Goal: Contribute content: Contribute content

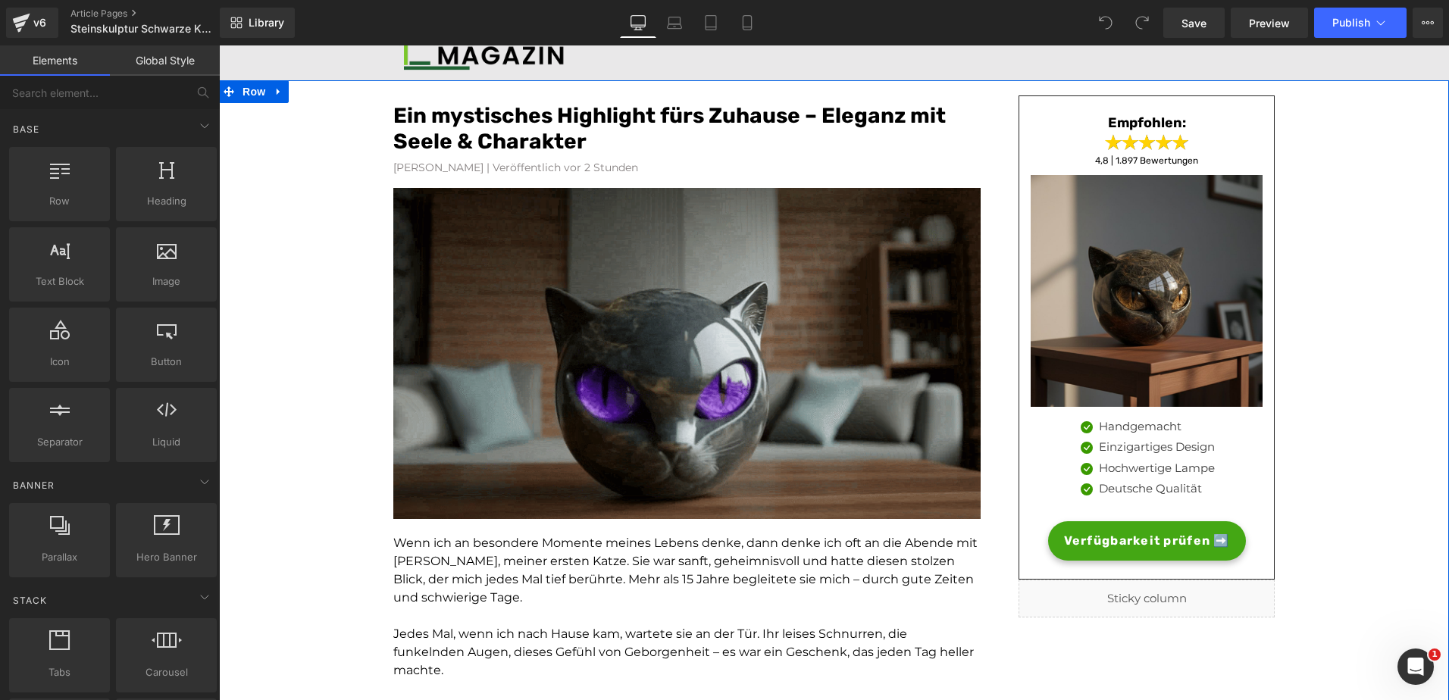
scroll to position [80, 0]
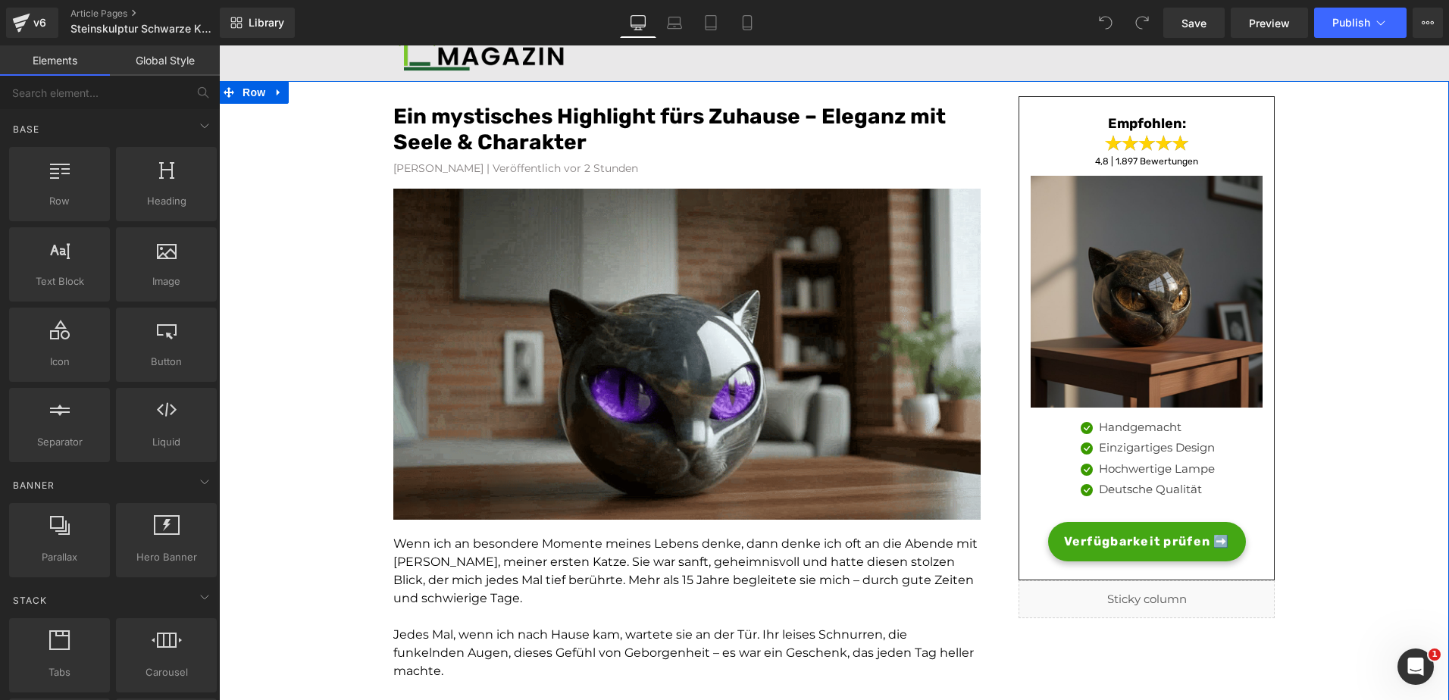
click at [472, 116] on font "Ein mystisches Highlight fürs Zuhause – Eleganz mit Seele & Charakter" at bounding box center [669, 129] width 552 height 51
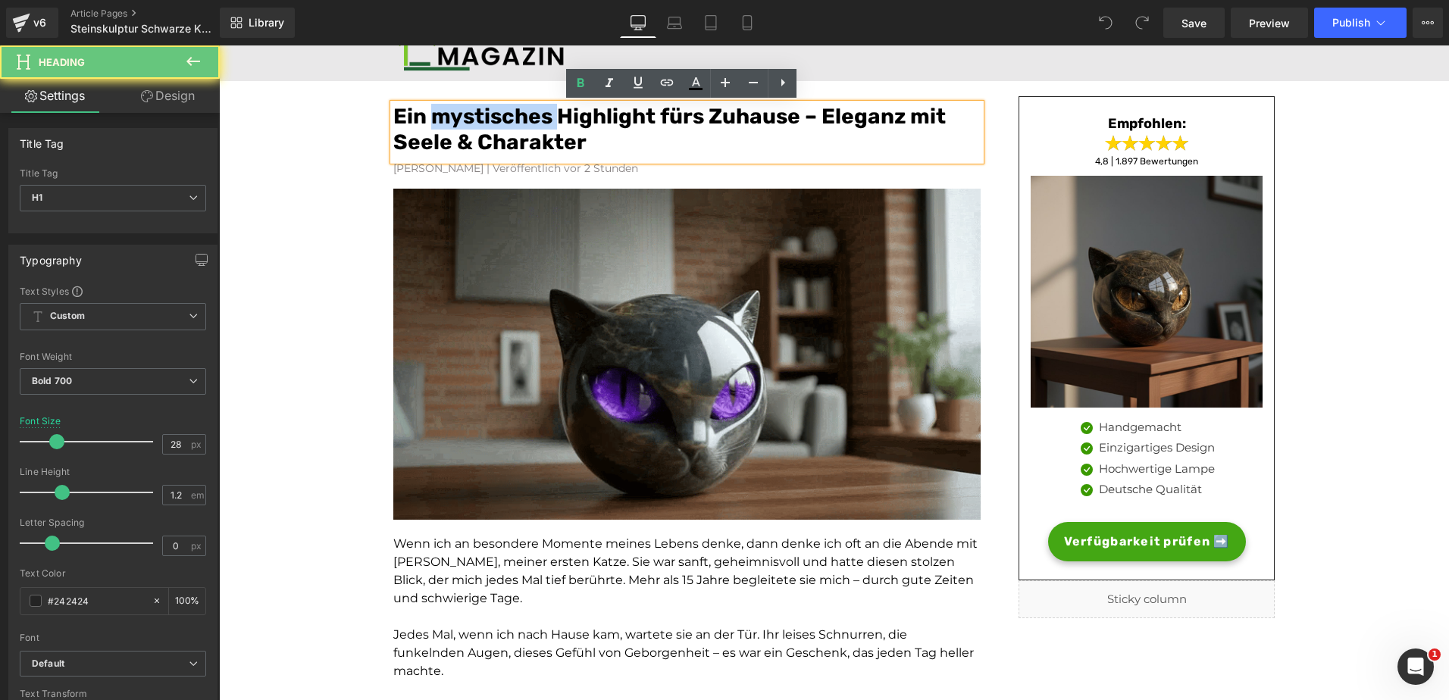
click at [472, 116] on font "Ein mystisches Highlight fürs Zuhause – Eleganz mit Seele & Charakter" at bounding box center [669, 129] width 552 height 51
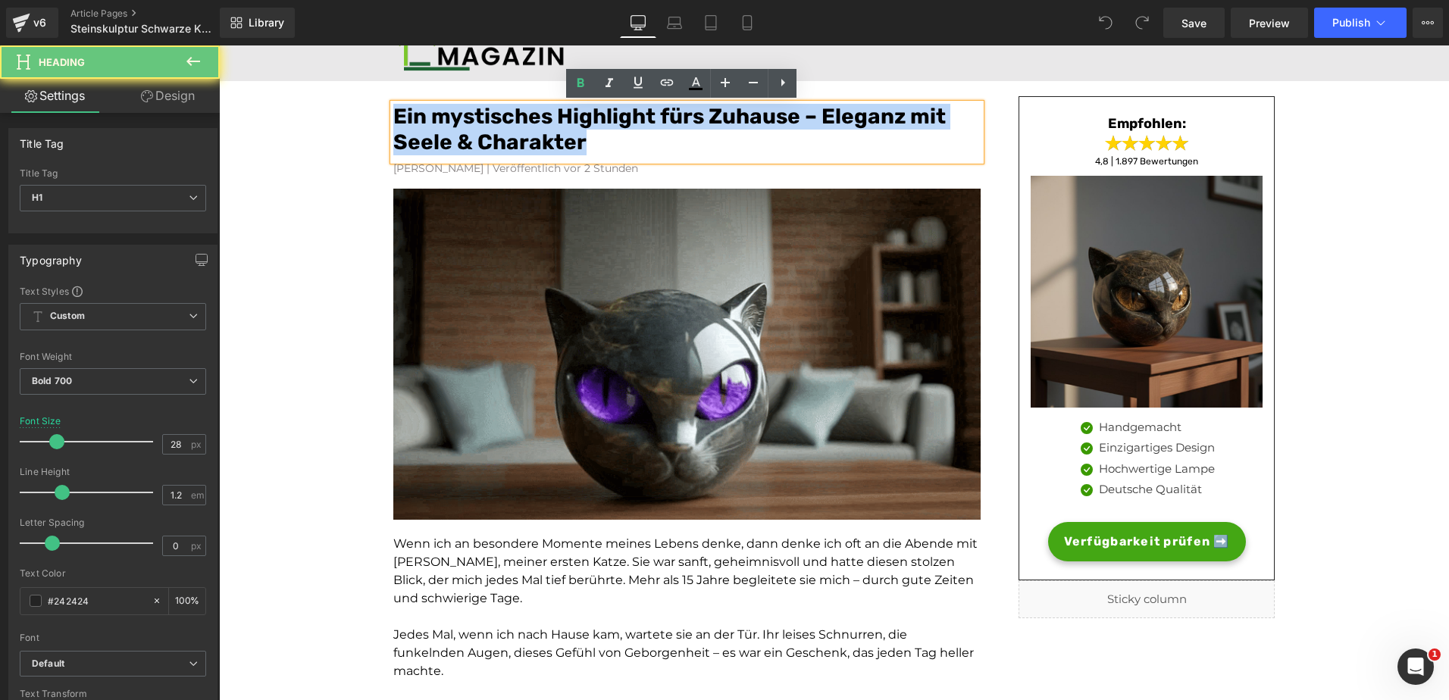
click at [472, 116] on font "Ein mystisches Highlight fürs Zuhause – Eleganz mit Seele & Charakter" at bounding box center [669, 129] width 552 height 51
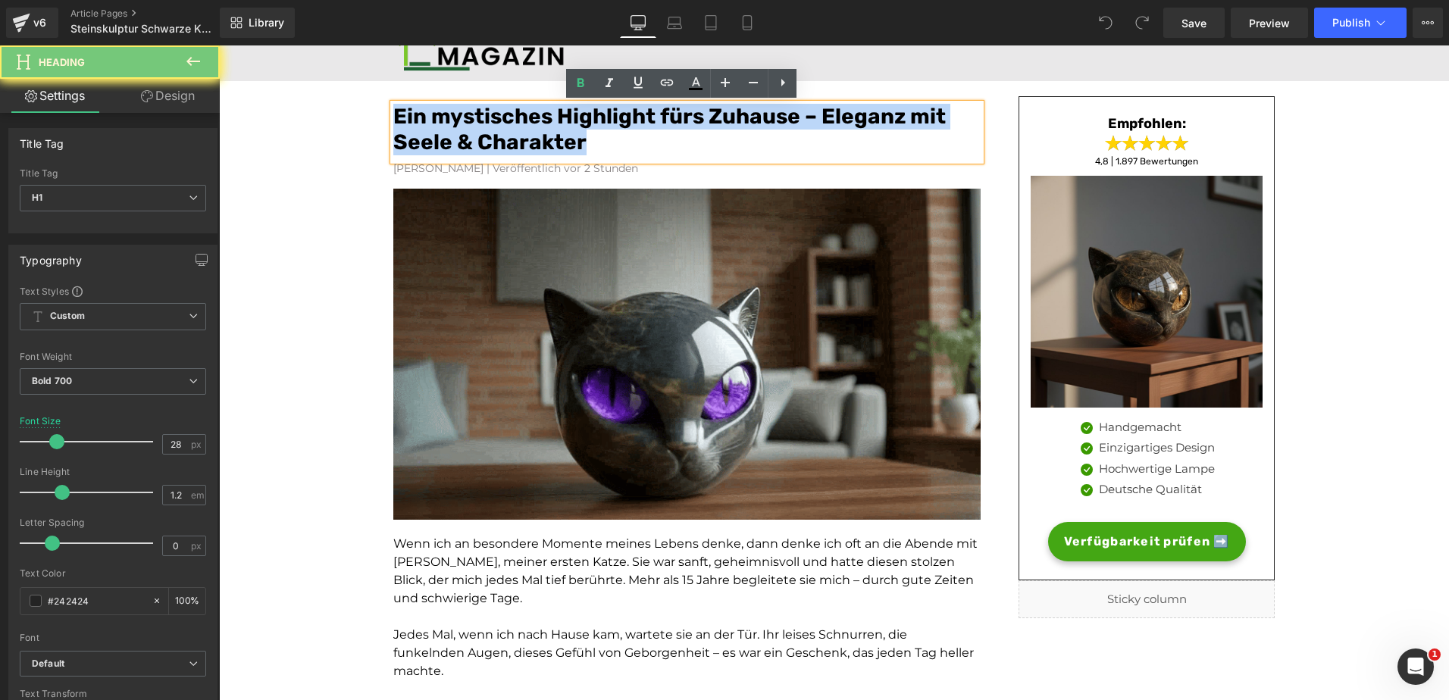
paste div
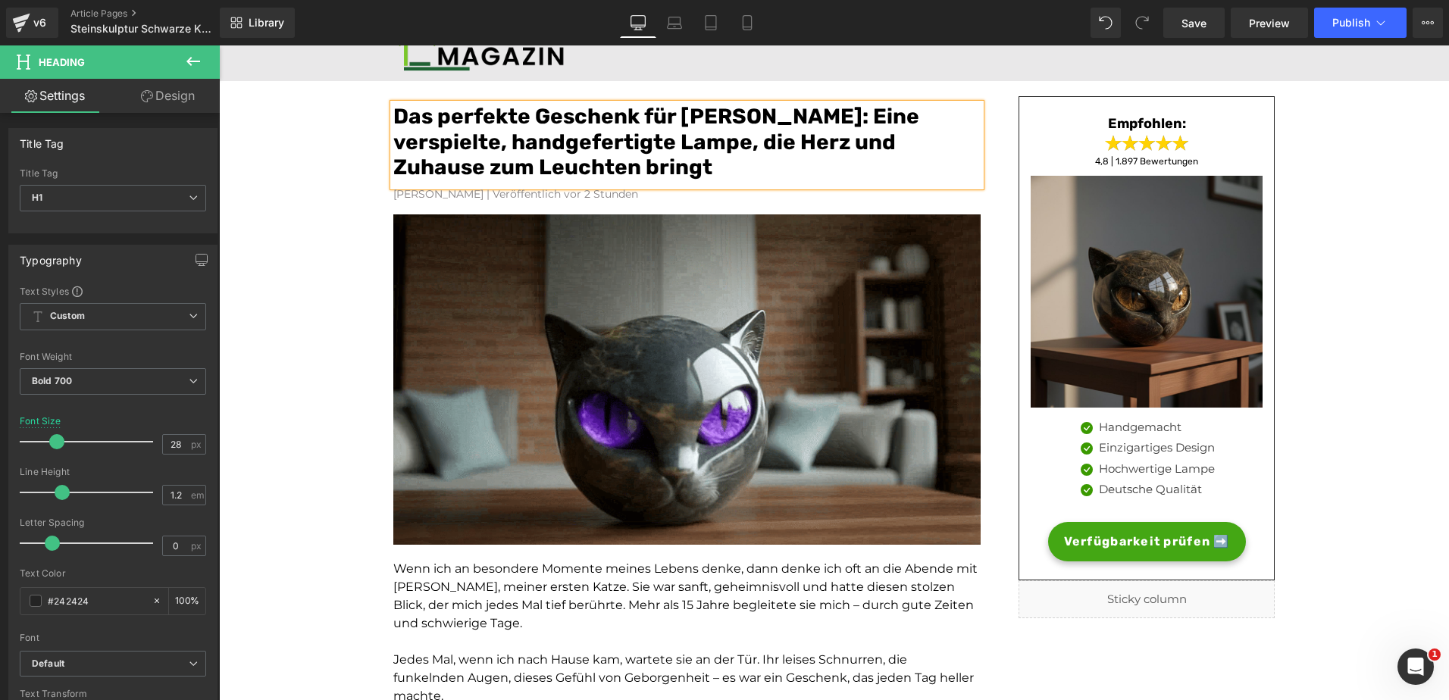
click at [681, 132] on font "Das perfekte Geschenk für Katzenliebhaber: Eine verspielte, handgefertigte Lamp…" at bounding box center [656, 142] width 526 height 76
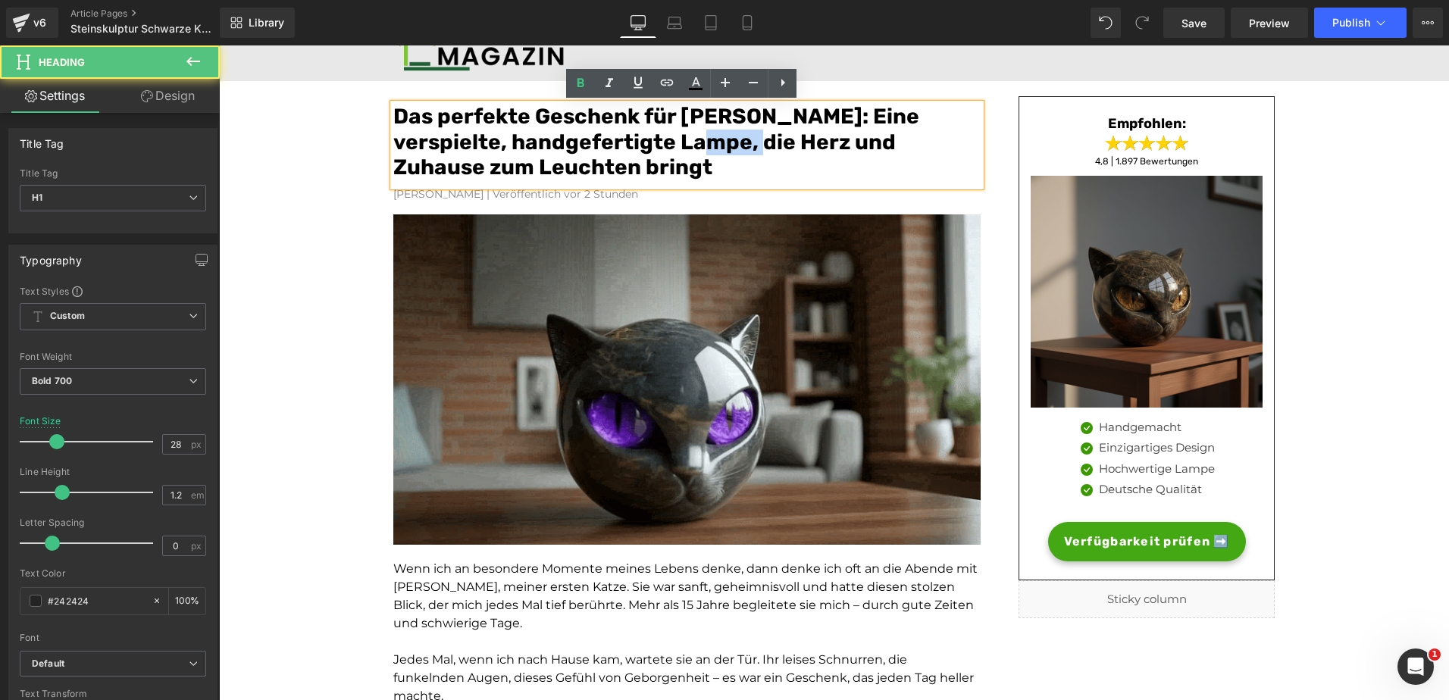
click at [681, 132] on font "Das perfekte Geschenk für Katzenliebhaber: Eine verspielte, handgefertigte Lamp…" at bounding box center [656, 142] width 526 height 76
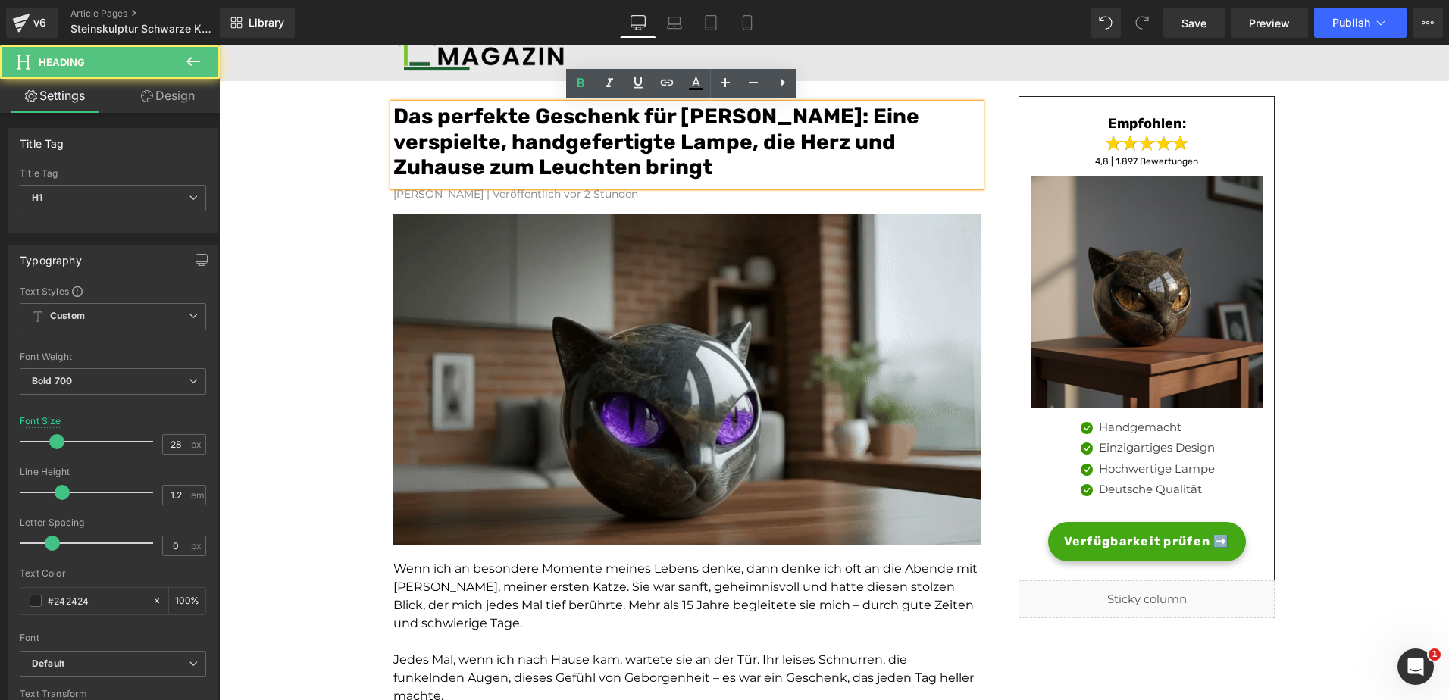
click at [421, 134] on font "Das perfekte Geschenk für Katzenliebhaber: Eine verspielte, handgefertigte Lamp…" at bounding box center [656, 142] width 526 height 76
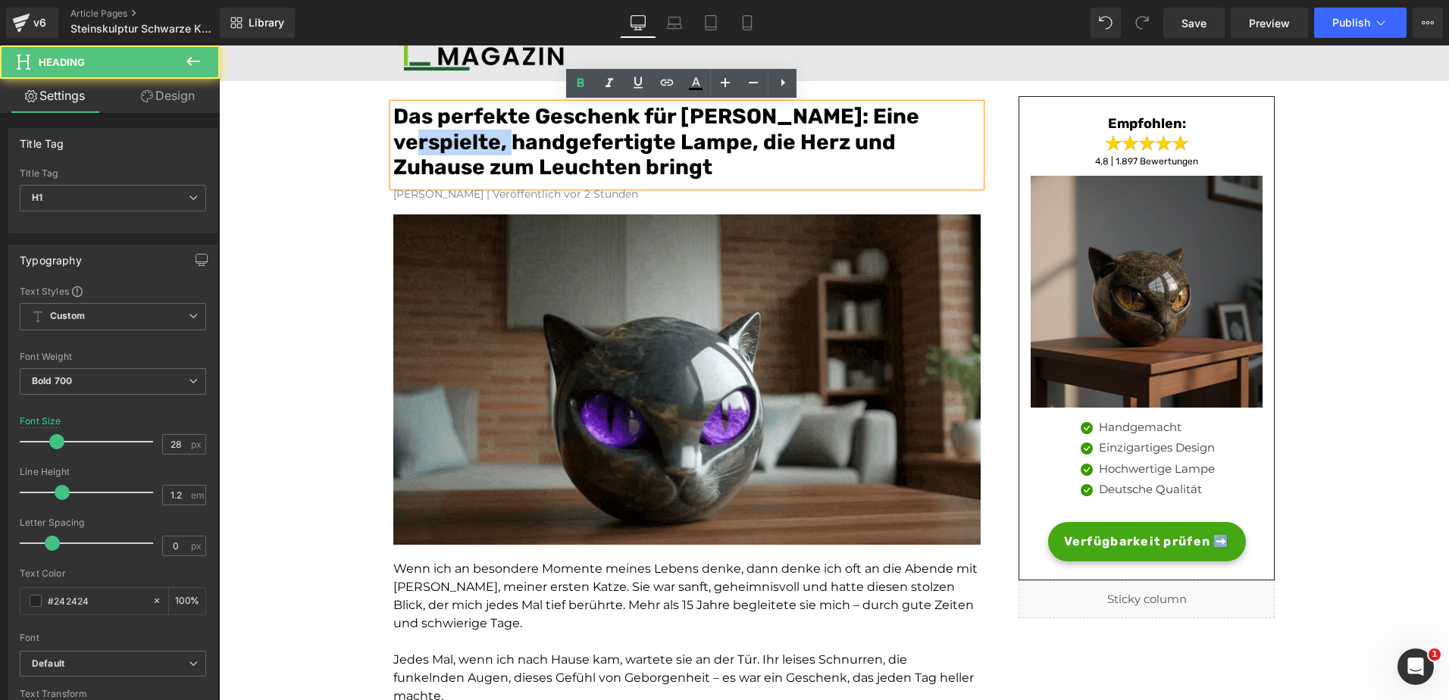
click at [421, 134] on font "Das perfekte Geschenk für Katzenliebhaber: Eine verspielte, handgefertigte Lamp…" at bounding box center [656, 142] width 526 height 76
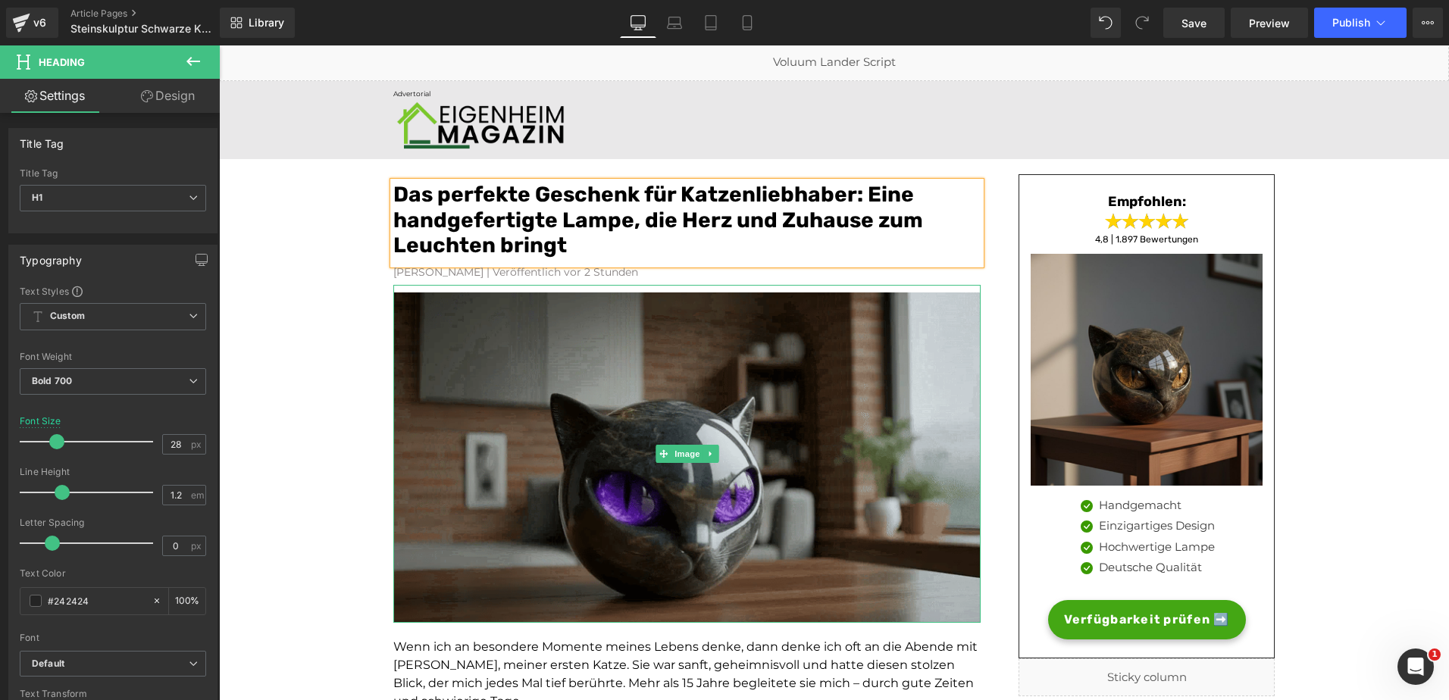
scroll to position [3, 0]
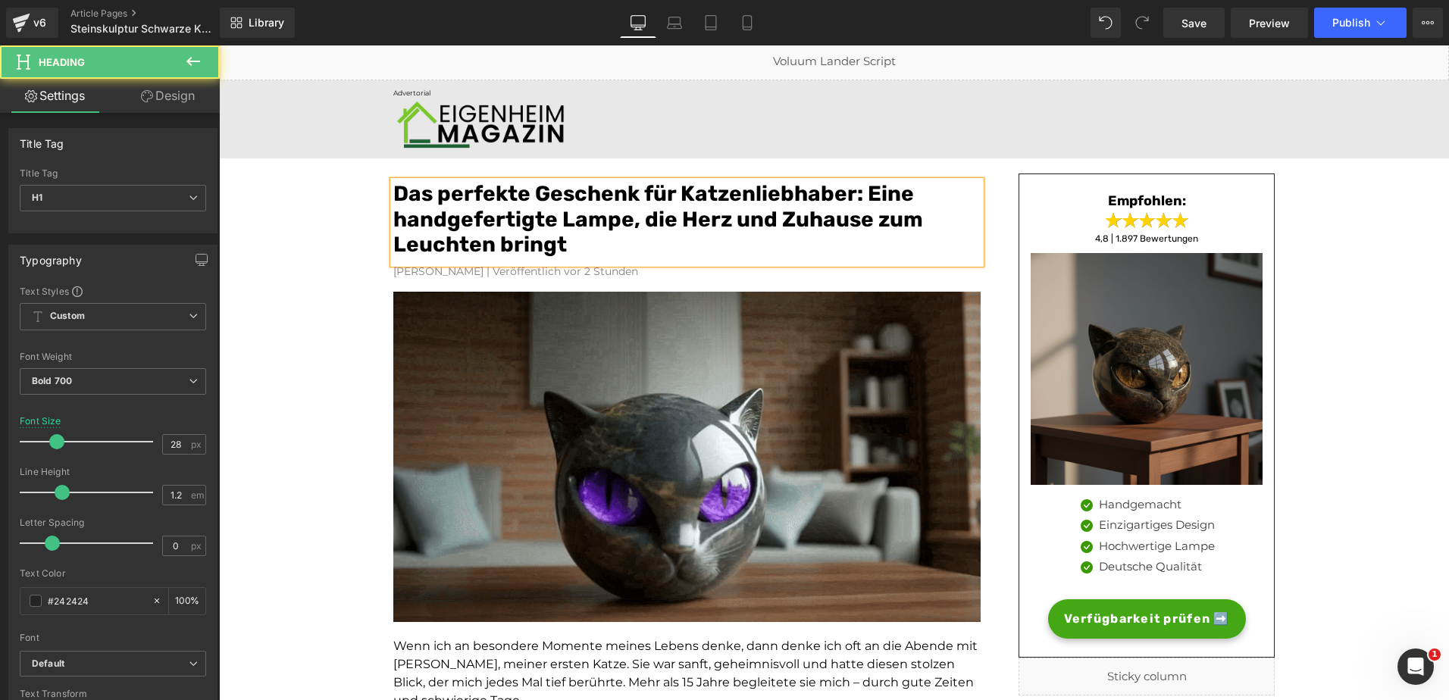
click at [574, 220] on font "Das perfekte Geschenk für Katzenliebhaber: Eine handgefertigte Lampe, die Herz …" at bounding box center [658, 219] width 530 height 76
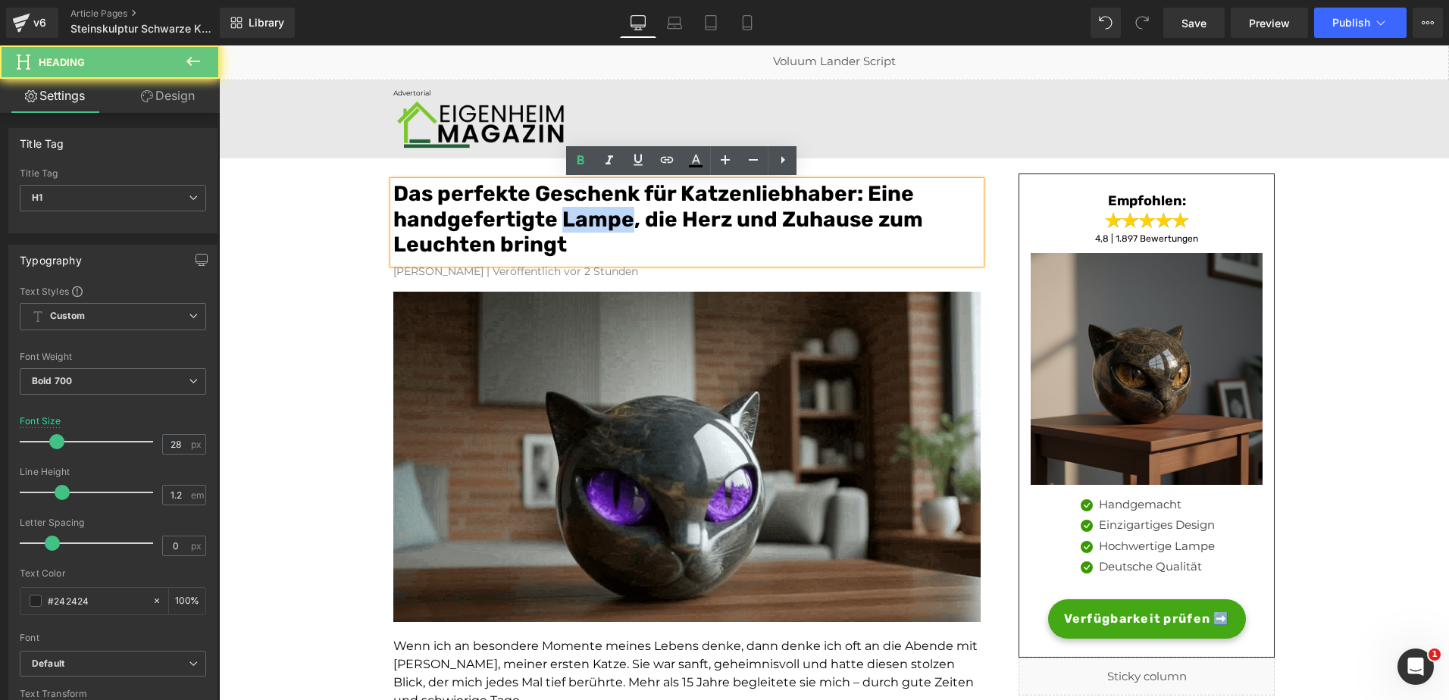
click at [574, 220] on font "Das perfekte Geschenk für Katzenliebhaber: Eine handgefertigte Lampe, die Herz …" at bounding box center [658, 219] width 530 height 76
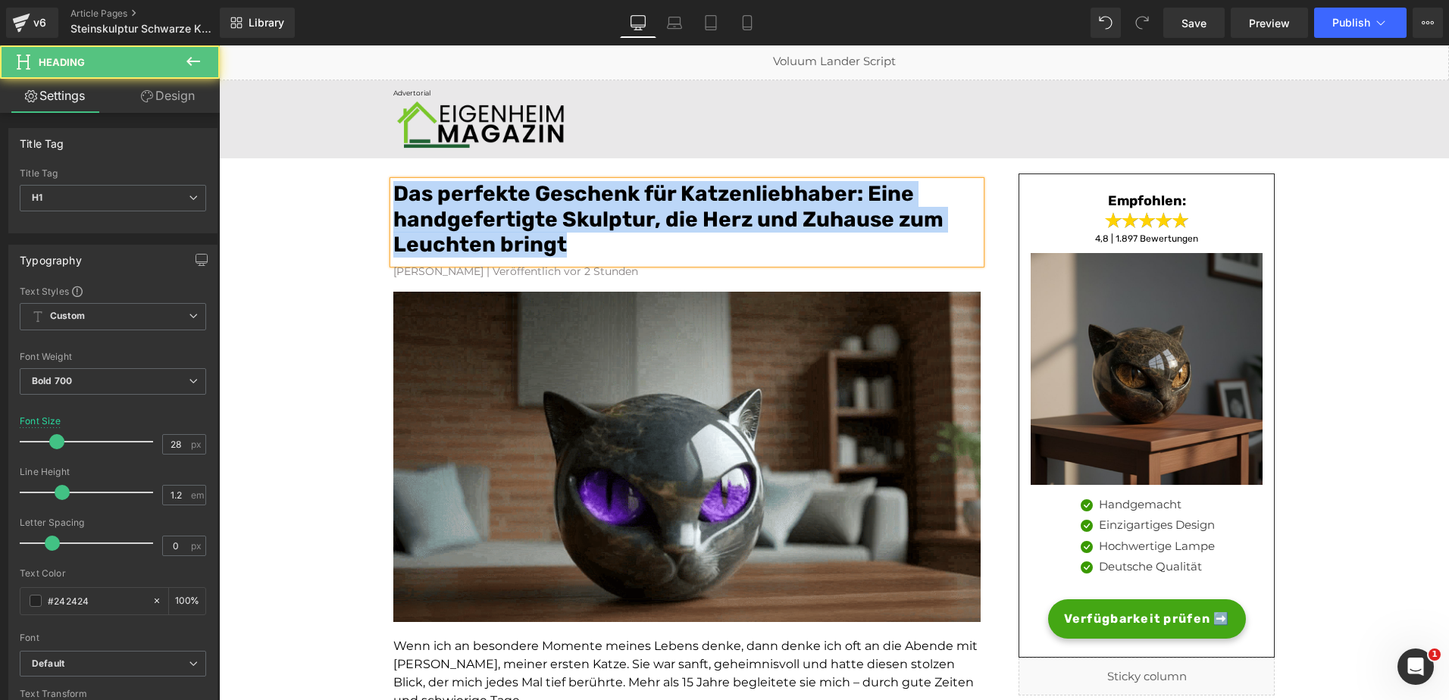
drag, startPoint x: 605, startPoint y: 254, endPoint x: 376, endPoint y: 187, distance: 238.4
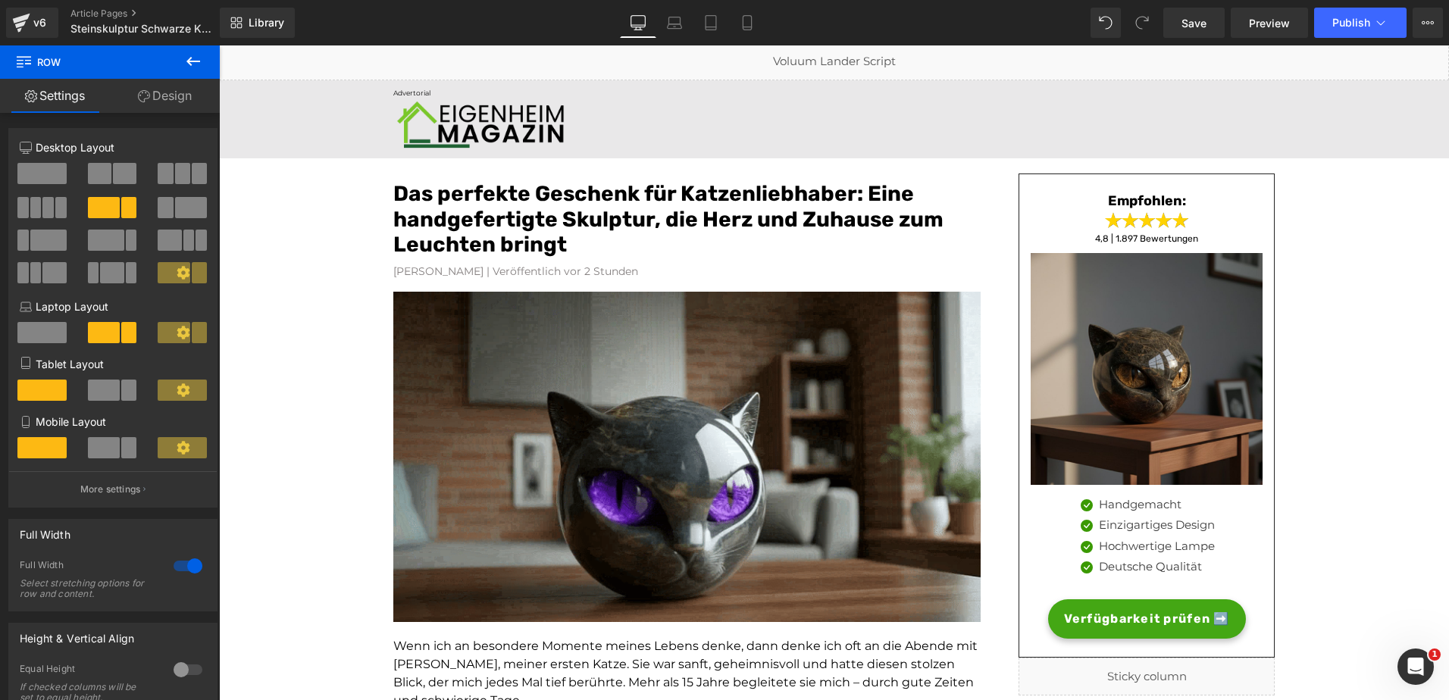
click at [430, 193] on font "Das perfekte Geschenk für Katzenliebhaber: Eine handgefertigte Skulptur, die He…" at bounding box center [668, 219] width 550 height 76
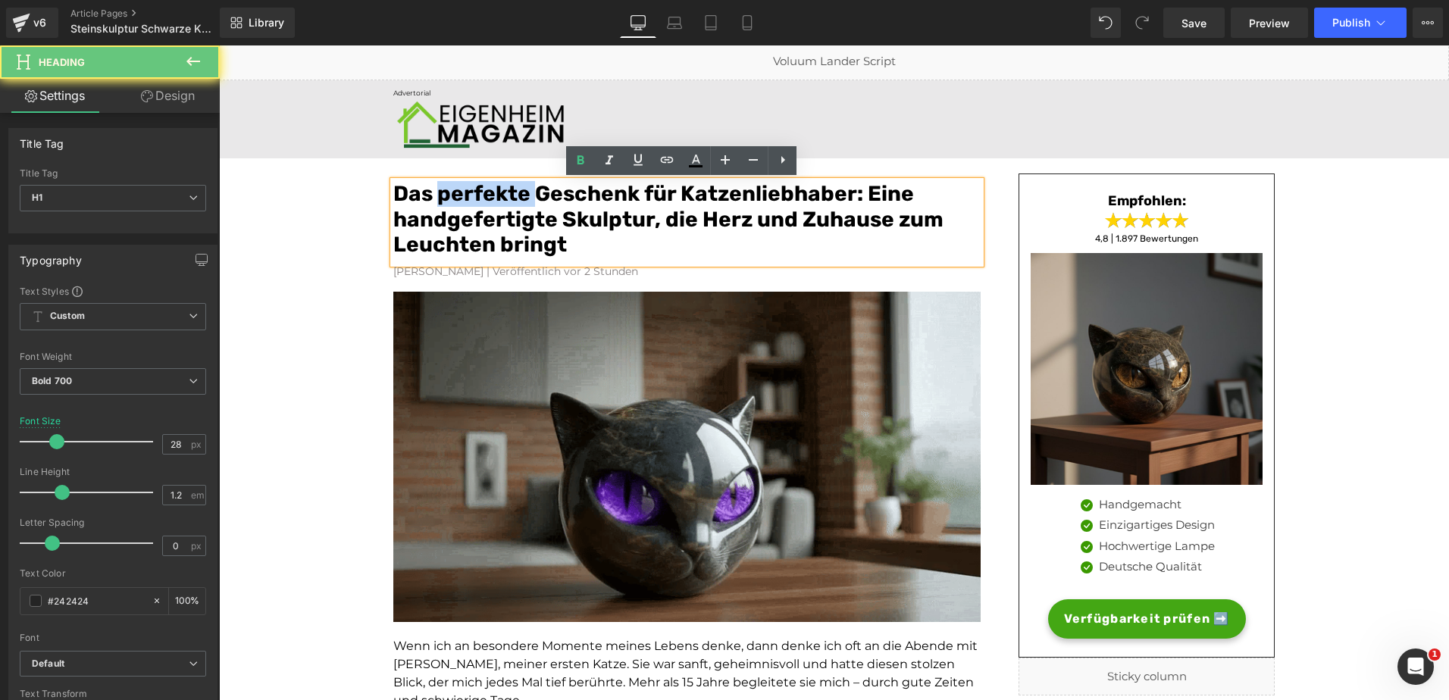
click at [430, 193] on font "Das perfekte Geschenk für Katzenliebhaber: Eine handgefertigte Skulptur, die He…" at bounding box center [668, 219] width 550 height 76
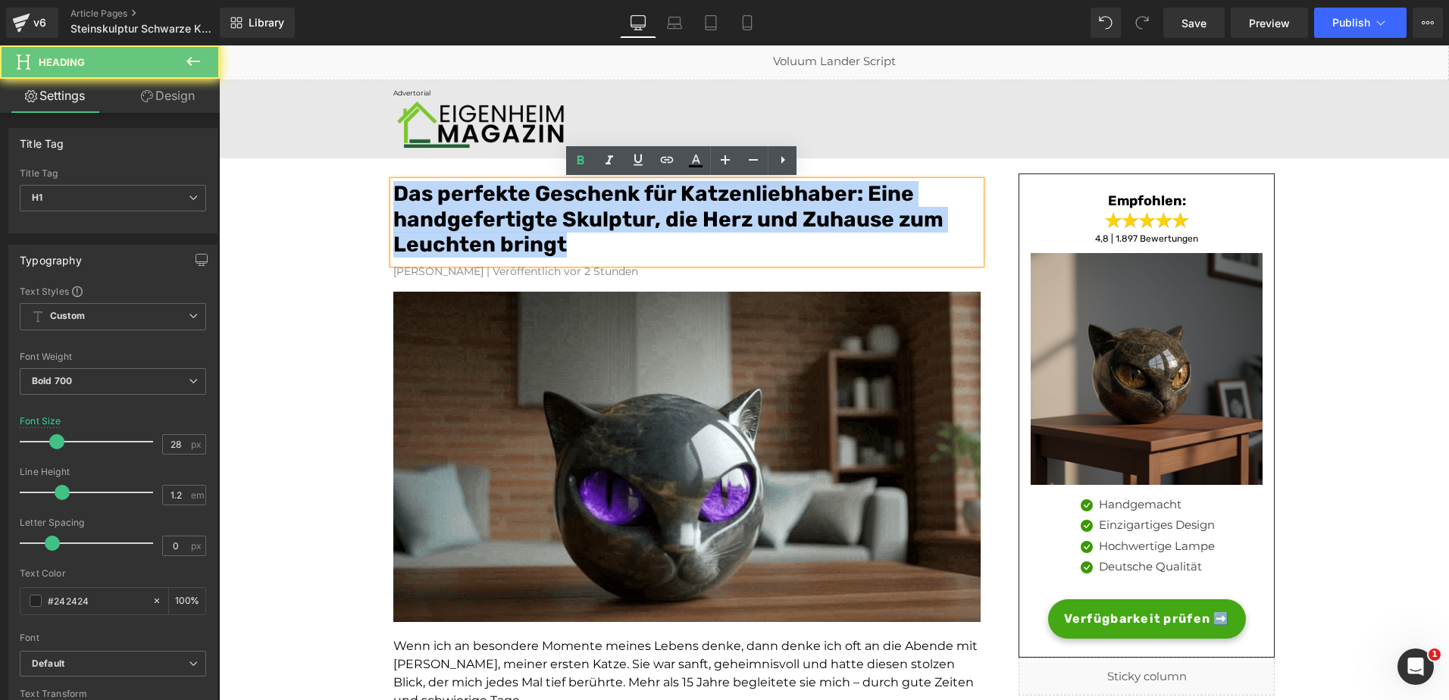
click at [430, 193] on font "Das perfekte Geschenk für Katzenliebhaber: Eine handgefertigte Skulptur, die He…" at bounding box center [668, 219] width 550 height 76
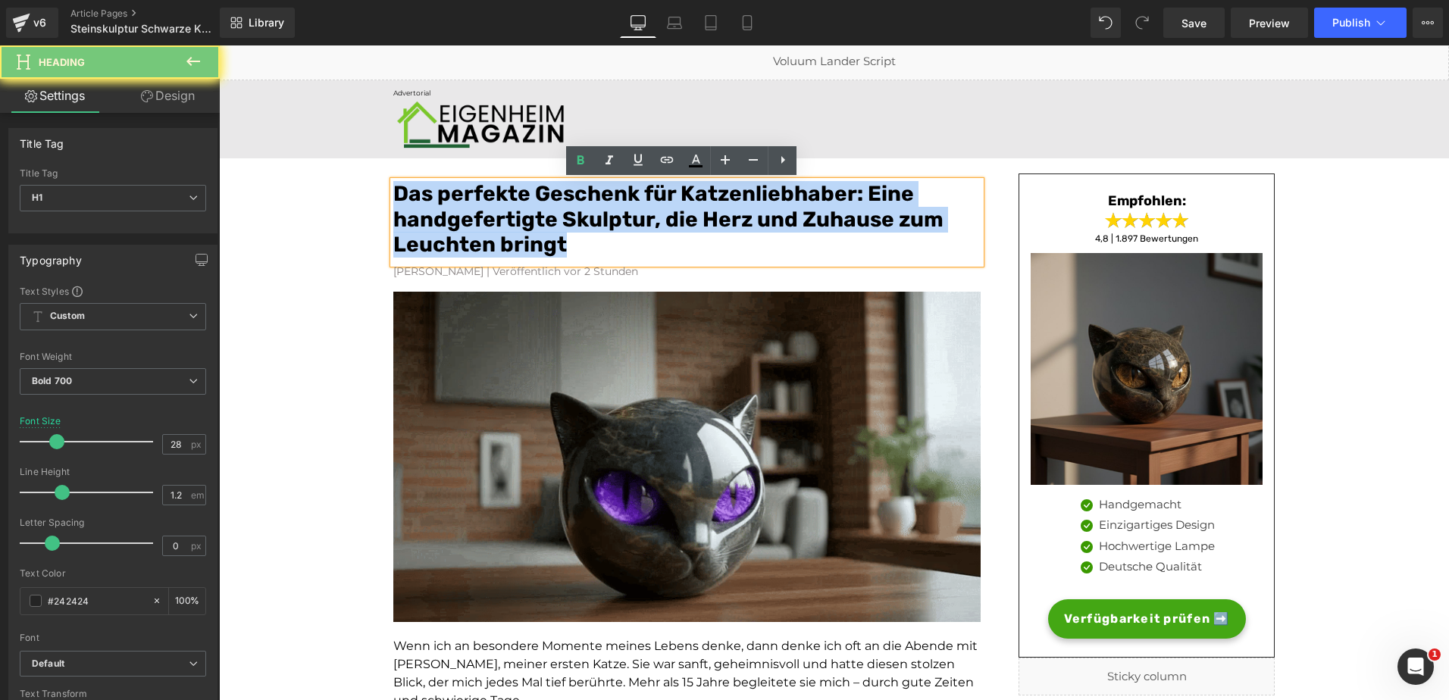
copy font "Das perfekte Geschenk für Katzenliebhaber: Eine handgefertigte Skulptur, die He…"
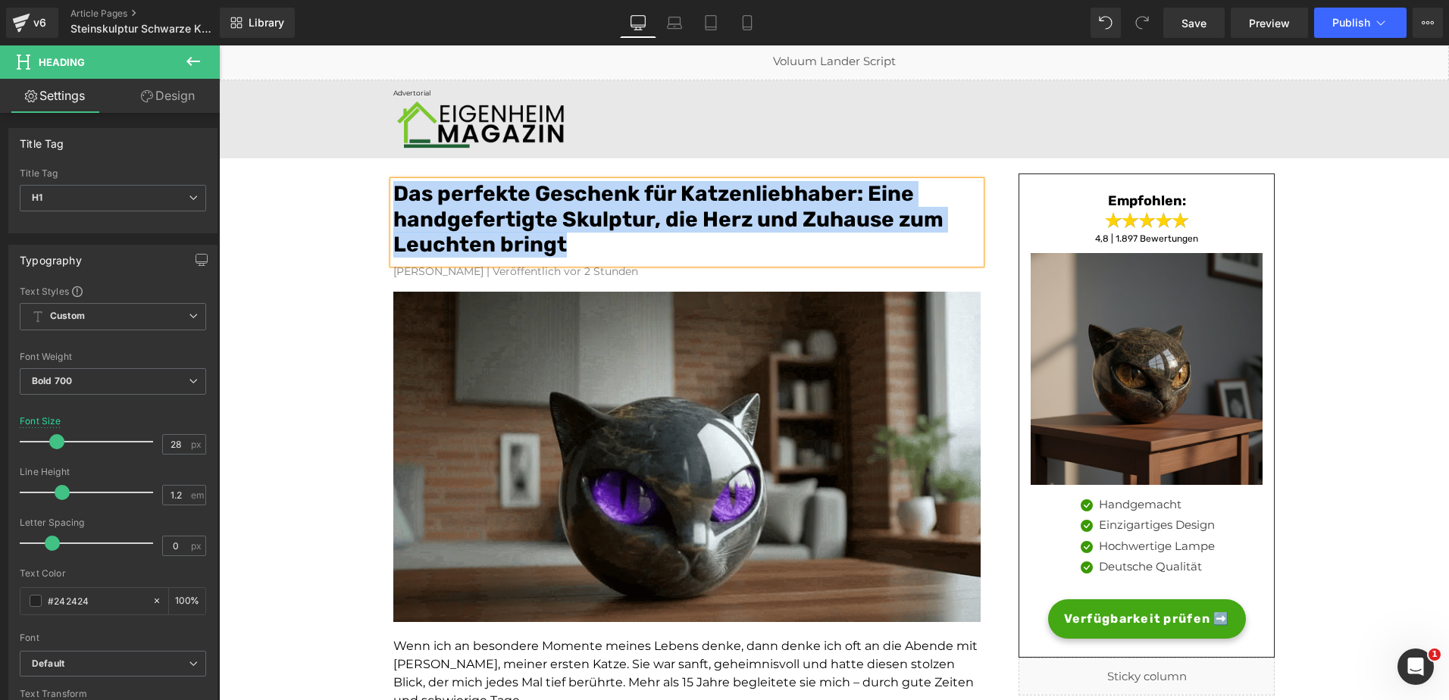
click at [527, 213] on font "Das perfekte Geschenk für Katzenliebhaber: Eine handgefertigte Skulptur, die He…" at bounding box center [668, 219] width 550 height 76
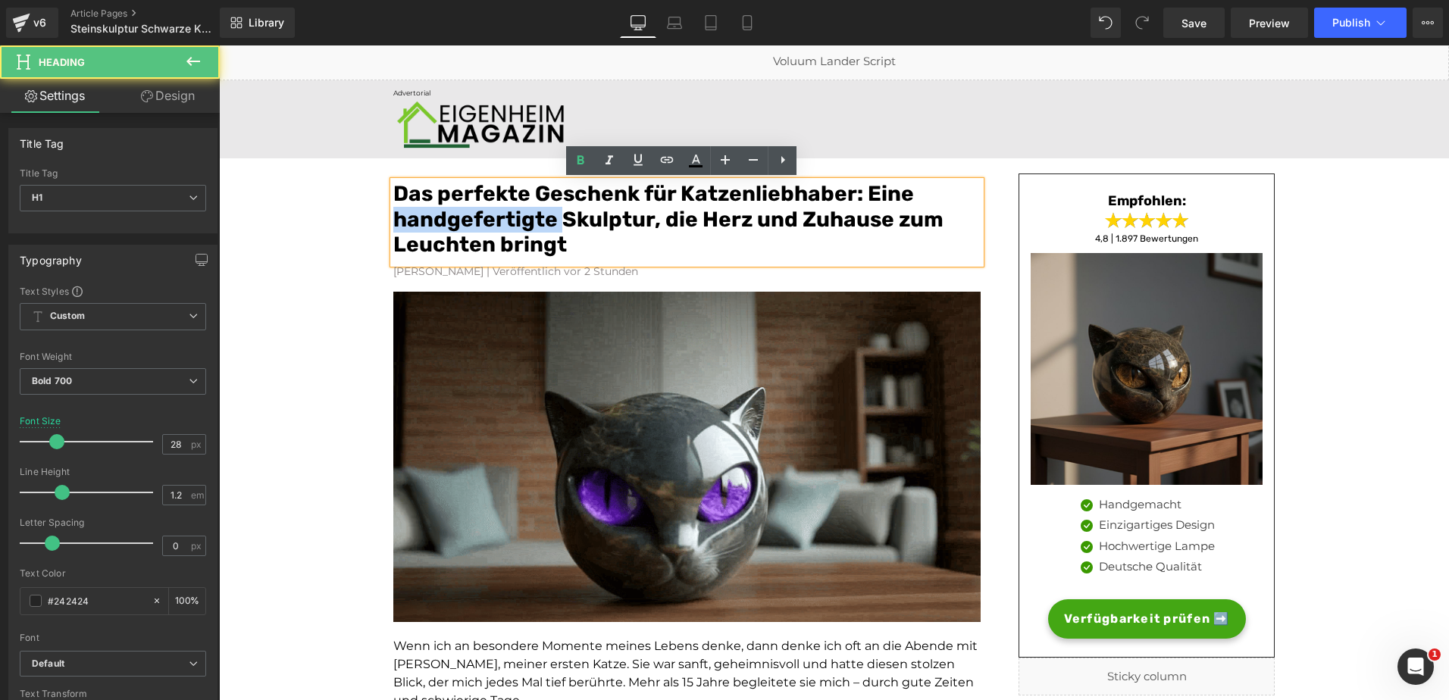
click at [527, 213] on font "Das perfekte Geschenk für Katzenliebhaber: Eine handgefertigte Skulptur, die He…" at bounding box center [668, 219] width 550 height 76
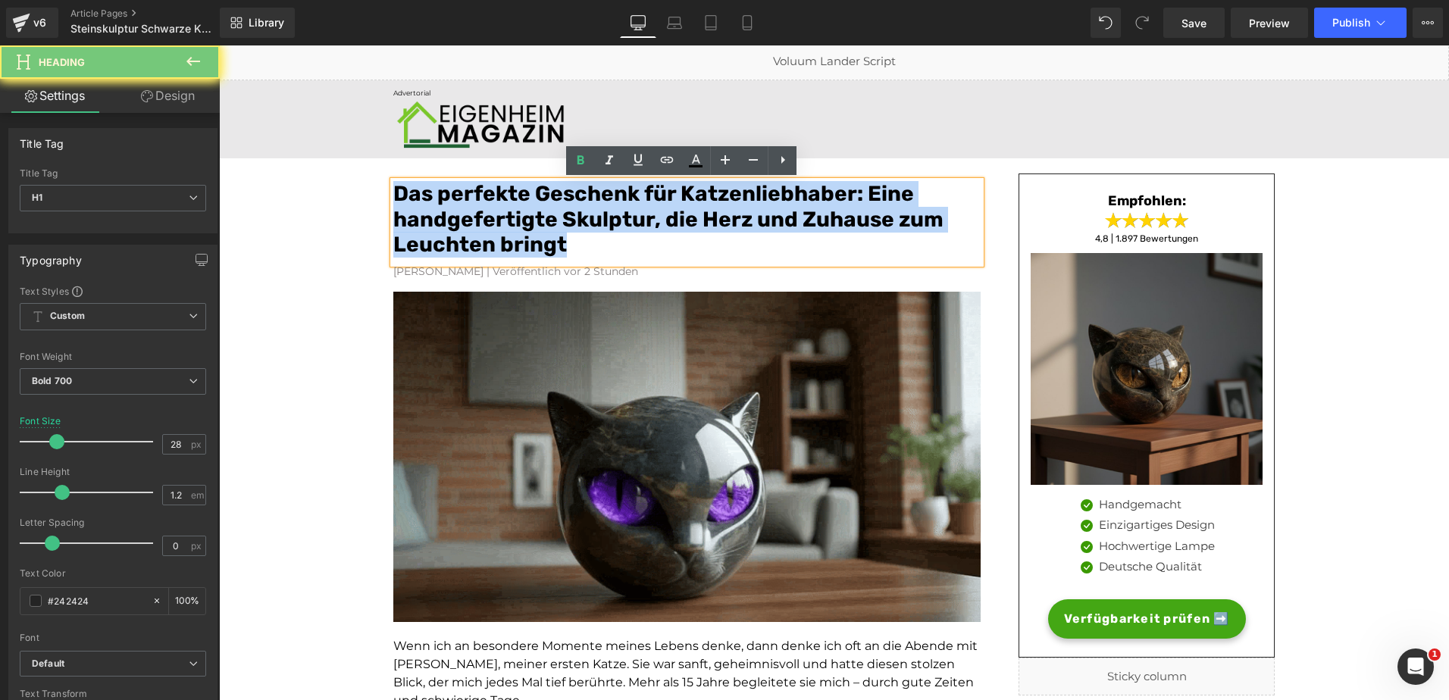
click at [527, 213] on font "Das perfekte Geschenk für Katzenliebhaber: Eine handgefertigte Skulptur, die He…" at bounding box center [668, 219] width 550 height 76
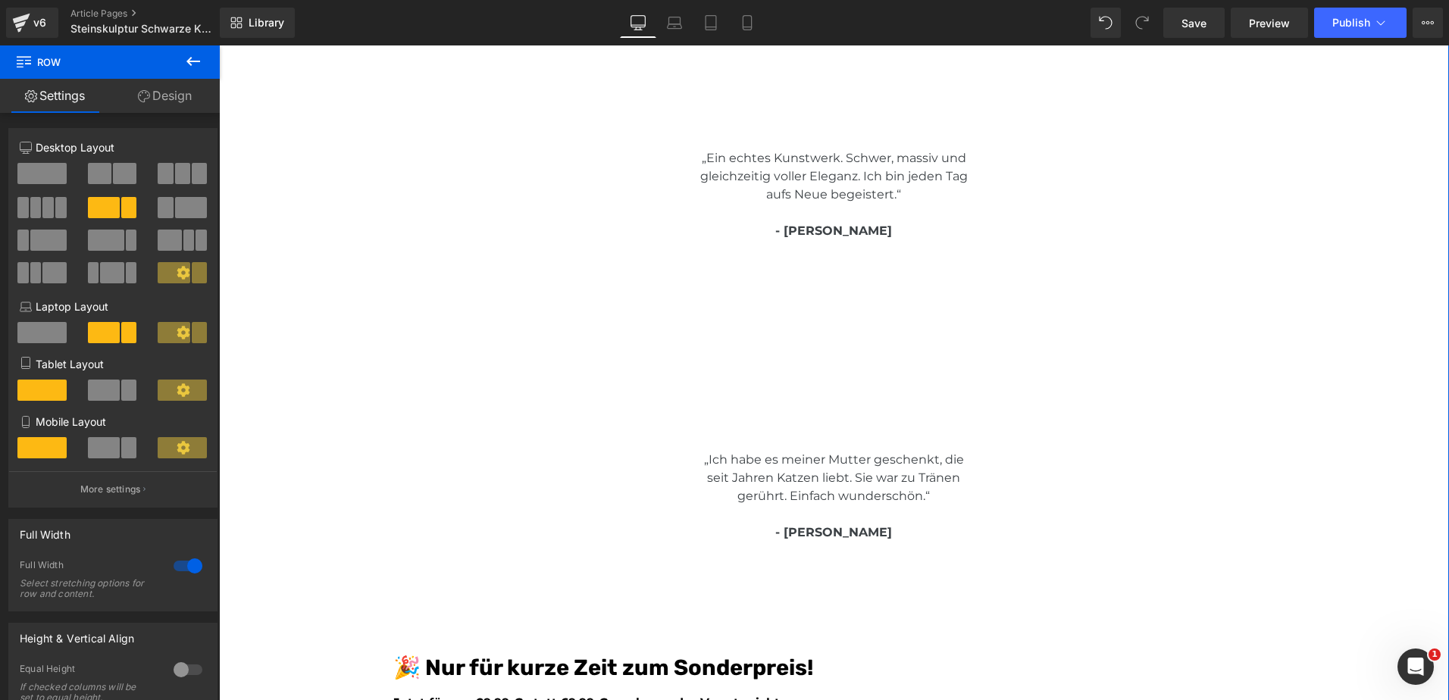
scroll to position [3763, 0]
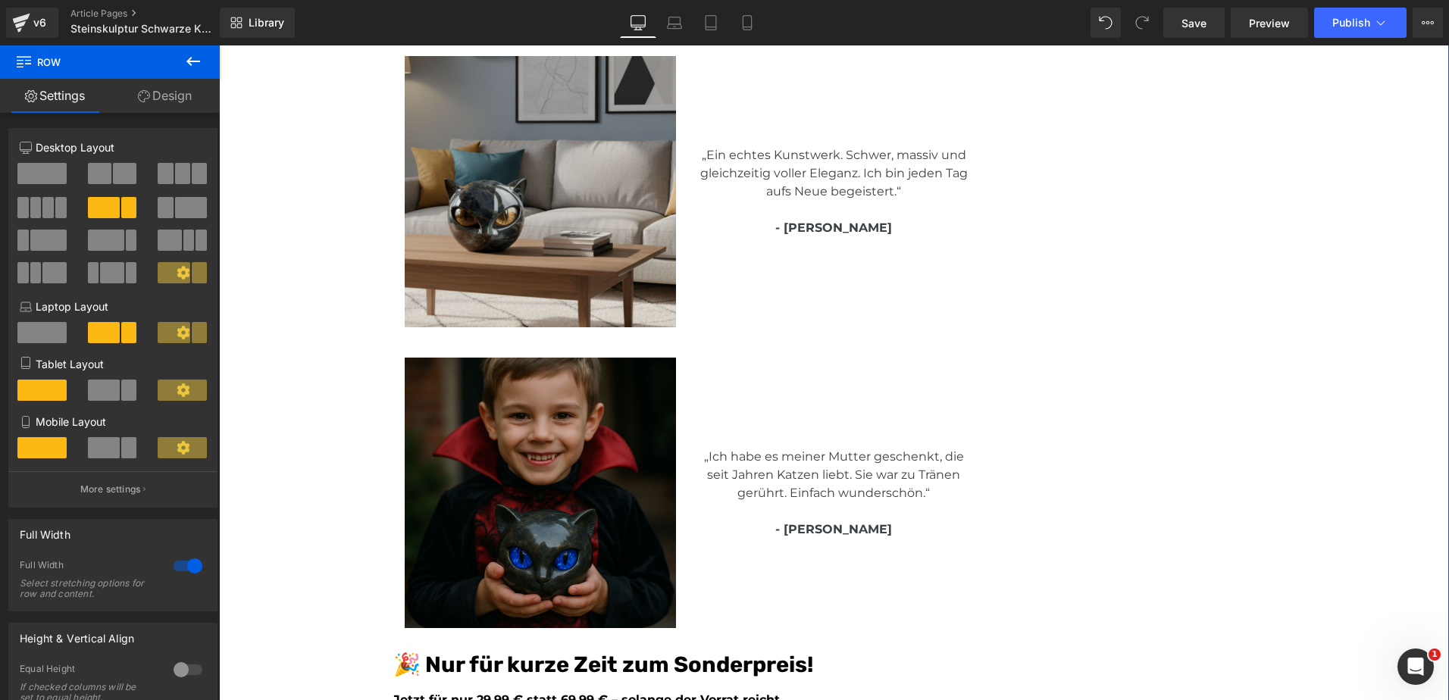
click at [457, 430] on img at bounding box center [540, 493] width 271 height 271
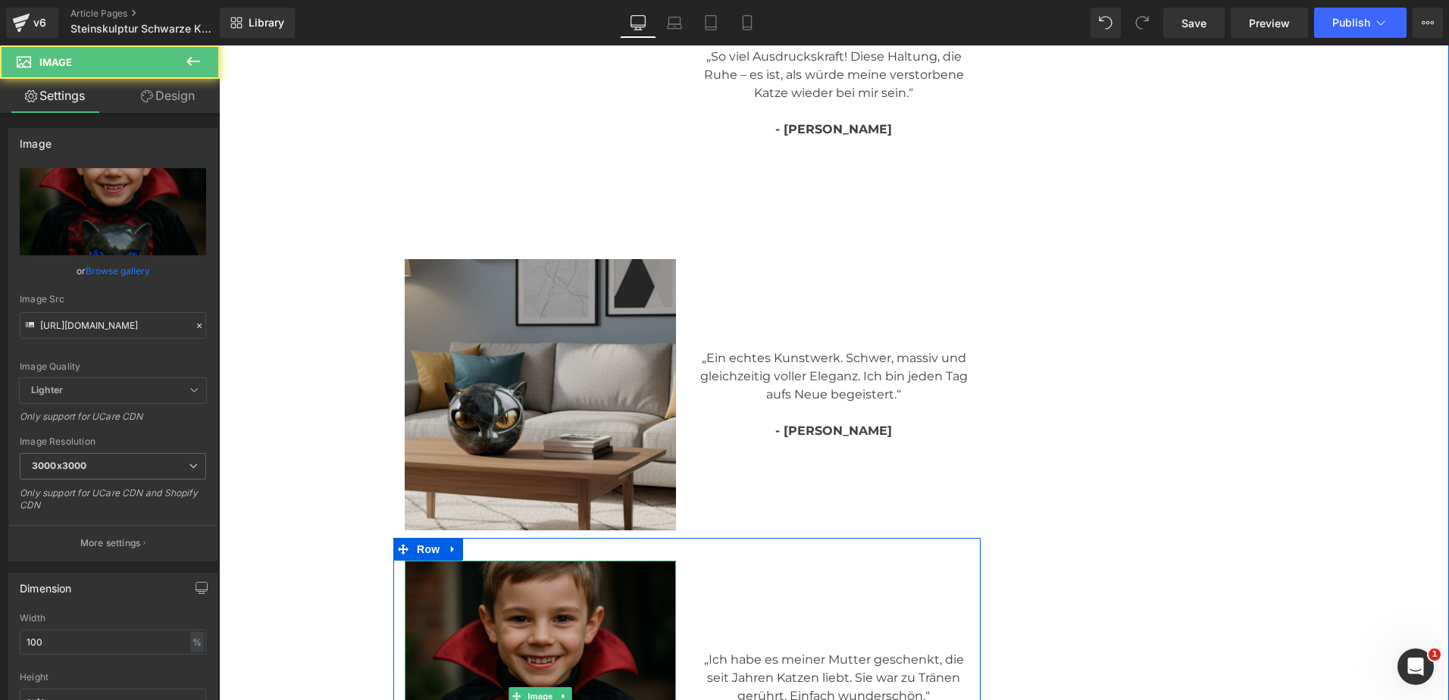
scroll to position [3560, 0]
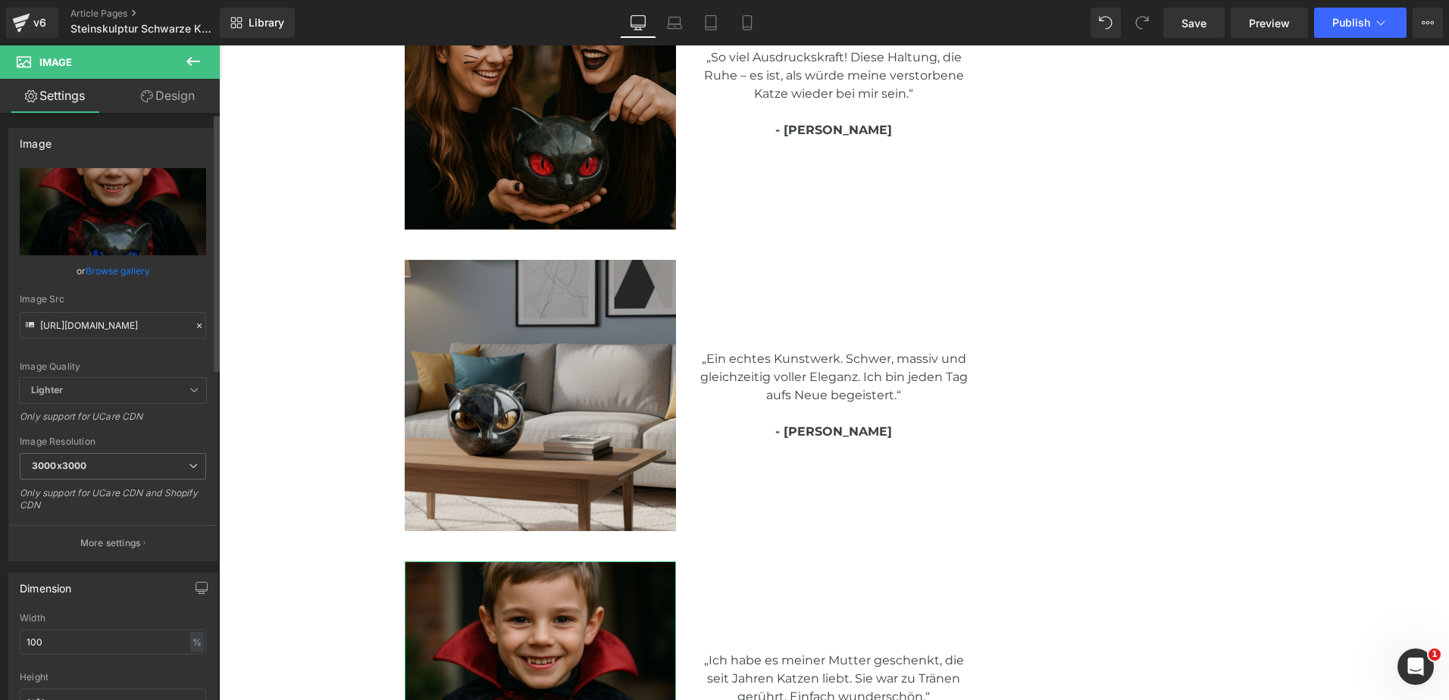
click at [126, 270] on link "Browse gallery" at bounding box center [118, 271] width 64 height 27
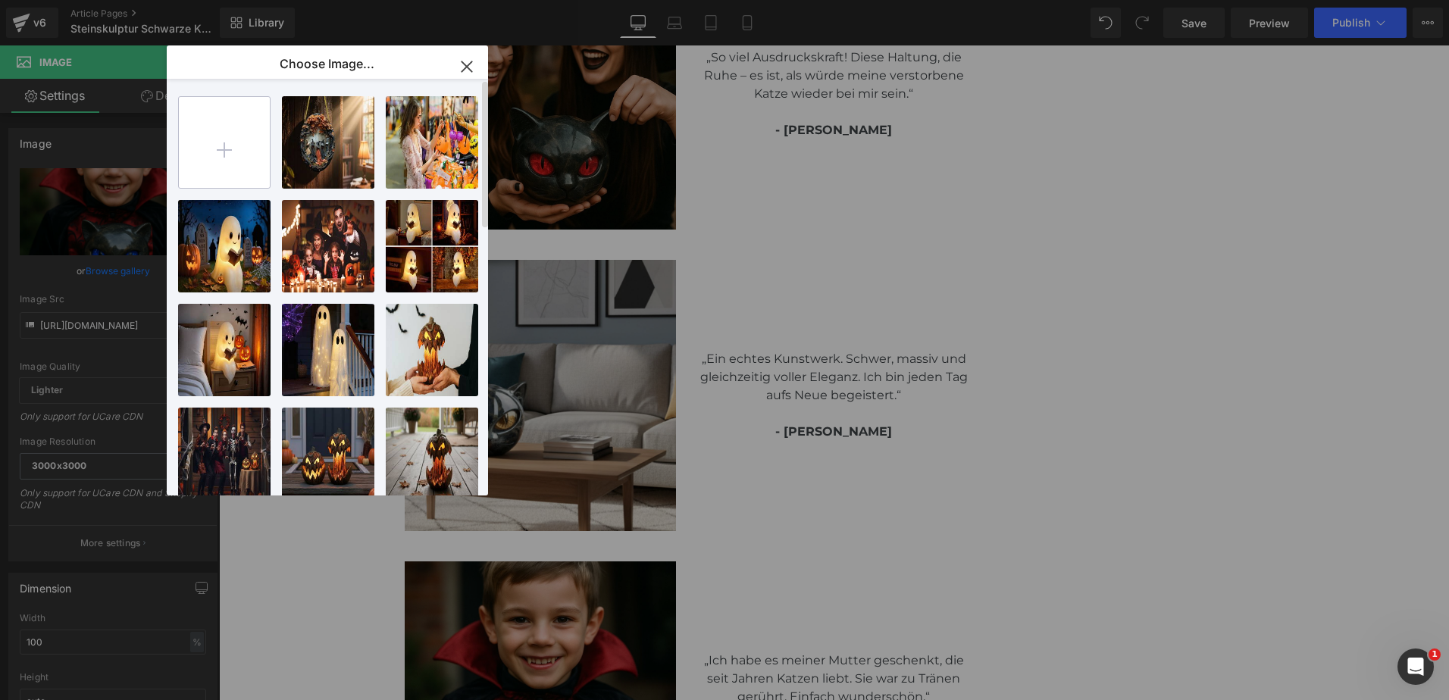
click at [244, 138] on input "file" at bounding box center [224, 142] width 91 height 91
type input "C:\fakepath\8e2586af8dcc1edf73386ceba325e5d0_900x (1).webp"
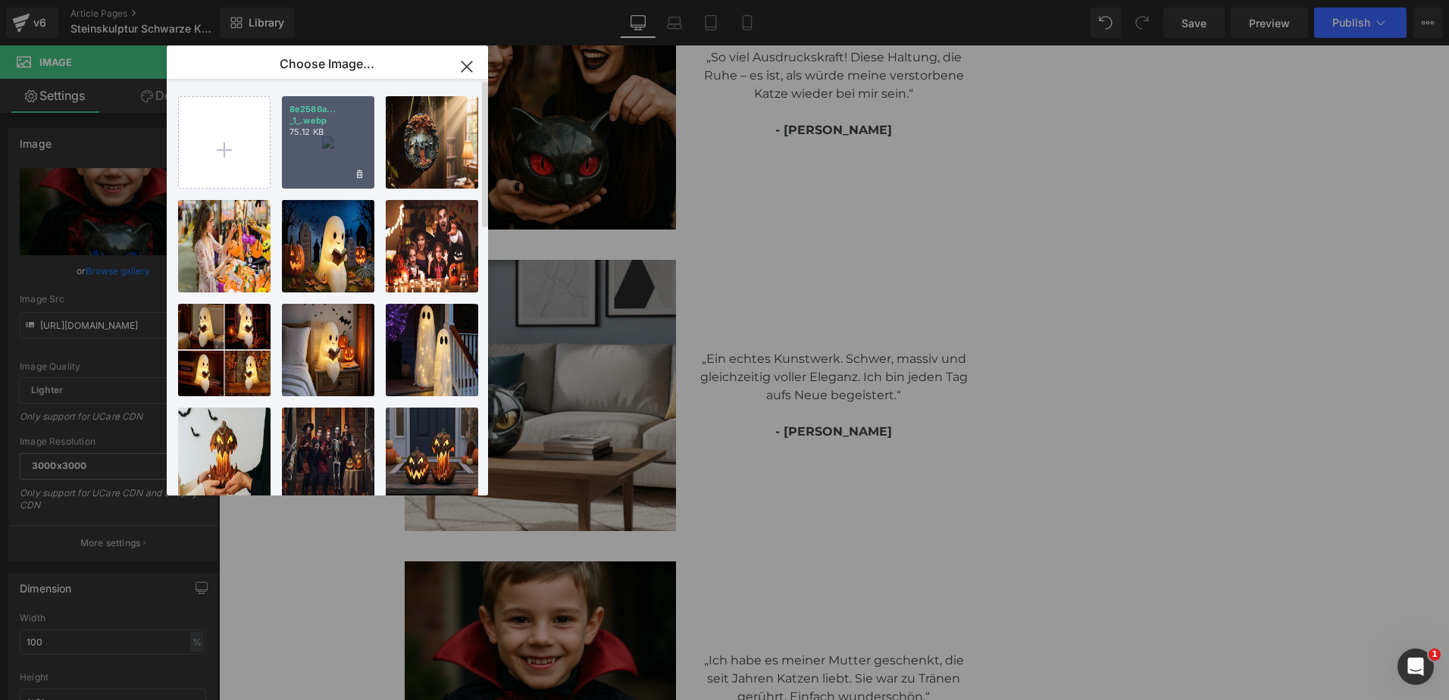
click at [333, 118] on p "8e2586a... _1_.webp" at bounding box center [327, 115] width 77 height 23
type input "https://ucarecdn.com/09b5b09e-ec75-458d-8ada-84fc25289b1c/-/format/auto/-/previ…"
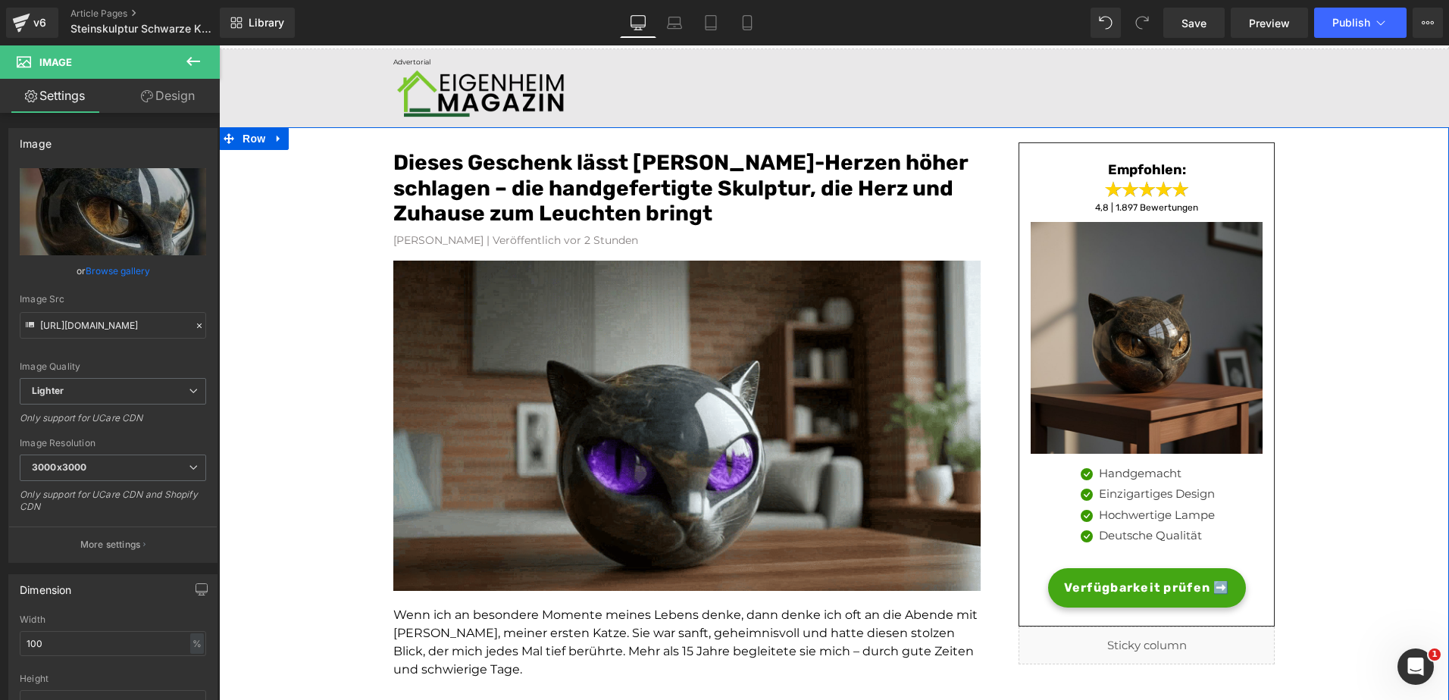
scroll to position [0, 0]
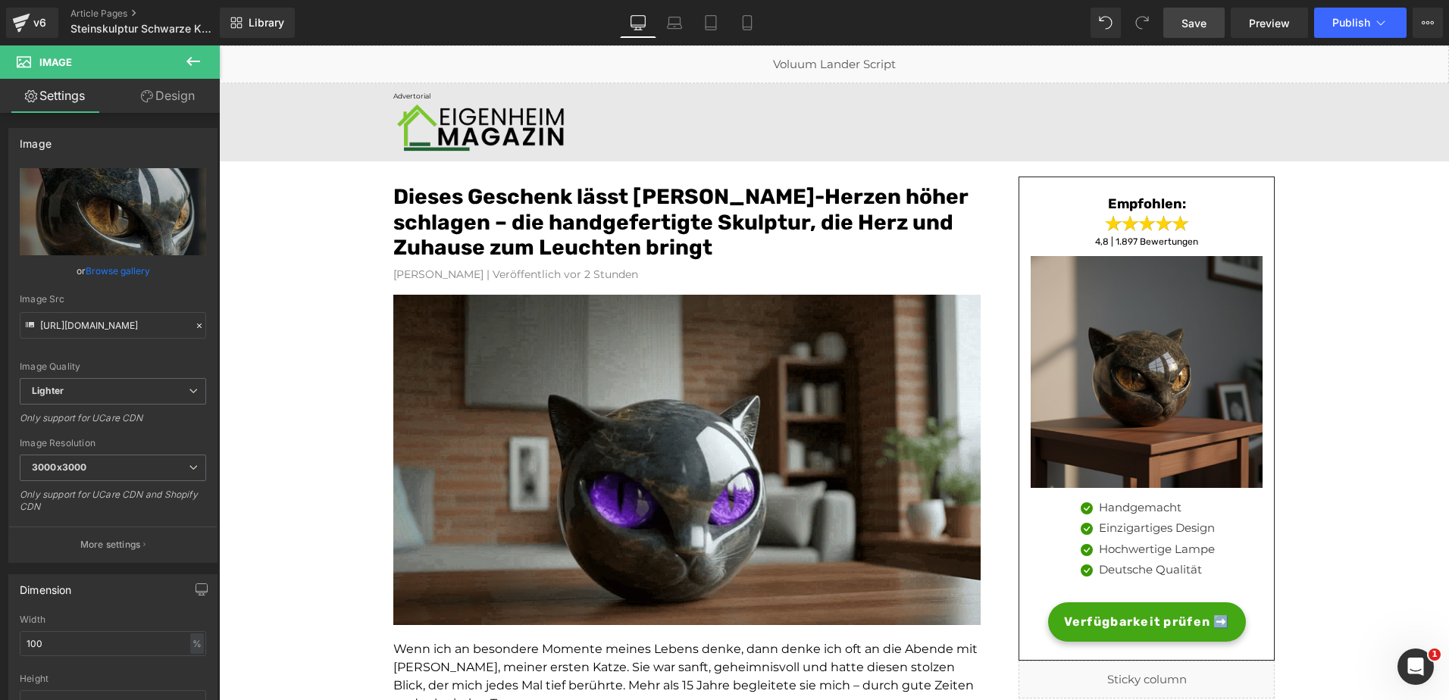
click at [1196, 26] on span "Save" at bounding box center [1193, 23] width 25 height 16
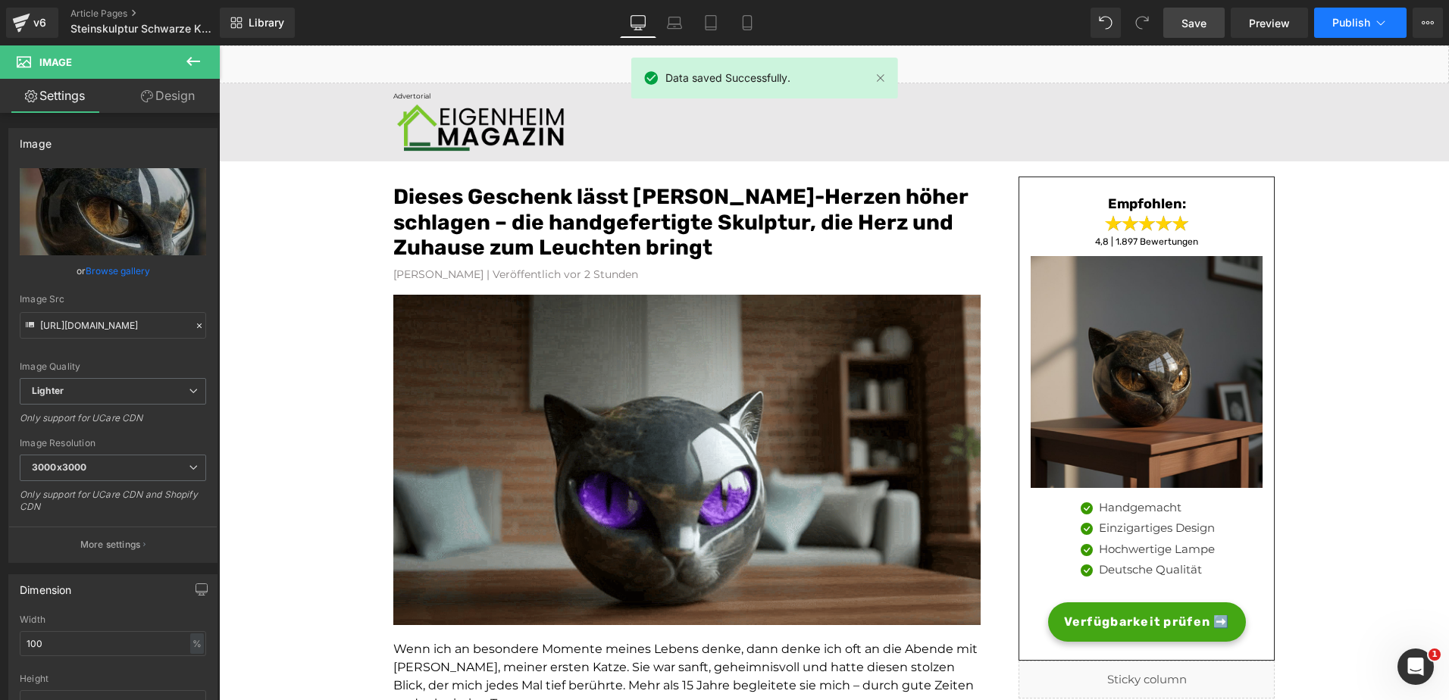
click at [1351, 17] on span "Publish" at bounding box center [1351, 23] width 38 height 12
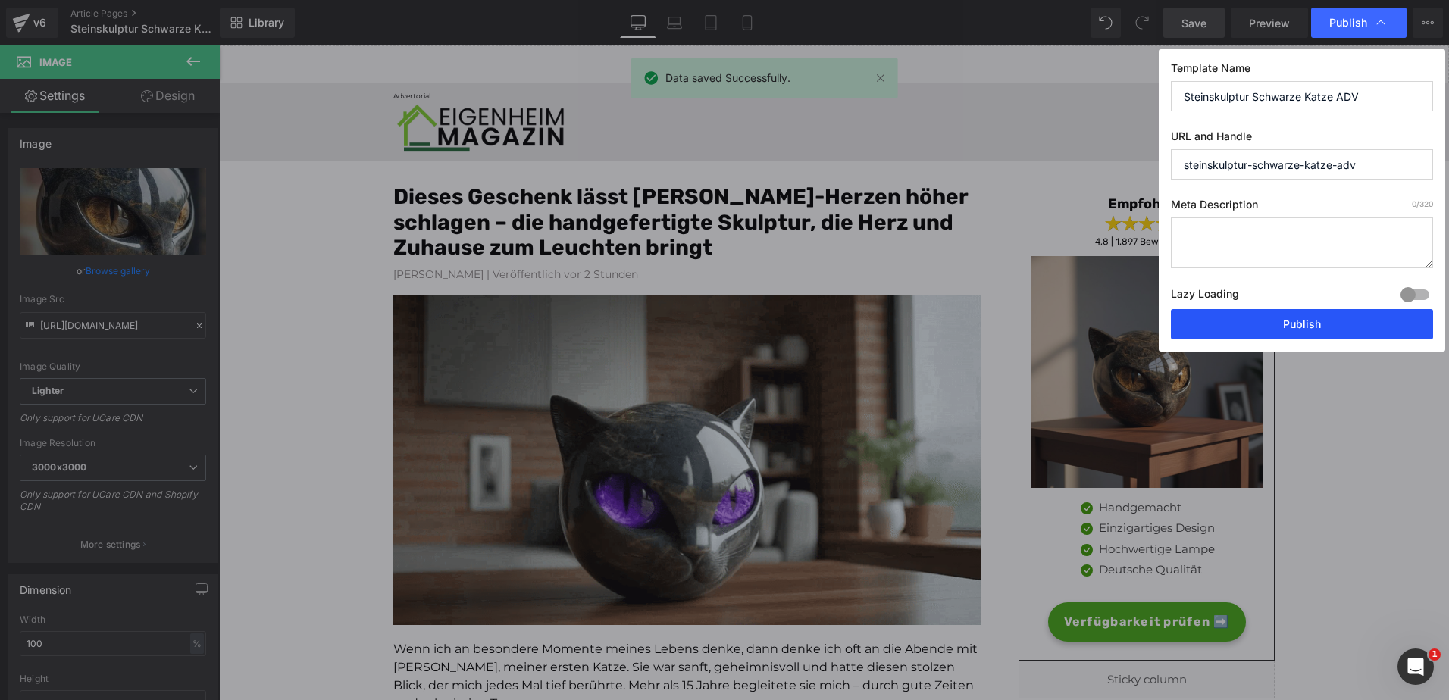
click at [1241, 322] on button "Publish" at bounding box center [1302, 324] width 262 height 30
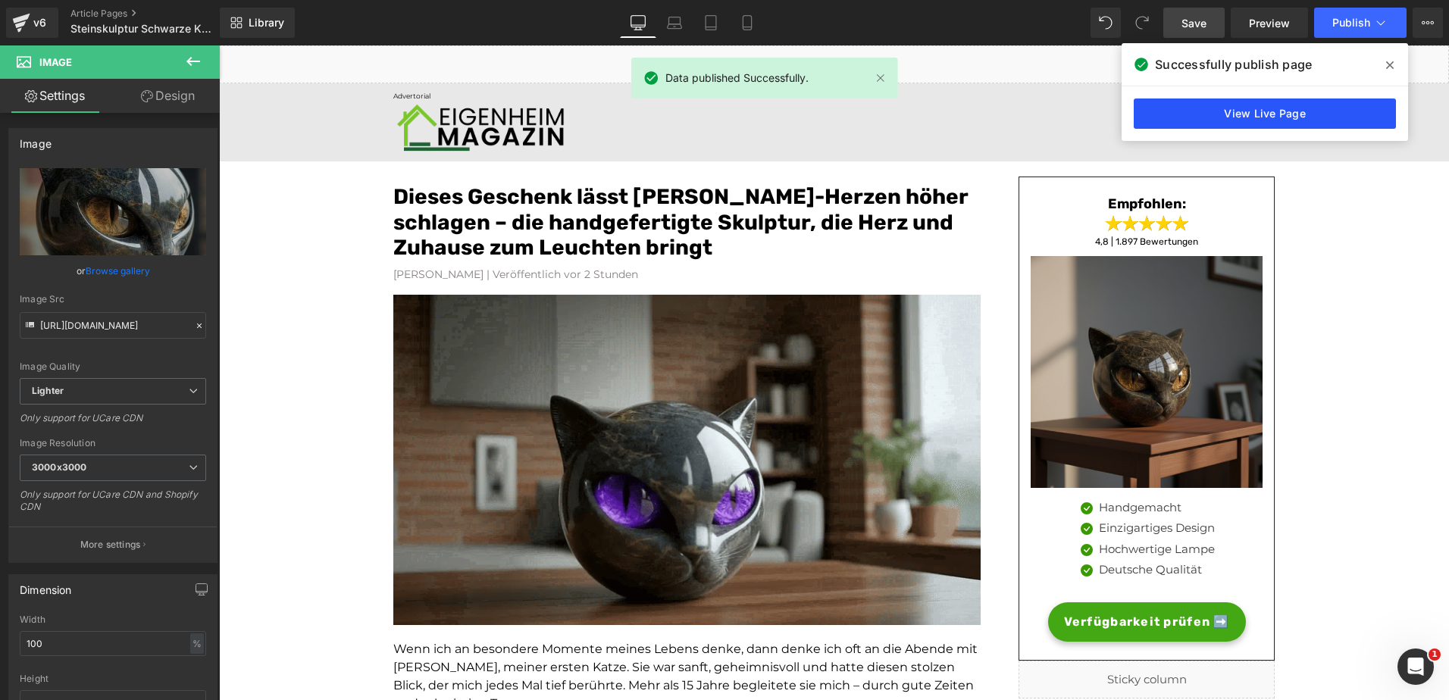
click at [1325, 108] on link "View Live Page" at bounding box center [1265, 114] width 262 height 30
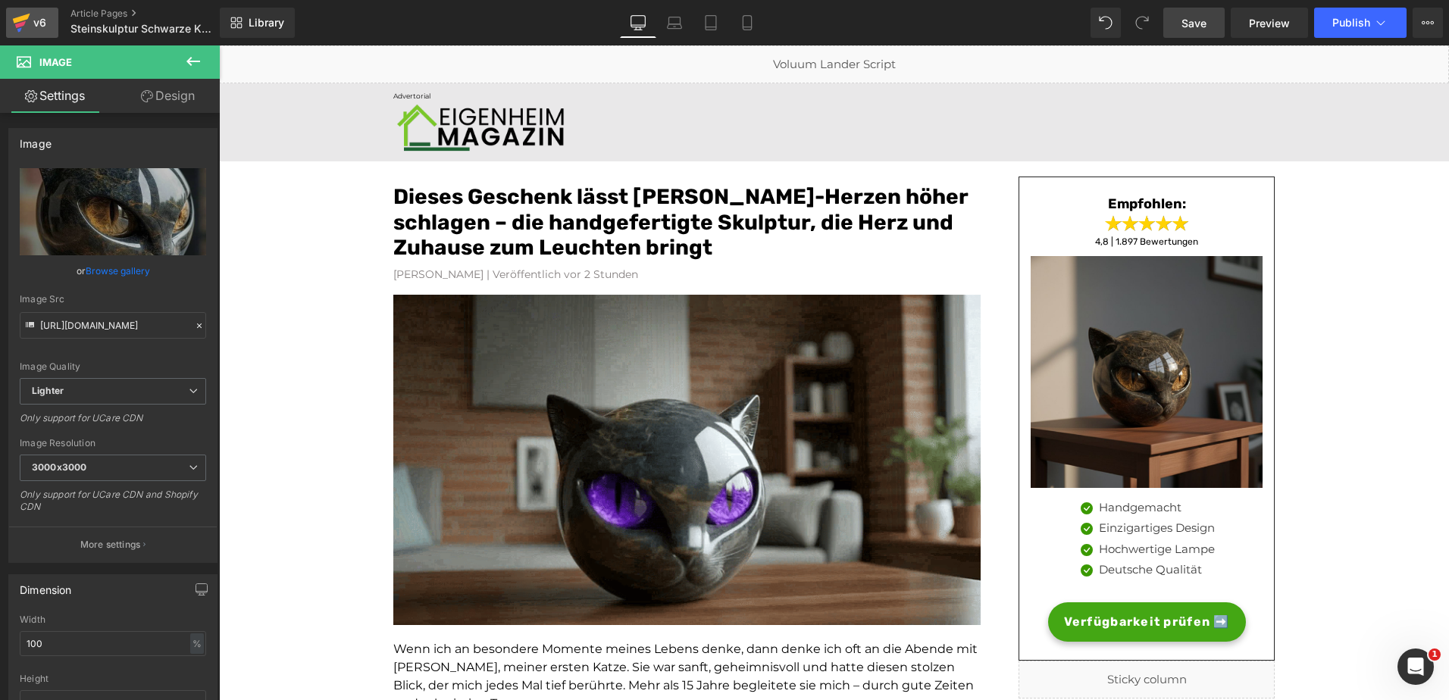
click at [37, 21] on div "v6" at bounding box center [39, 23] width 19 height 20
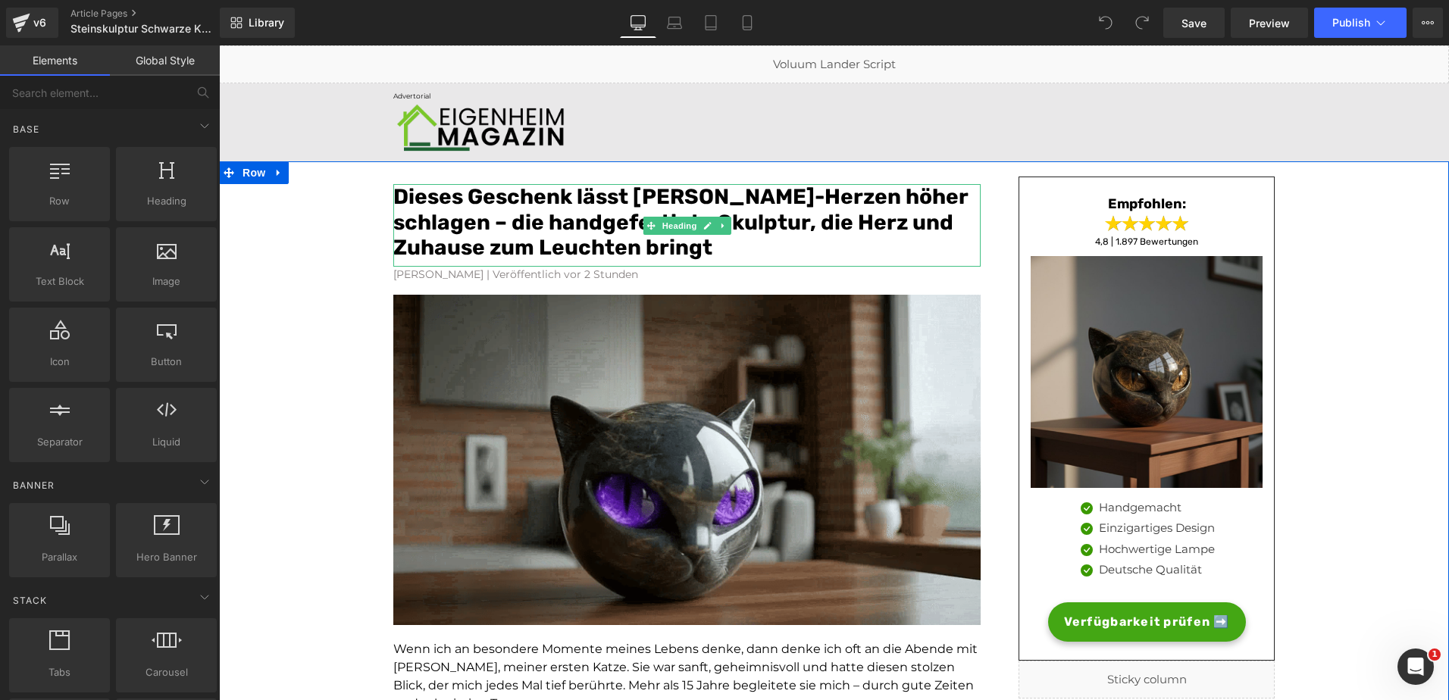
click at [530, 199] on font "Dieses Geschenk lässt Katzenliebhaber-Herzen höher schlagen – die handgefertigt…" at bounding box center [680, 222] width 574 height 76
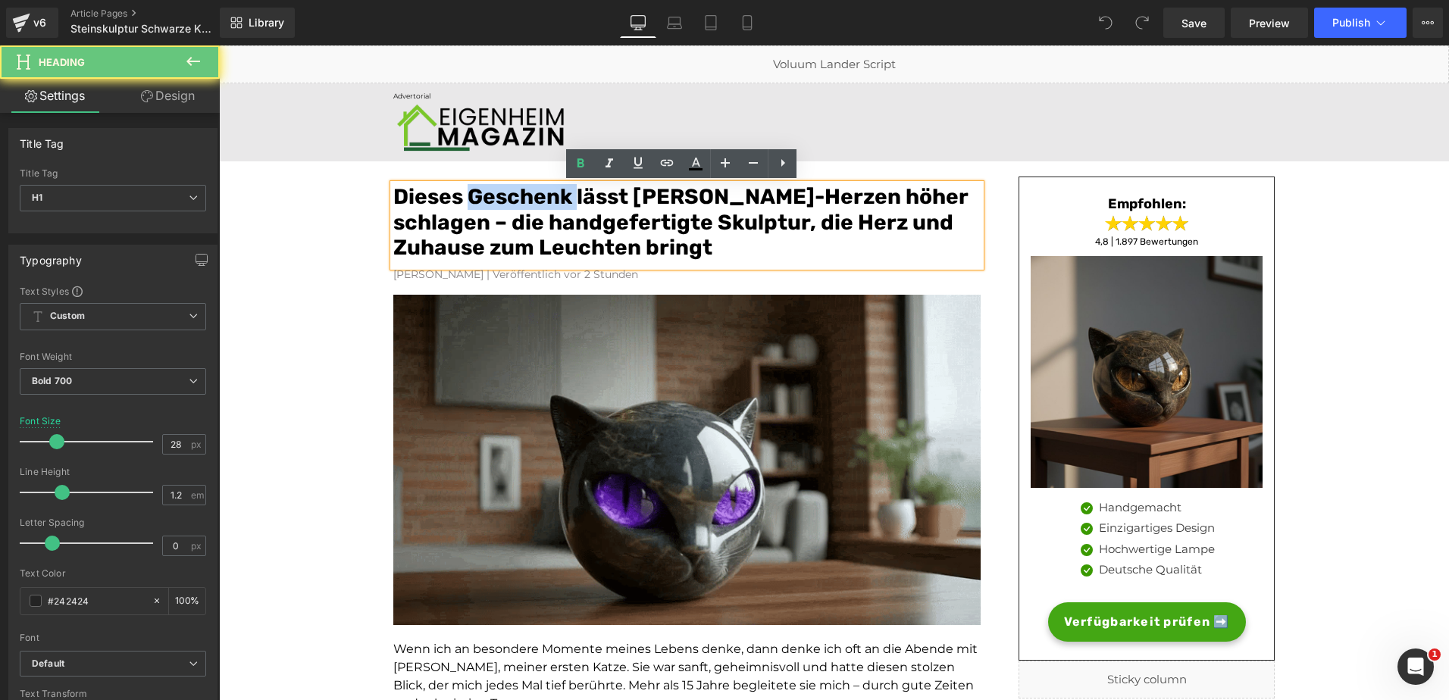
click at [530, 199] on font "Dieses Geschenk lässt Katzenliebhaber-Herzen höher schlagen – die handgefertigt…" at bounding box center [680, 222] width 574 height 76
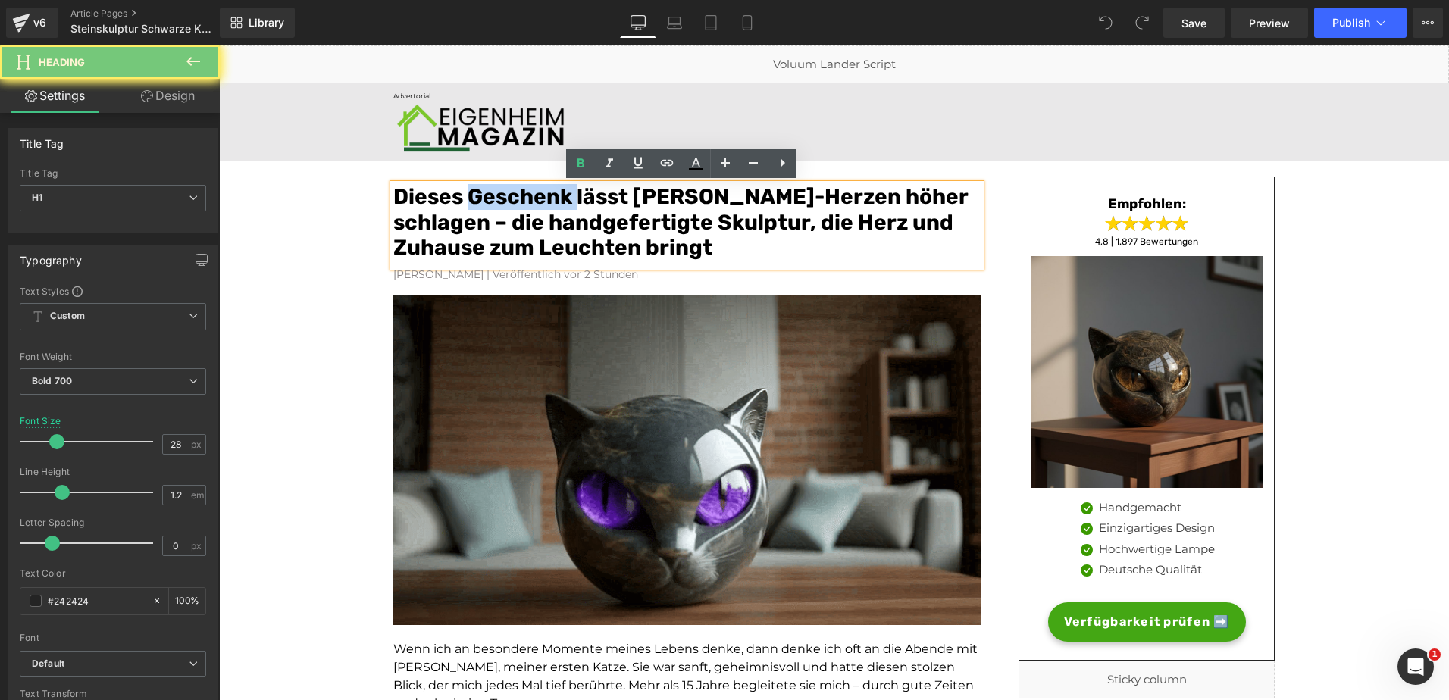
click at [530, 199] on font "Dieses Geschenk lässt Katzenliebhaber-Herzen höher schlagen – die handgefertigt…" at bounding box center [680, 222] width 574 height 76
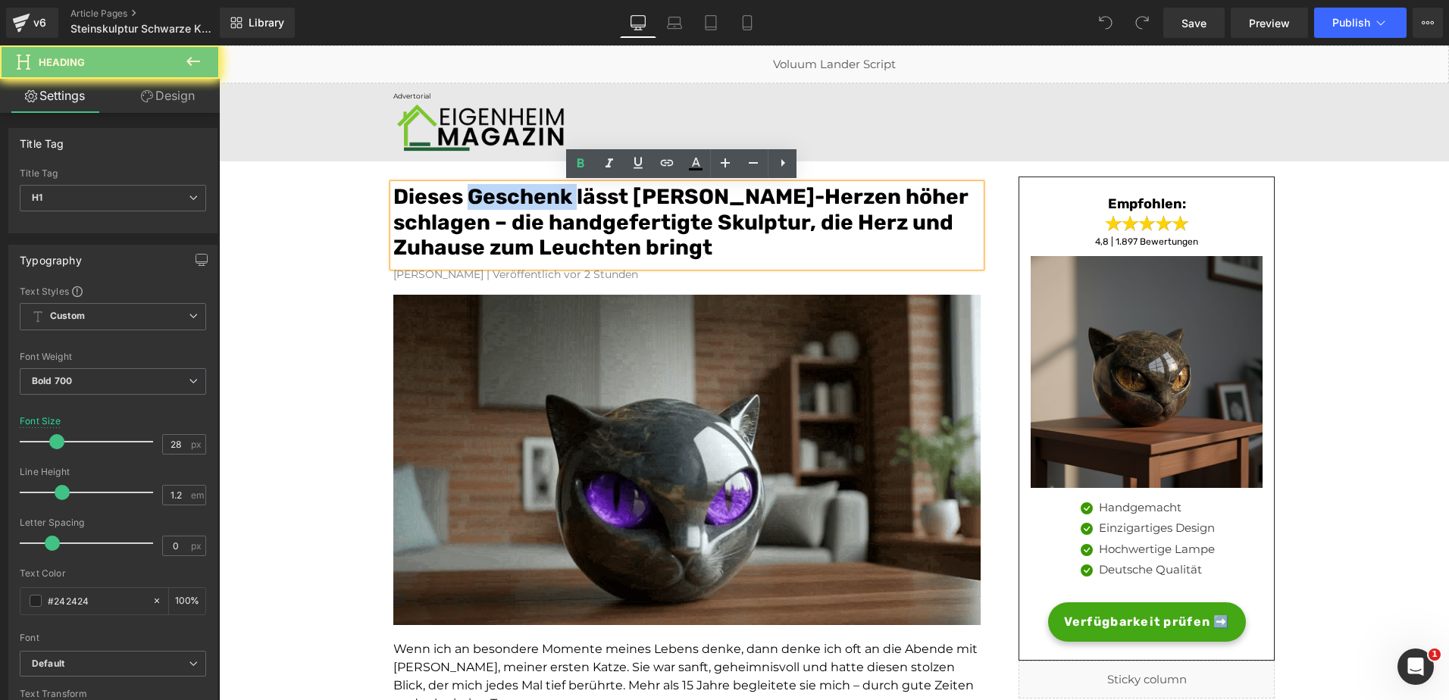
paste div
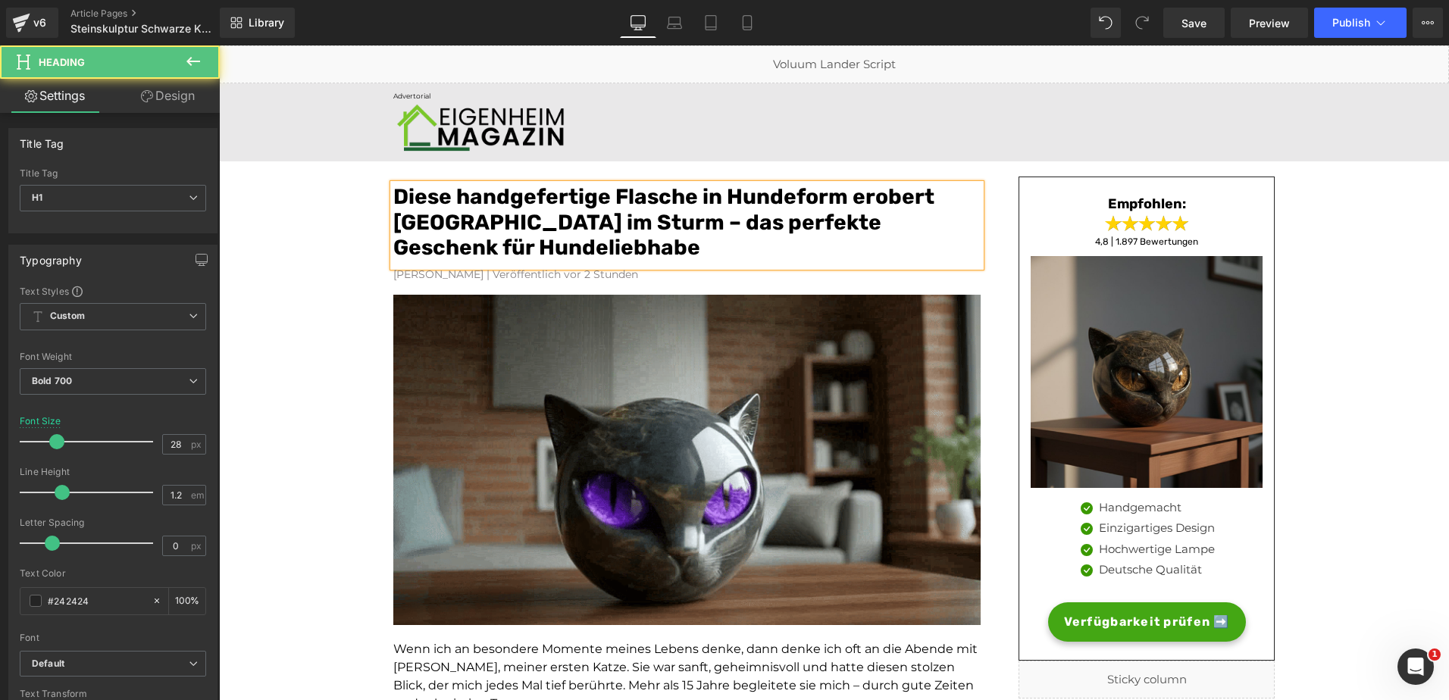
click at [628, 194] on font "Diese handgefertige Flasche in Hundeform erobert Deutschland im Sturm – das per…" at bounding box center [663, 222] width 541 height 76
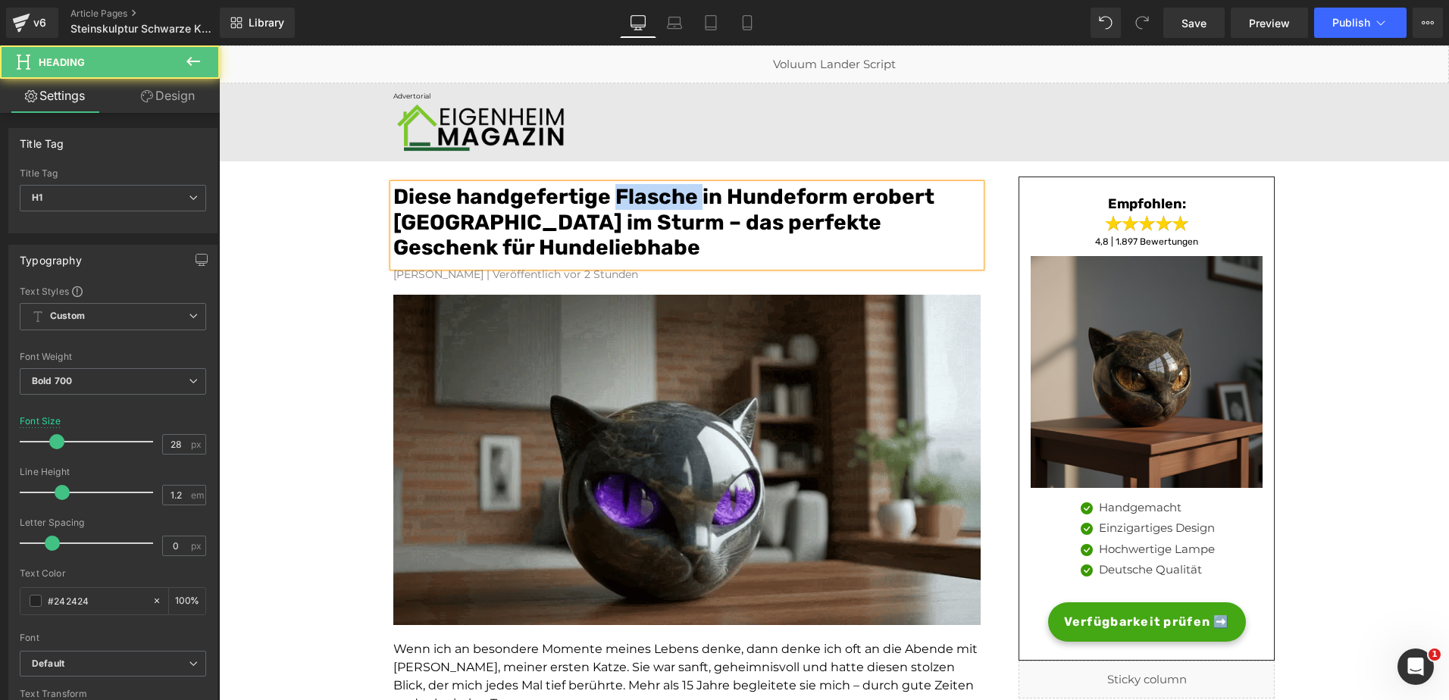
click at [628, 194] on font "Diese handgefertige Flasche in Hundeform erobert Deutschland im Sturm – das per…" at bounding box center [663, 222] width 541 height 76
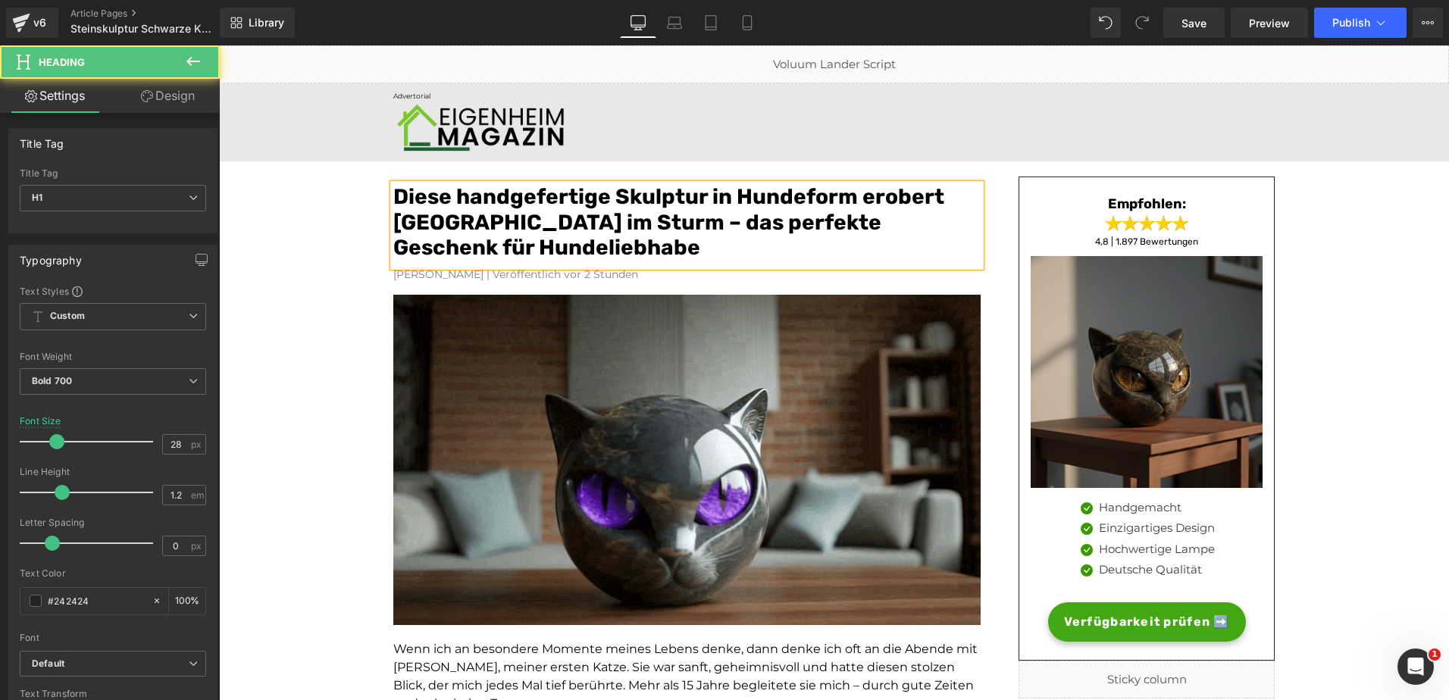
click at [816, 191] on font "Diese handgefertige Skulptur in Hundeform erobert Deutschland im Sturm – das pe…" at bounding box center [668, 222] width 551 height 76
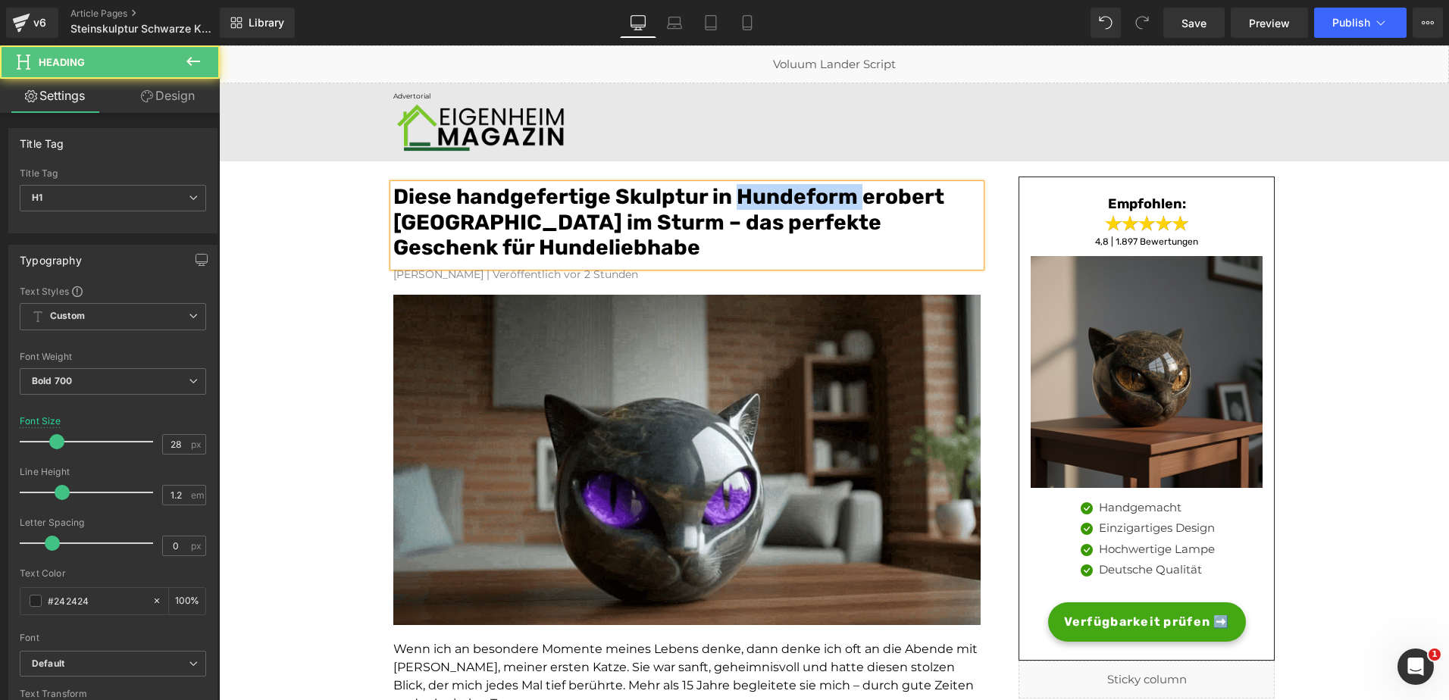
click at [816, 191] on font "Diese handgefertige Skulptur in Hundeform erobert Deutschland im Sturm – das pe…" at bounding box center [668, 222] width 551 height 76
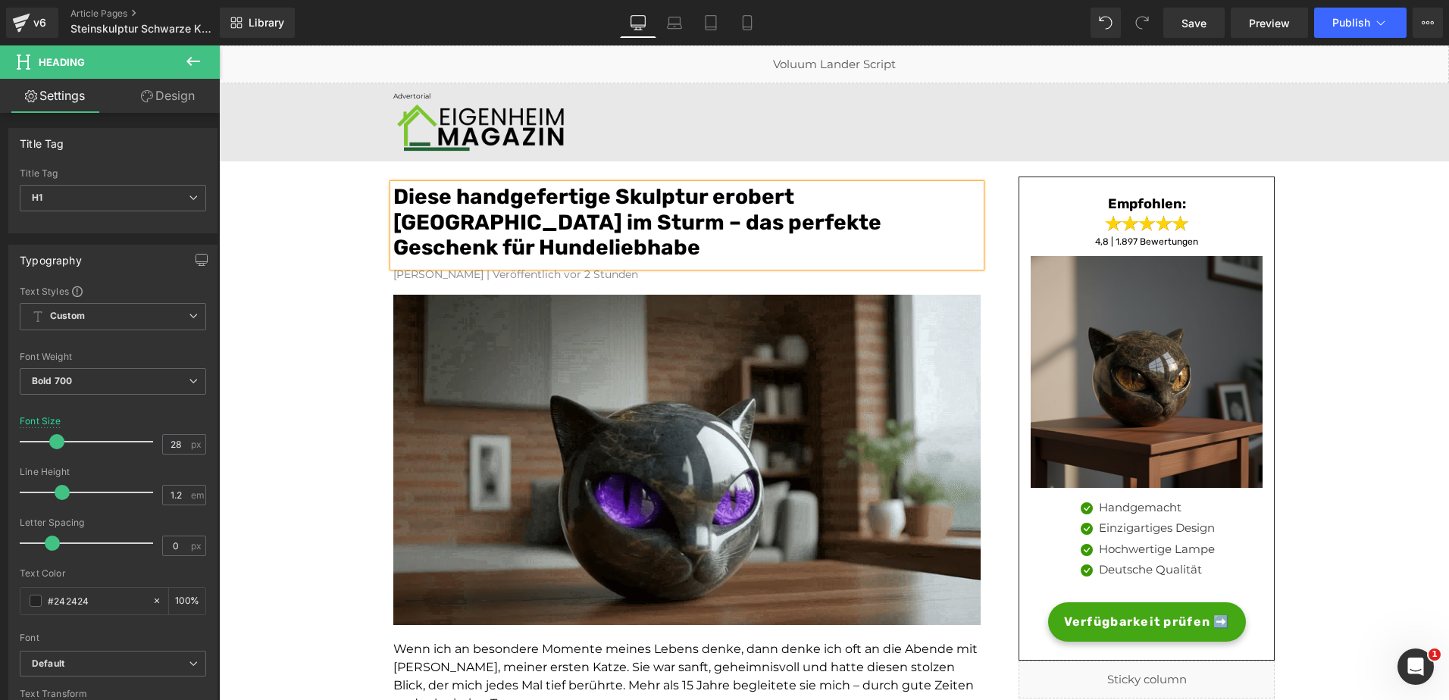
click at [821, 215] on font "Diese handgefertige Skulptur erobert Deutschland im Sturm – das perfekte Gesche…" at bounding box center [637, 222] width 488 height 76
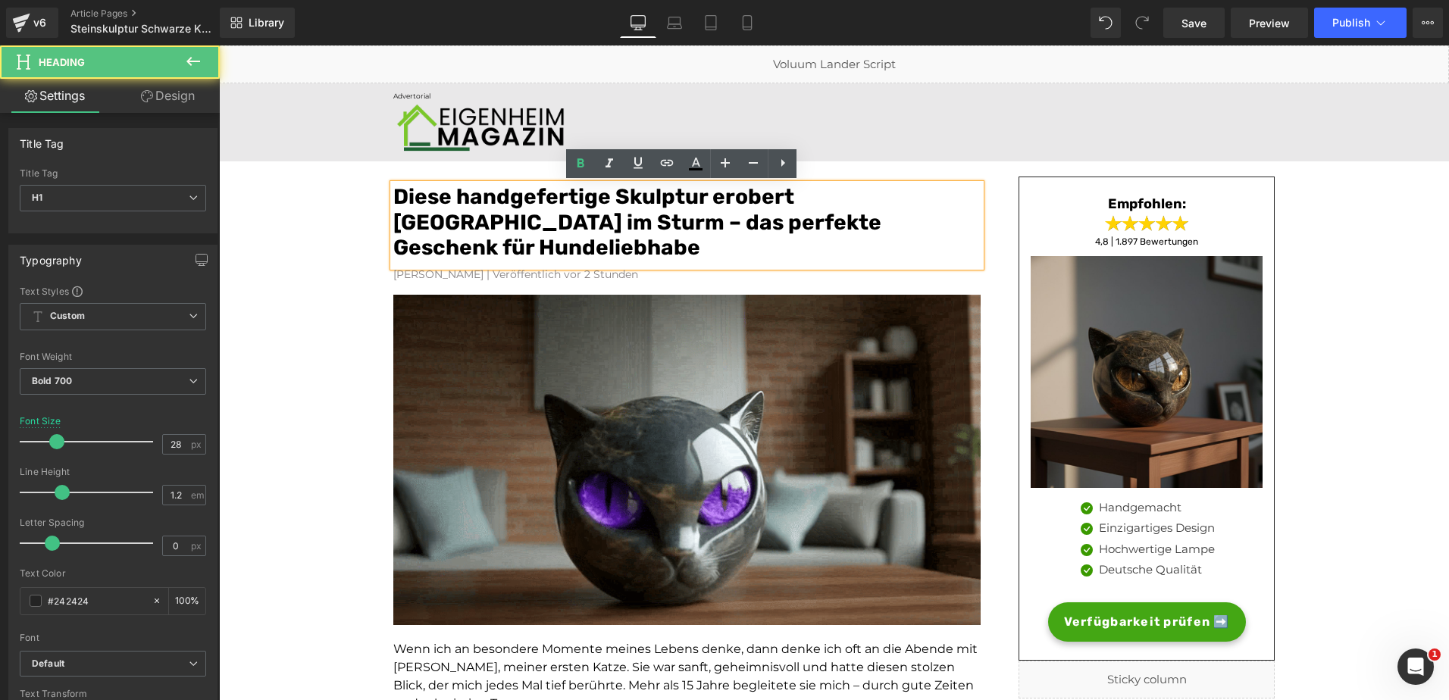
click at [919, 230] on h1 "Diese handgefertige Skulptur erobert Deutschland im Sturm – das perfekte Gesche…" at bounding box center [686, 222] width 587 height 77
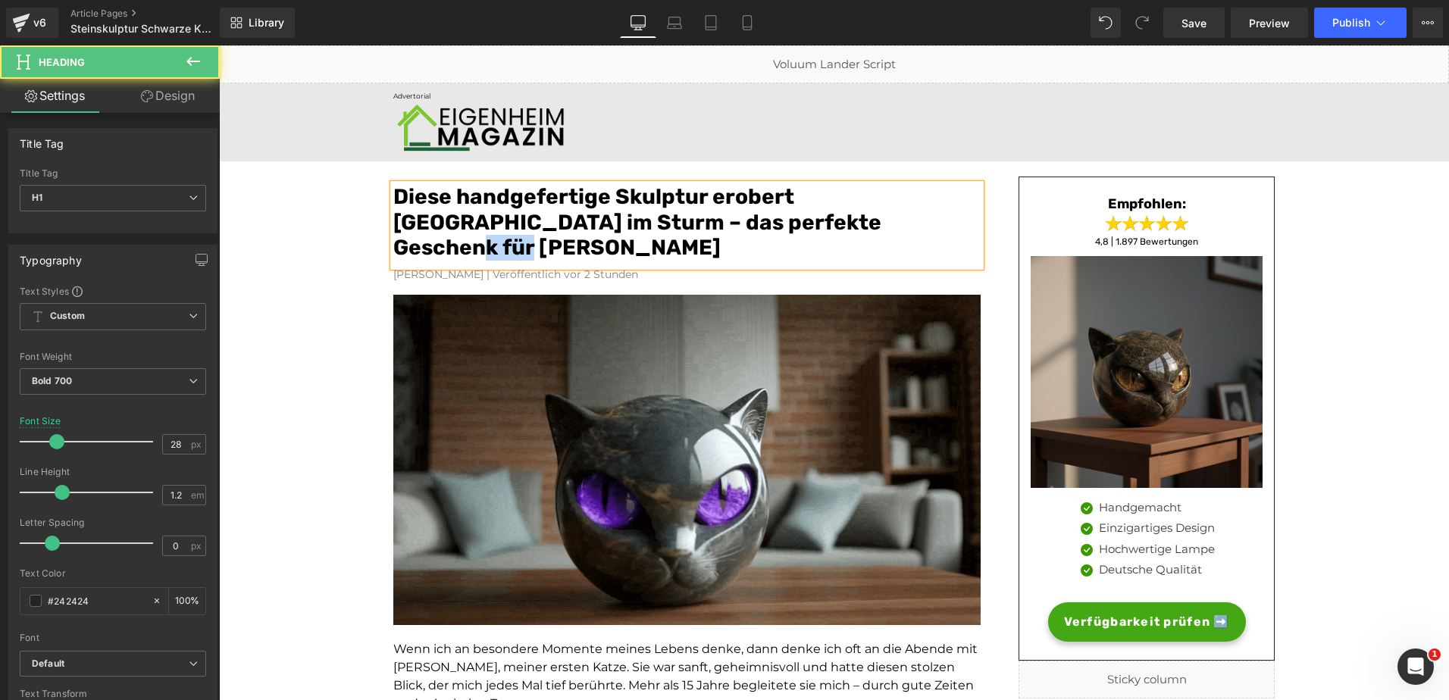
drag, startPoint x: 828, startPoint y: 227, endPoint x: 762, endPoint y: 222, distance: 66.8
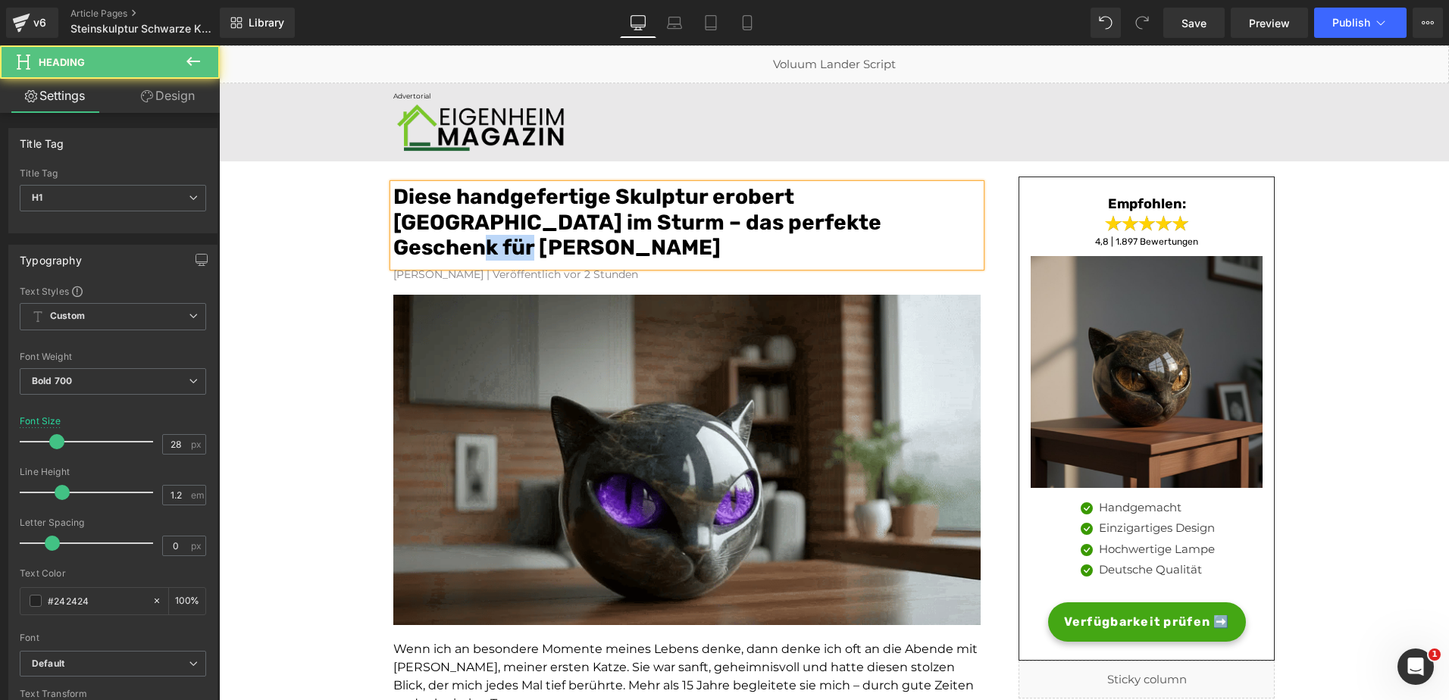
click at [762, 222] on font "Diese handgefertige Skulptur erobert Deutschland im Sturm – das perfekte Gesche…" at bounding box center [637, 222] width 488 height 76
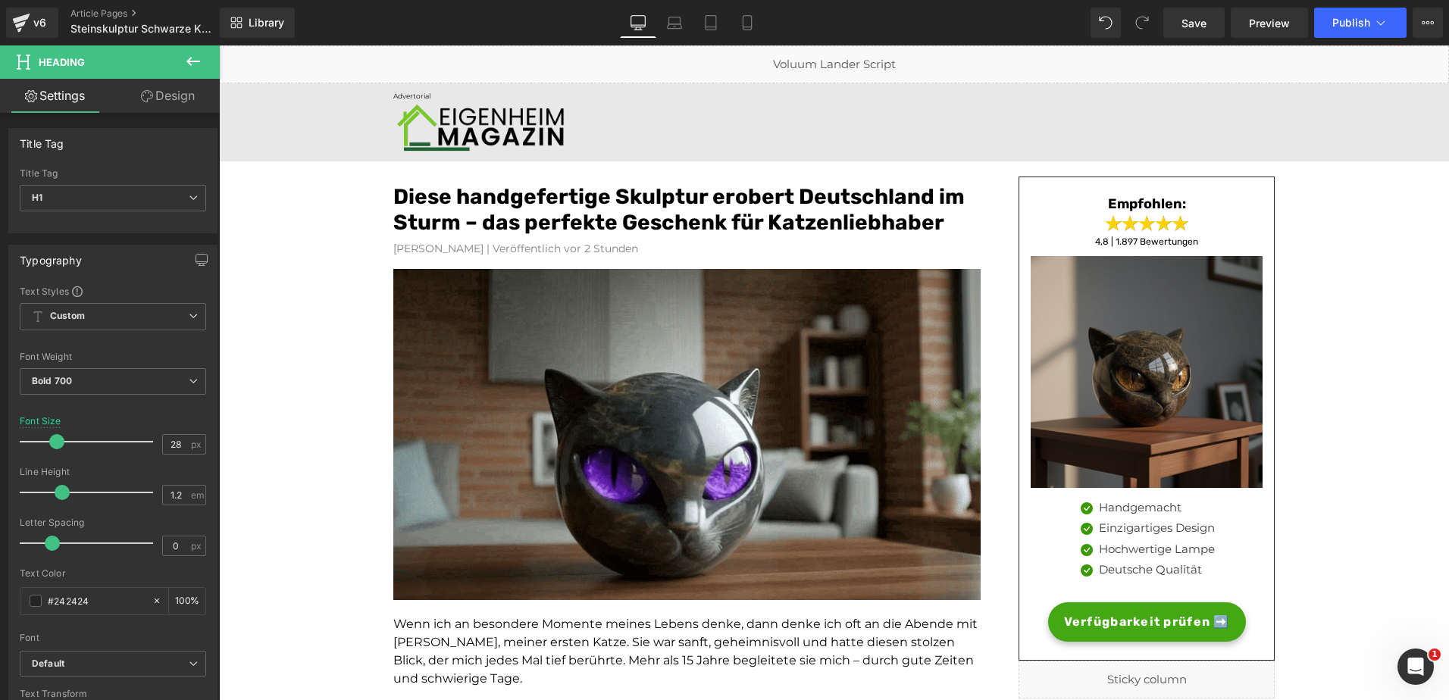
click at [187, 58] on icon at bounding box center [193, 61] width 18 height 18
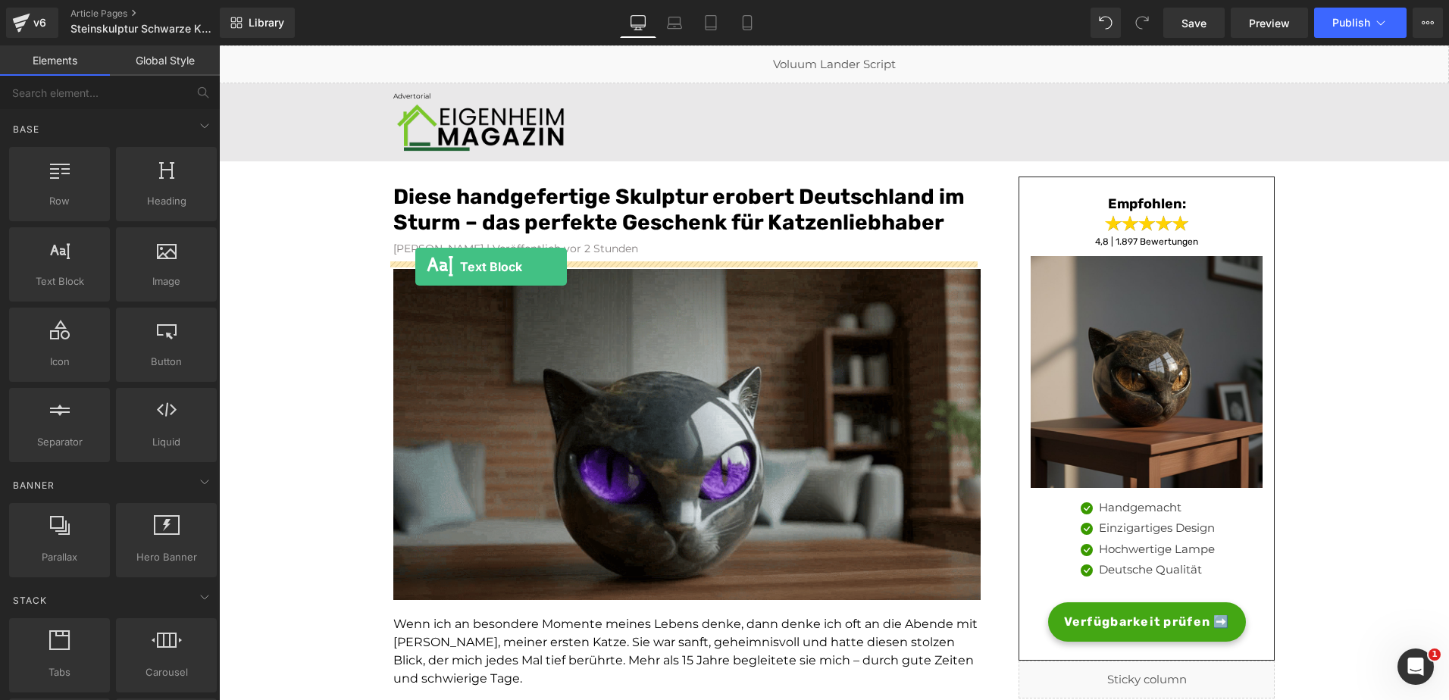
drag, startPoint x: 286, startPoint y: 312, endPoint x: 416, endPoint y: 267, distance: 138.0
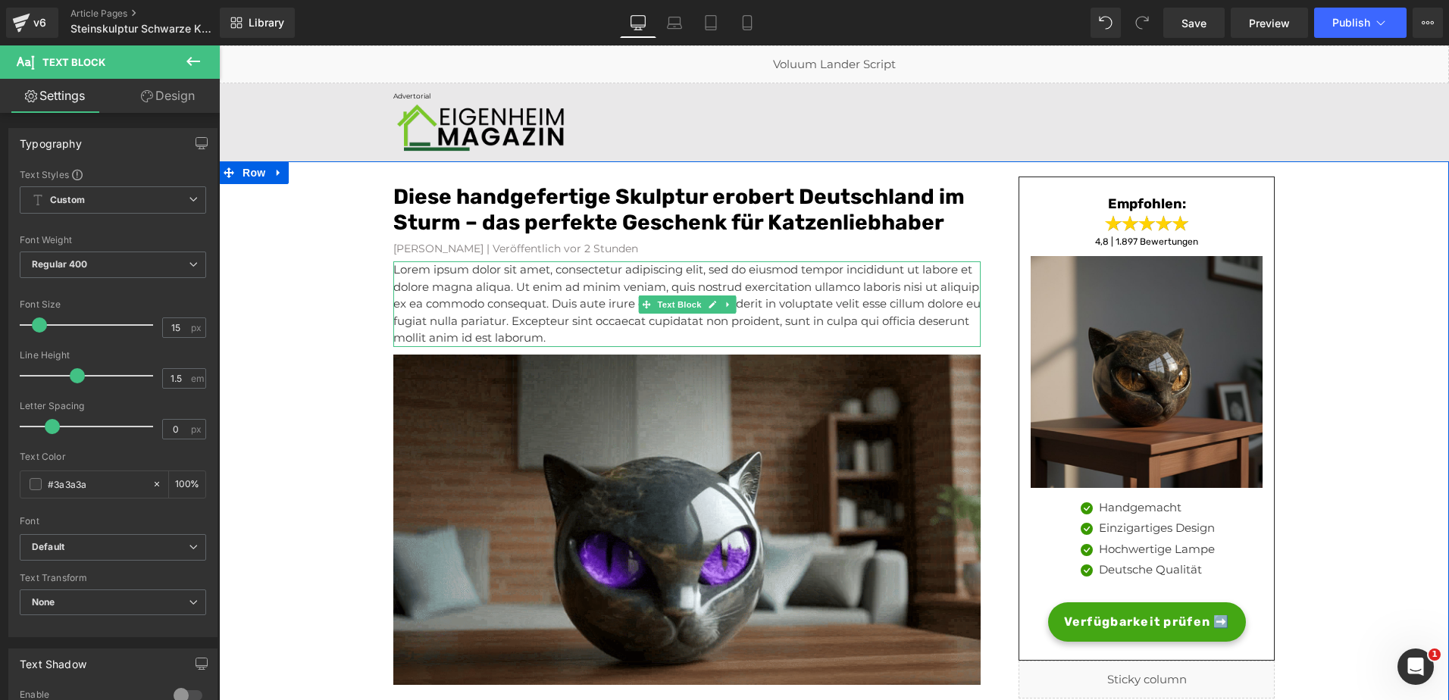
click at [436, 314] on p "Lorem ipsum dolor sit amet, consectetur adipiscing elit, sed do eiusmod tempor …" at bounding box center [686, 304] width 587 height 86
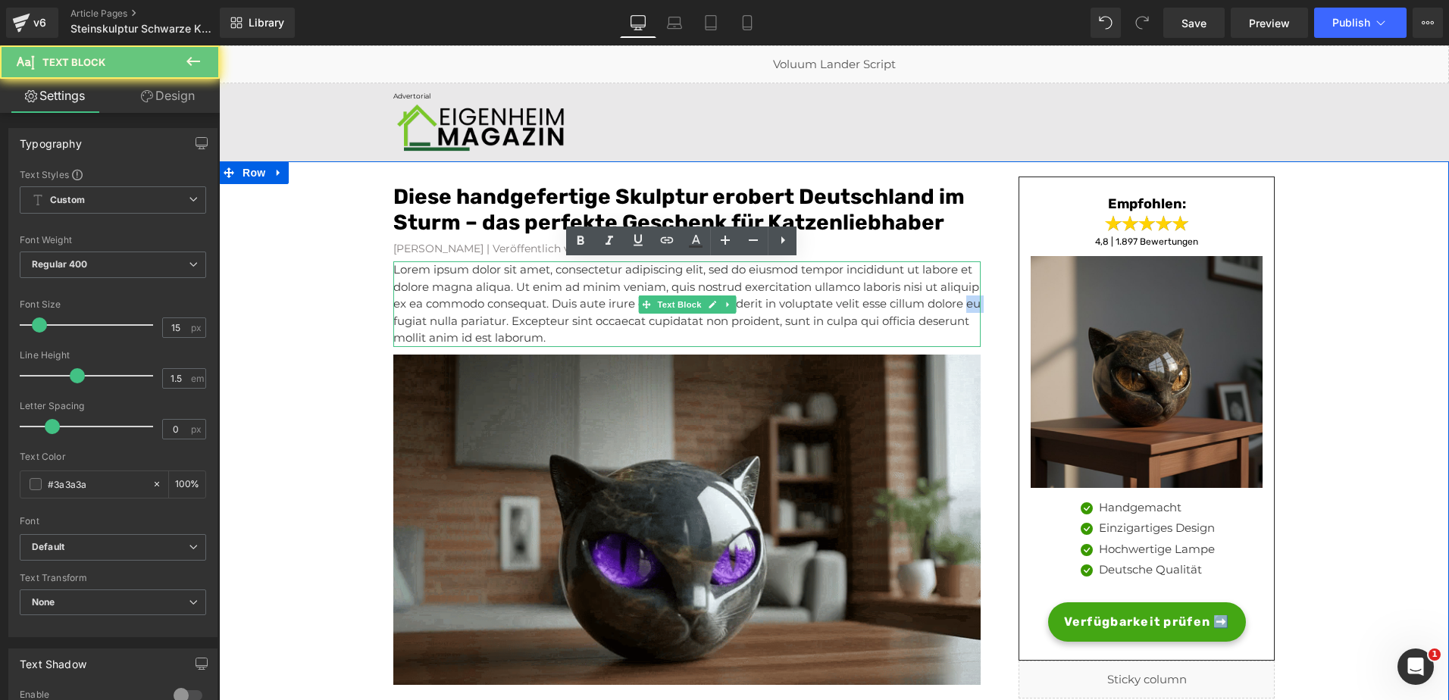
click at [436, 314] on p "Lorem ipsum dolor sit amet, consectetur adipiscing elit, sed do eiusmod tempor …" at bounding box center [686, 304] width 587 height 86
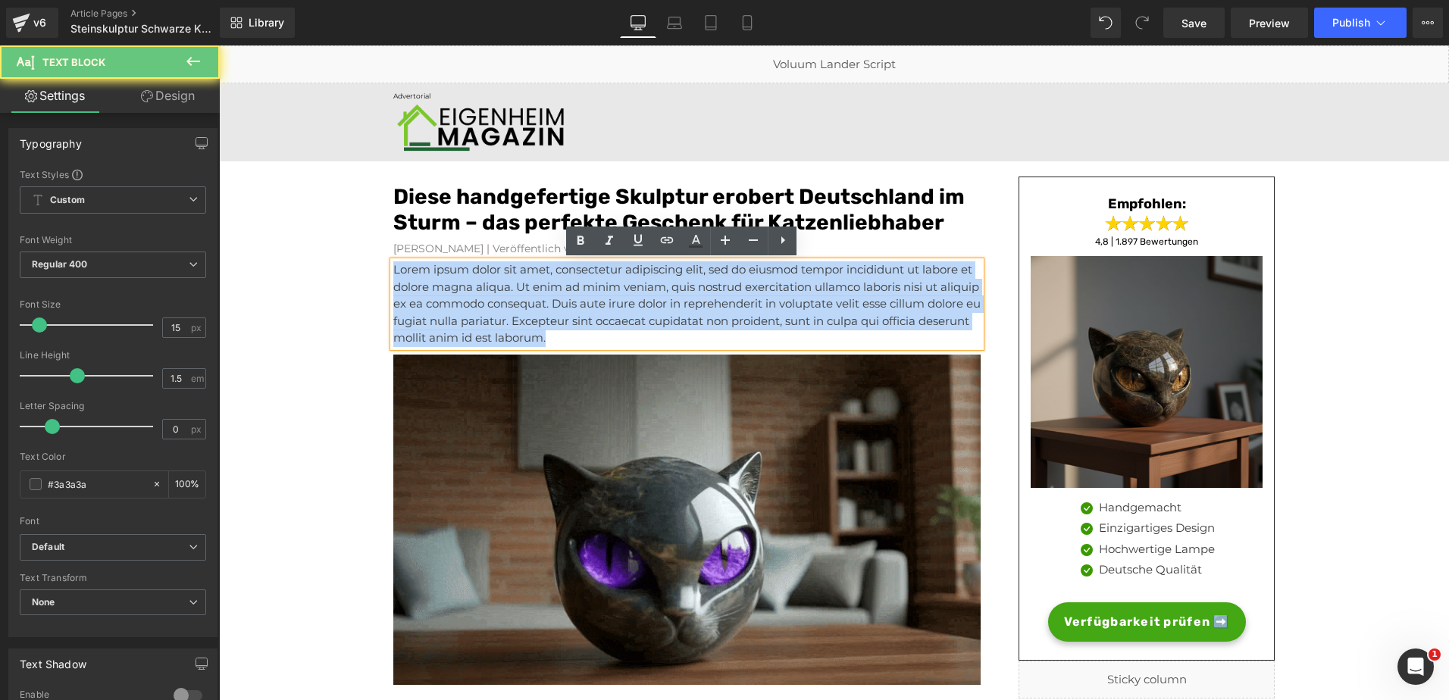
click at [436, 314] on p "Lorem ipsum dolor sit amet, consectetur adipiscing elit, sed do eiusmod tempor …" at bounding box center [686, 304] width 587 height 86
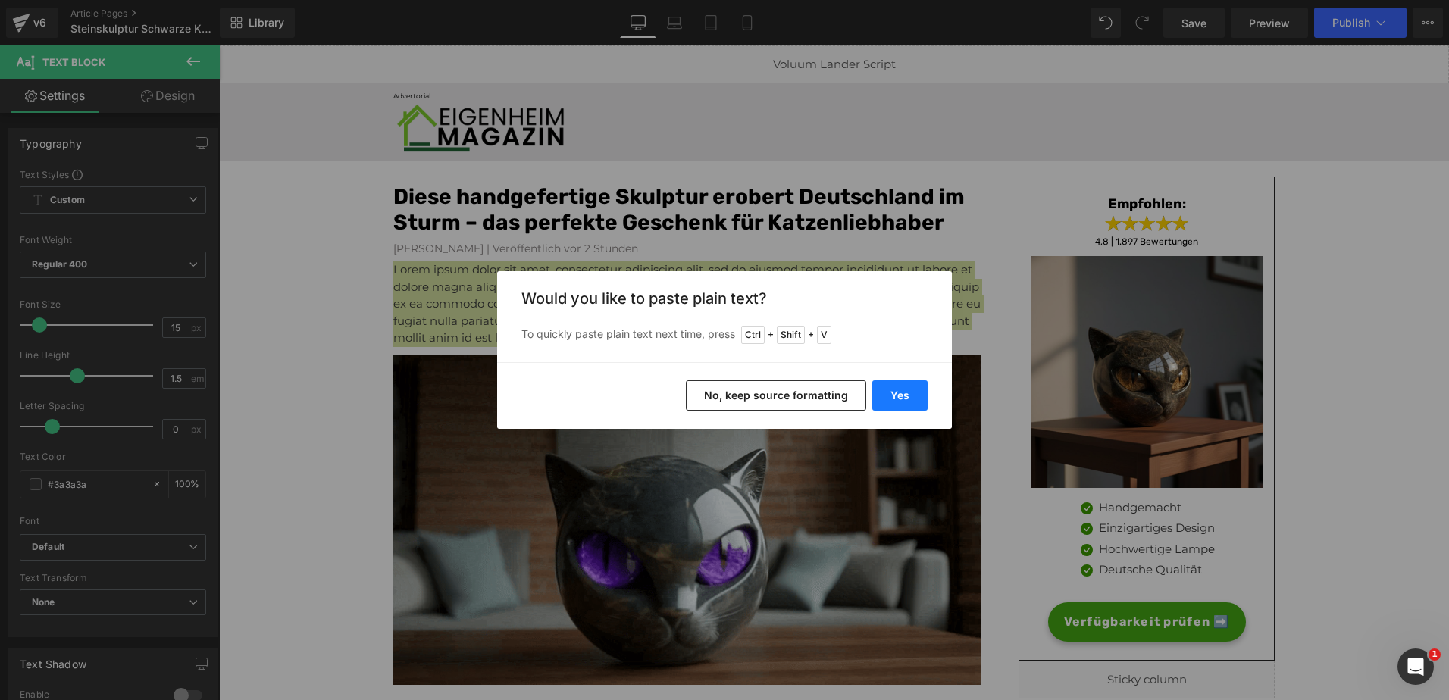
click at [881, 384] on button "Yes" at bounding box center [899, 395] width 55 height 30
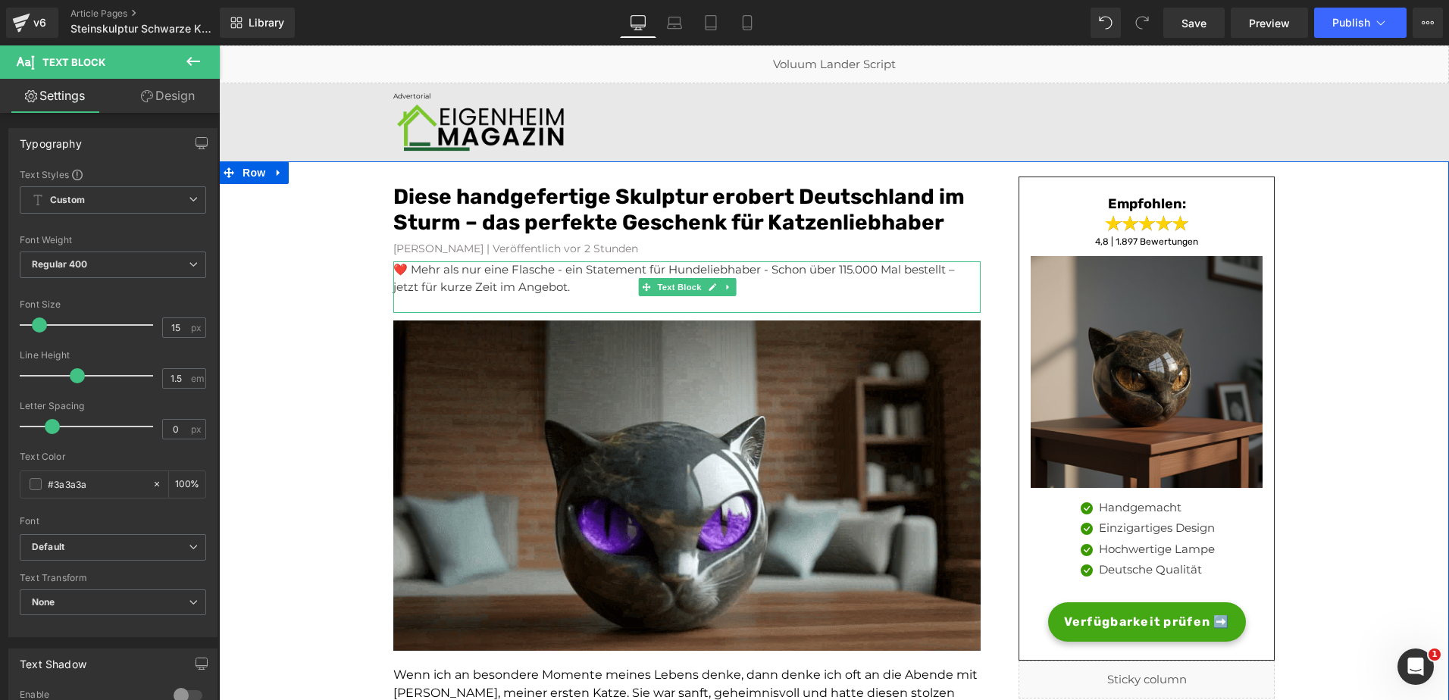
click at [516, 294] on p "❤️ Mehr als nur eine Flasche - ein Statement für Hundeliebhaber - Schon über 11…" at bounding box center [686, 278] width 587 height 34
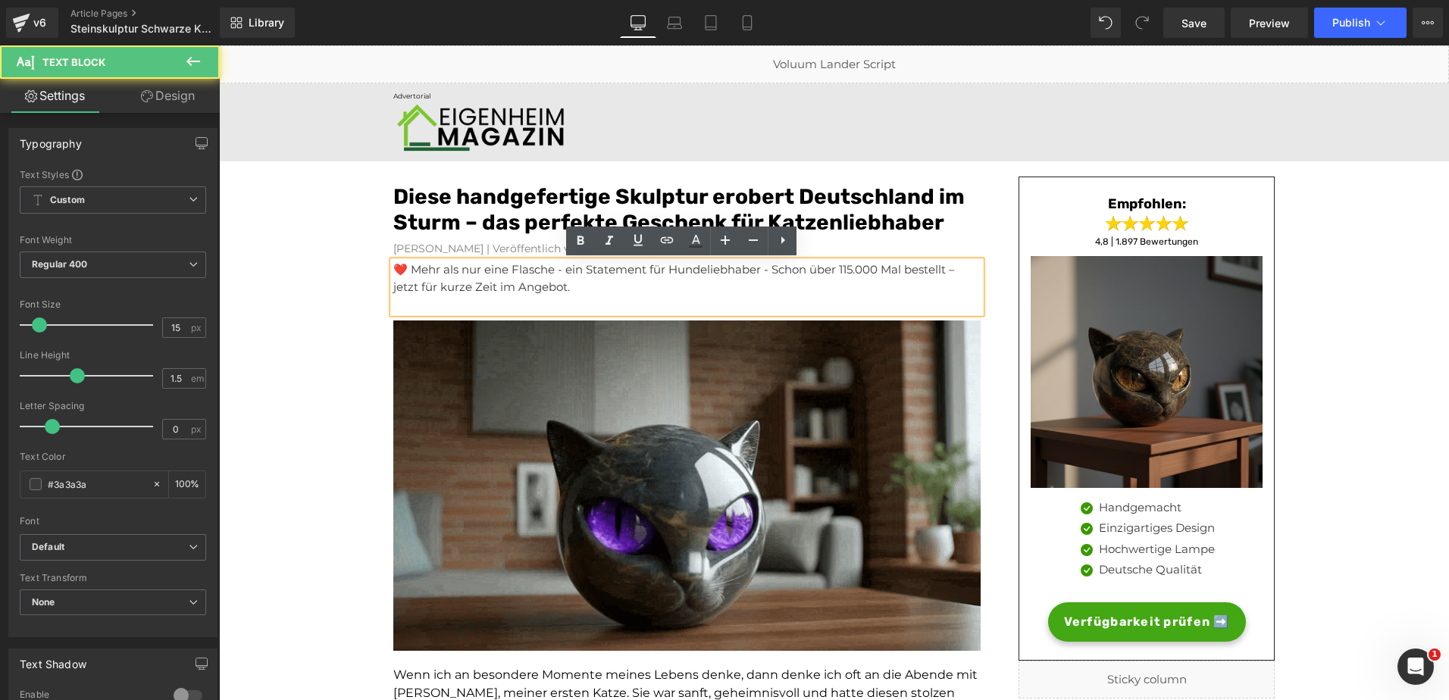
click at [514, 306] on p at bounding box center [686, 304] width 587 height 17
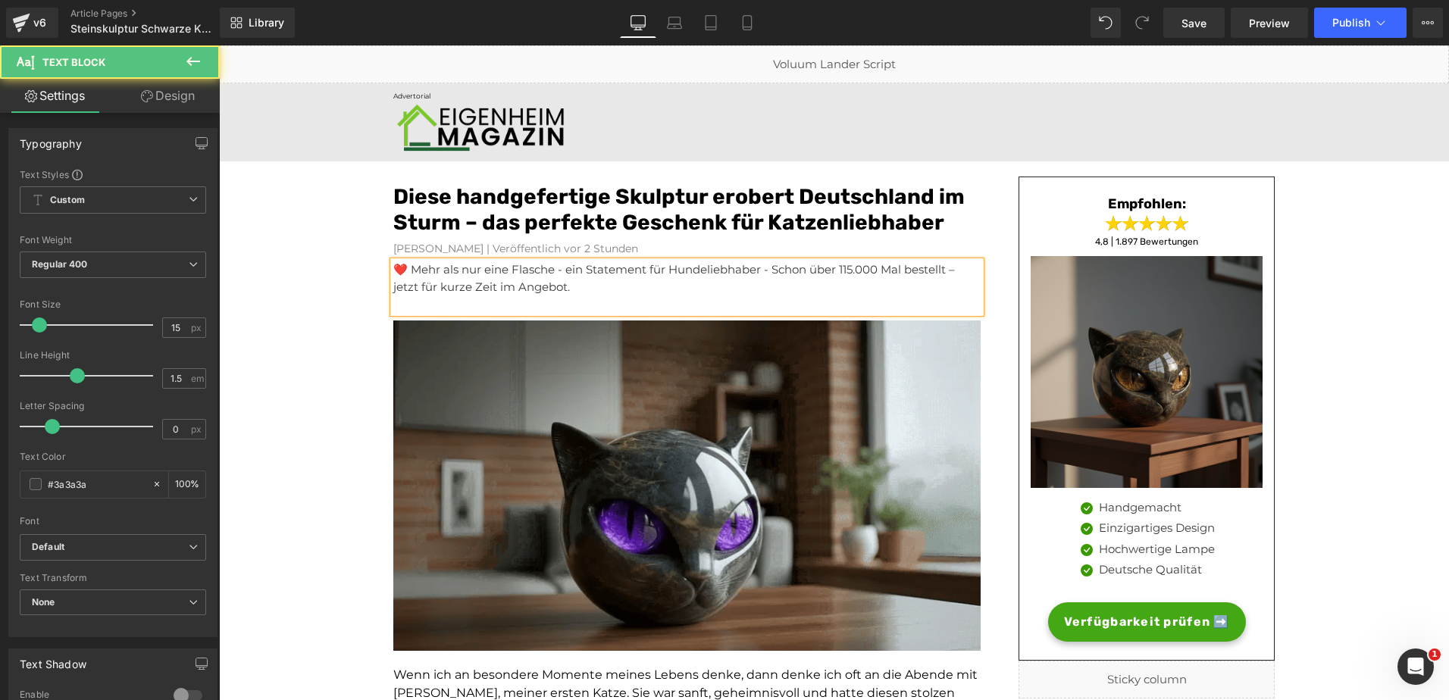
click at [514, 306] on p at bounding box center [686, 304] width 587 height 17
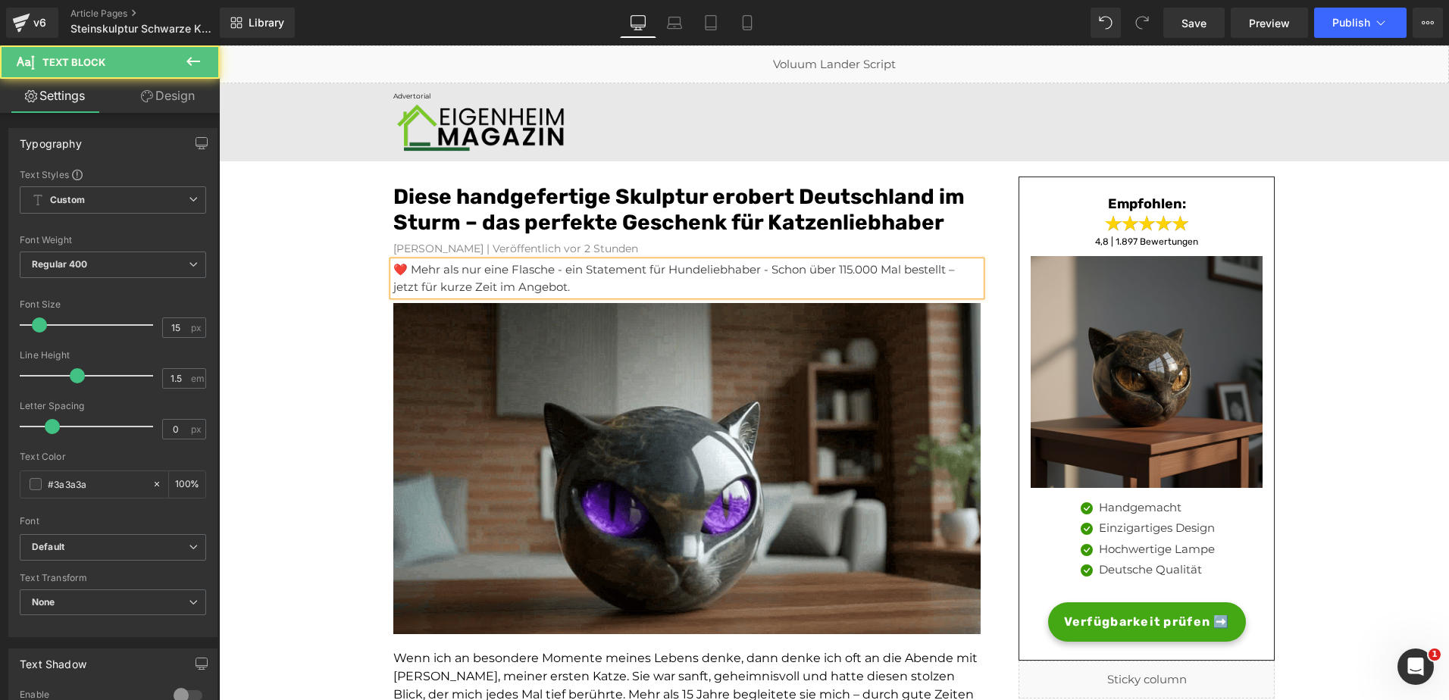
click at [509, 275] on p "❤️ Mehr als nur eine Flasche - ein Statement für Hundeliebhaber - Schon über 11…" at bounding box center [686, 278] width 587 height 34
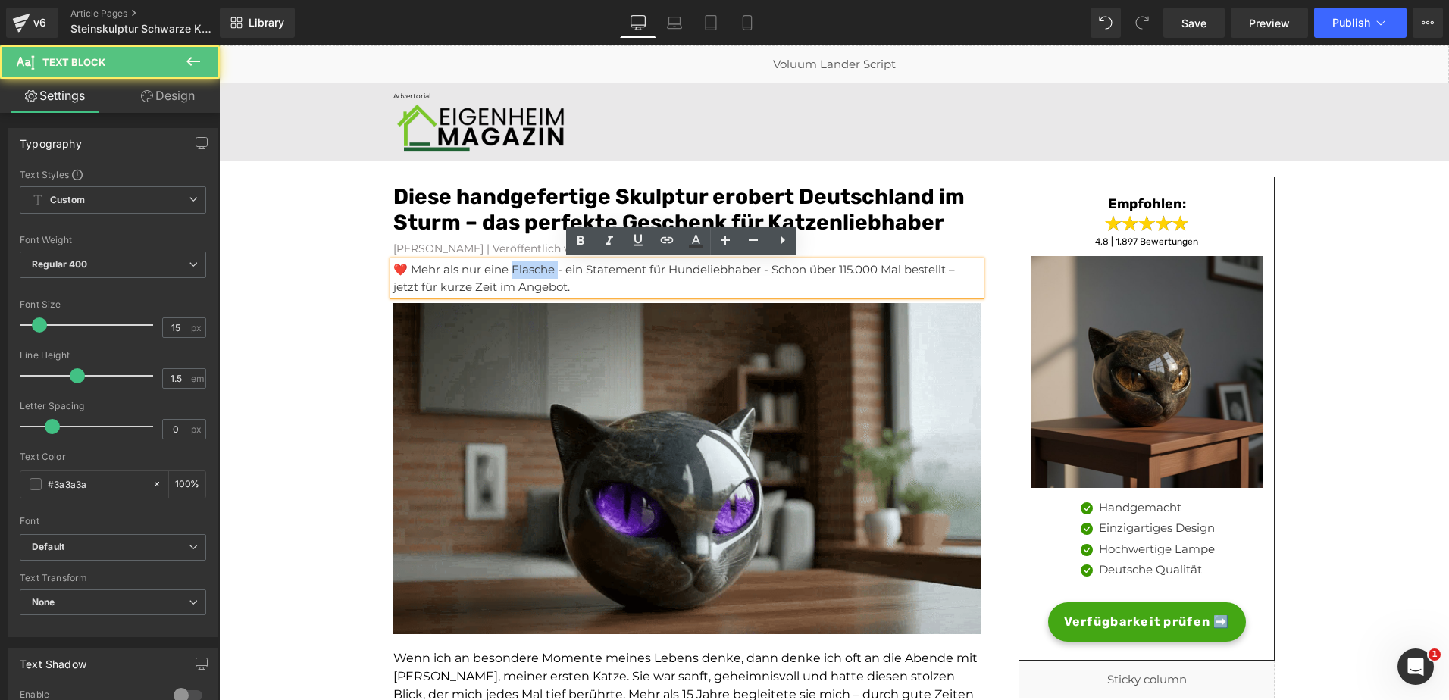
click at [509, 275] on p "❤️ Mehr als nur eine Flasche - ein Statement für Hundeliebhaber - Schon über 11…" at bounding box center [686, 278] width 587 height 34
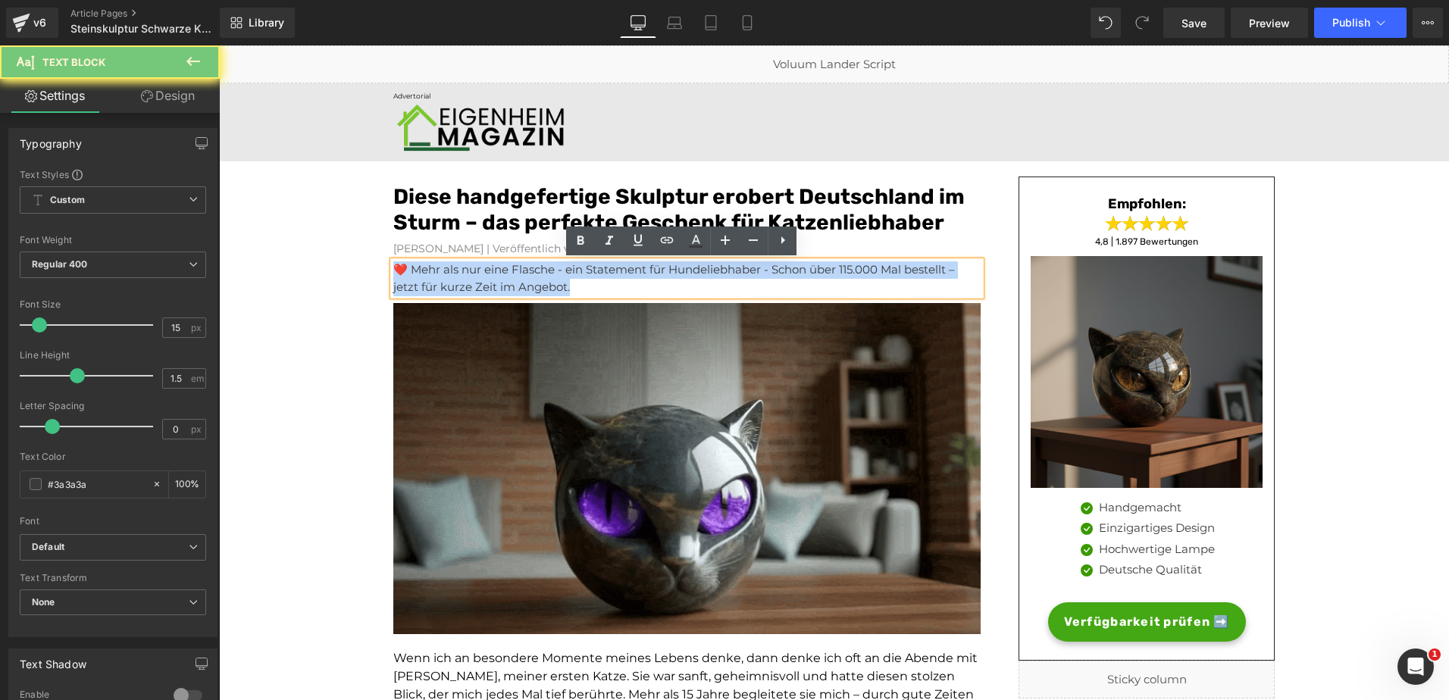
click at [509, 275] on p "❤️ Mehr als nur eine Flasche - ein Statement für Hundeliebhaber - Schon über 11…" at bounding box center [686, 278] width 587 height 34
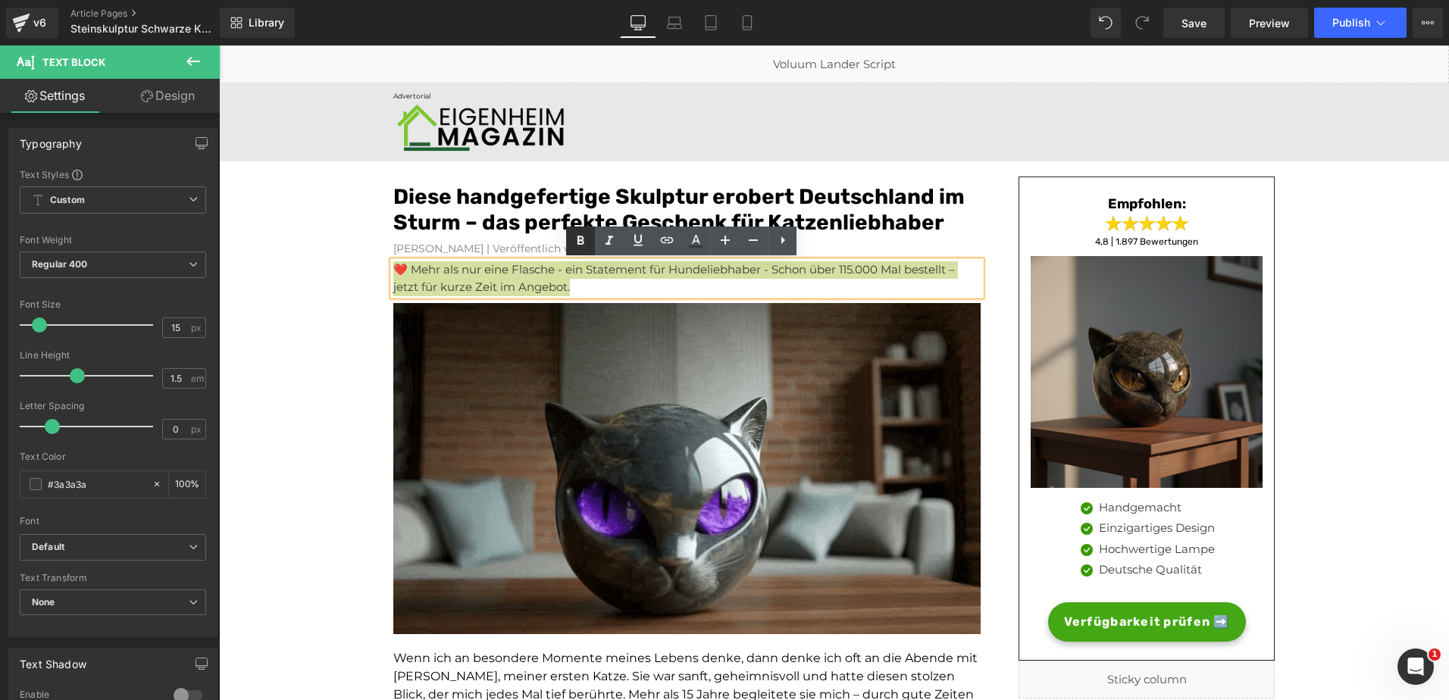
click at [574, 246] on icon at bounding box center [580, 241] width 18 height 18
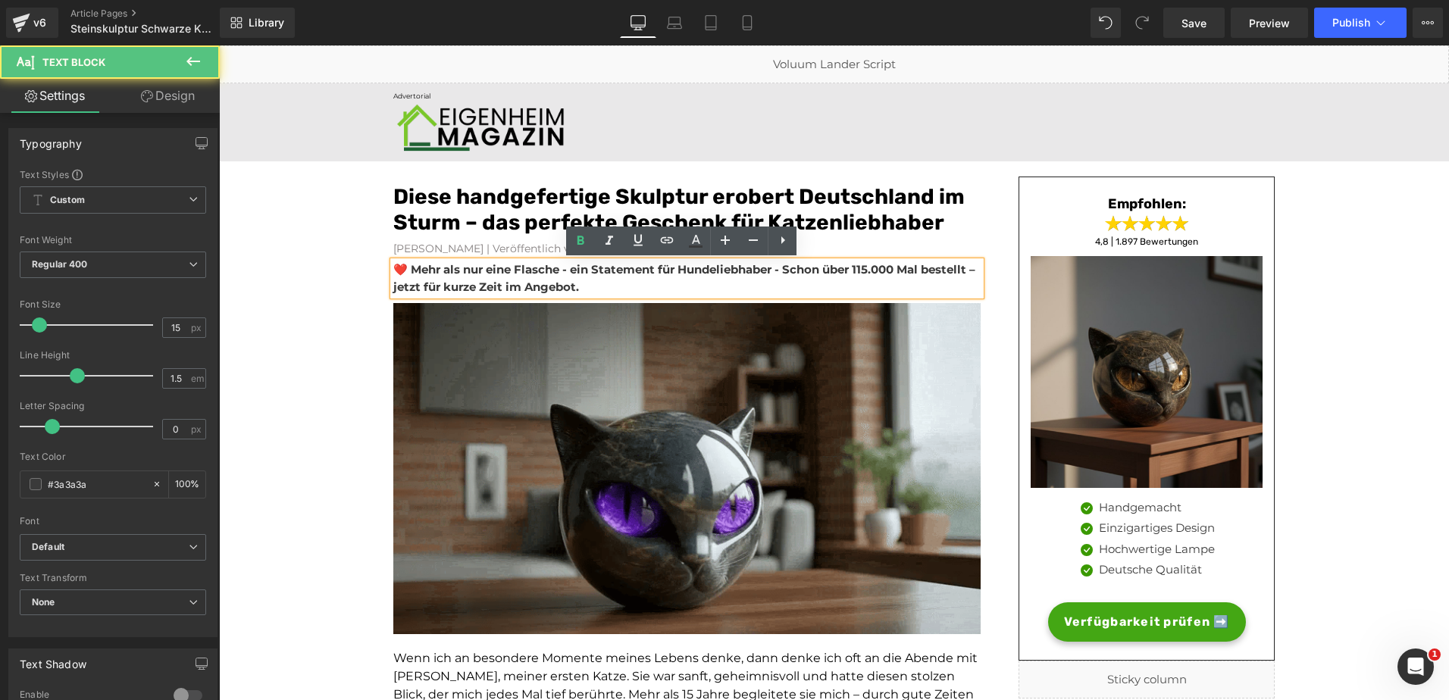
click at [515, 275] on strong "❤️ Mehr als nur eine Flasche - ein Statement für Hundeliebhaber - Schon über 11…" at bounding box center [684, 278] width 582 height 32
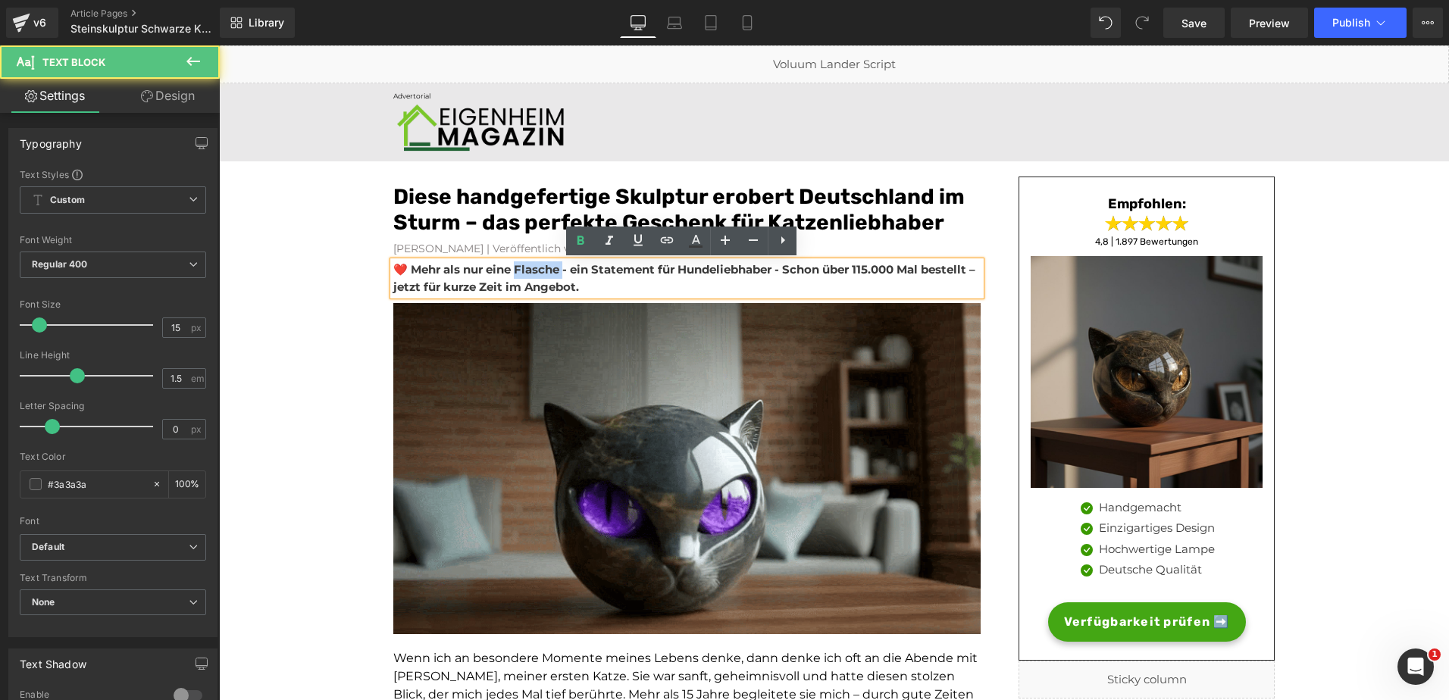
click at [515, 275] on strong "❤️ Mehr als nur eine Flasche - ein Statement für Hundeliebhaber - Schon über 11…" at bounding box center [684, 278] width 582 height 32
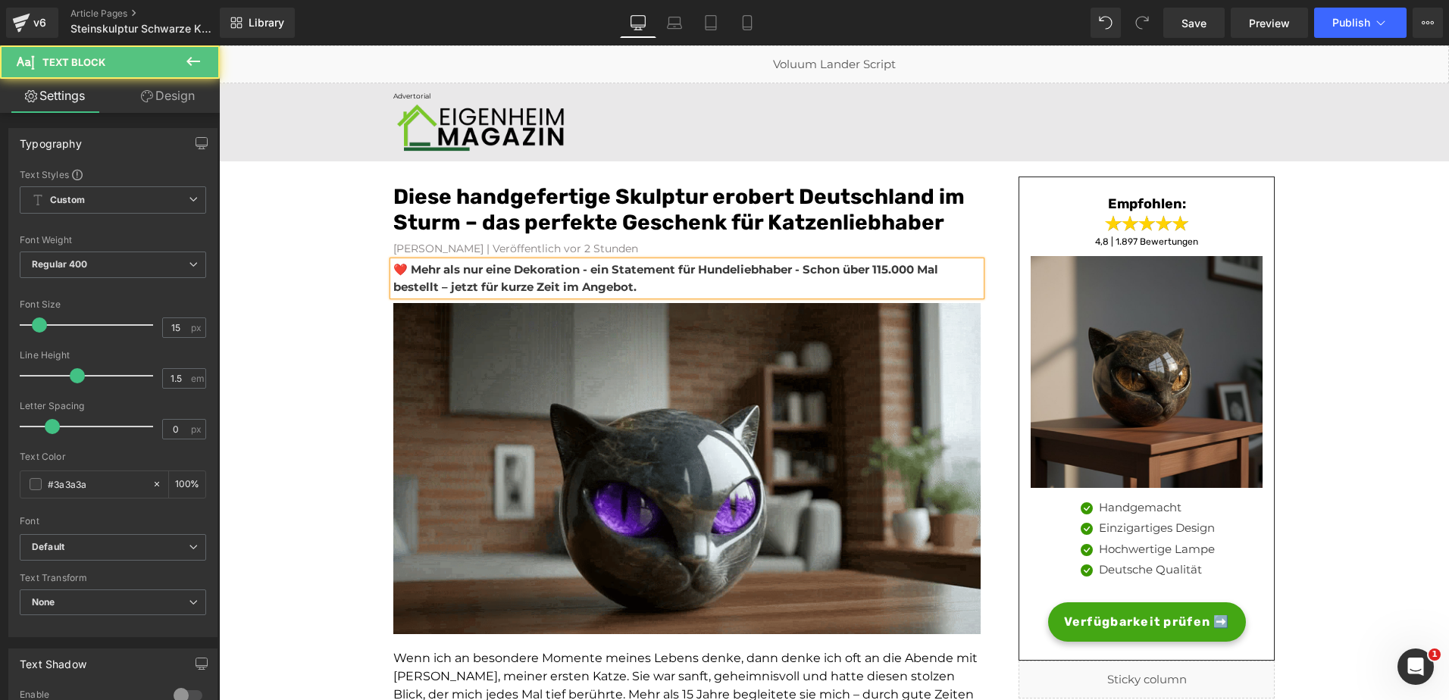
click at [763, 265] on strong "❤️ Mehr als nur eine Dekoration - ein Statement für Hundeliebhaber - Schon über…" at bounding box center [665, 278] width 545 height 32
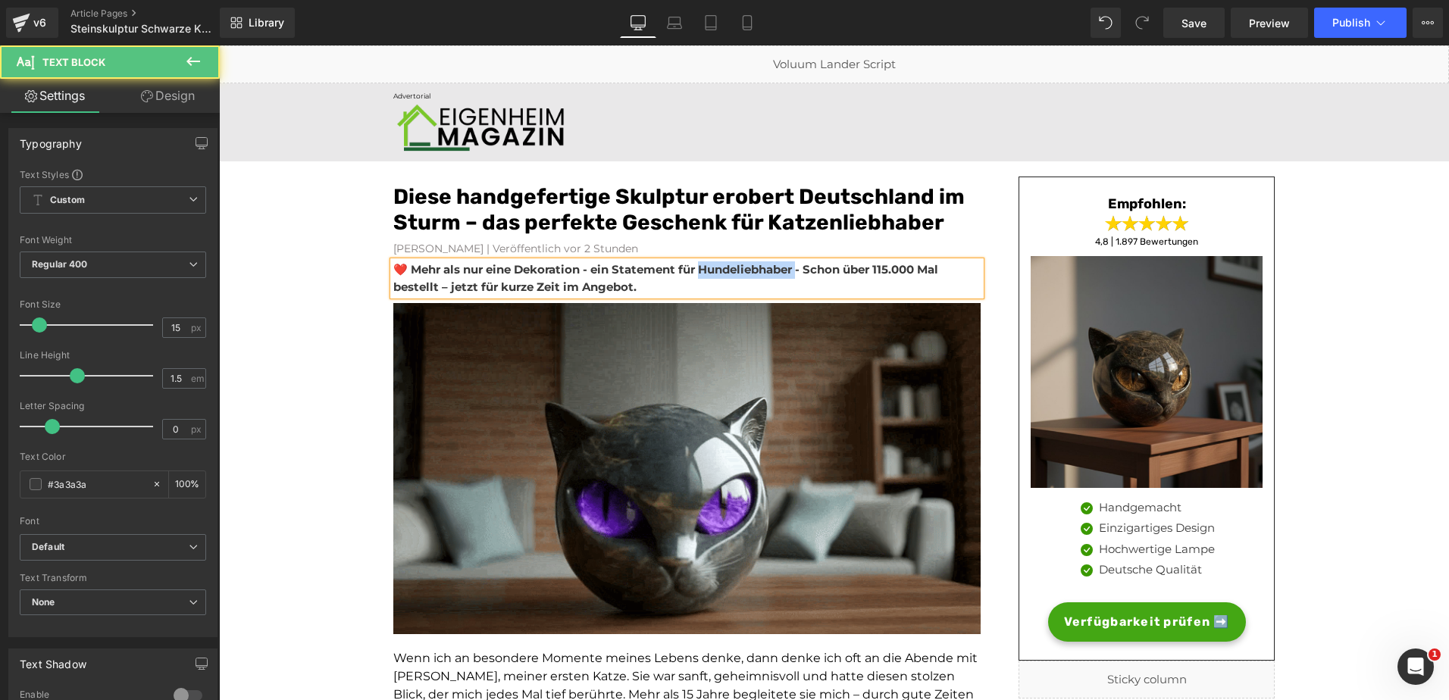
click at [763, 265] on strong "❤️ Mehr als nur eine Dekoration - ein Statement für Hundeliebhaber - Schon über…" at bounding box center [665, 278] width 545 height 32
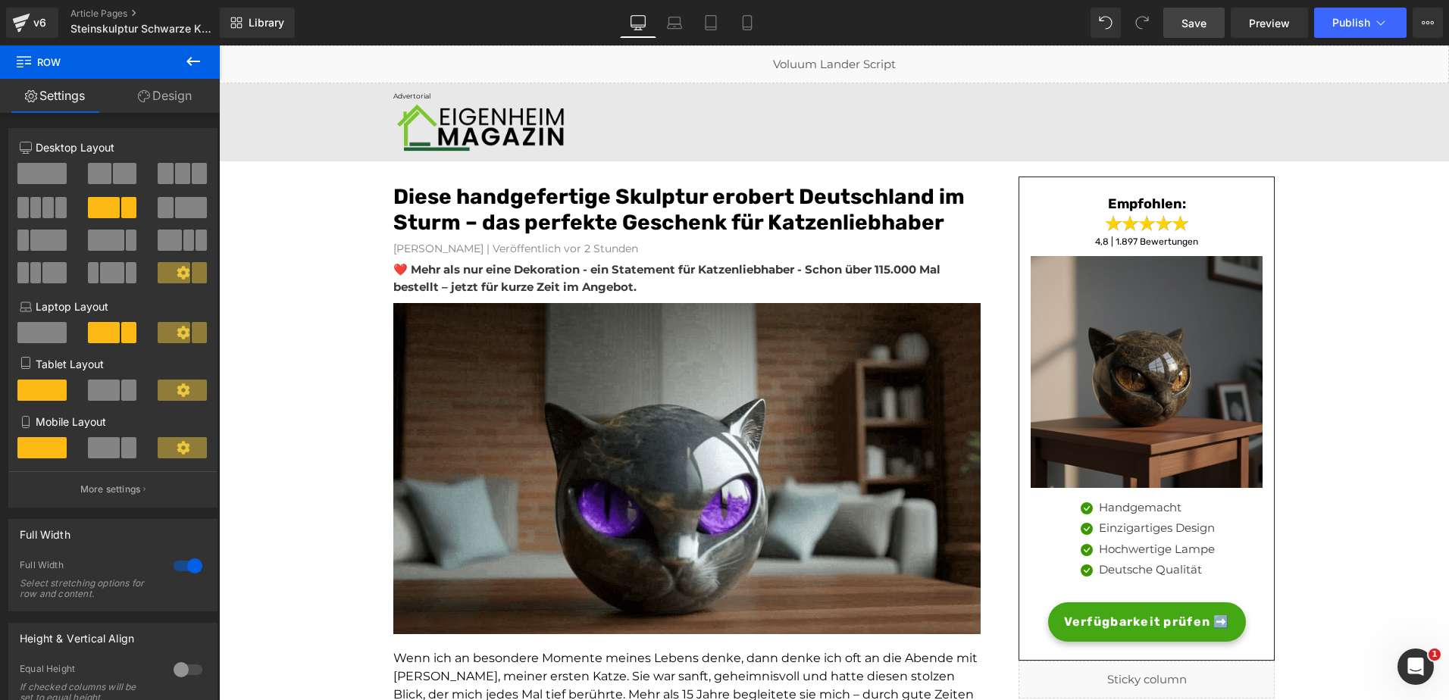
click at [1188, 13] on link "Save" at bounding box center [1193, 23] width 61 height 30
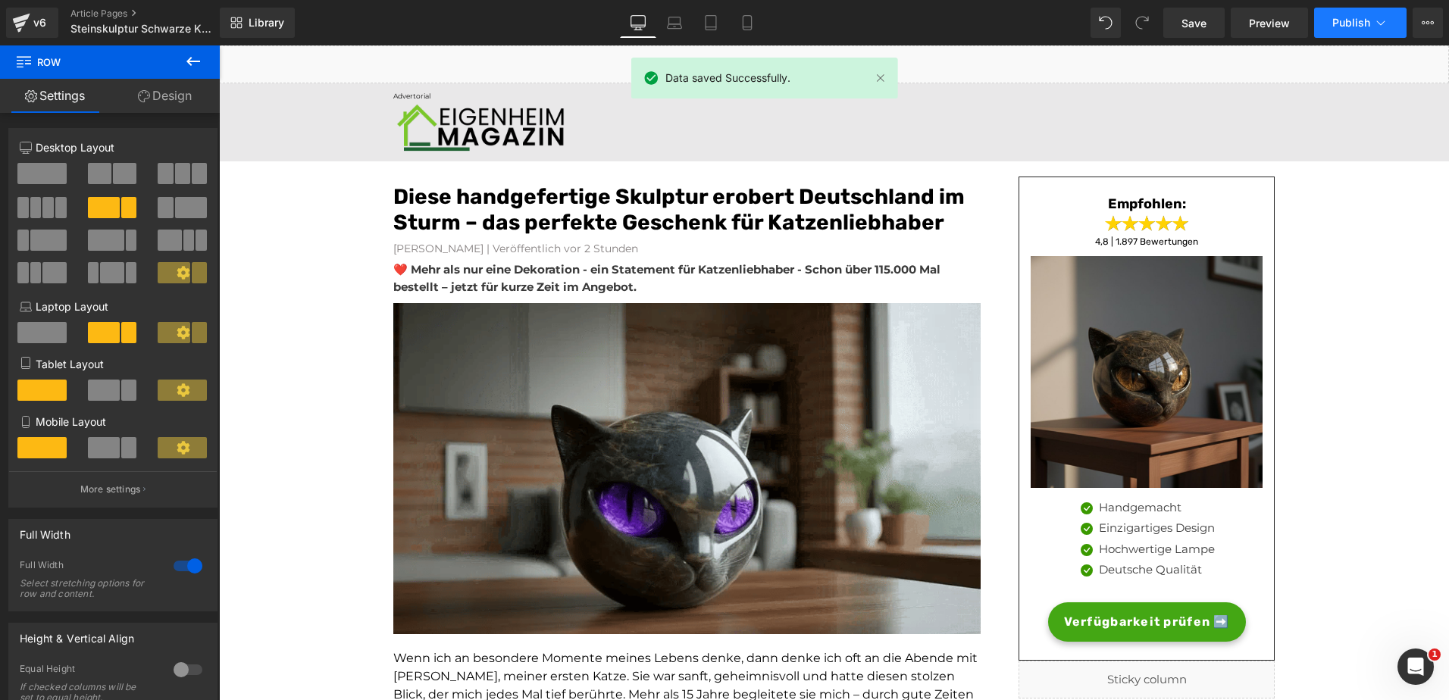
click at [1328, 17] on button "Publish" at bounding box center [1360, 23] width 92 height 30
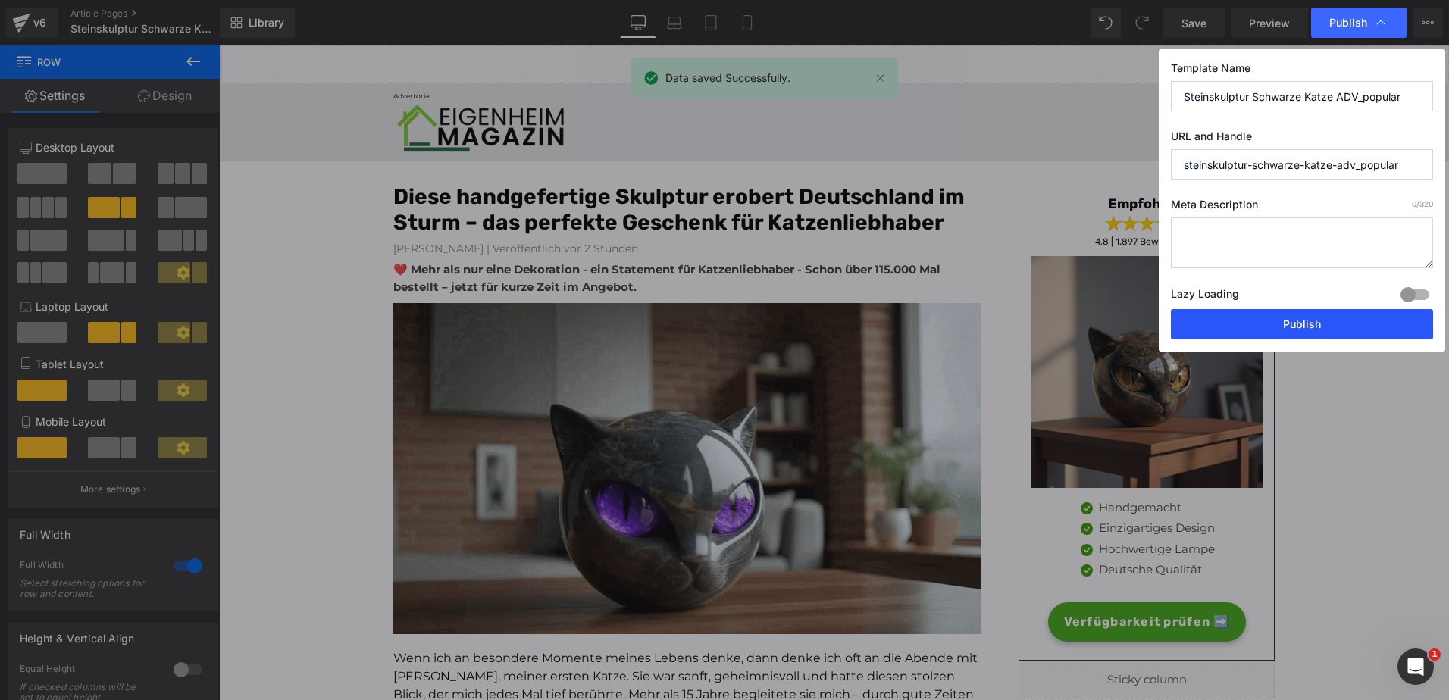
click at [1253, 325] on button "Publish" at bounding box center [1302, 324] width 262 height 30
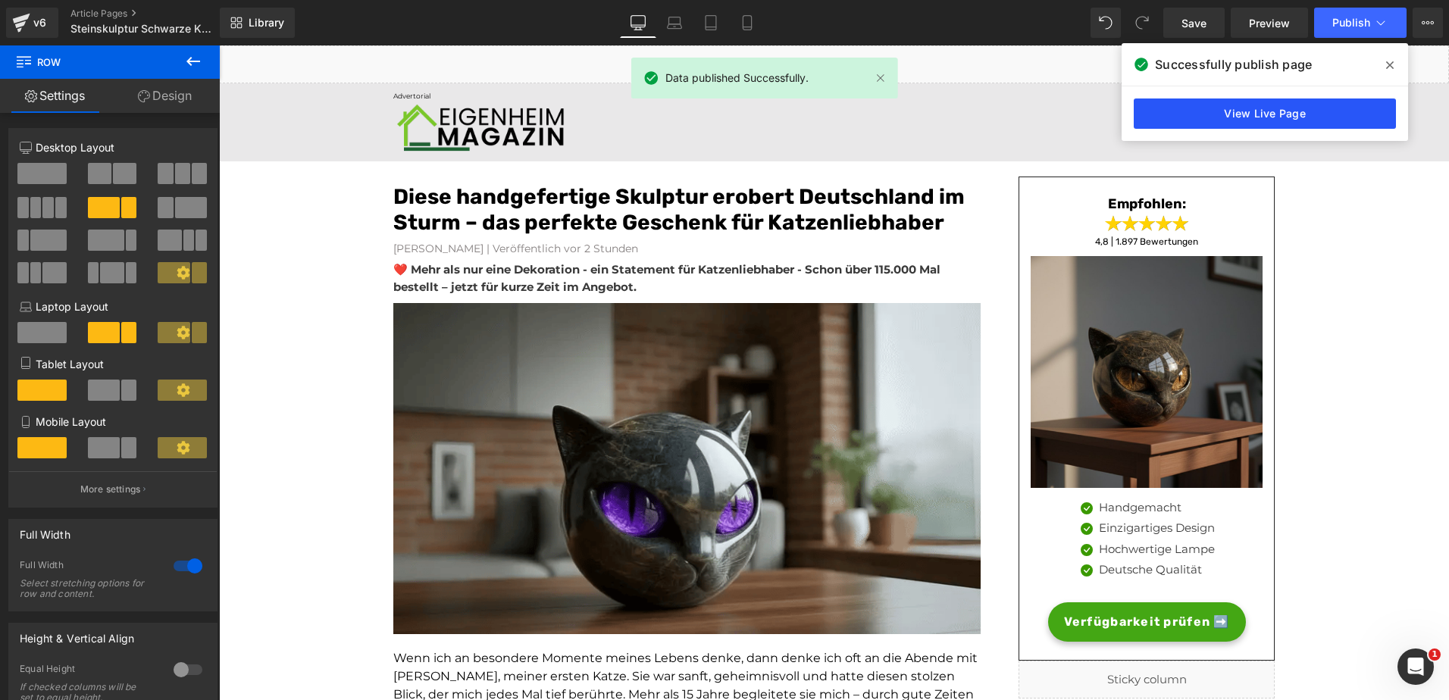
click at [1203, 114] on link "View Live Page" at bounding box center [1265, 114] width 262 height 30
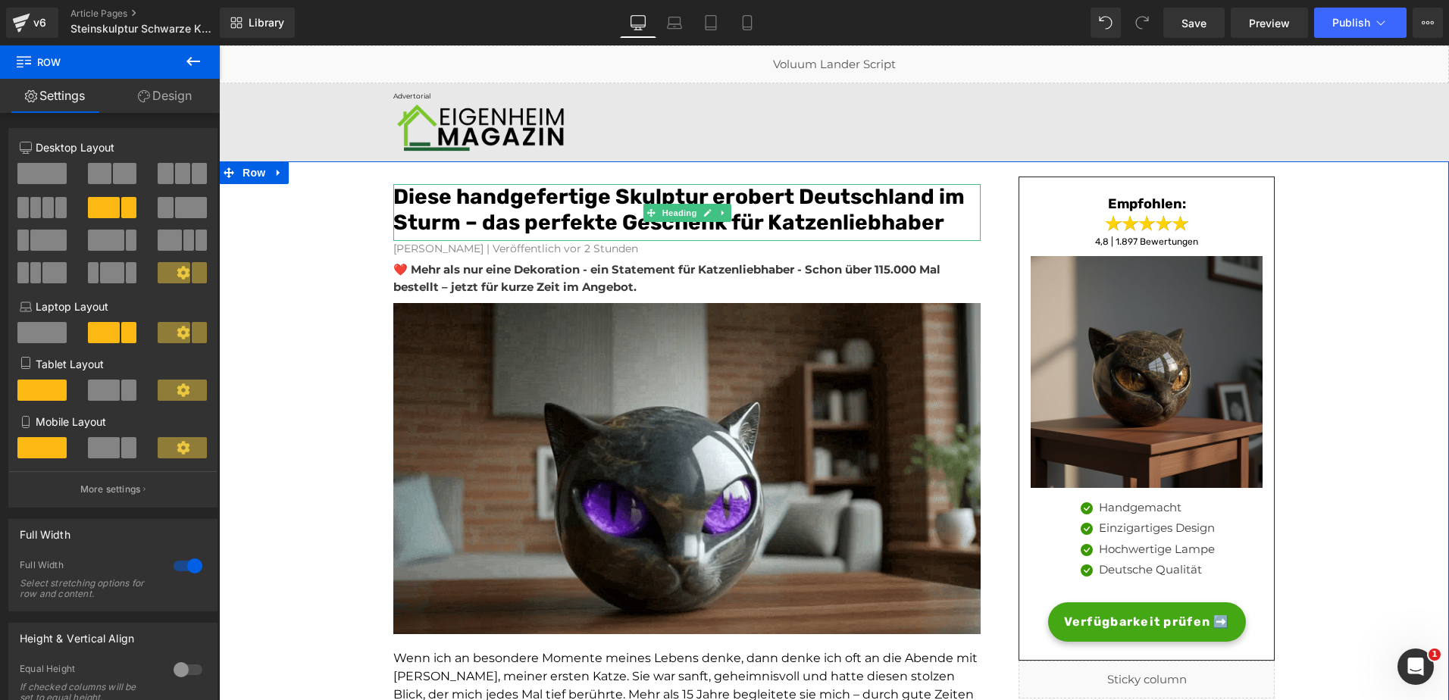
click at [590, 202] on font "Diese handgefertige Skulptur erobert Deutschland im Sturm – das perfekte Gesche…" at bounding box center [678, 209] width 571 height 51
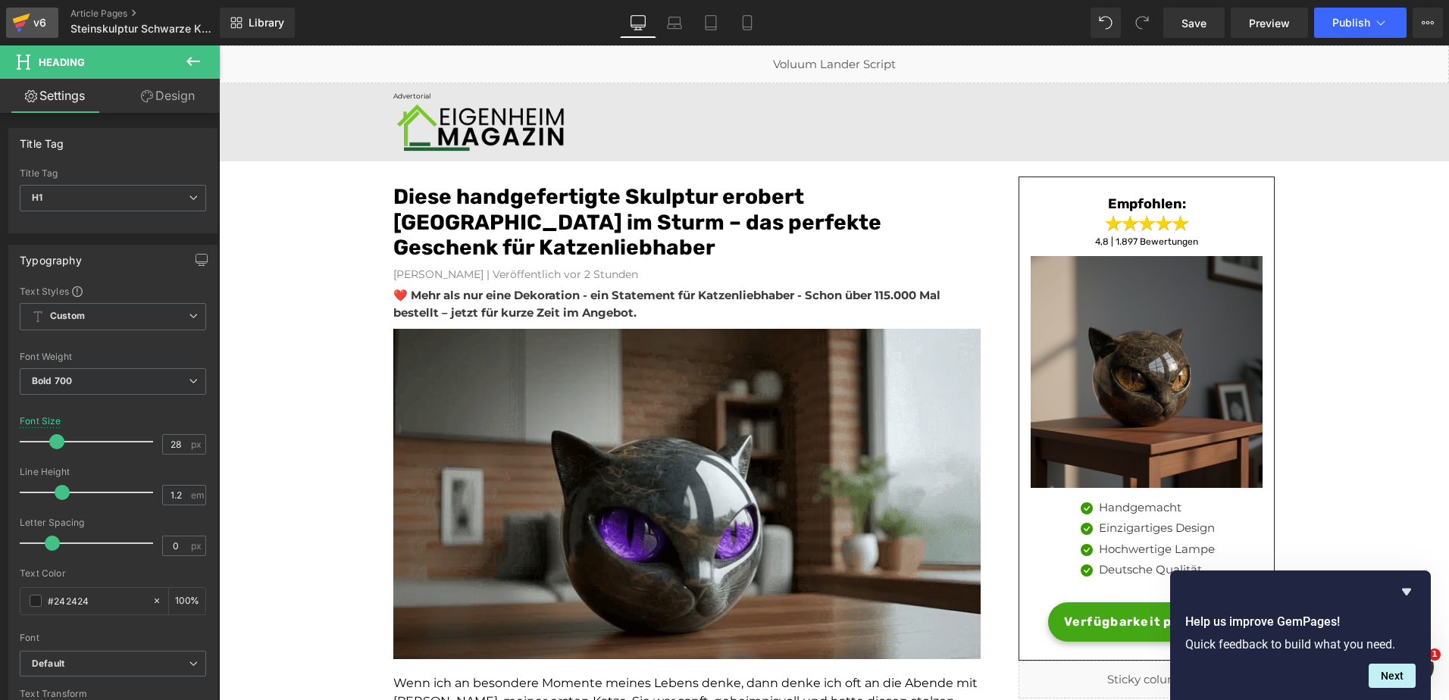
click at [21, 28] on icon at bounding box center [19, 29] width 5 height 5
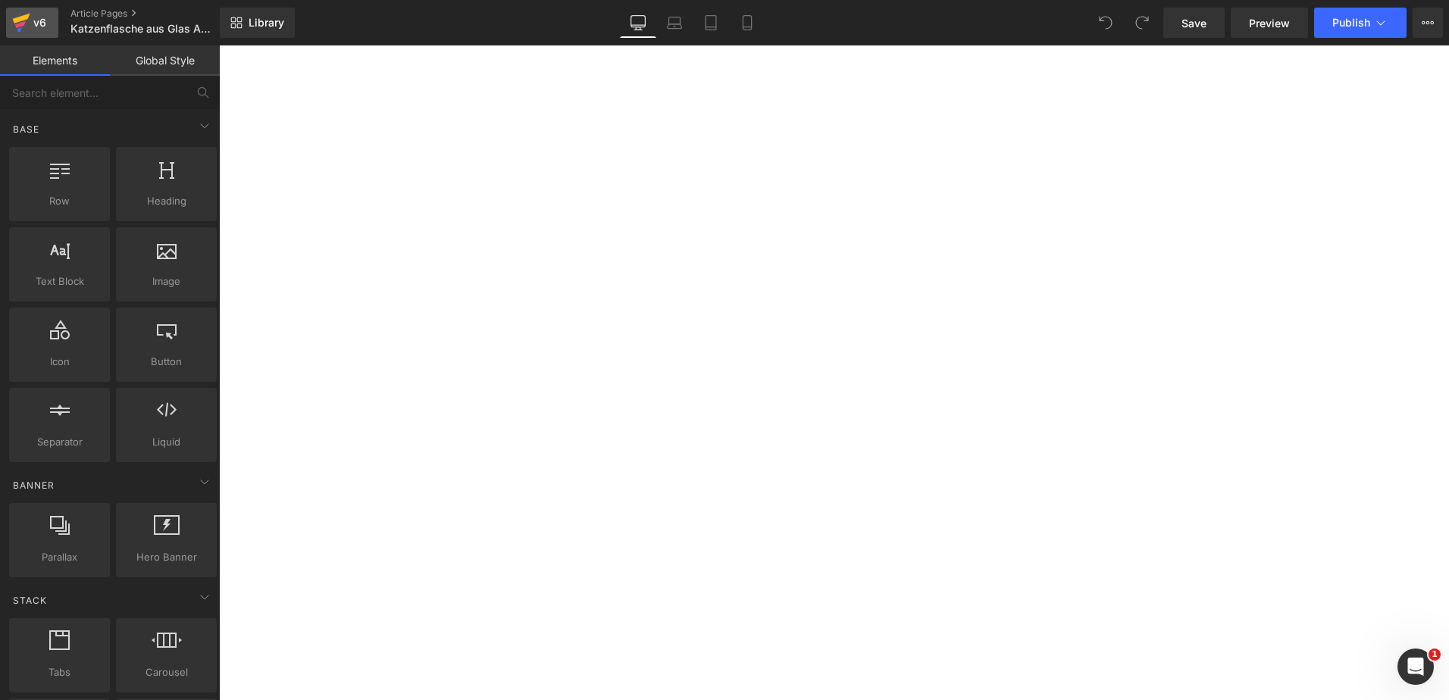
click at [44, 22] on div "v6" at bounding box center [39, 23] width 19 height 20
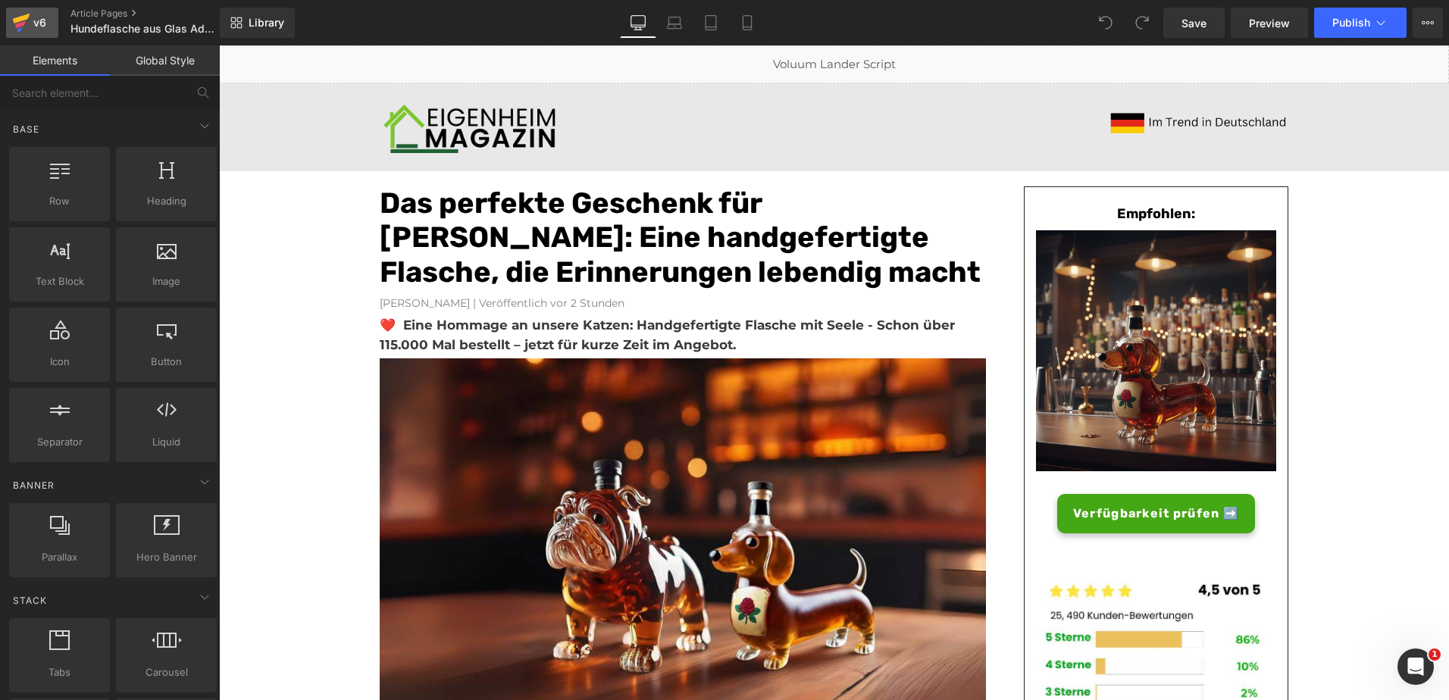
click at [28, 17] on icon at bounding box center [21, 19] width 17 height 10
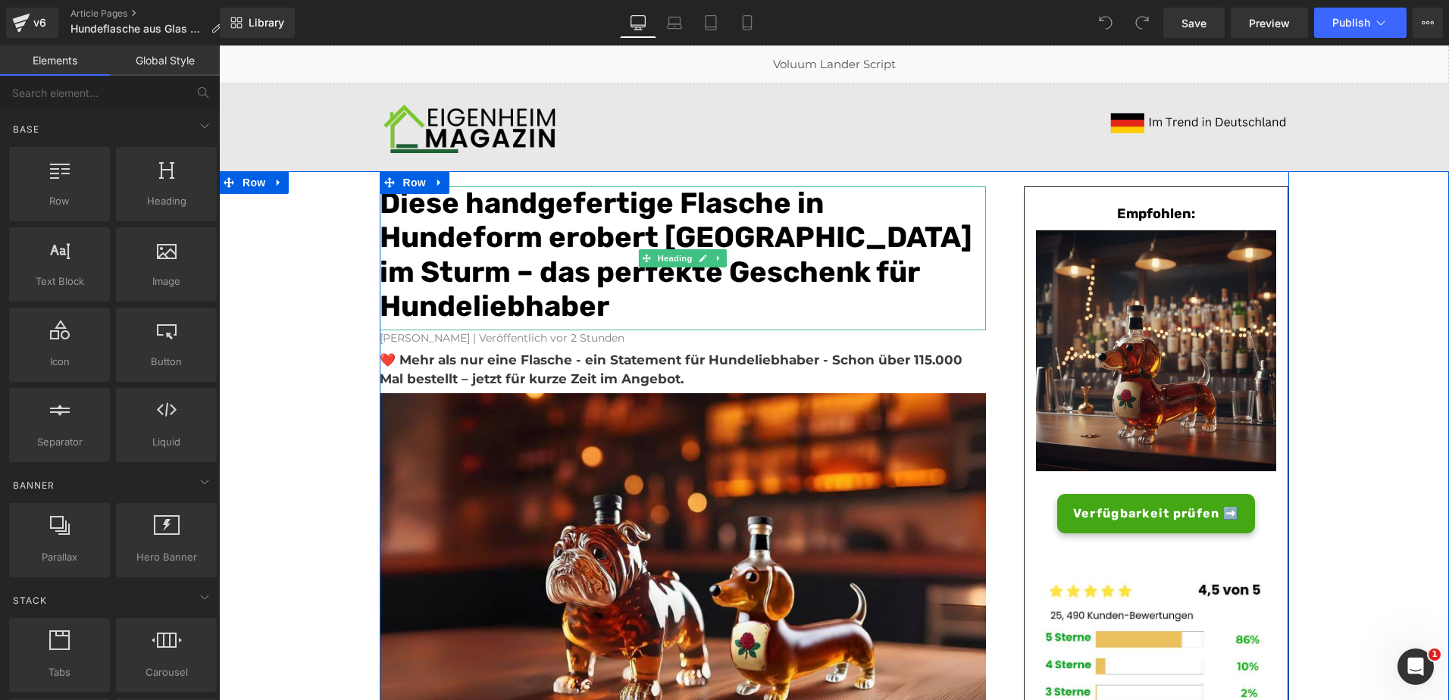
click at [643, 200] on font "Diese handgefertige Flasche in Hundeform erobert [GEOGRAPHIC_DATA] im Sturm – d…" at bounding box center [676, 255] width 593 height 139
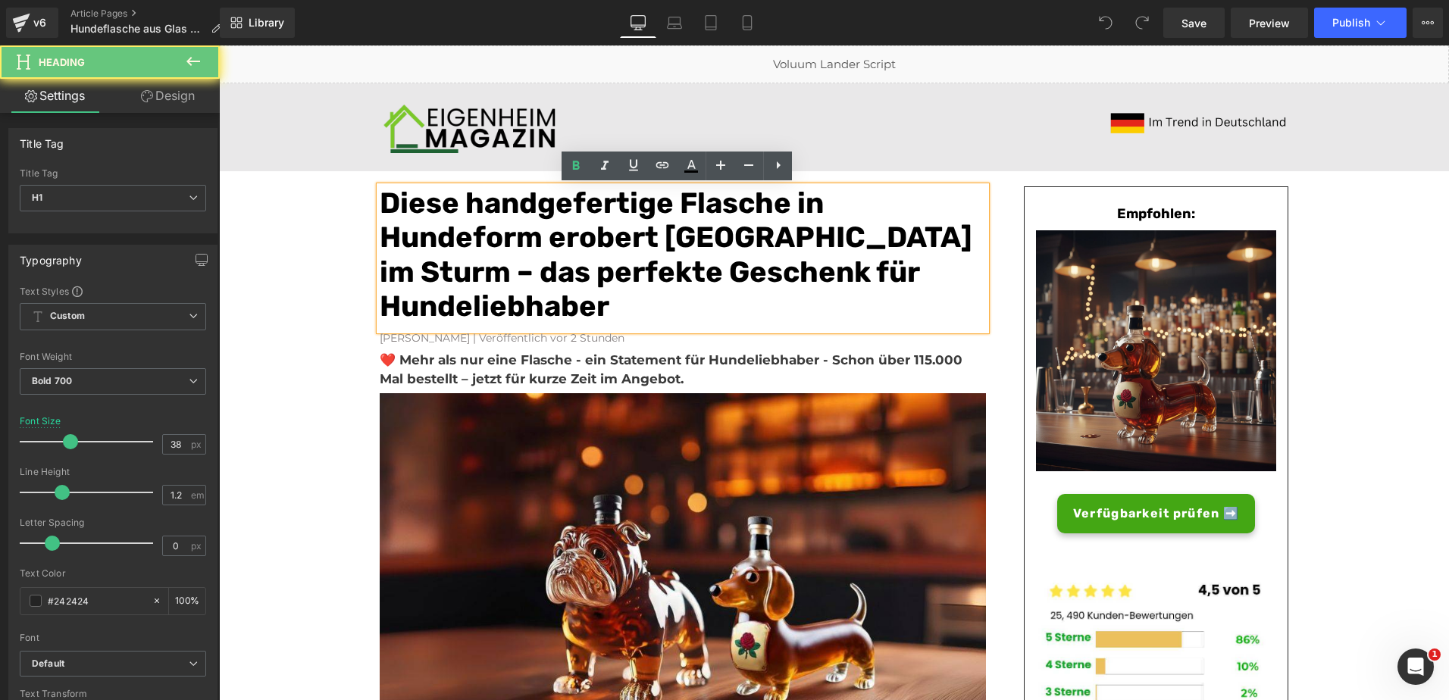
click at [643, 200] on font "Diese handgefertige Flasche in Hundeform erobert [GEOGRAPHIC_DATA] im Sturm – d…" at bounding box center [676, 255] width 593 height 139
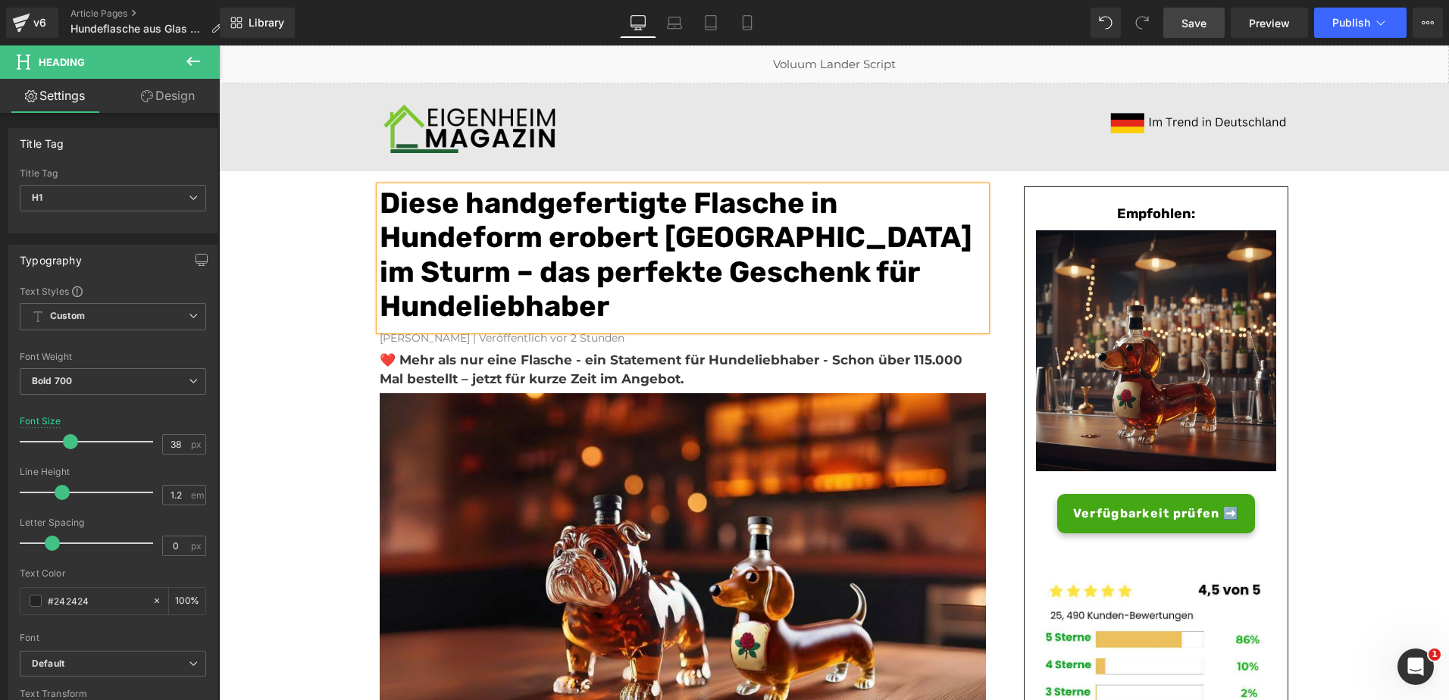
click at [1196, 12] on link "Save" at bounding box center [1193, 23] width 61 height 30
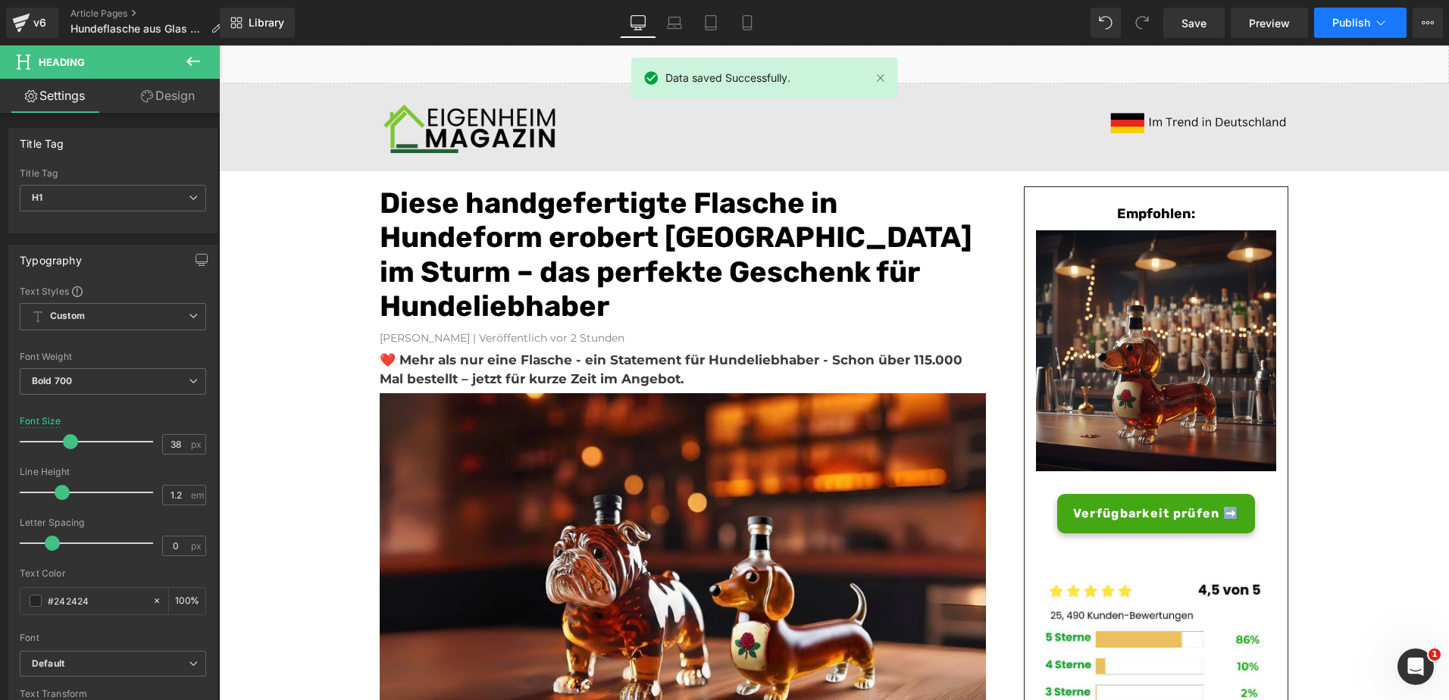
click at [1355, 11] on button "Publish" at bounding box center [1360, 23] width 92 height 30
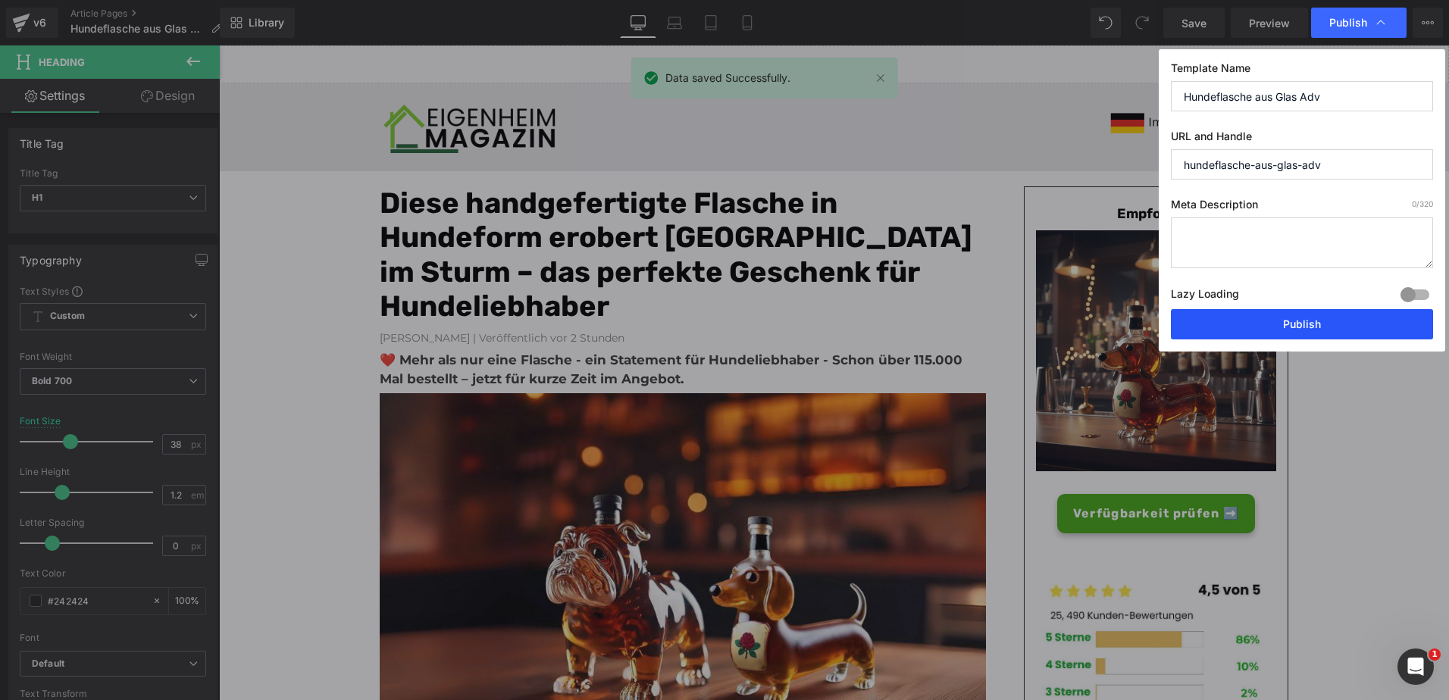
click at [1255, 321] on button "Publish" at bounding box center [1302, 324] width 262 height 30
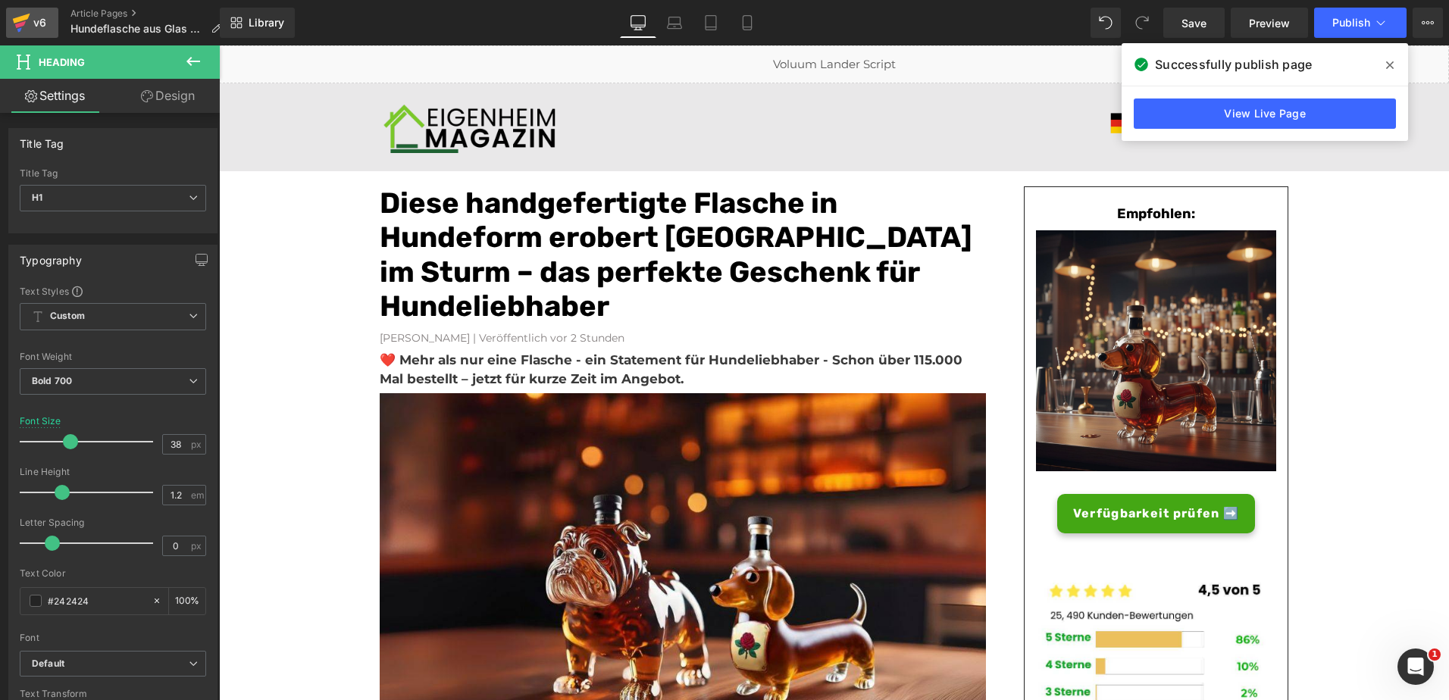
click at [42, 18] on div "v6" at bounding box center [39, 23] width 19 height 20
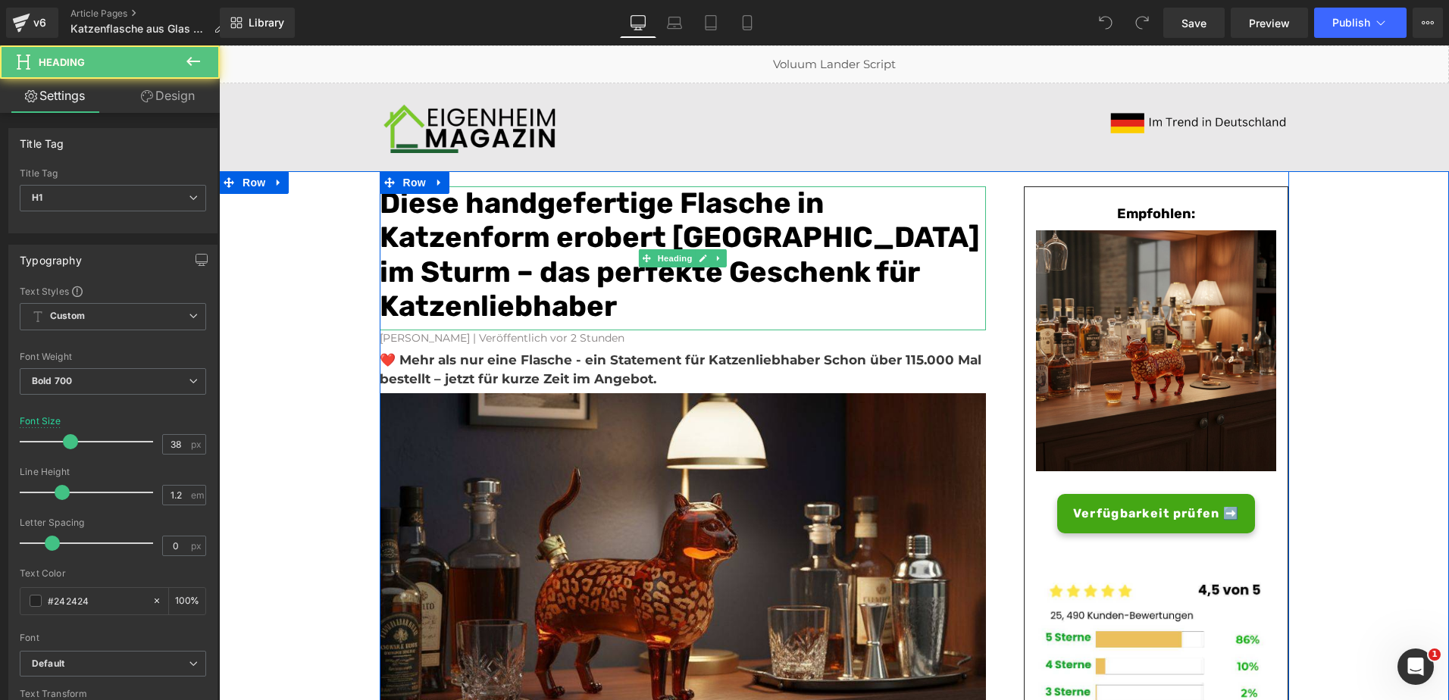
click at [652, 206] on font "Diese handgefertige Flasche in Katzenform erobert Deutschland im Sturm – das pe…" at bounding box center [680, 255] width 600 height 139
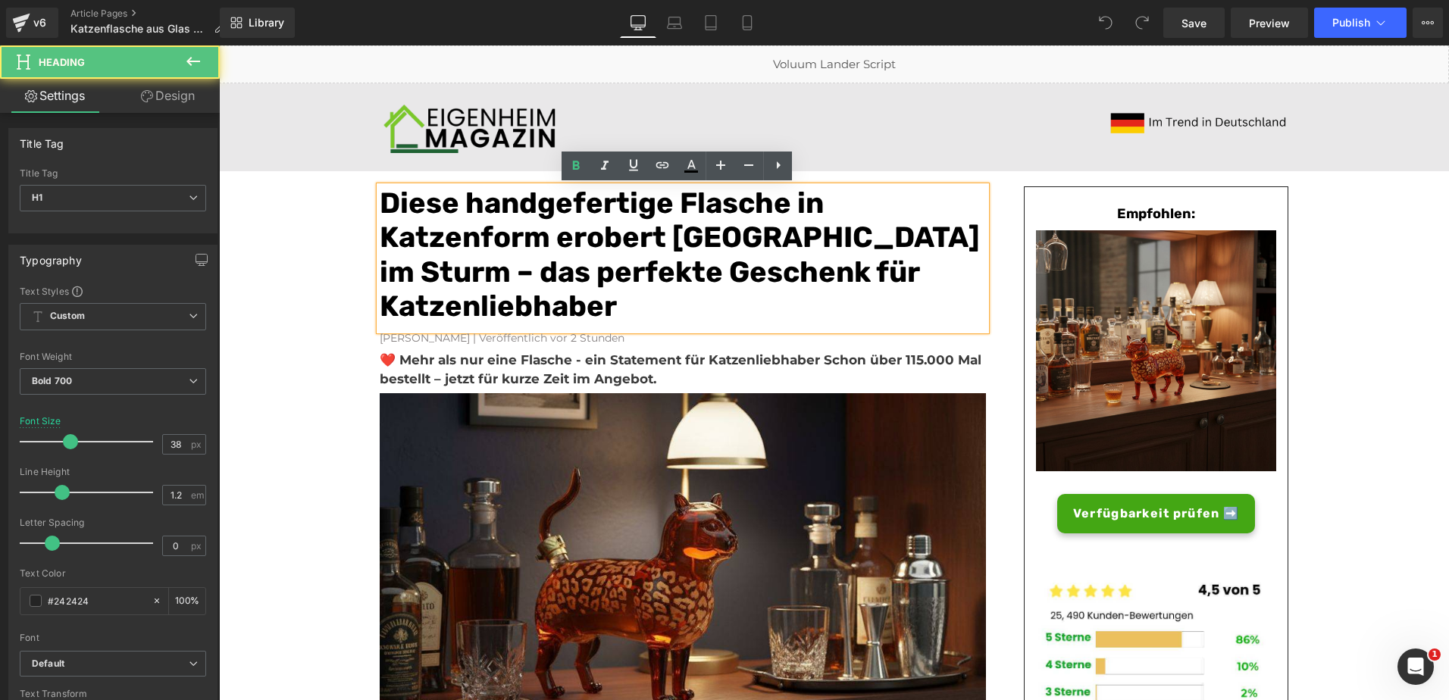
click at [651, 205] on font "Diese handgefertige Flasche in Katzenform erobert Deutschland im Sturm – das pe…" at bounding box center [680, 255] width 600 height 139
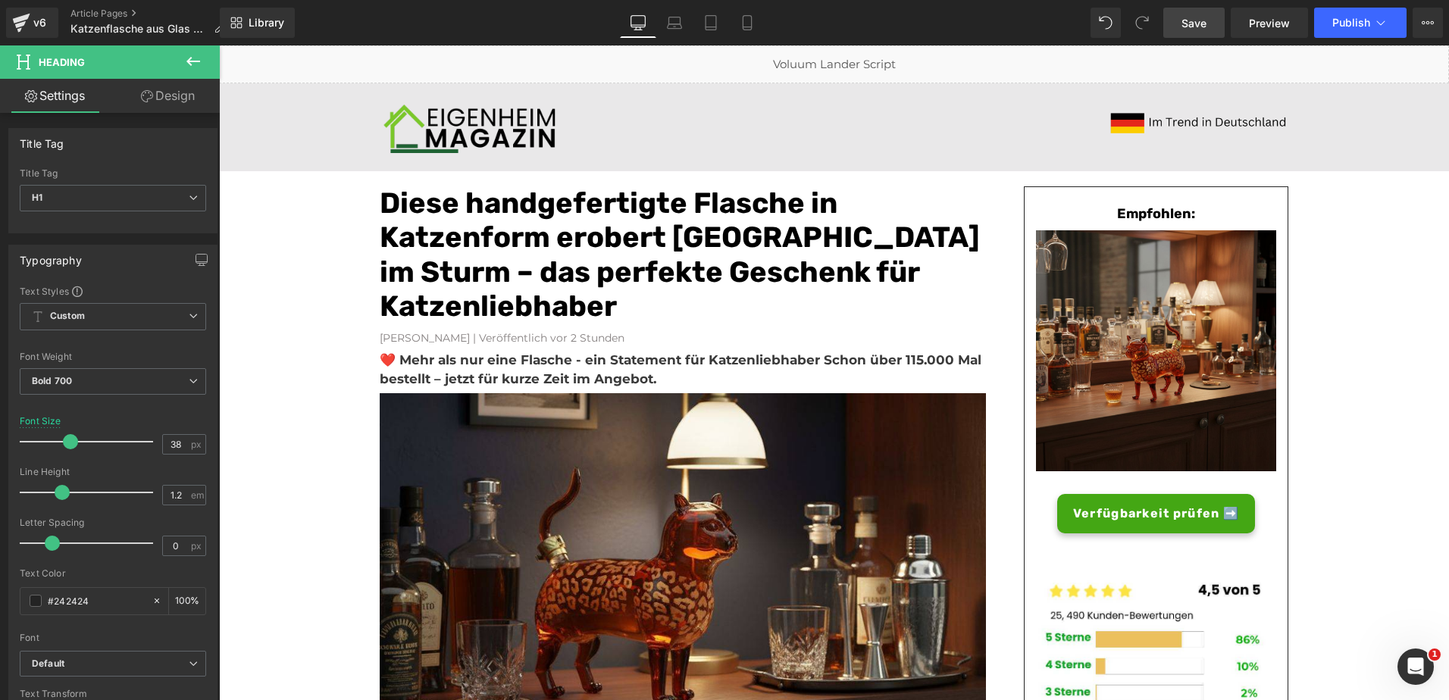
click at [1200, 31] on link "Save" at bounding box center [1193, 23] width 61 height 30
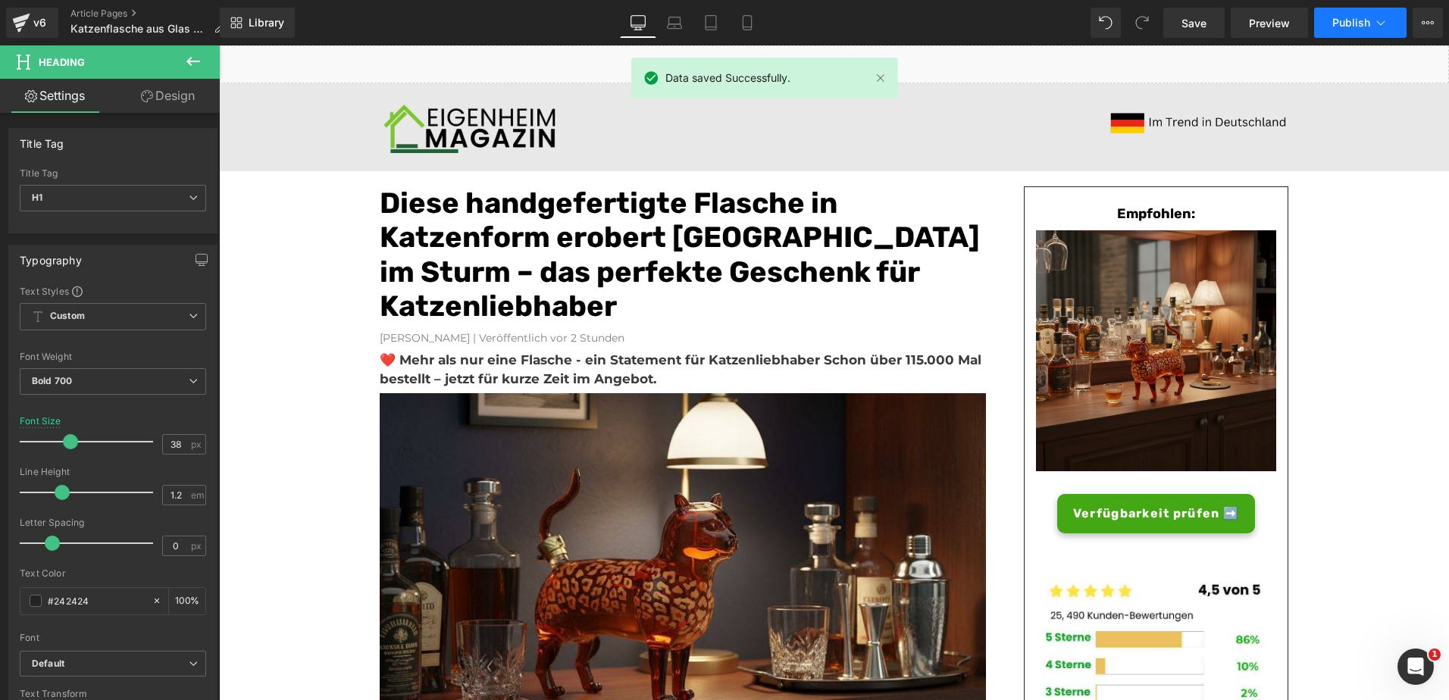
click at [1369, 14] on button "Publish" at bounding box center [1360, 23] width 92 height 30
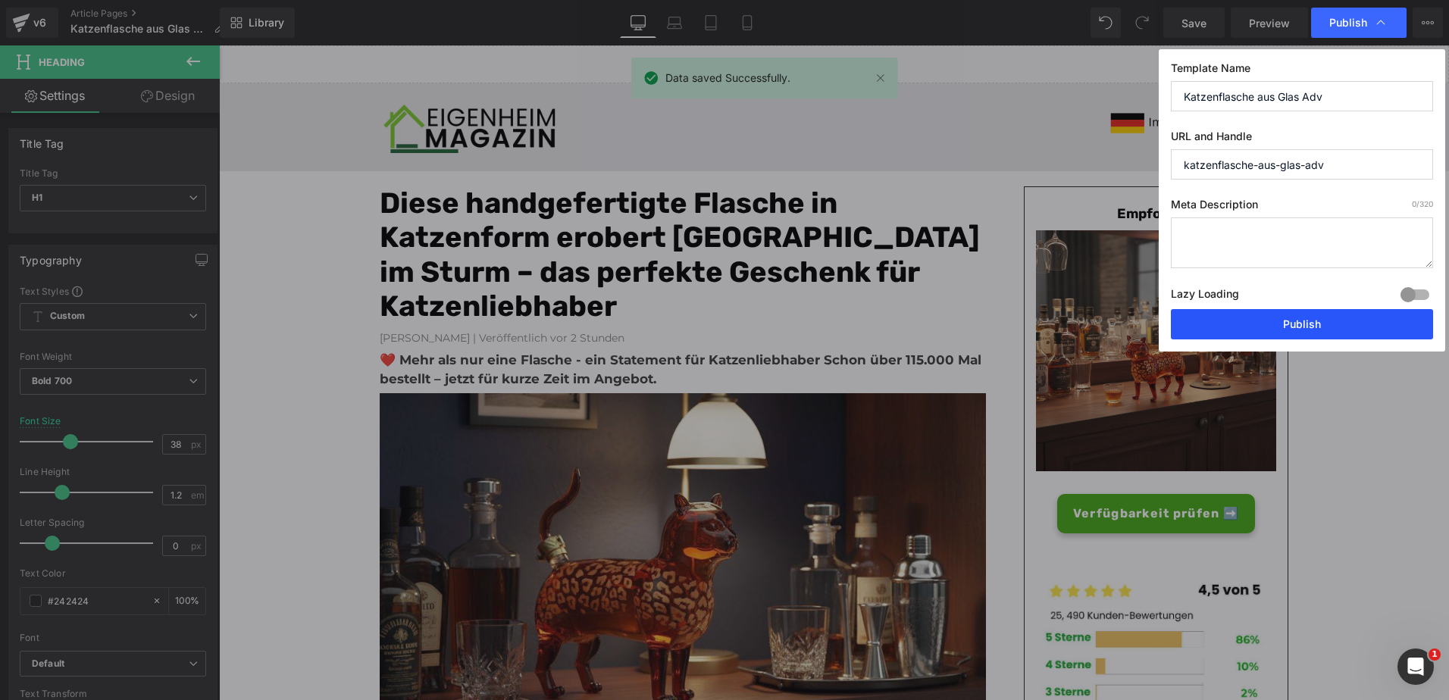
click at [1261, 327] on button "Publish" at bounding box center [1302, 324] width 262 height 30
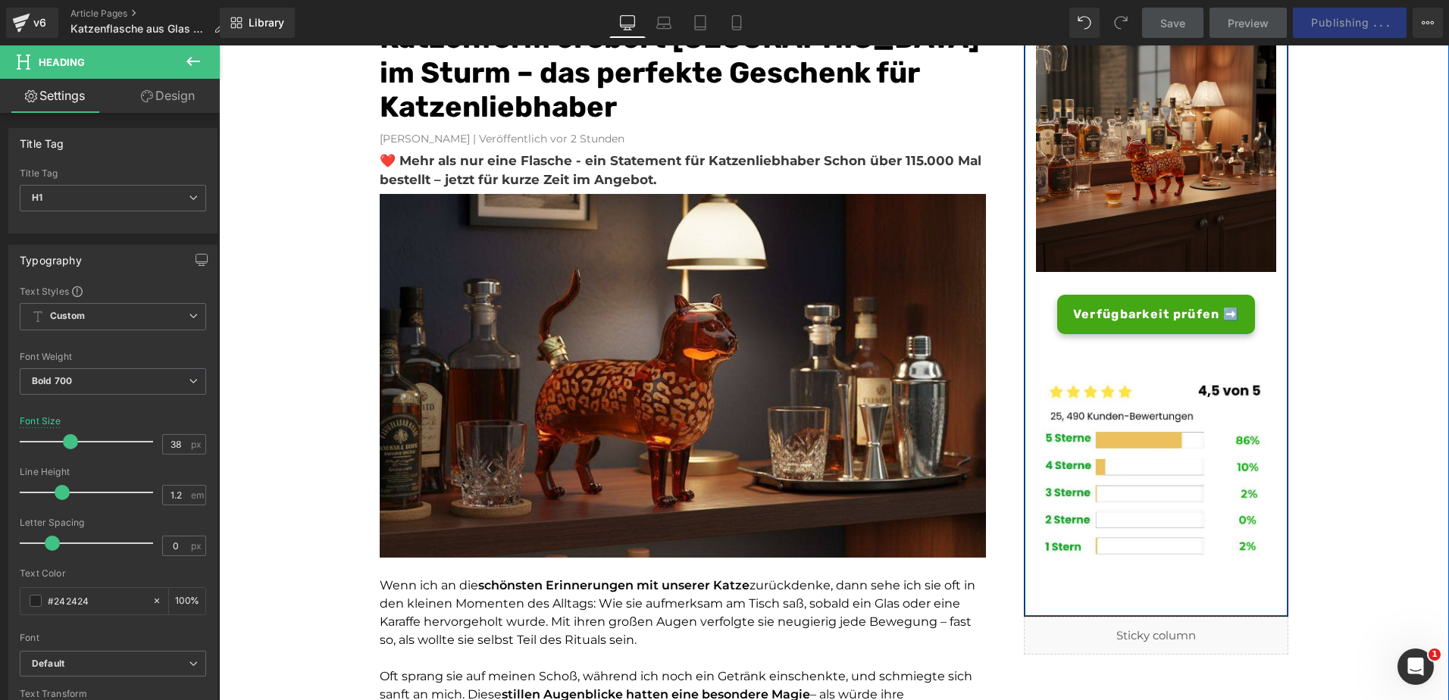
scroll to position [199, 0]
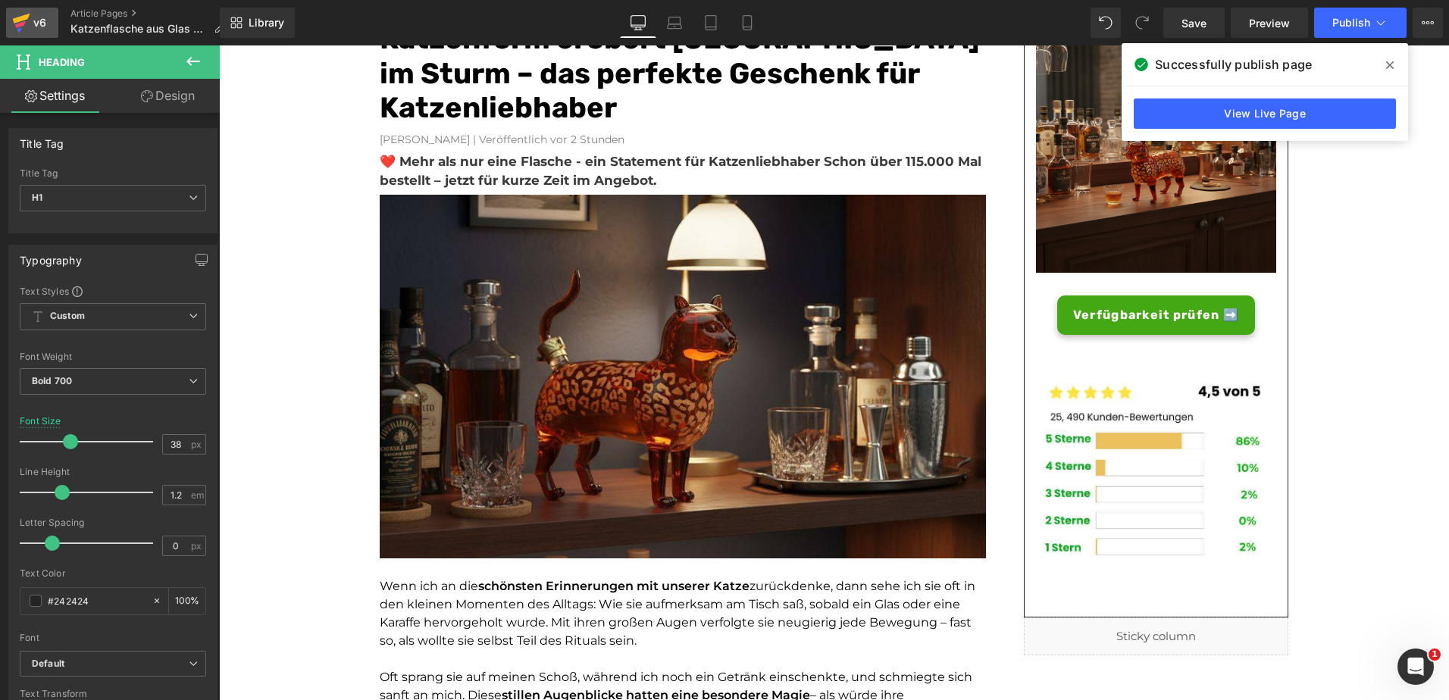
click at [33, 22] on div "v6" at bounding box center [39, 23] width 19 height 20
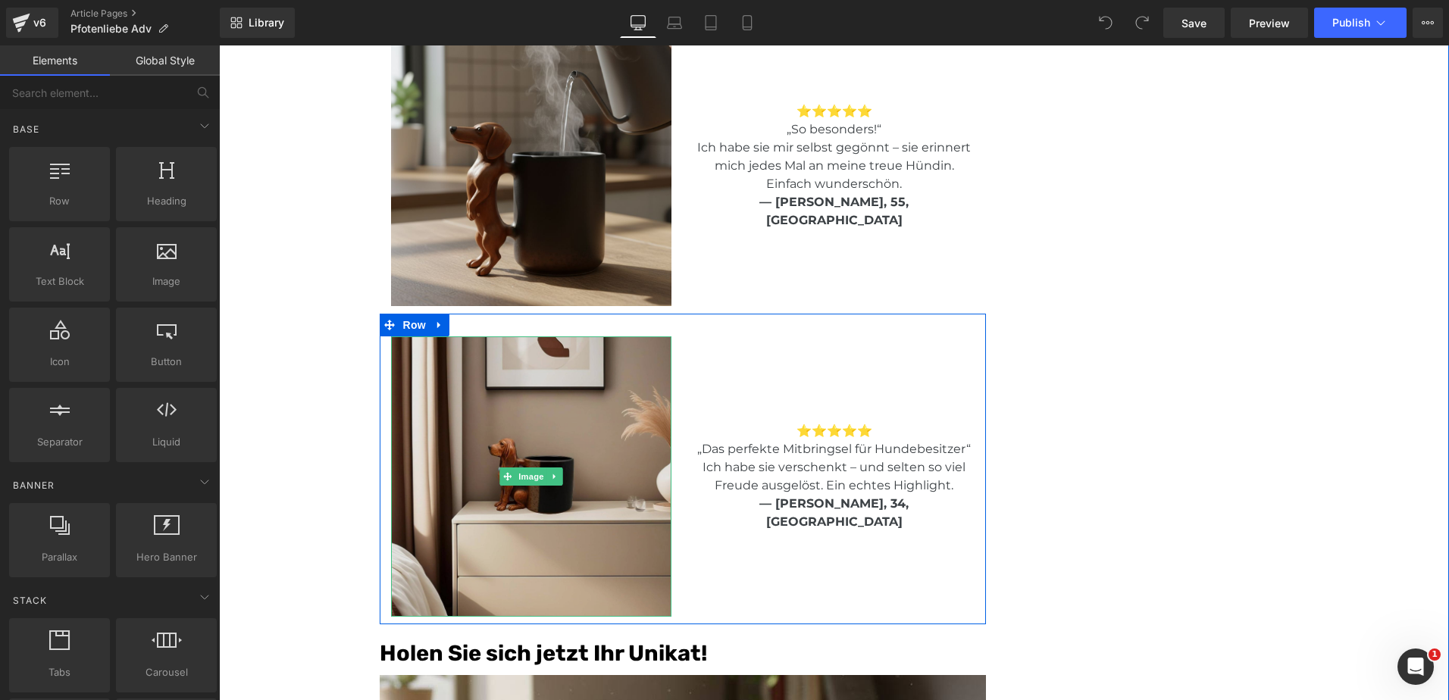
scroll to position [3207, 0]
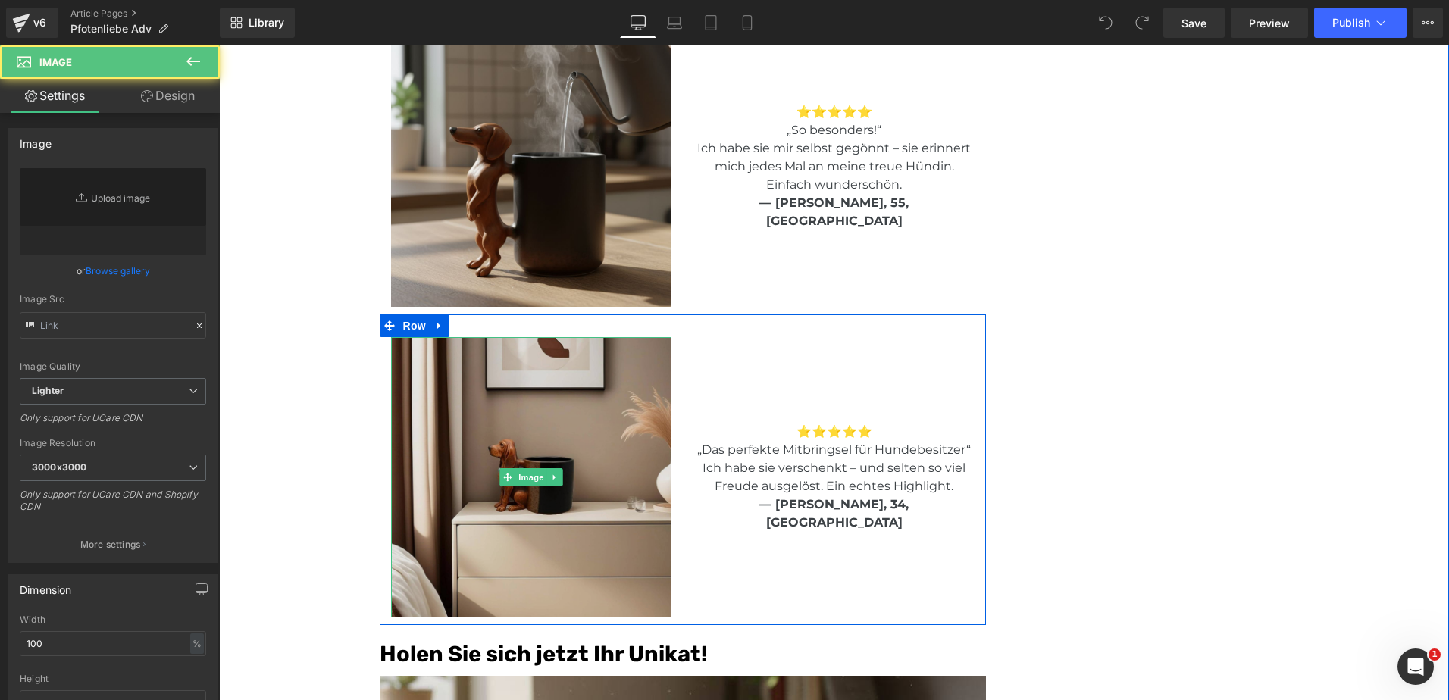
click at [410, 377] on img at bounding box center [531, 477] width 280 height 280
type input "https://ucarecdn.com/42762000-d8f1-4e1a-8fc2-6653797a209c/-/format/auto/-/previ…"
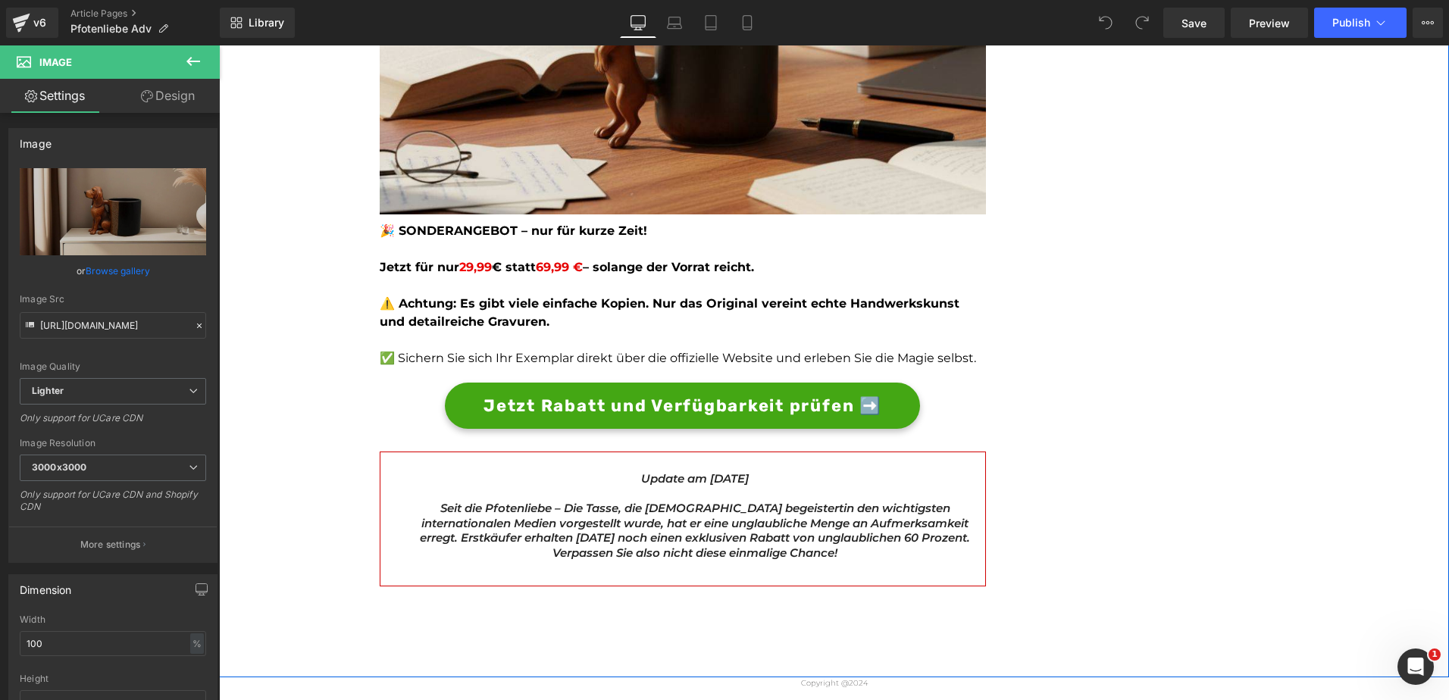
scroll to position [4035, 0]
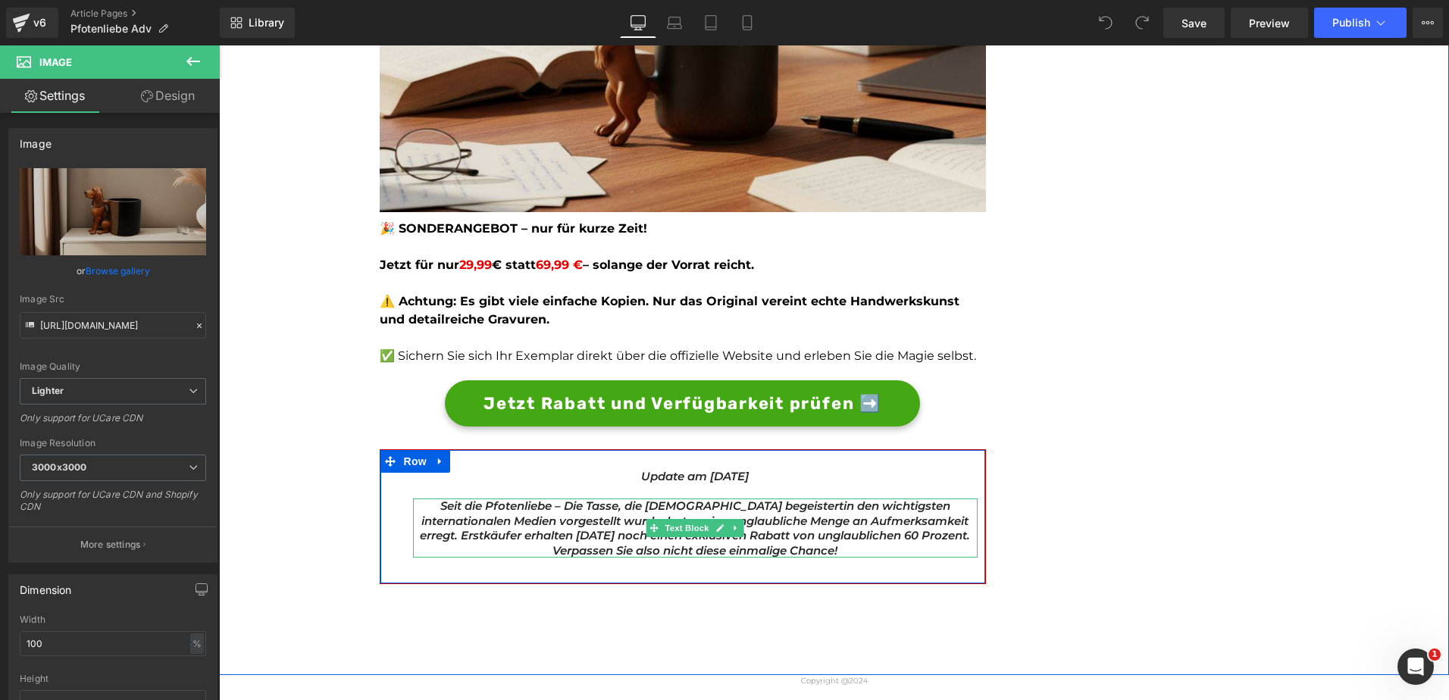
click at [540, 500] on div "Seit die Pfotenliebe – Die Tasse, die Hundehalter begeistert in den wichtigsten…" at bounding box center [695, 528] width 565 height 59
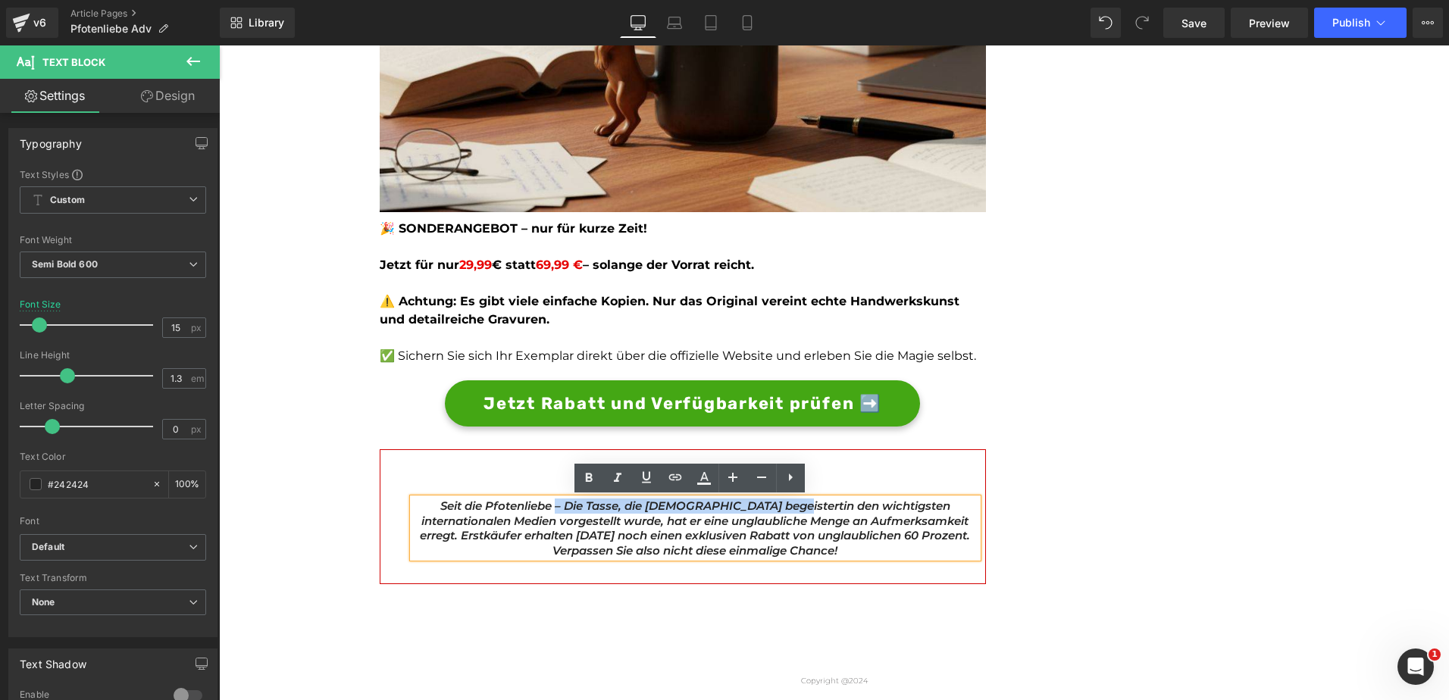
drag, startPoint x: 527, startPoint y: 508, endPoint x: 762, endPoint y: 512, distance: 235.0
click at [762, 512] on p "Seit die Pfotenliebe – Die Tasse, die Hundehalter begeistert in den wichtigsten…" at bounding box center [695, 528] width 565 height 59
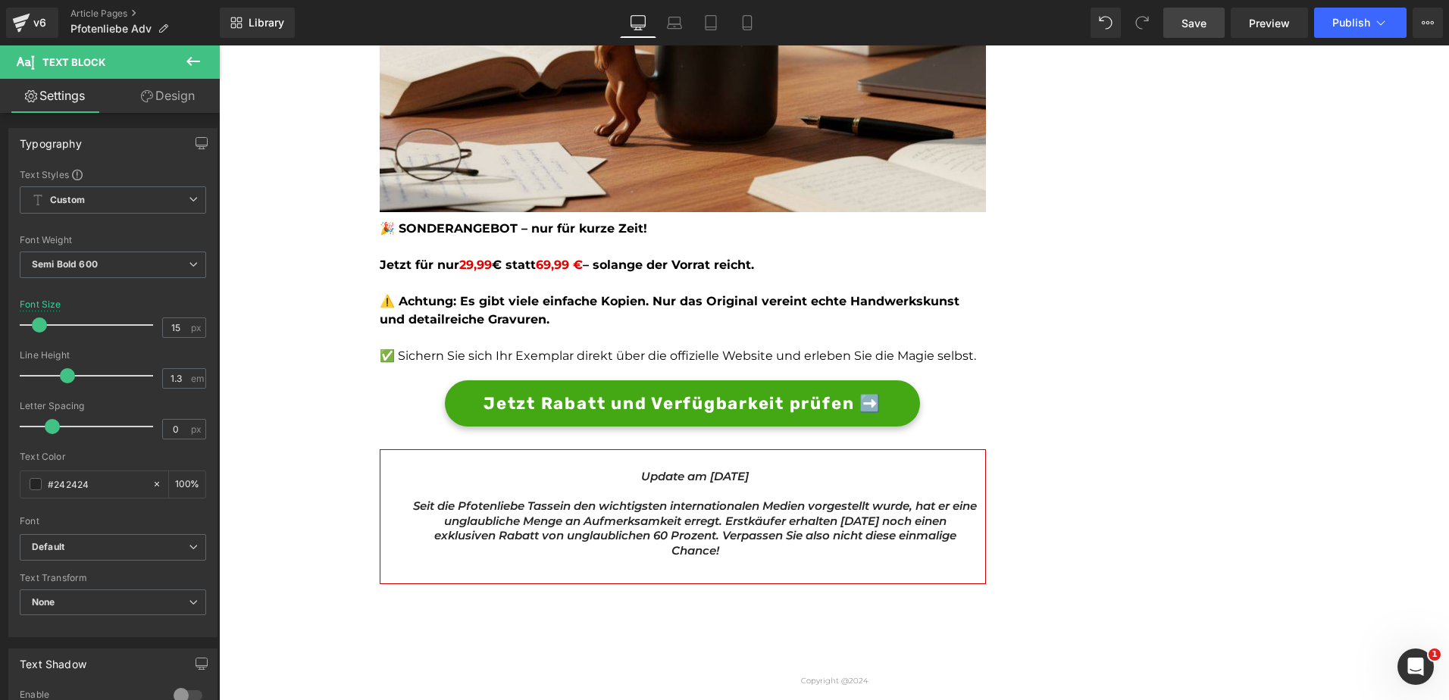
click at [1204, 19] on span "Save" at bounding box center [1193, 23] width 25 height 16
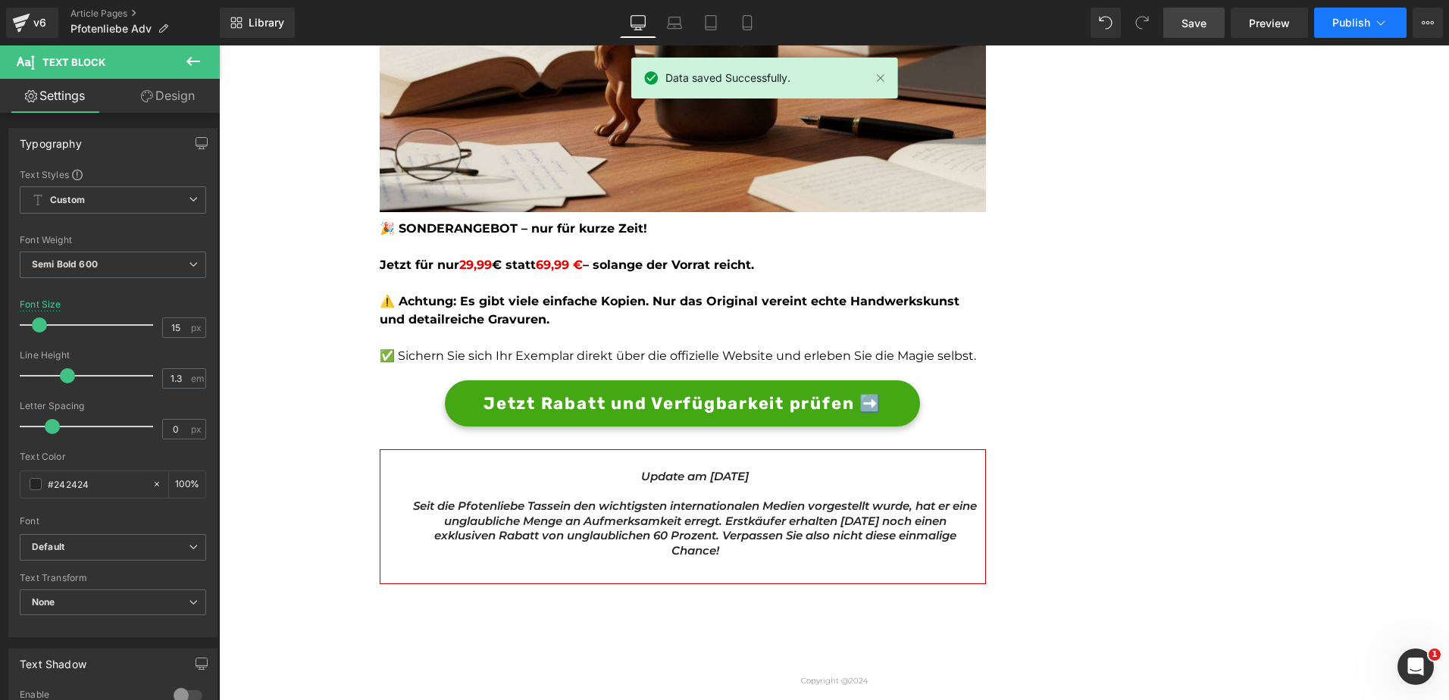
click at [1338, 20] on span "Publish" at bounding box center [1351, 23] width 38 height 12
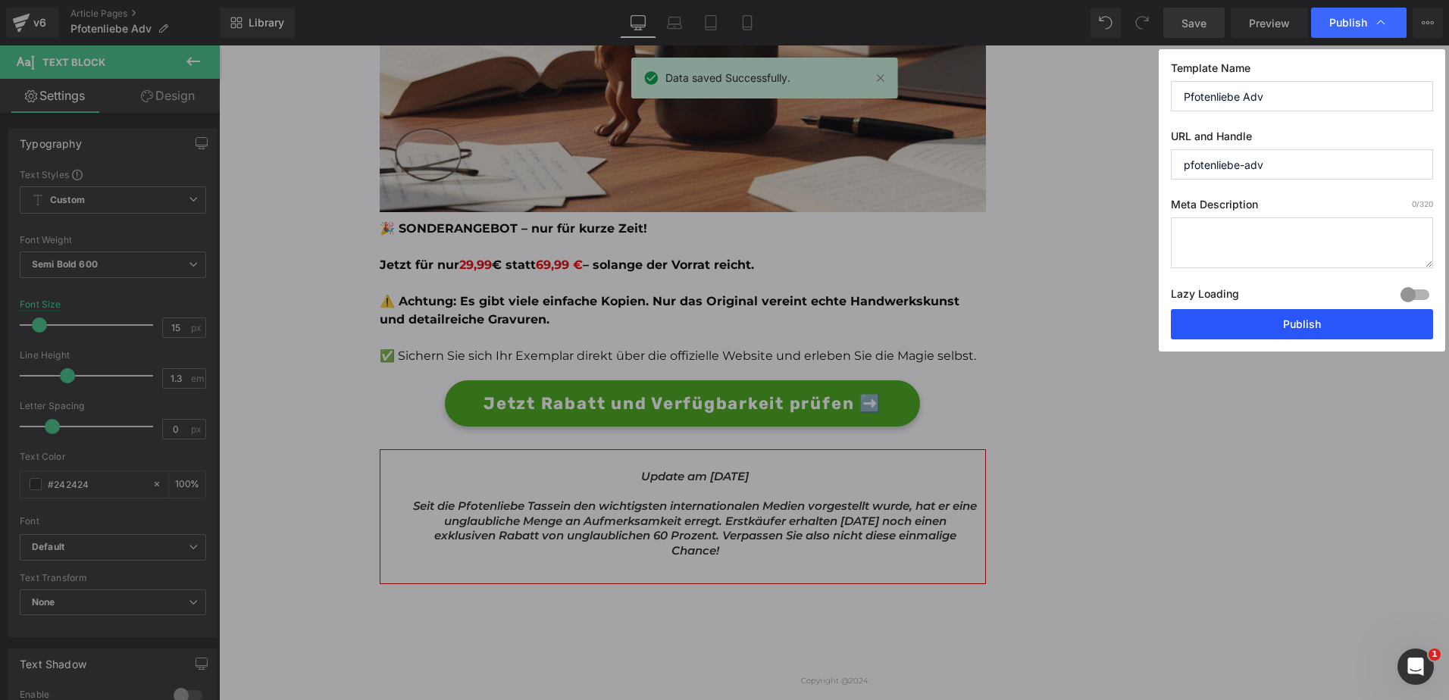
click at [1276, 311] on button "Publish" at bounding box center [1302, 324] width 262 height 30
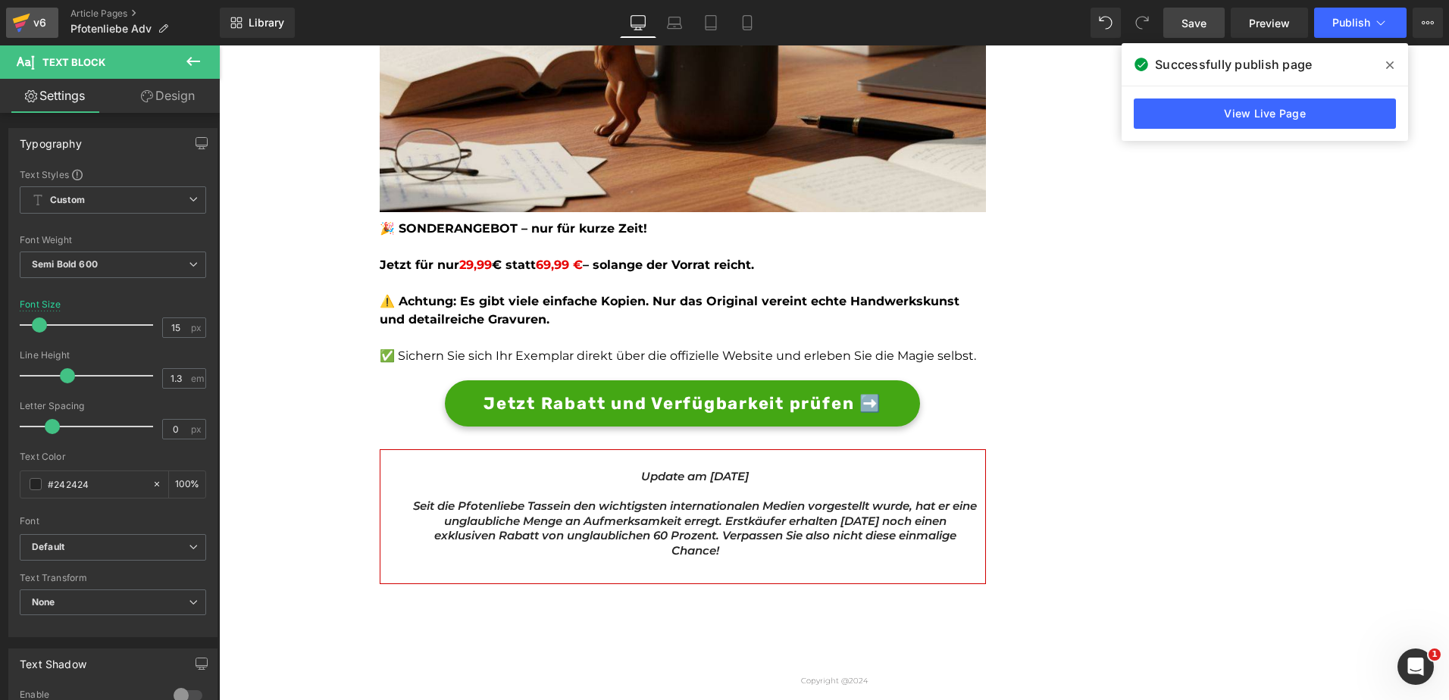
click at [22, 20] on icon at bounding box center [21, 19] width 17 height 10
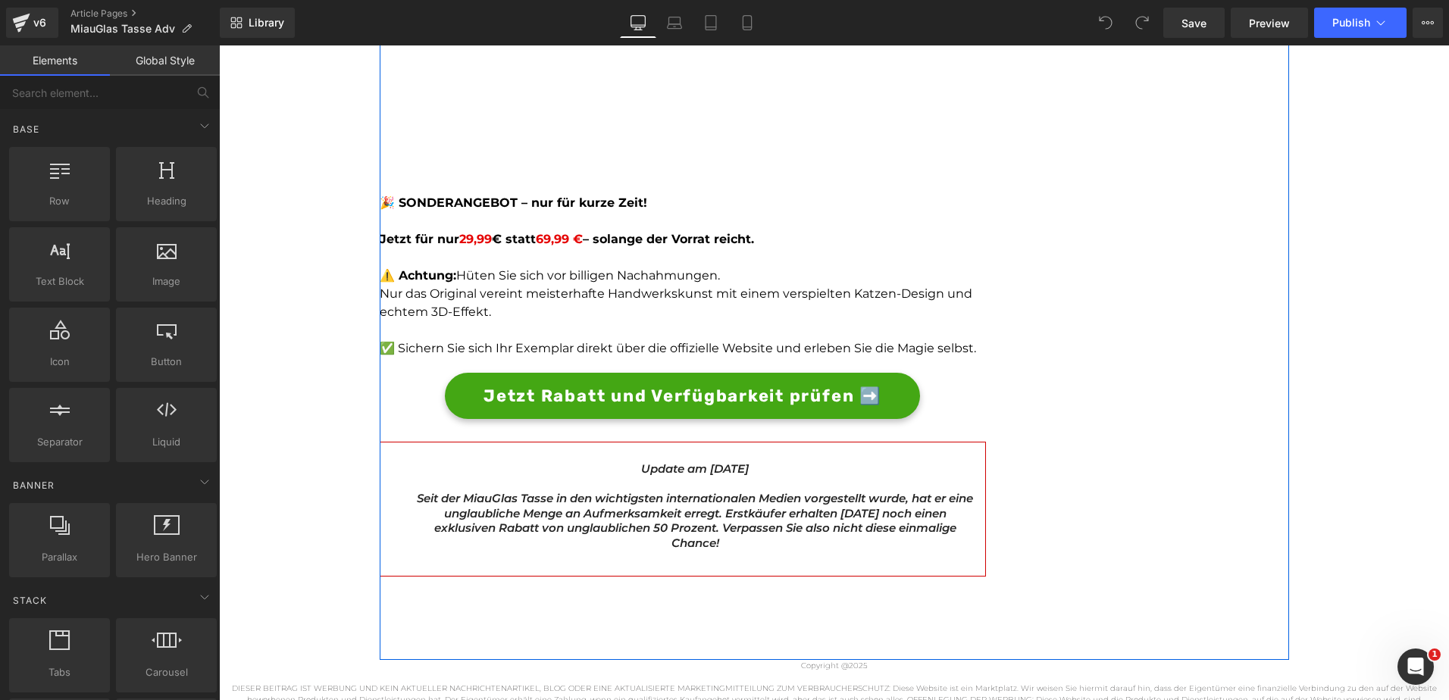
scroll to position [4685, 0]
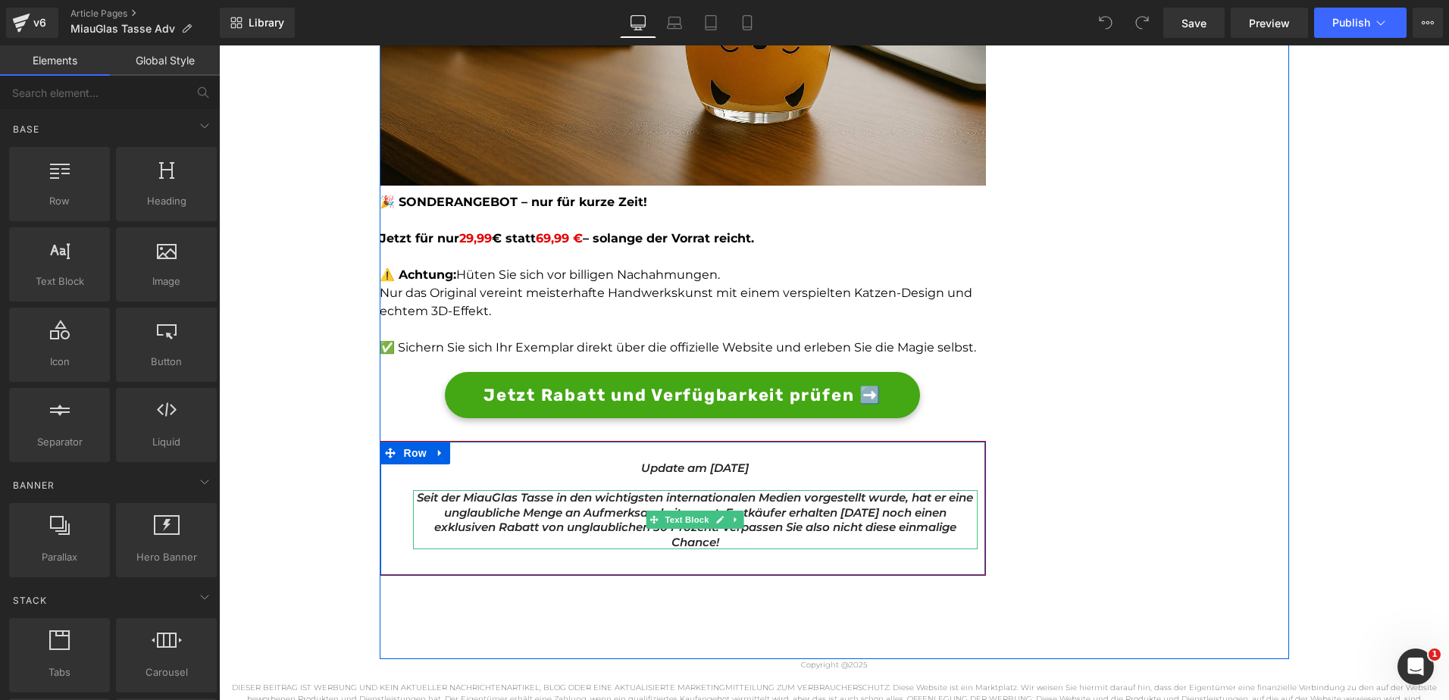
click at [457, 499] on span "Seit der MiauGlas Tasse in den wichtigsten internationalen Medien vorgestellt w…" at bounding box center [695, 519] width 556 height 59
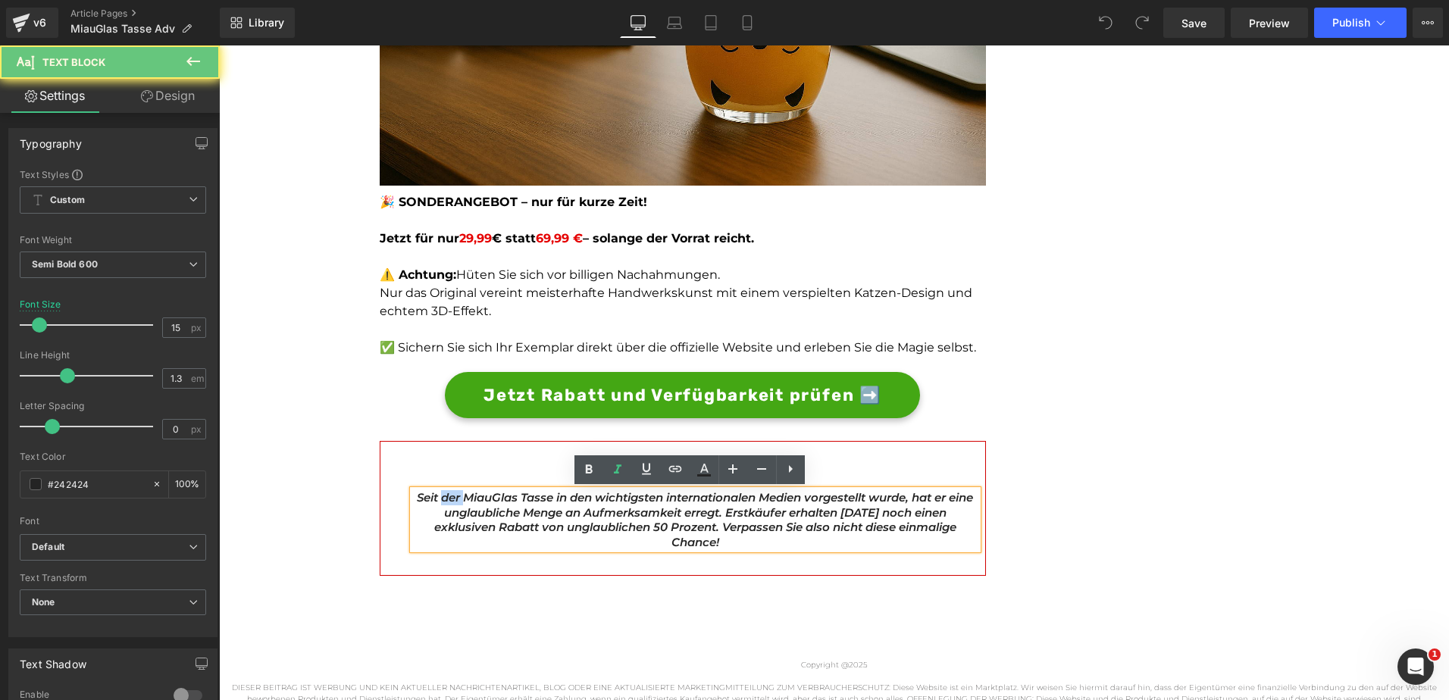
click at [457, 499] on span "Seit der MiauGlas Tasse in den wichtigsten internationalen Medien vorgestellt w…" at bounding box center [695, 519] width 556 height 59
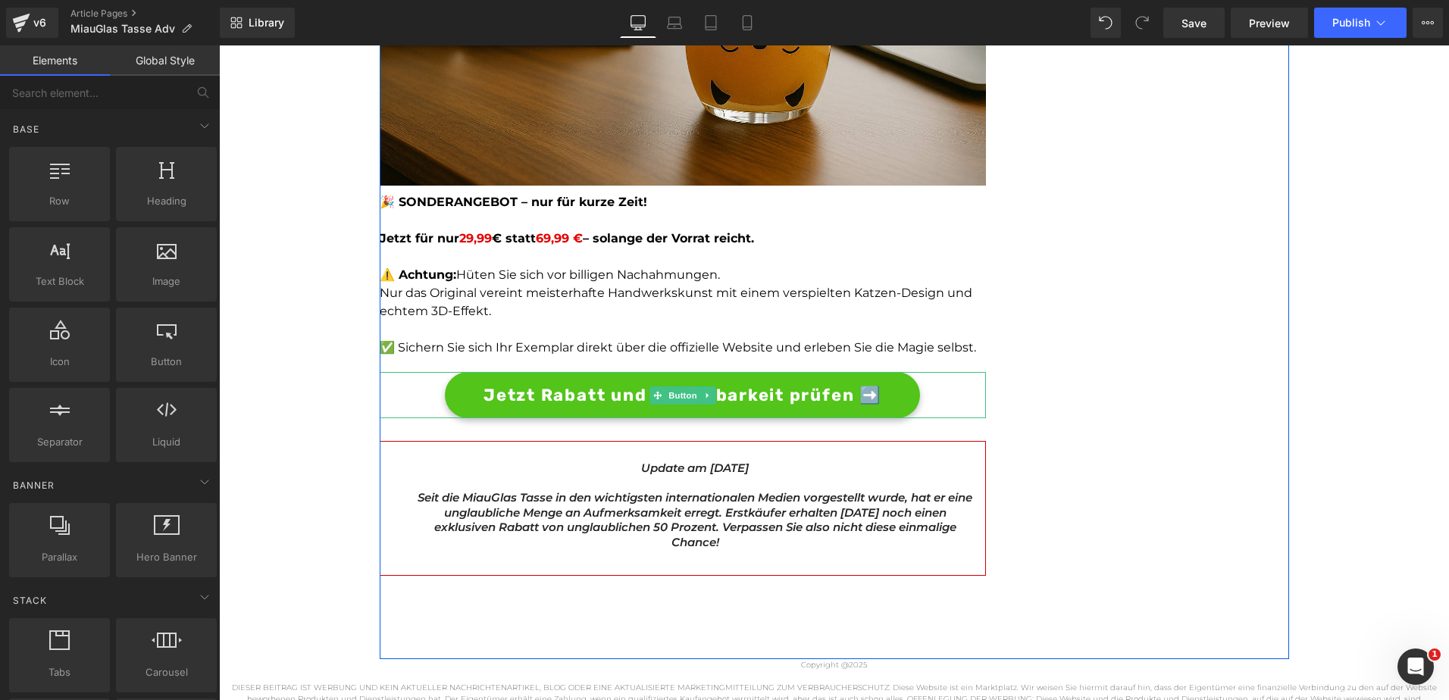
click at [474, 402] on link "Jetzt Rabatt und Verfügbarkeit prüfen ➡️" at bounding box center [682, 395] width 475 height 46
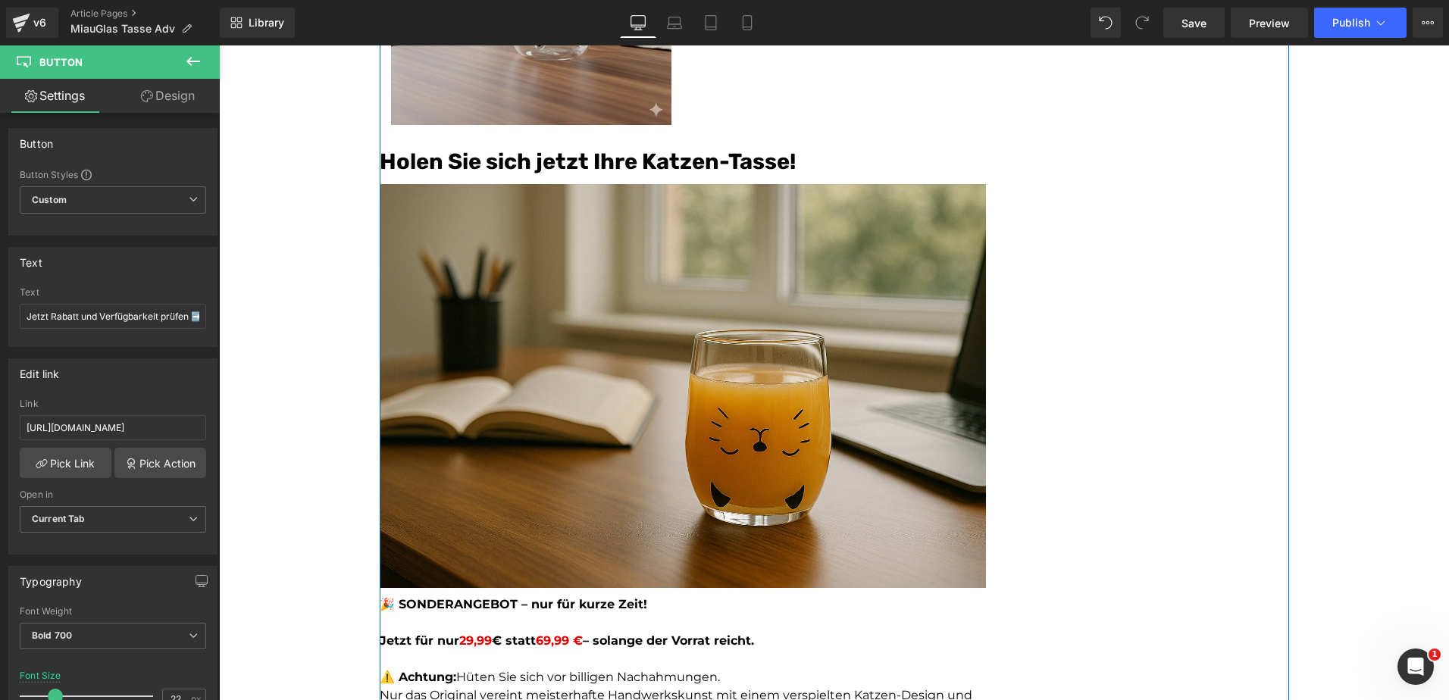
scroll to position [4282, 0]
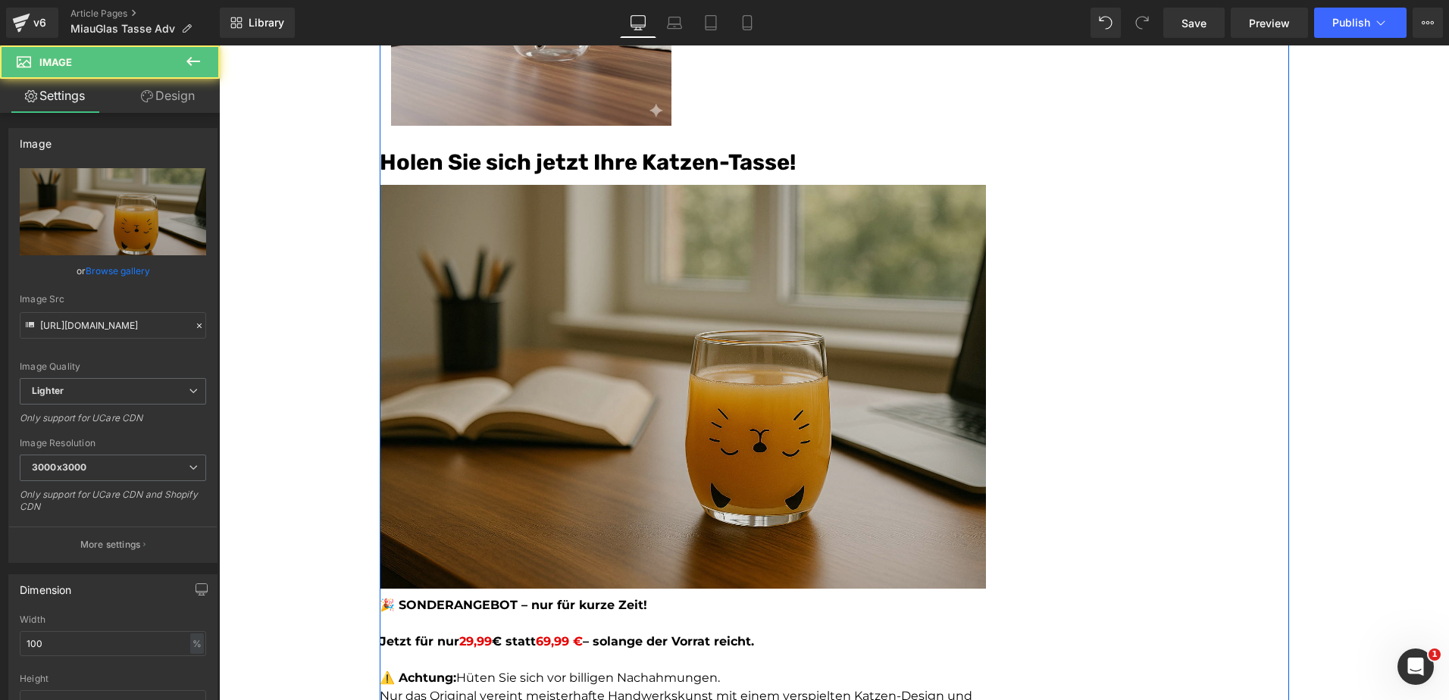
click at [474, 402] on img at bounding box center [683, 382] width 606 height 411
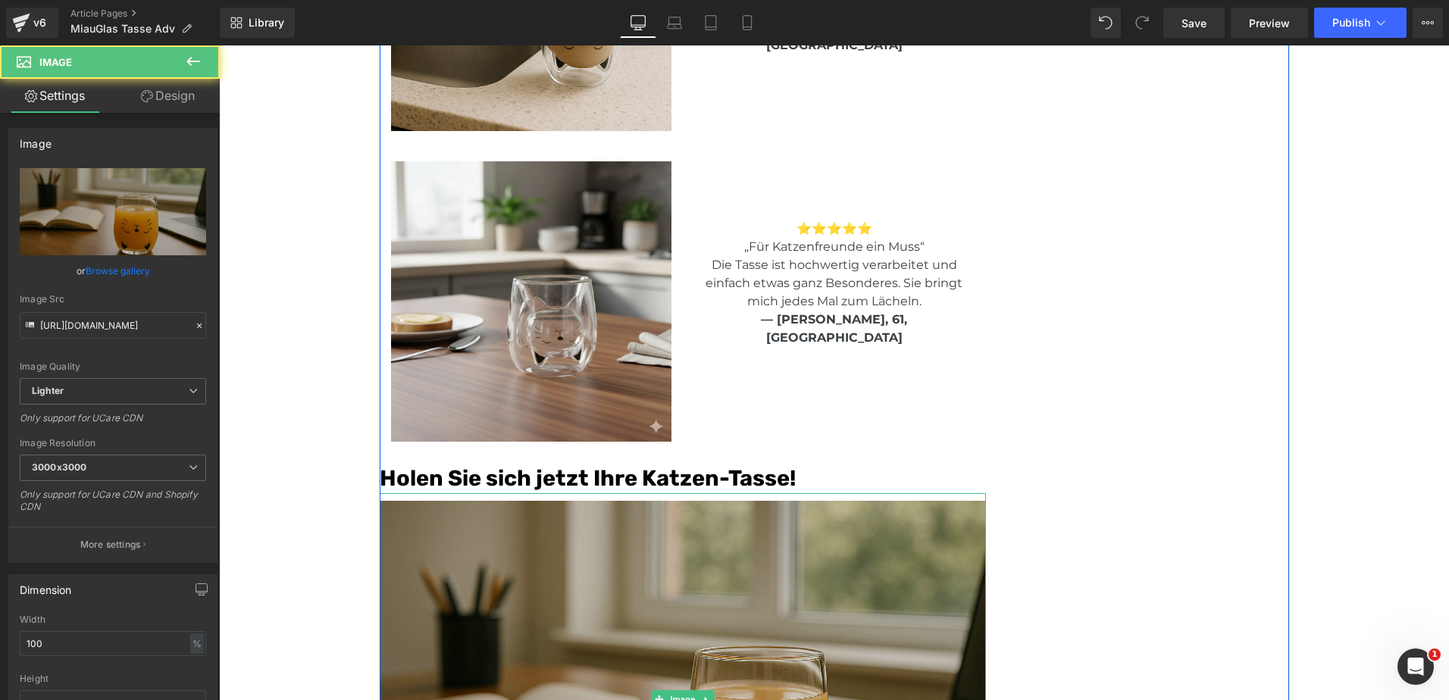
scroll to position [3966, 0]
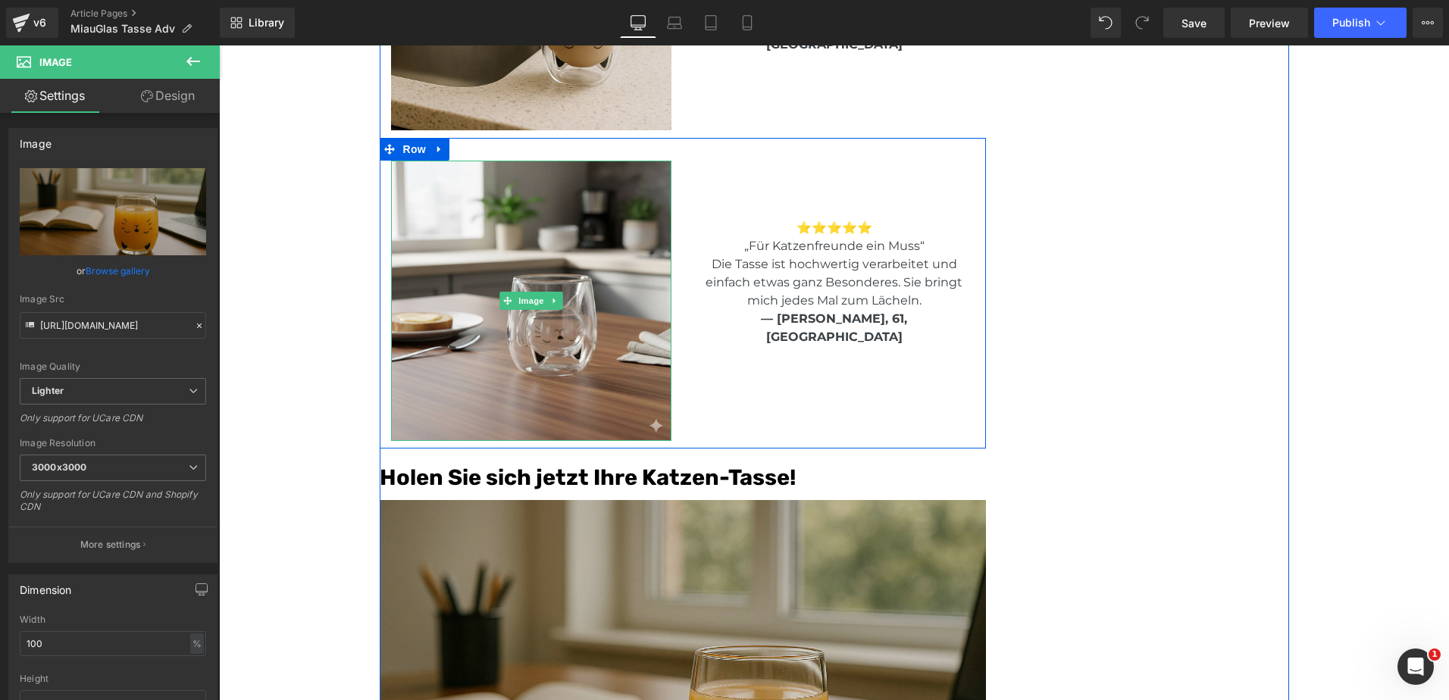
click at [474, 402] on img at bounding box center [531, 301] width 280 height 280
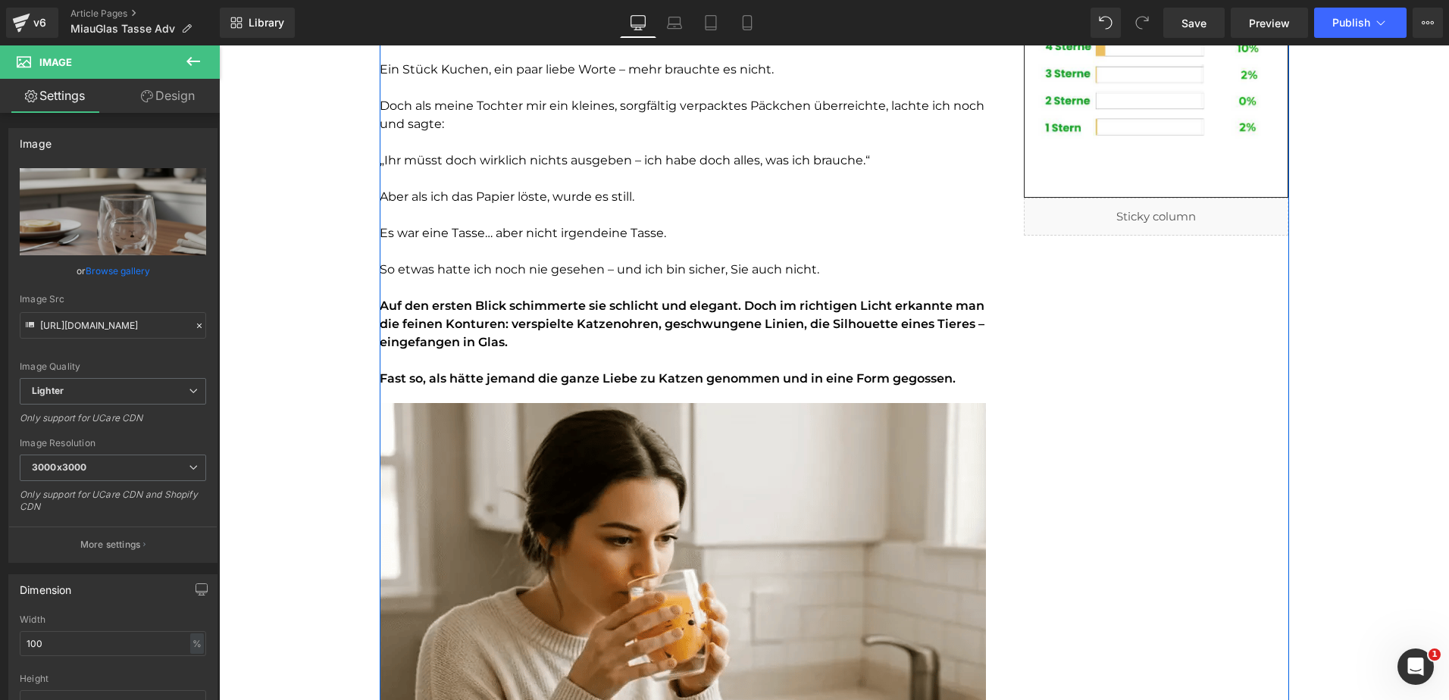
scroll to position [0, 0]
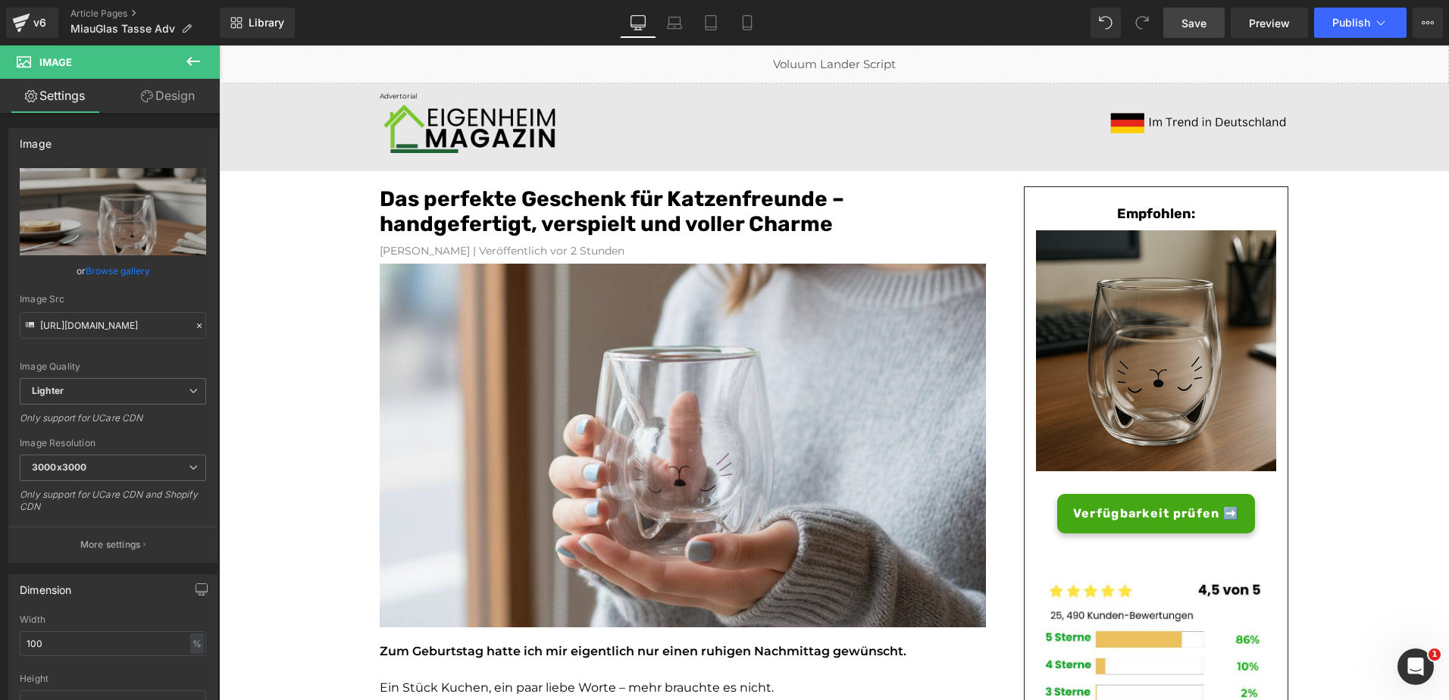
click at [1197, 31] on link "Save" at bounding box center [1193, 23] width 61 height 30
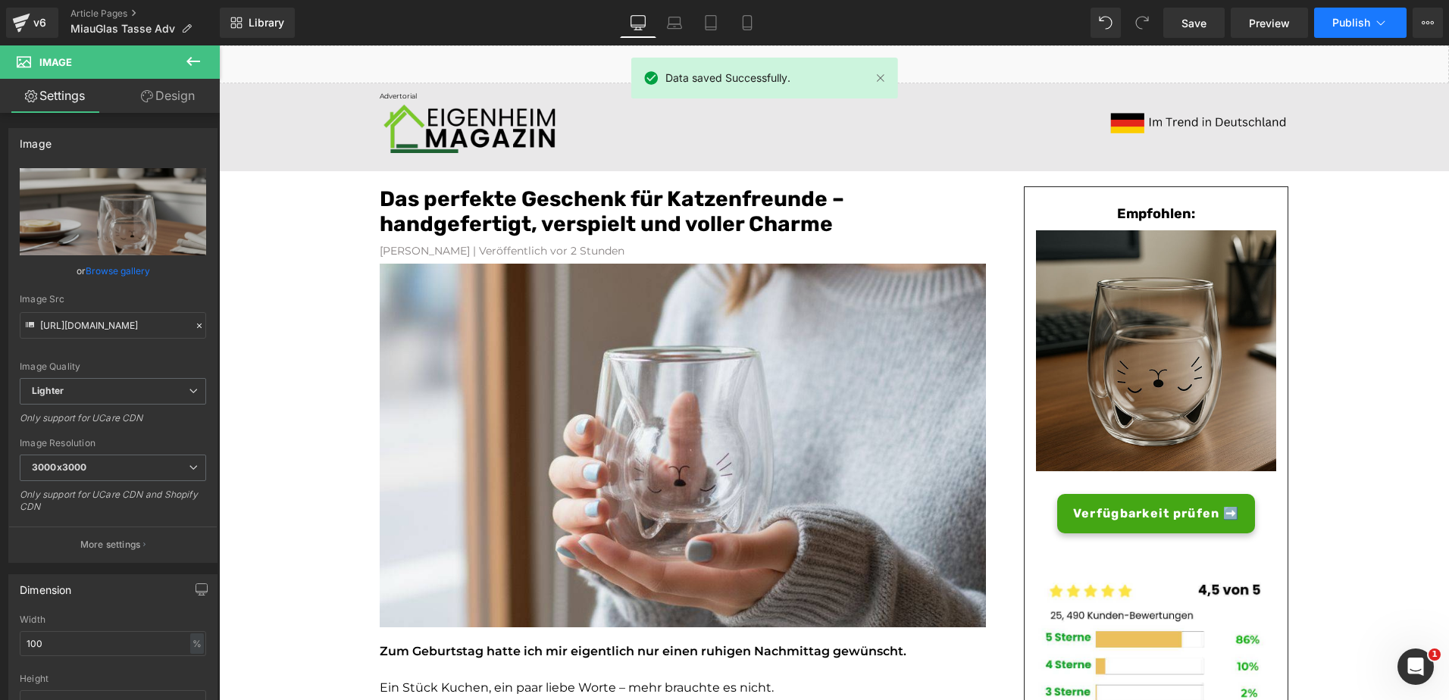
click at [1341, 17] on span "Publish" at bounding box center [1351, 23] width 38 height 12
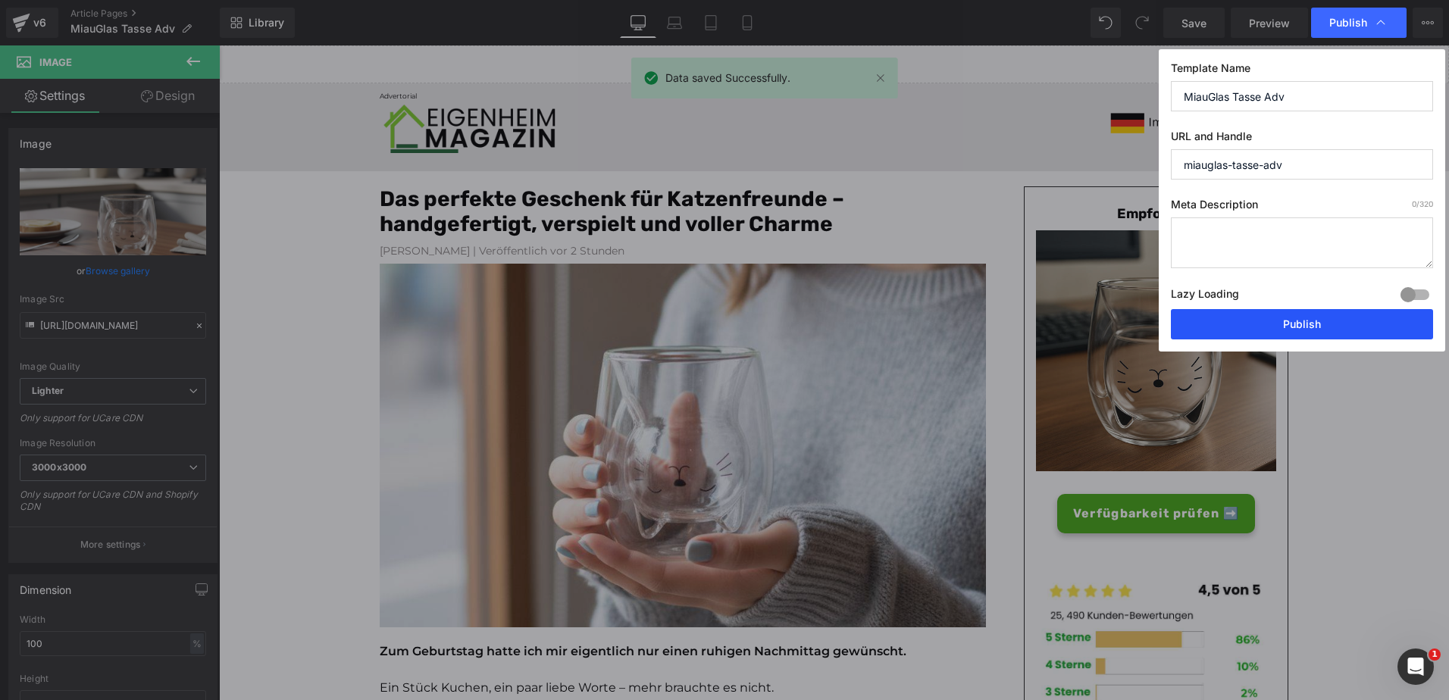
click at [1245, 318] on button "Publish" at bounding box center [1302, 324] width 262 height 30
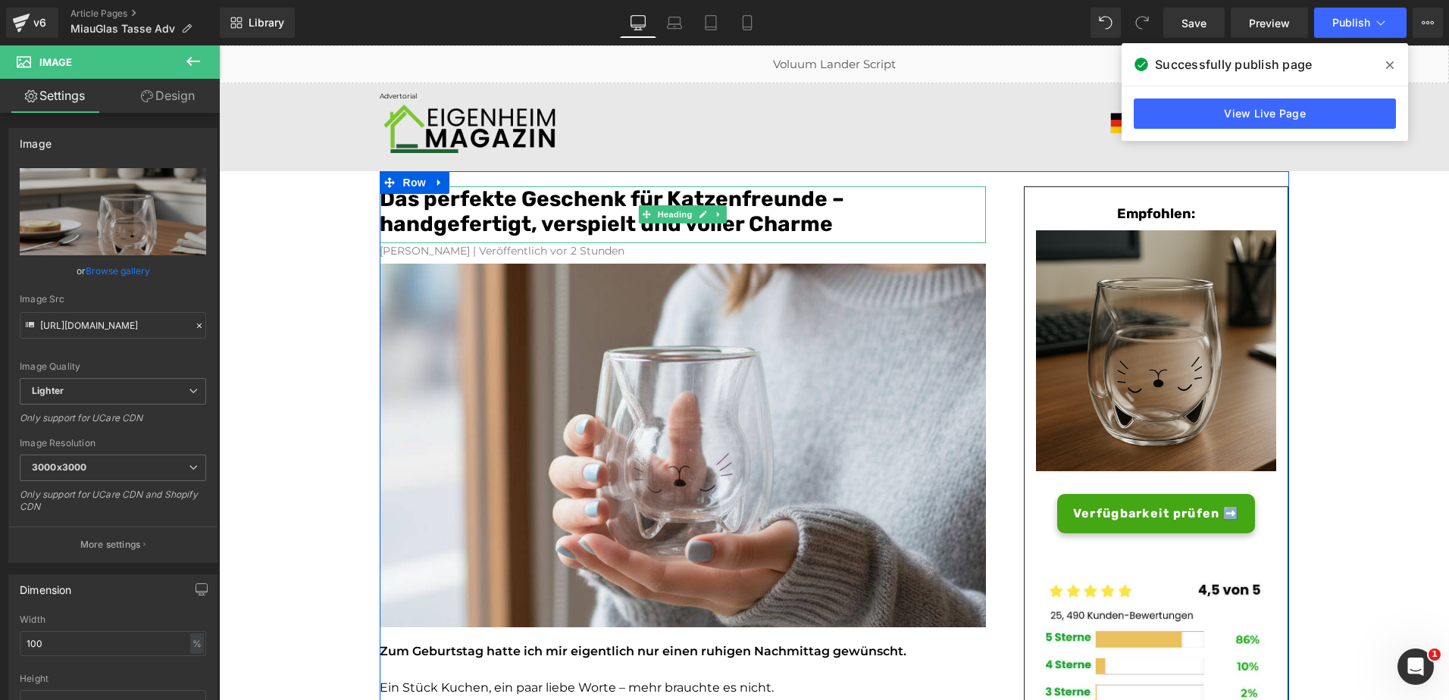
click at [490, 202] on font "Das perfekte Geschenk für Katzenfreunde – handgefertigt, verspielt und voller C…" at bounding box center [612, 211] width 465 height 51
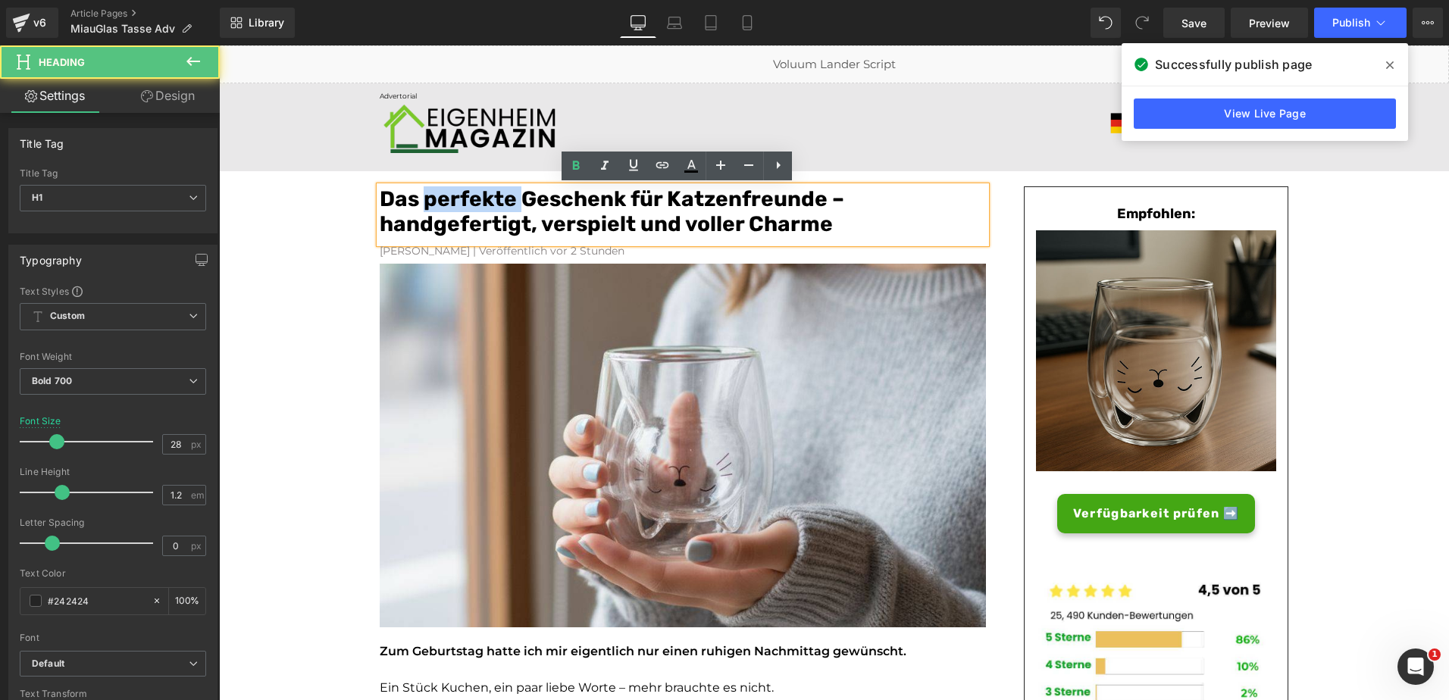
click at [505, 203] on font "Das perfekte Geschenk für Katzenfreunde – handgefertigt, verspielt und voller C…" at bounding box center [612, 211] width 465 height 51
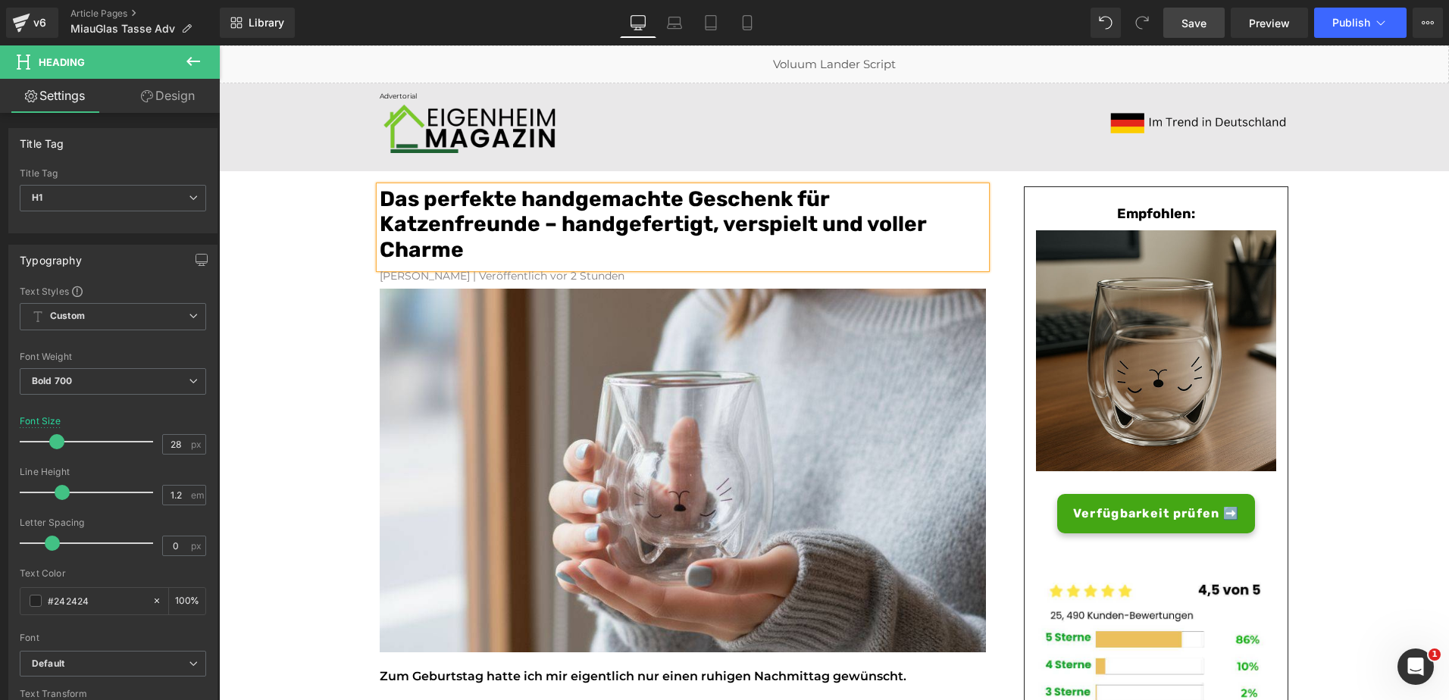
click at [1181, 29] on link "Save" at bounding box center [1193, 23] width 61 height 30
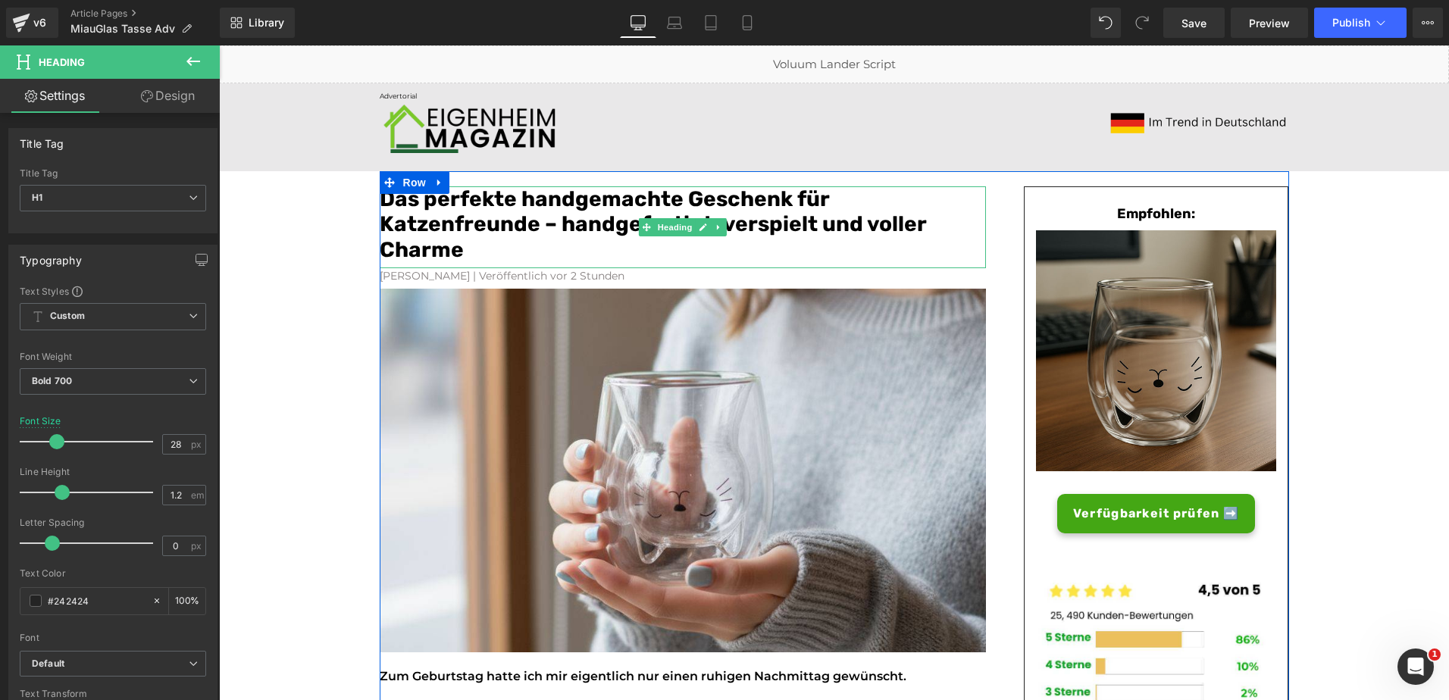
click at [596, 196] on font "Das perfekte handgemachte Geschenk für Katzenfreunde – handgefertigt, verspielt…" at bounding box center [653, 224] width 546 height 76
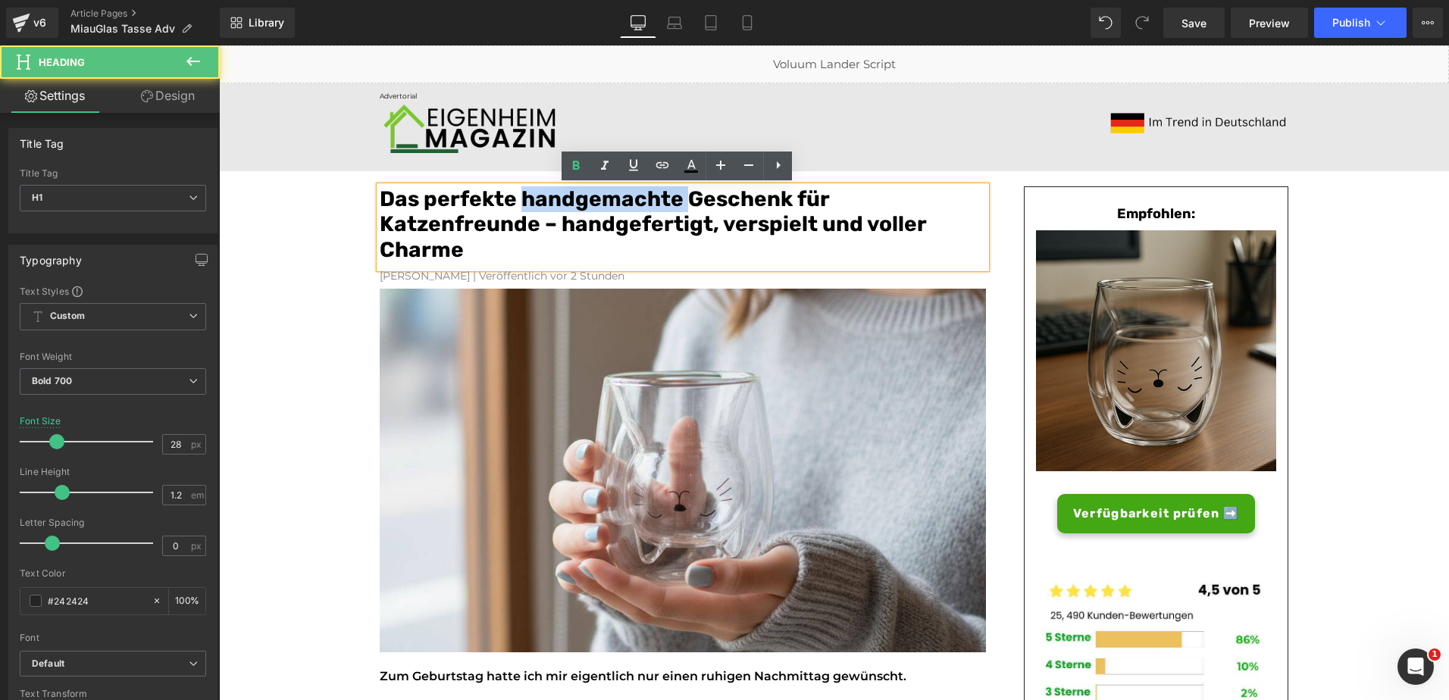
click at [596, 196] on font "Das perfekte handgemachte Geschenk für Katzenfreunde – handgefertigt, verspielt…" at bounding box center [653, 224] width 546 height 76
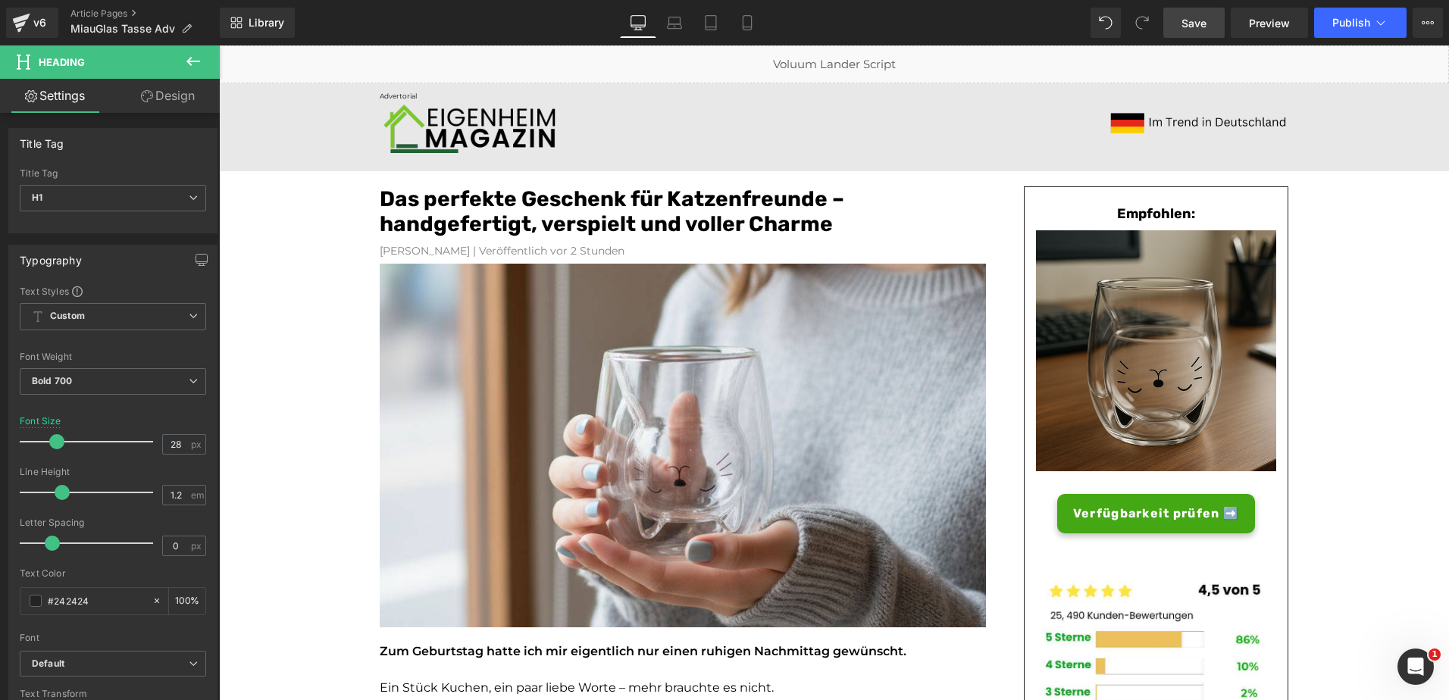
click at [1176, 20] on link "Save" at bounding box center [1193, 23] width 61 height 30
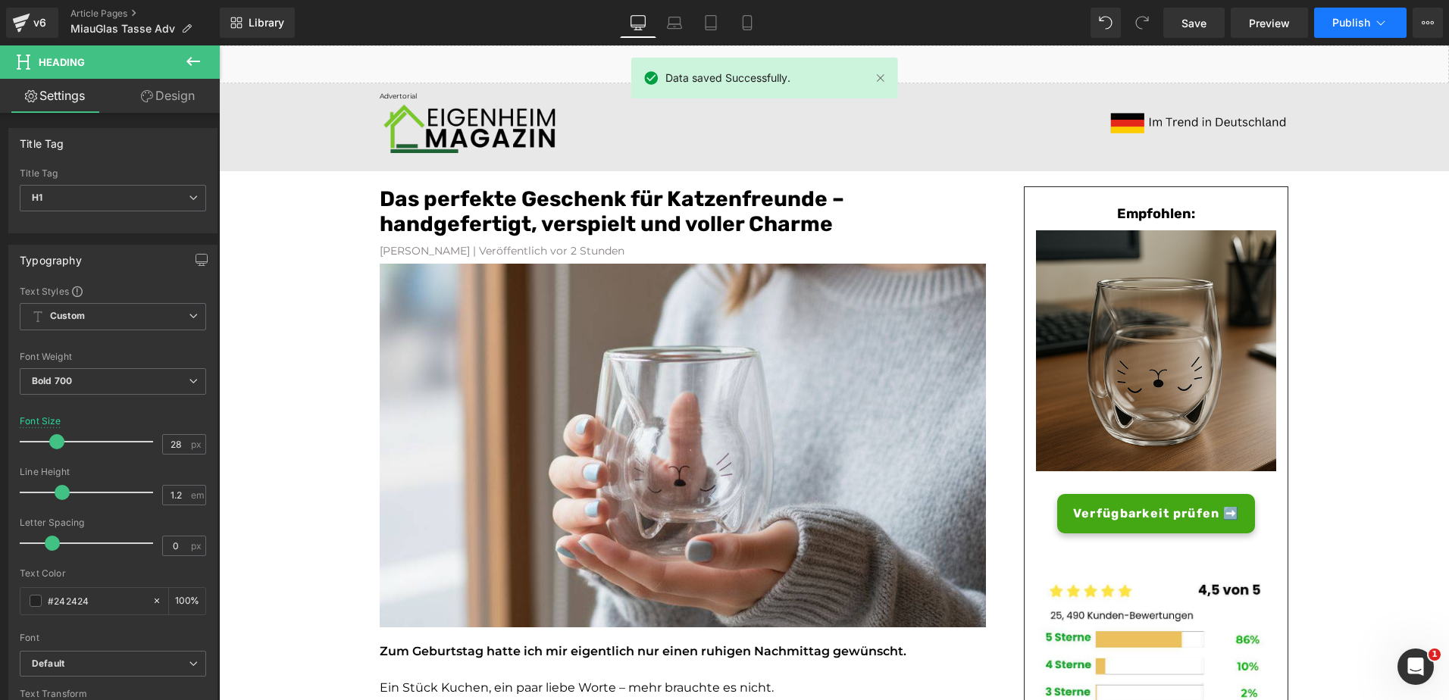
click at [1360, 11] on button "Publish" at bounding box center [1360, 23] width 92 height 30
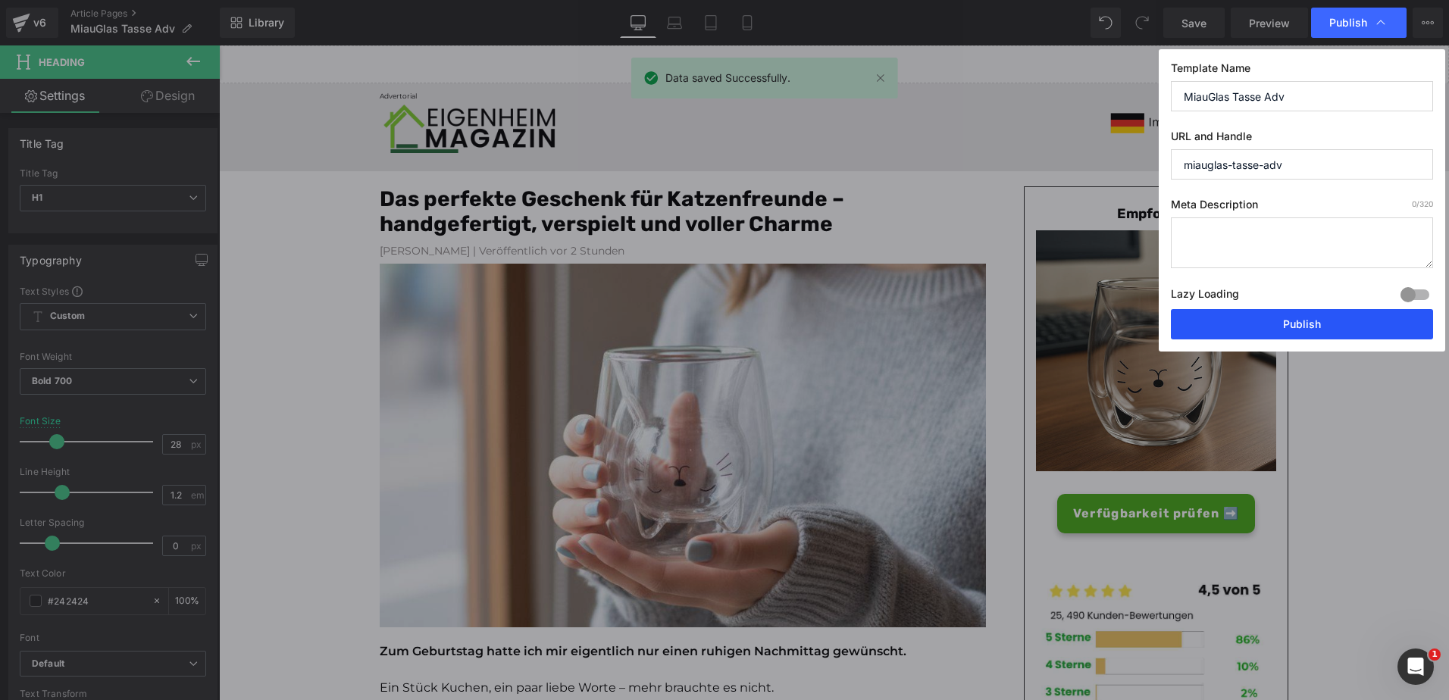
click at [1247, 327] on button "Publish" at bounding box center [1302, 324] width 262 height 30
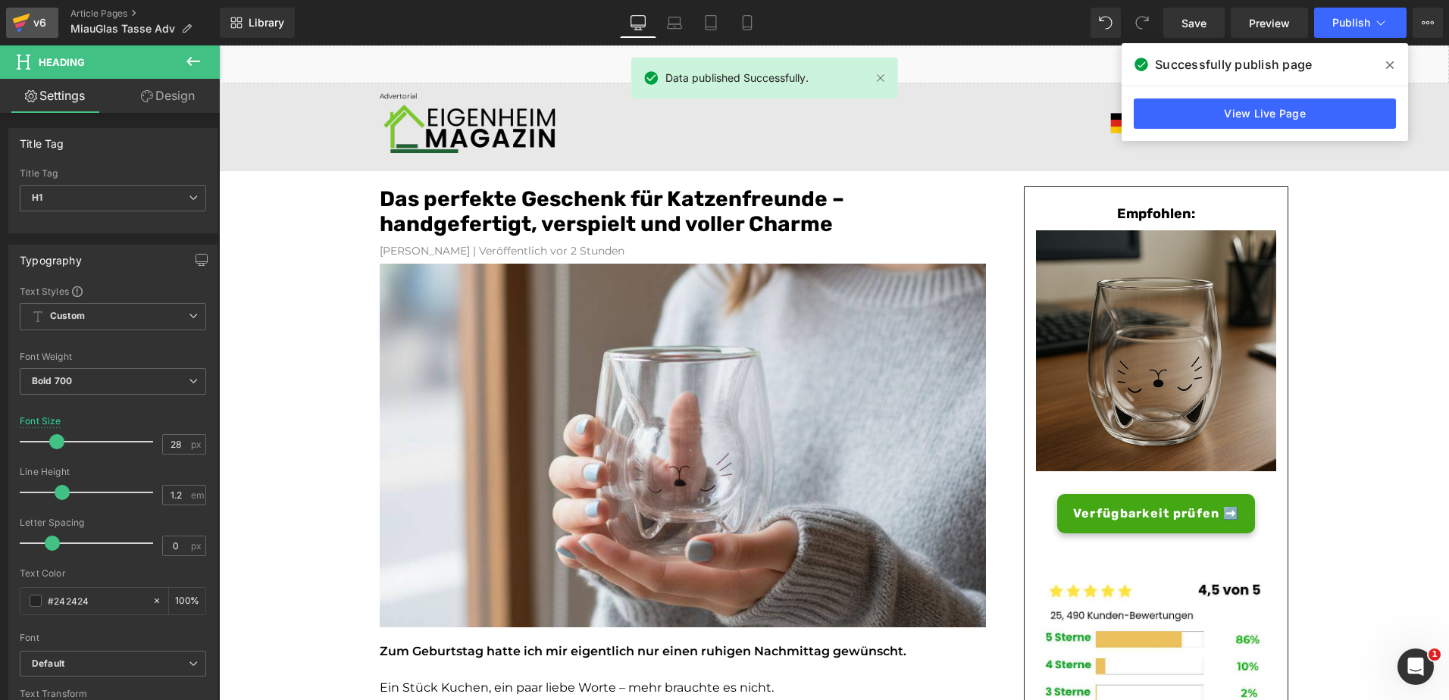
click at [36, 25] on div "v6" at bounding box center [39, 23] width 19 height 20
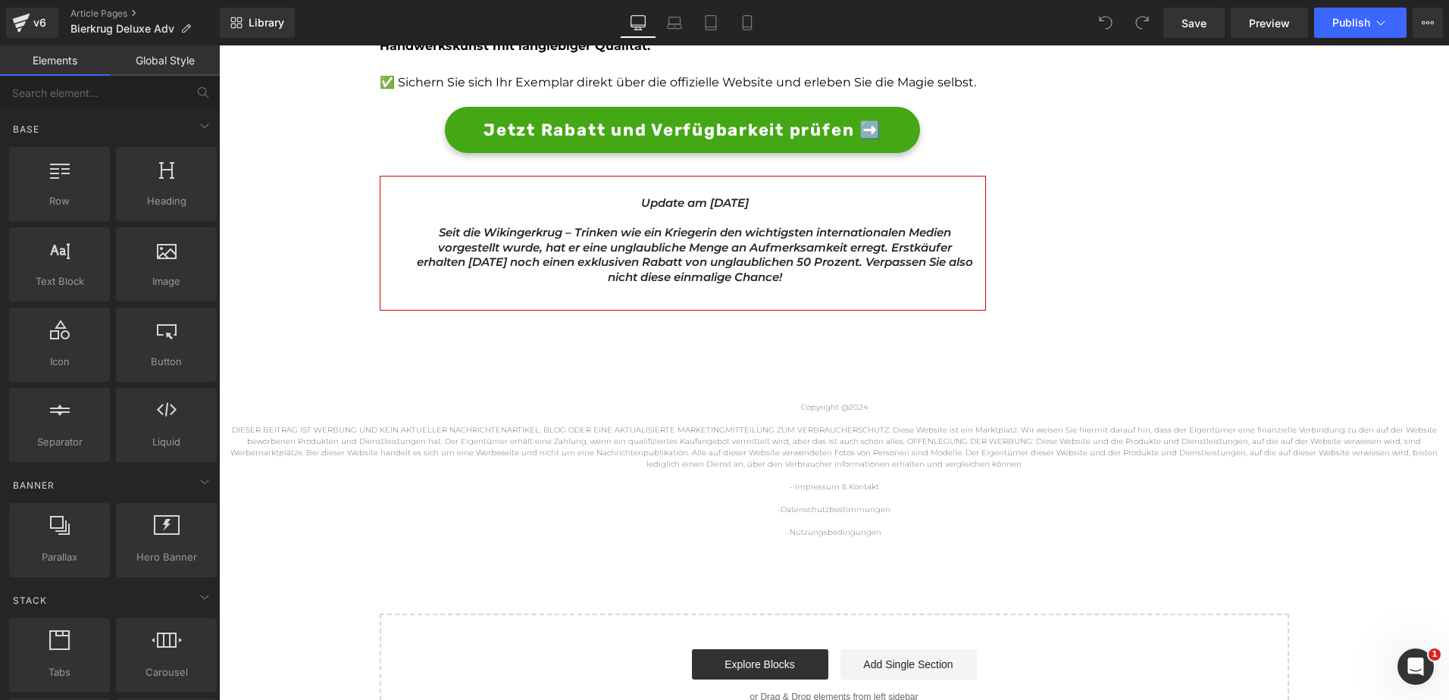
scroll to position [4395, 0]
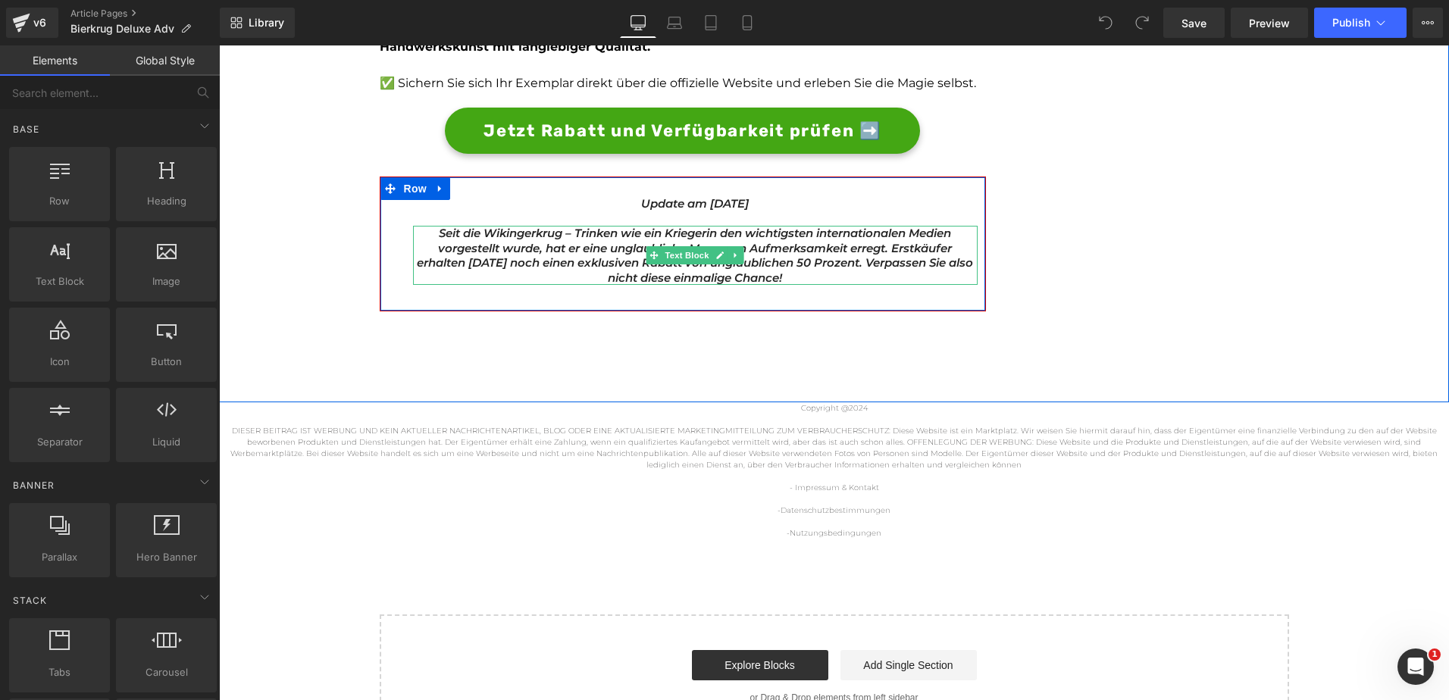
click at [459, 236] on icon "Seit die Wikingerkrug – Trinken wie ein Krieger" at bounding box center [573, 233] width 268 height 14
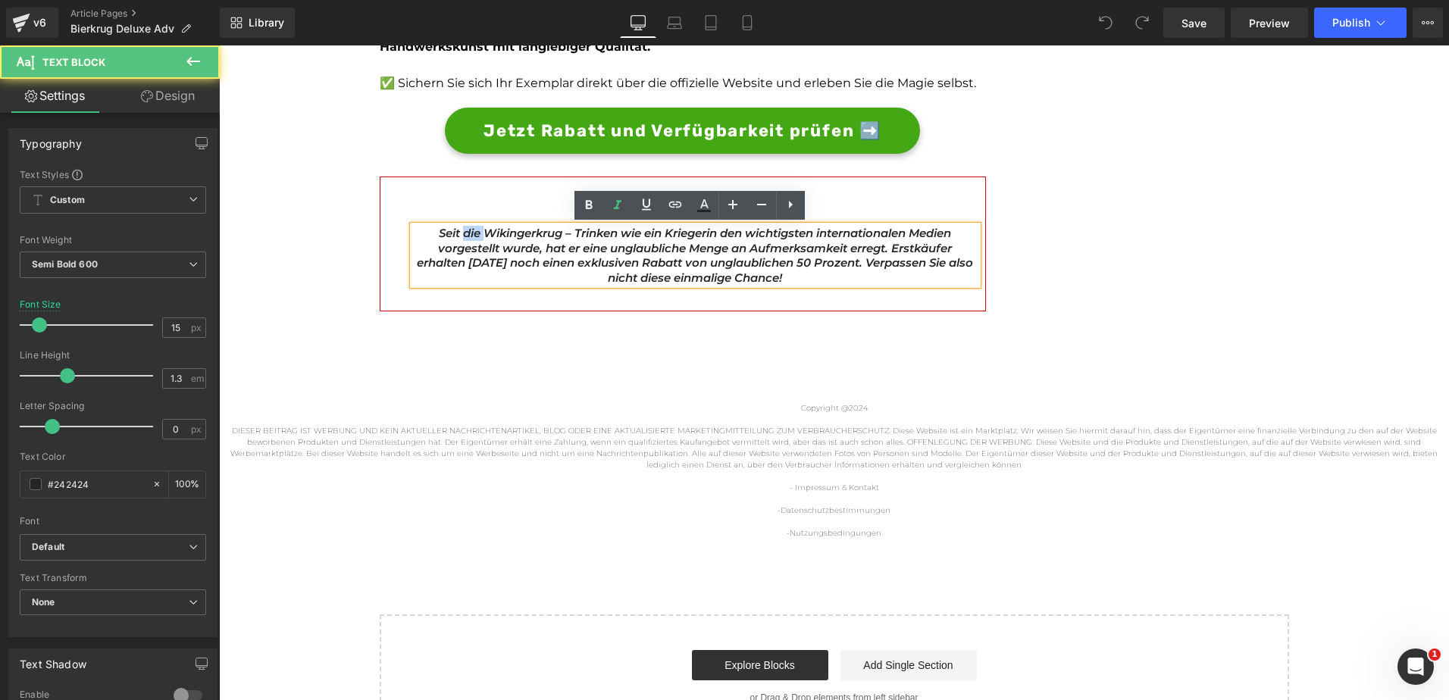
click at [459, 236] on icon "Seit die Wikingerkrug – Trinken wie ein Krieger" at bounding box center [573, 233] width 268 height 14
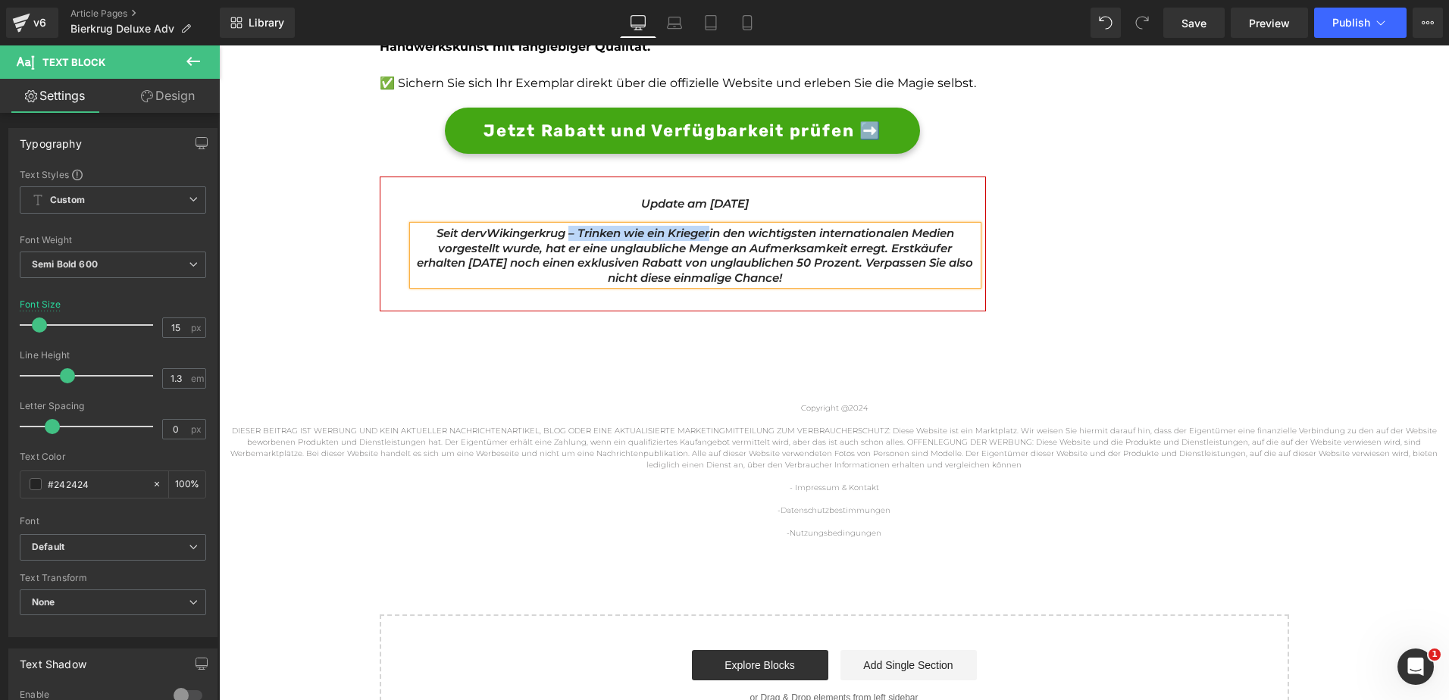
drag, startPoint x: 703, startPoint y: 231, endPoint x: 557, endPoint y: 228, distance: 145.5
click at [557, 228] on p "Seit dervWikingerkrug – Trinken wie ein Krieger in den wichtigsten internationa…" at bounding box center [695, 255] width 565 height 59
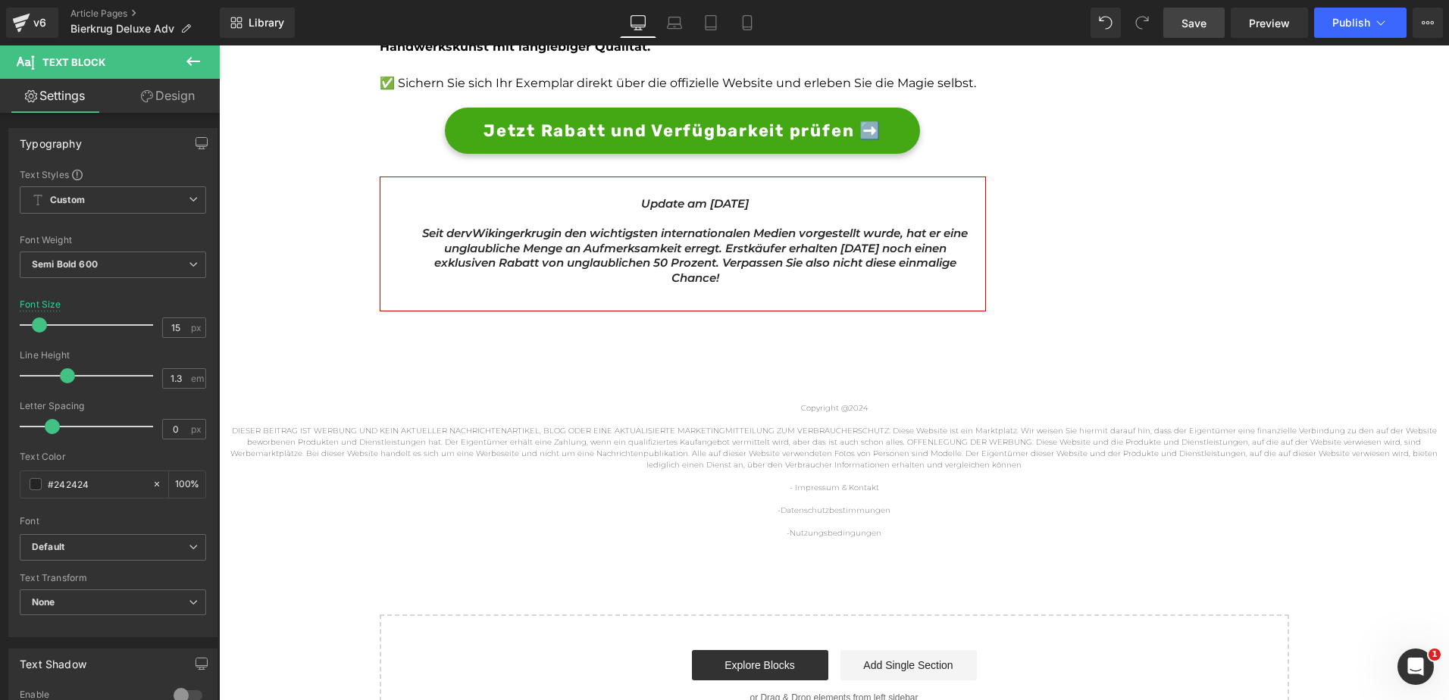
click at [1209, 27] on link "Save" at bounding box center [1193, 23] width 61 height 30
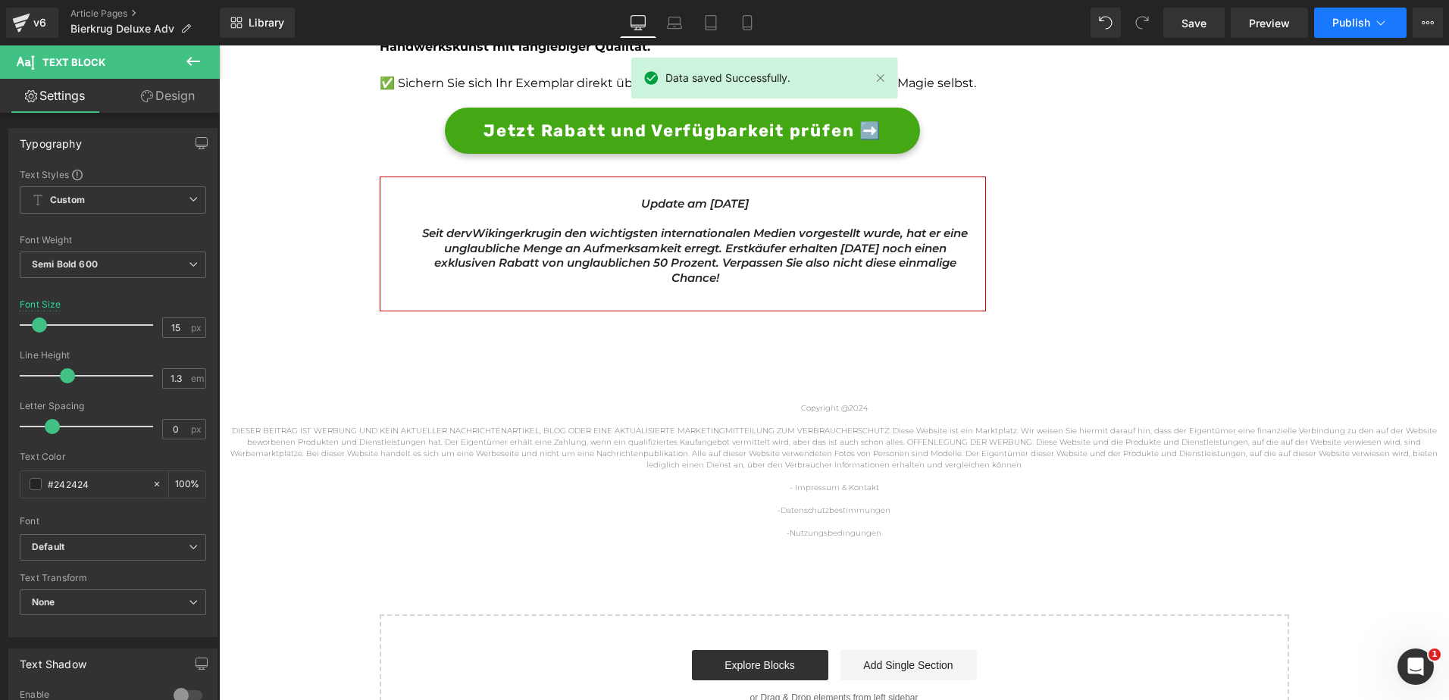
click at [1338, 18] on span "Publish" at bounding box center [1351, 23] width 38 height 12
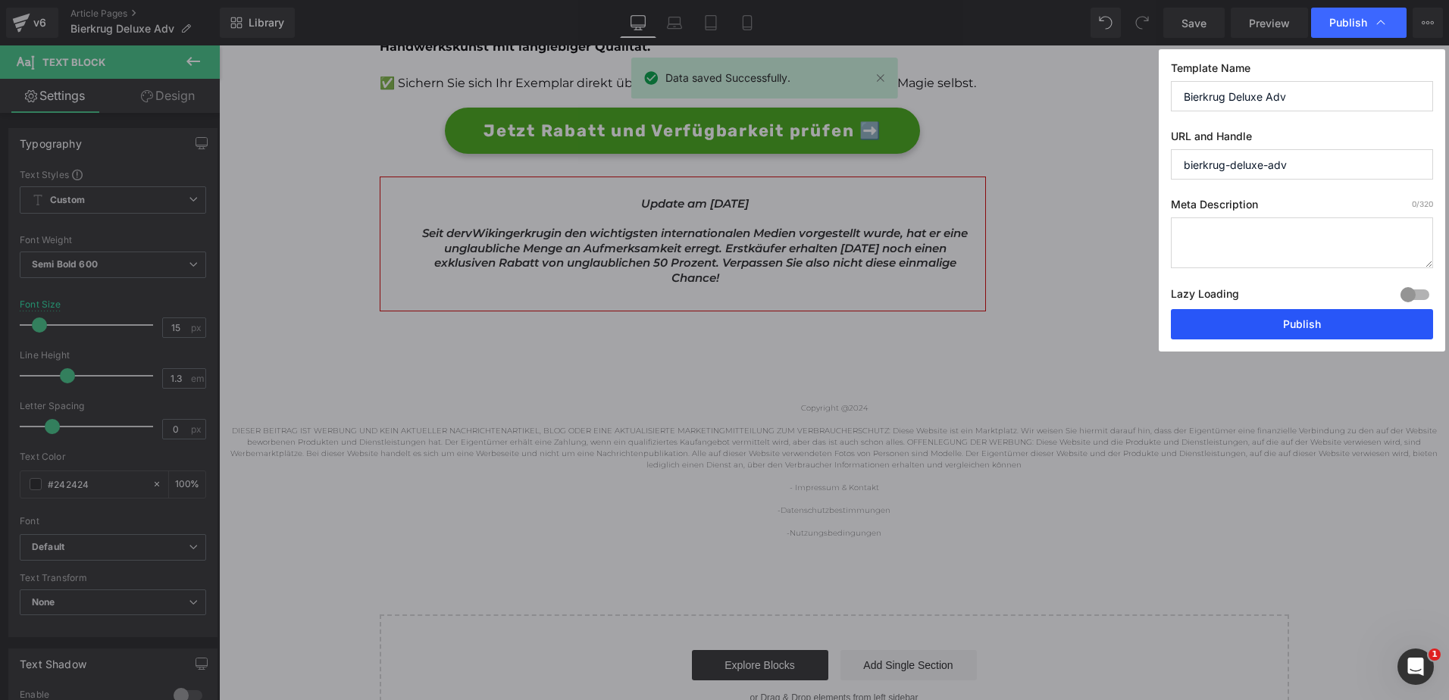
click at [1302, 330] on button "Publish" at bounding box center [1302, 324] width 262 height 30
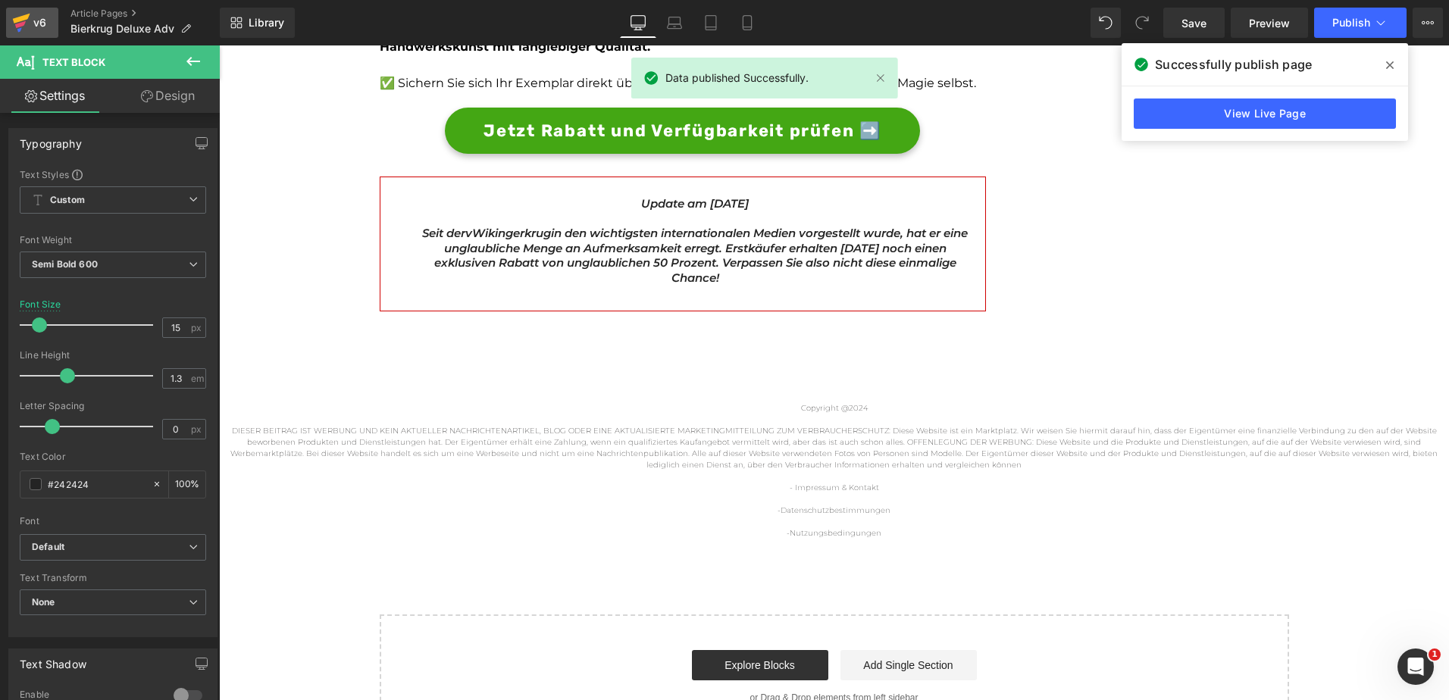
click at [35, 20] on div "v6" at bounding box center [39, 23] width 19 height 20
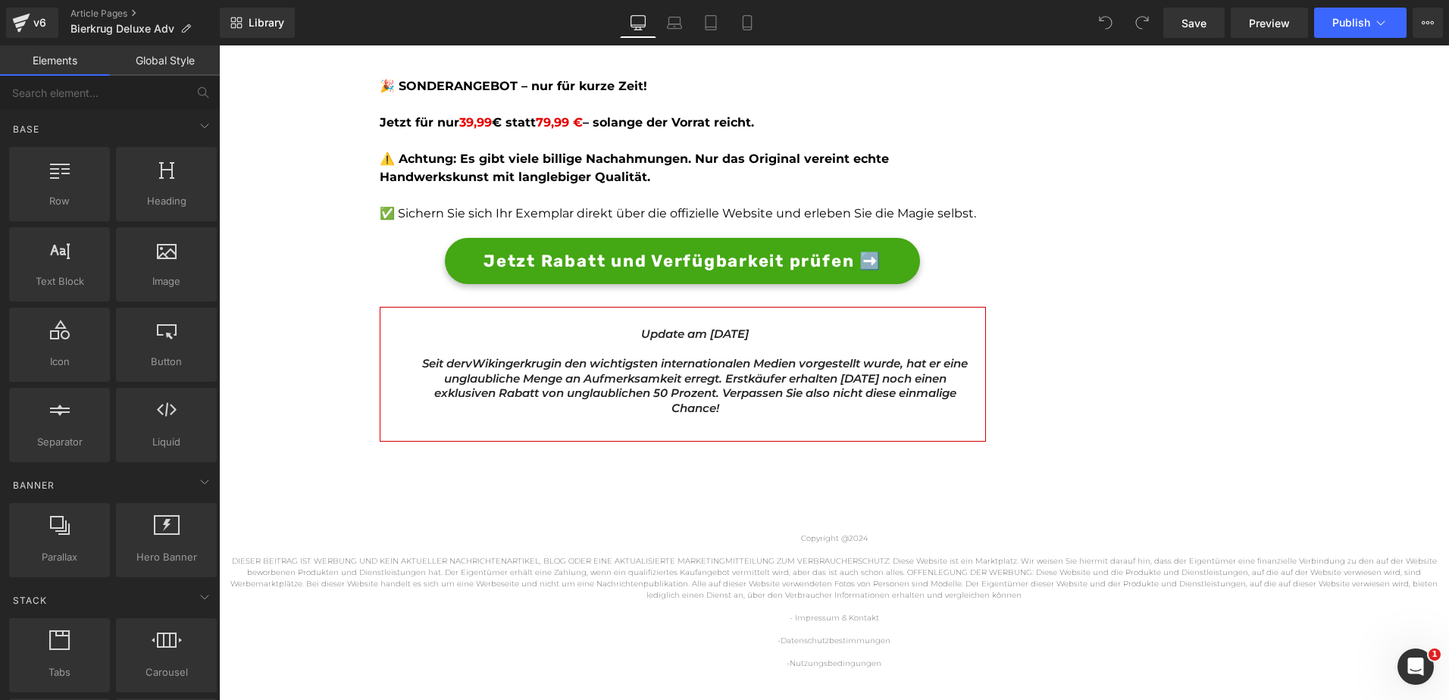
scroll to position [4457, 0]
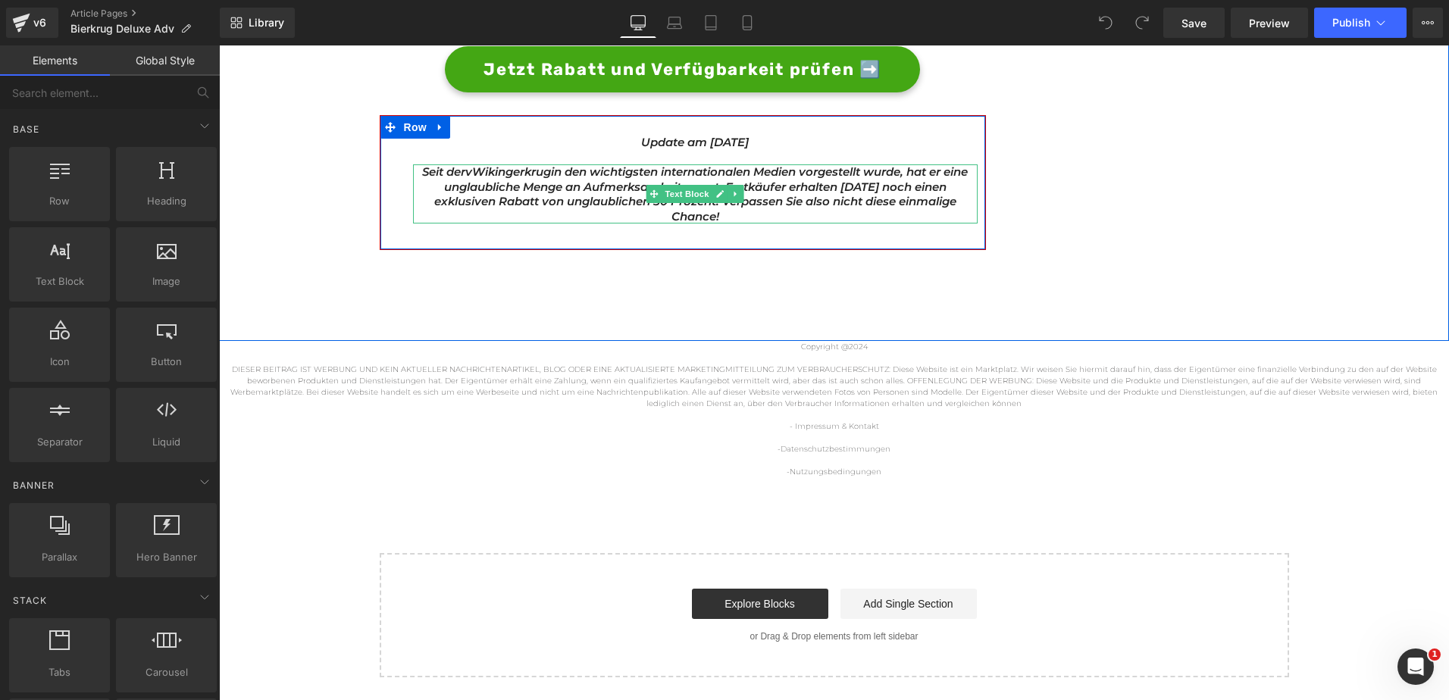
click at [496, 174] on icon "Seit dervWikingerkrug" at bounding box center [486, 171] width 129 height 14
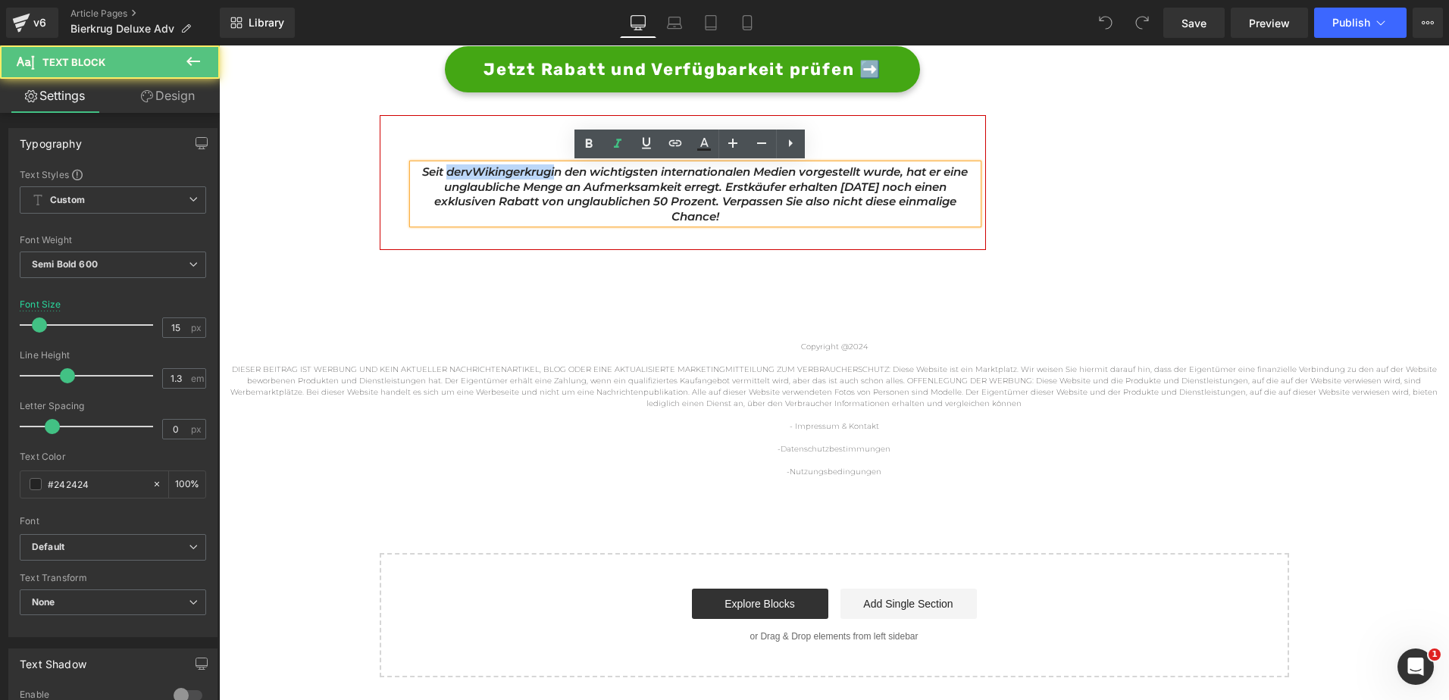
click at [496, 174] on icon "Seit dervWikingerkrug" at bounding box center [486, 171] width 129 height 14
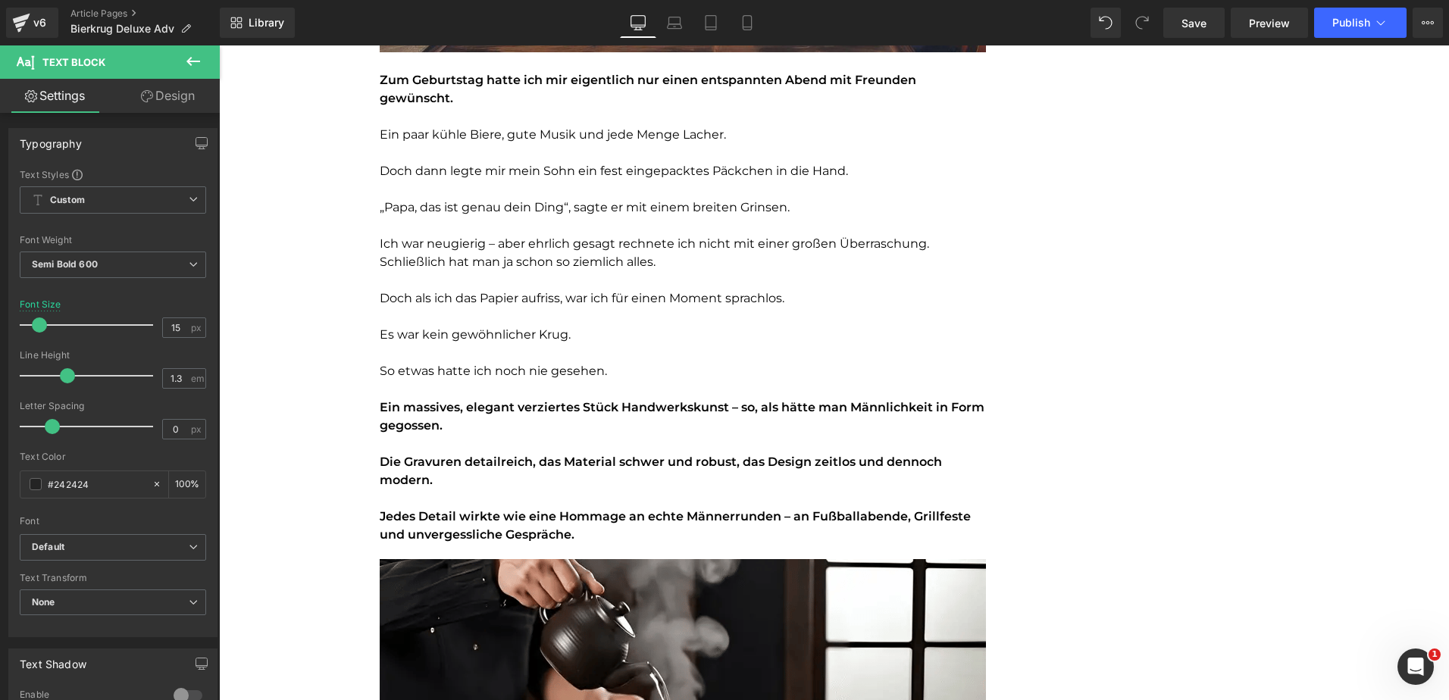
scroll to position [652, 0]
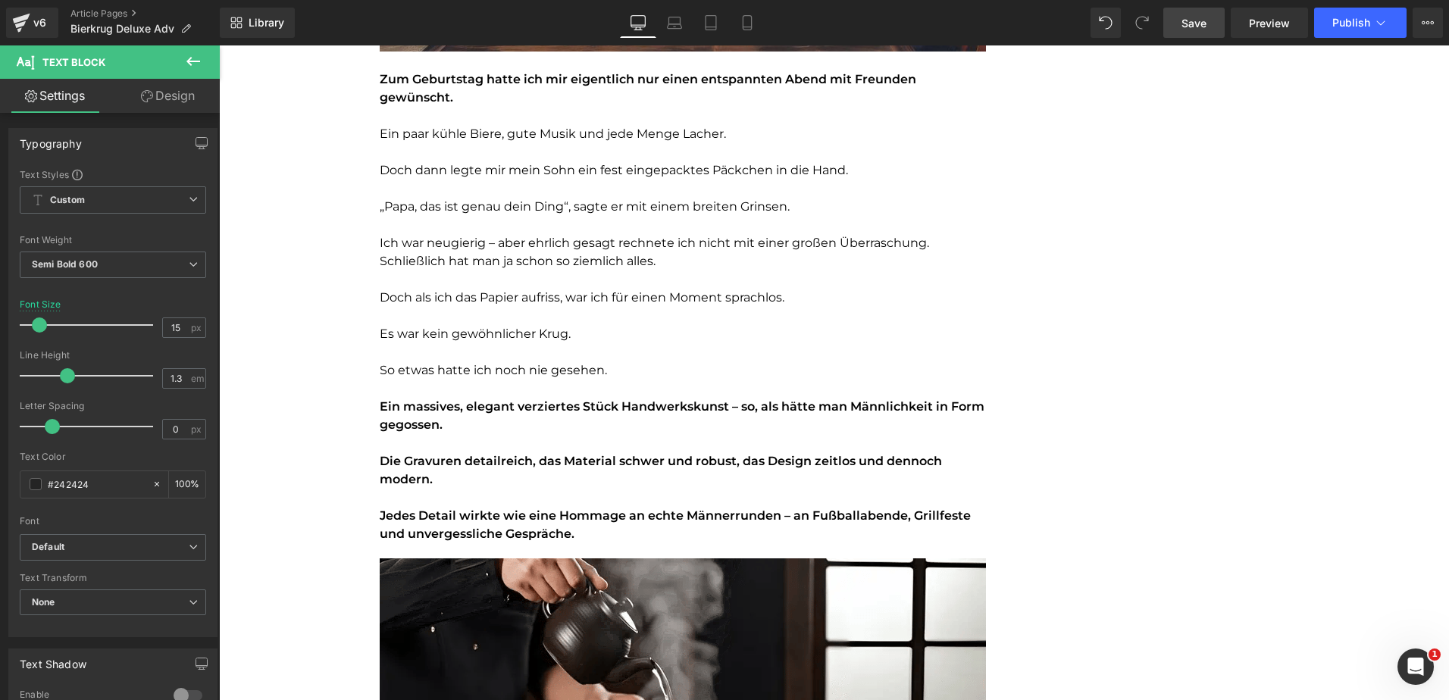
click at [1203, 24] on span "Save" at bounding box center [1193, 23] width 25 height 16
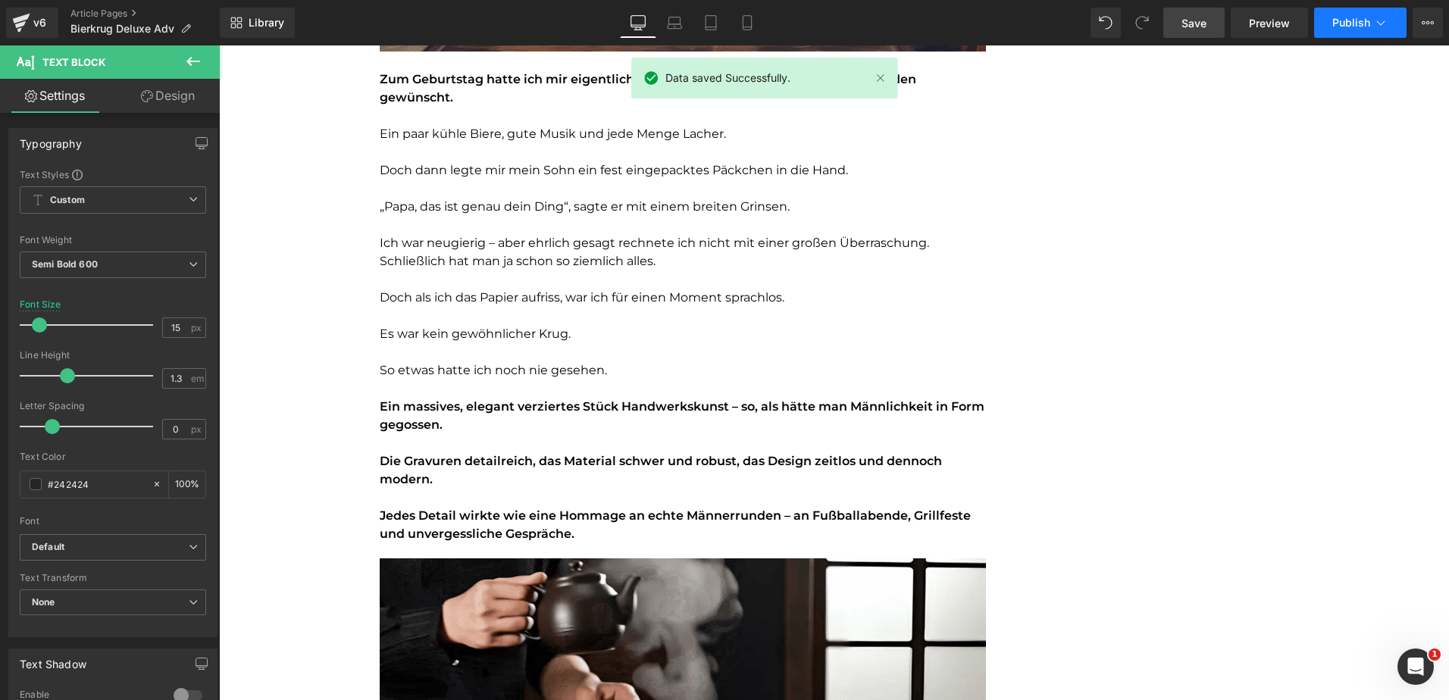
click at [1344, 17] on span "Publish" at bounding box center [1351, 23] width 38 height 12
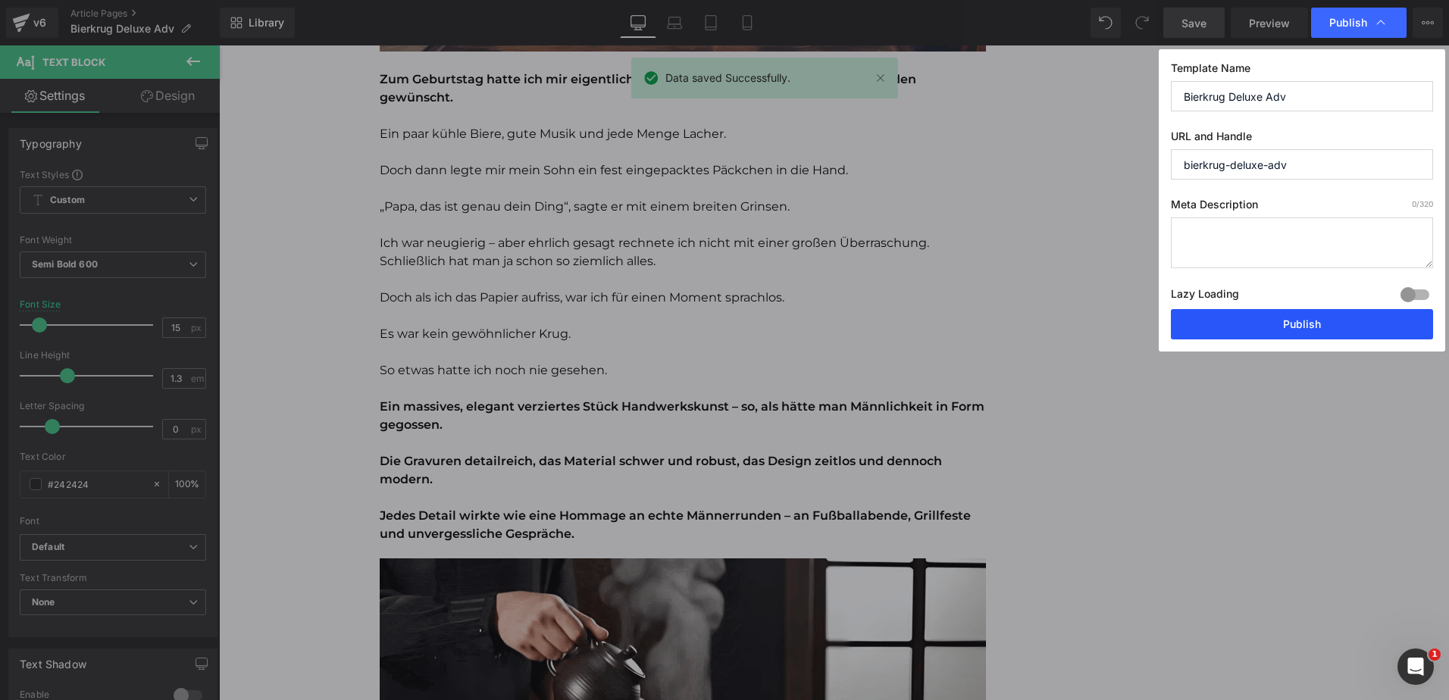
click at [1268, 331] on button "Publish" at bounding box center [1302, 324] width 262 height 30
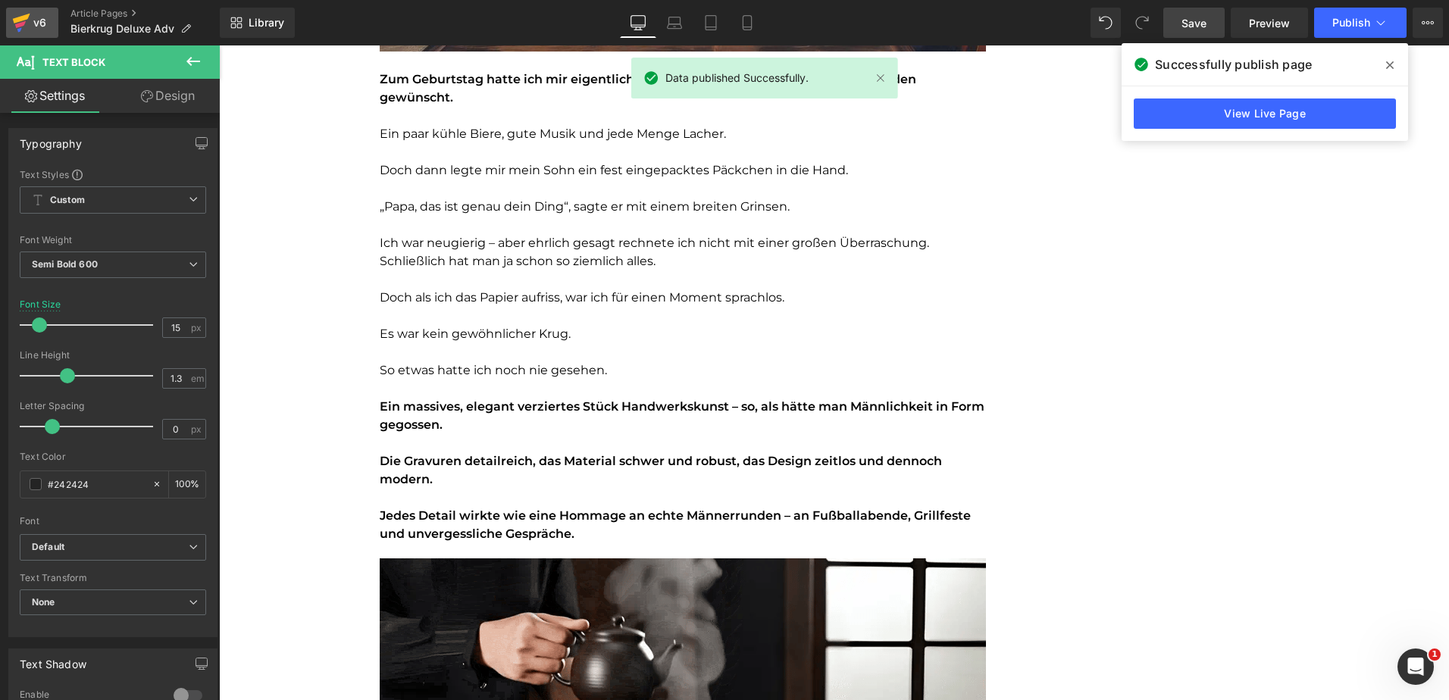
click at [45, 27] on div "v6" at bounding box center [39, 23] width 19 height 20
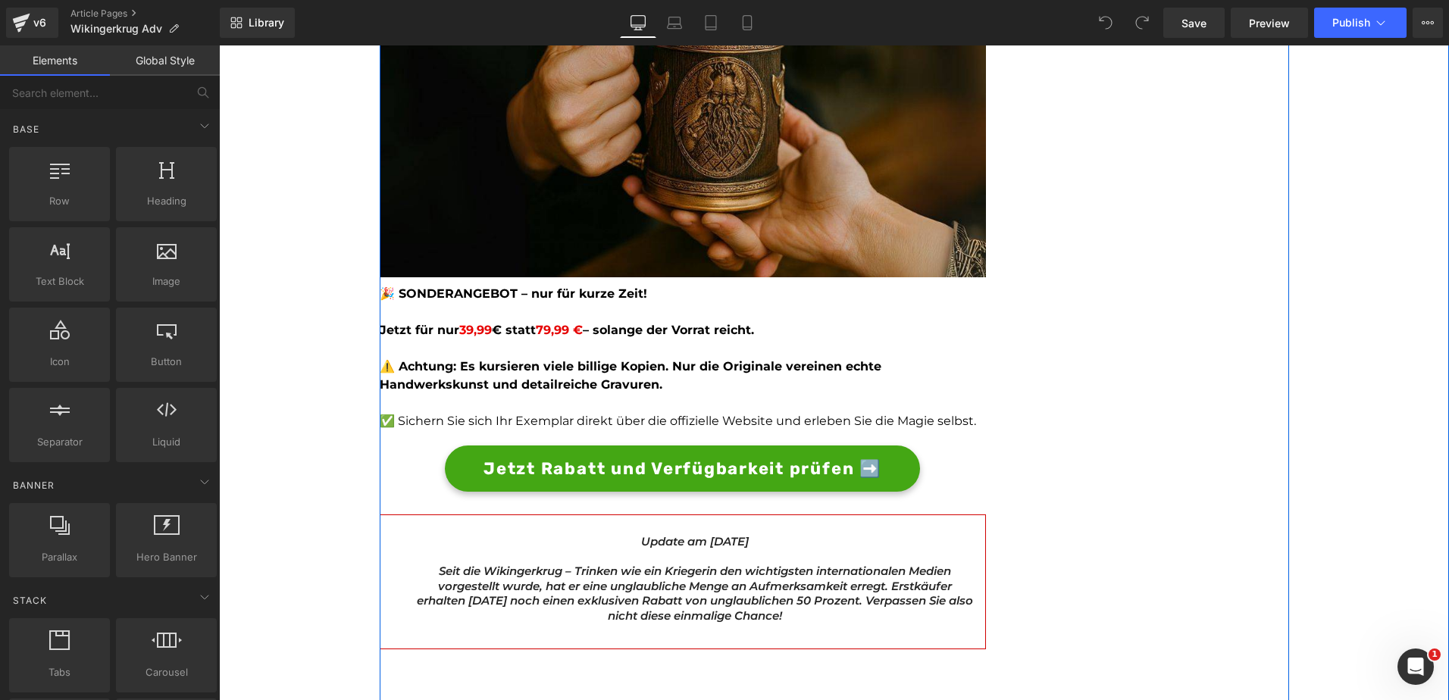
scroll to position [4087, 0]
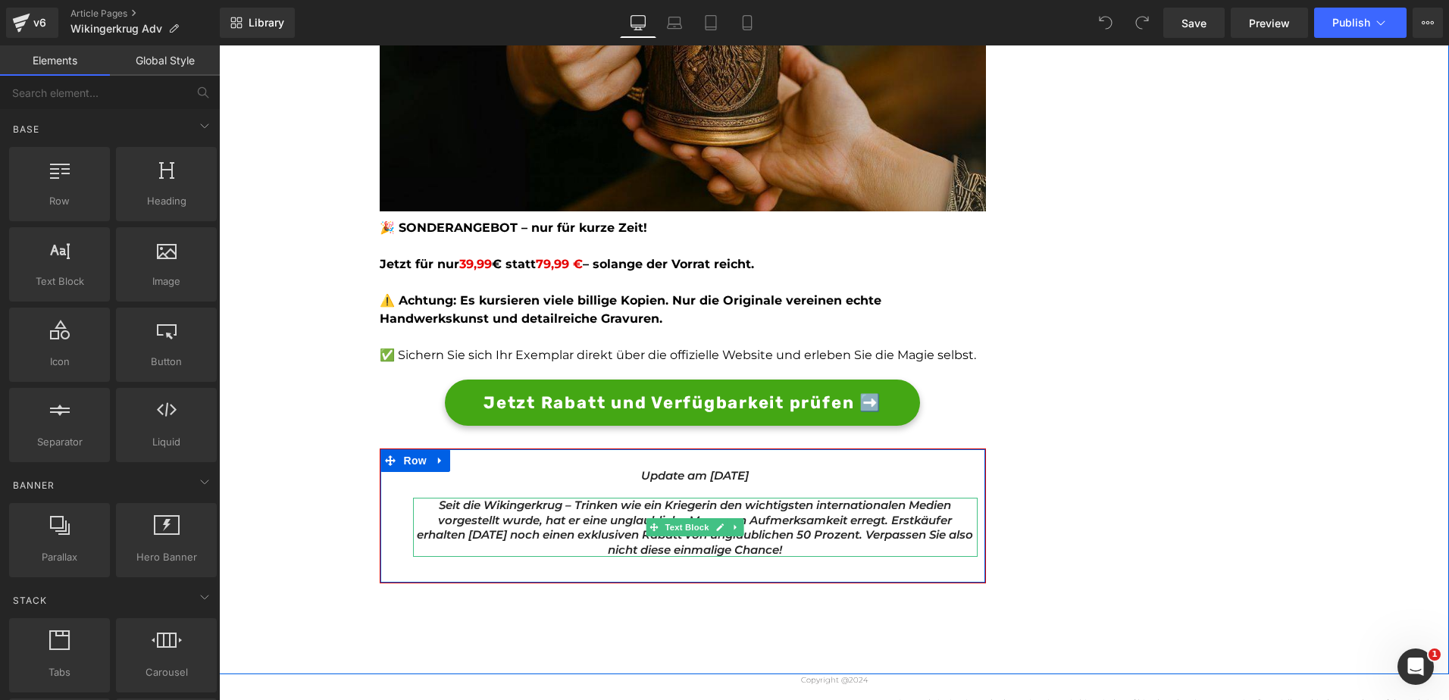
click at [549, 498] on icon "Seit die Wikingerkrug – Trinken wie ein Krieger" at bounding box center [573, 505] width 268 height 14
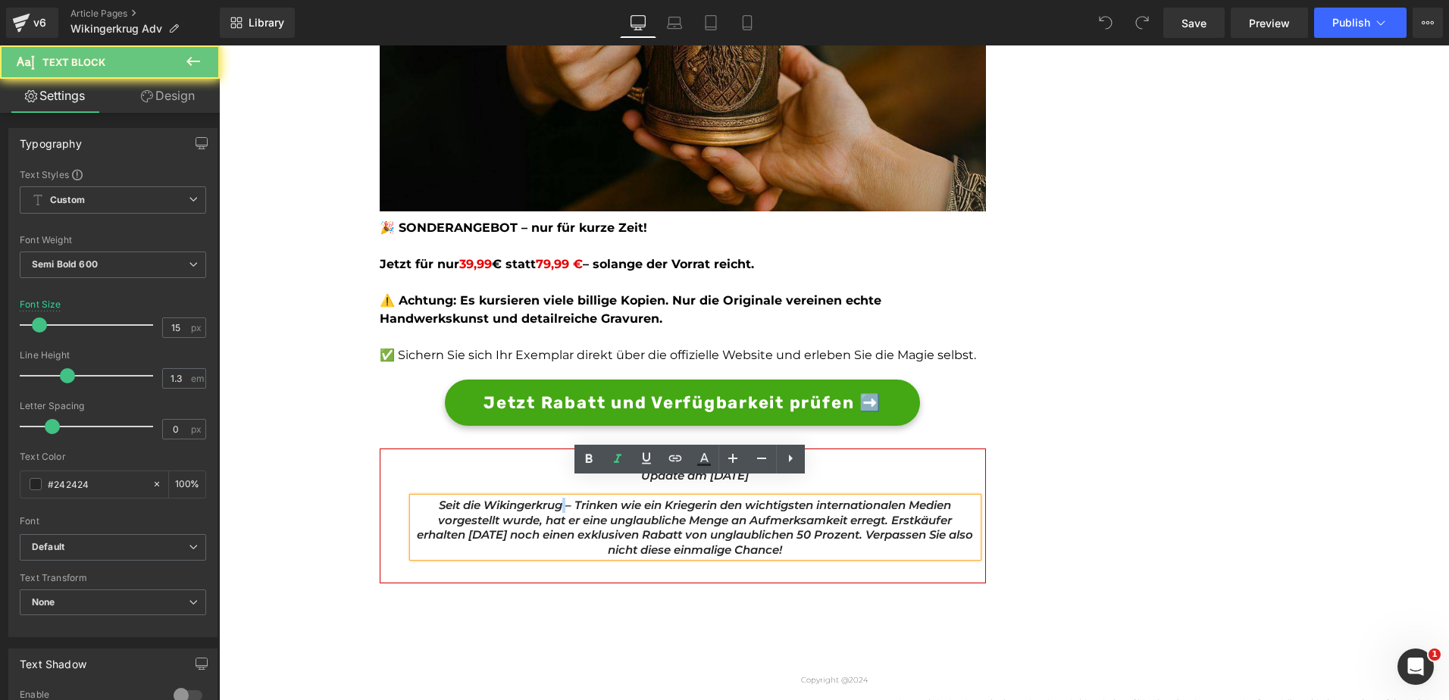
click at [549, 498] on icon "Seit die Wikingerkrug – Trinken wie ein Krieger" at bounding box center [573, 505] width 268 height 14
click at [465, 498] on icon "Seit die Wikingerkrug – Trinken wie ein Krieger" at bounding box center [573, 505] width 268 height 14
click at [459, 498] on icon "Seit die Wikingerkrug – Trinken wie ein Krieger" at bounding box center [573, 505] width 268 height 14
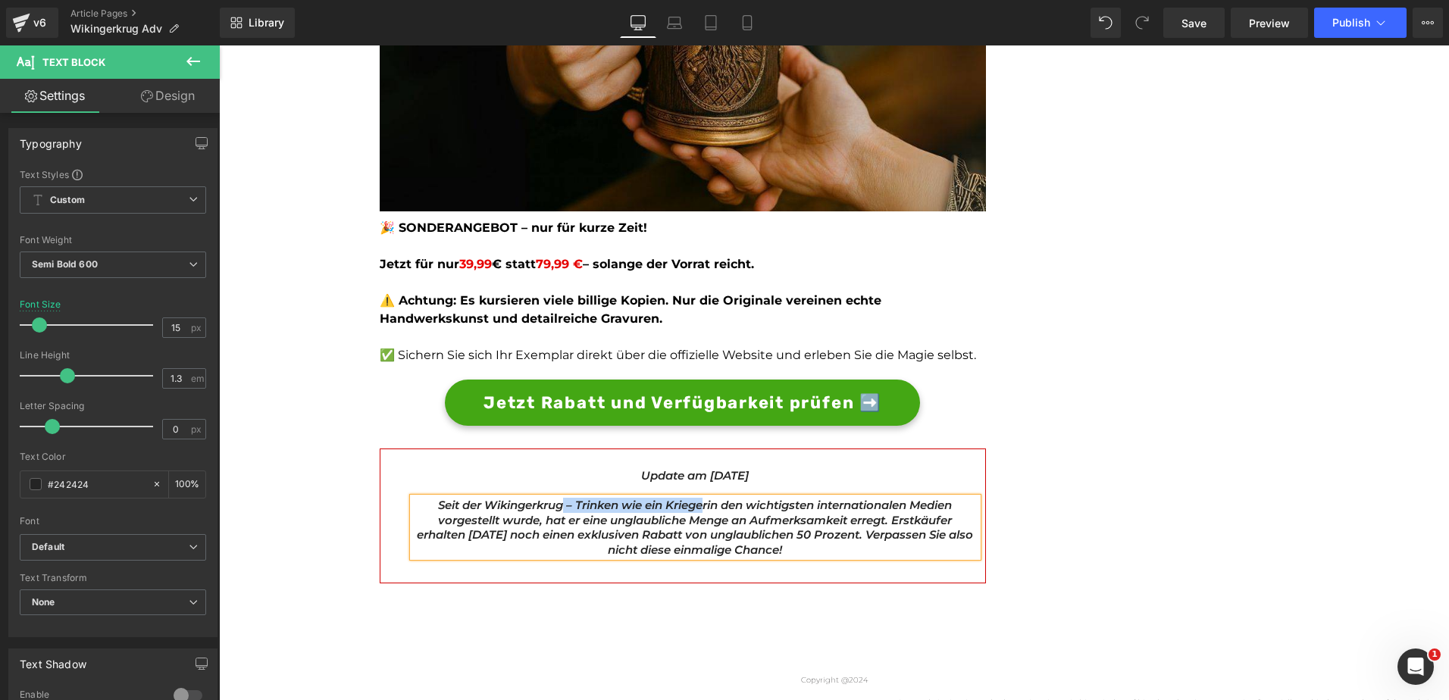
drag, startPoint x: 554, startPoint y: 488, endPoint x: 697, endPoint y: 488, distance: 143.2
click at [697, 498] on icon "Seit der Wikingerkrug – Trinken wie ein Krieger" at bounding box center [572, 505] width 269 height 14
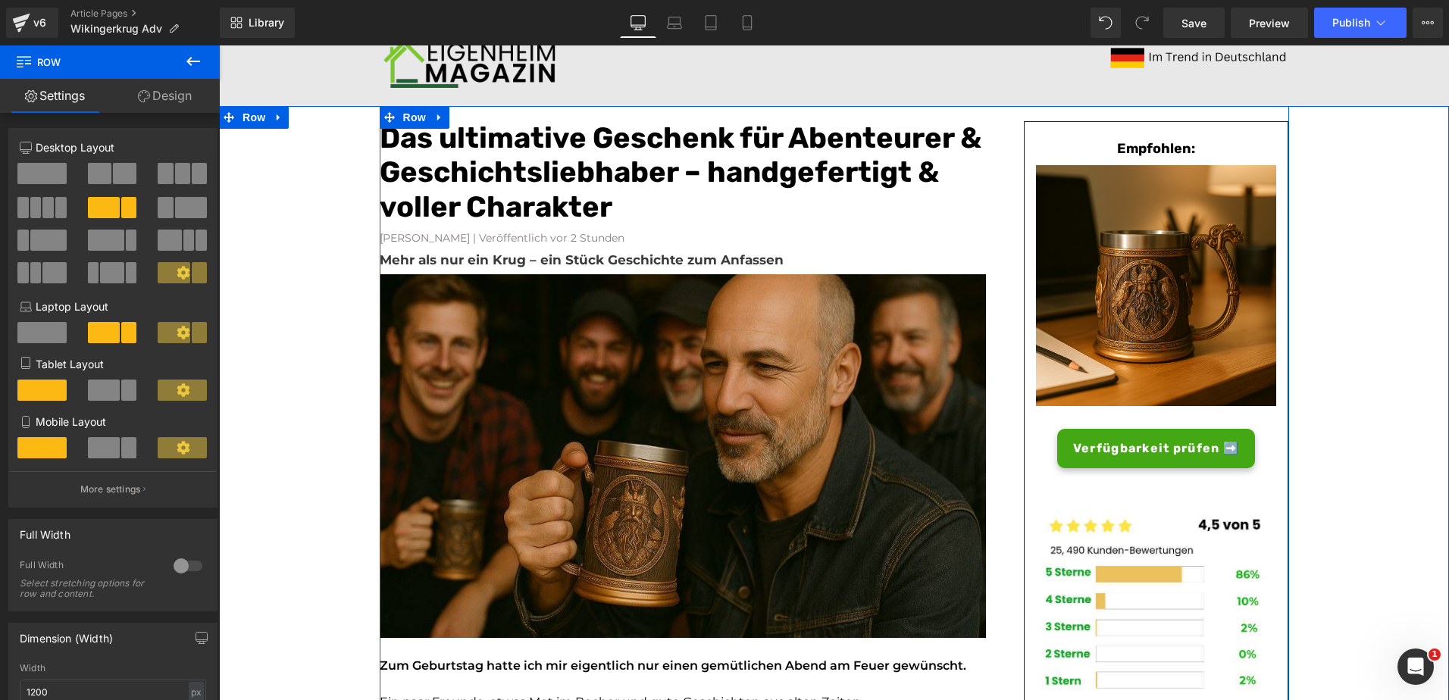
scroll to position [0, 0]
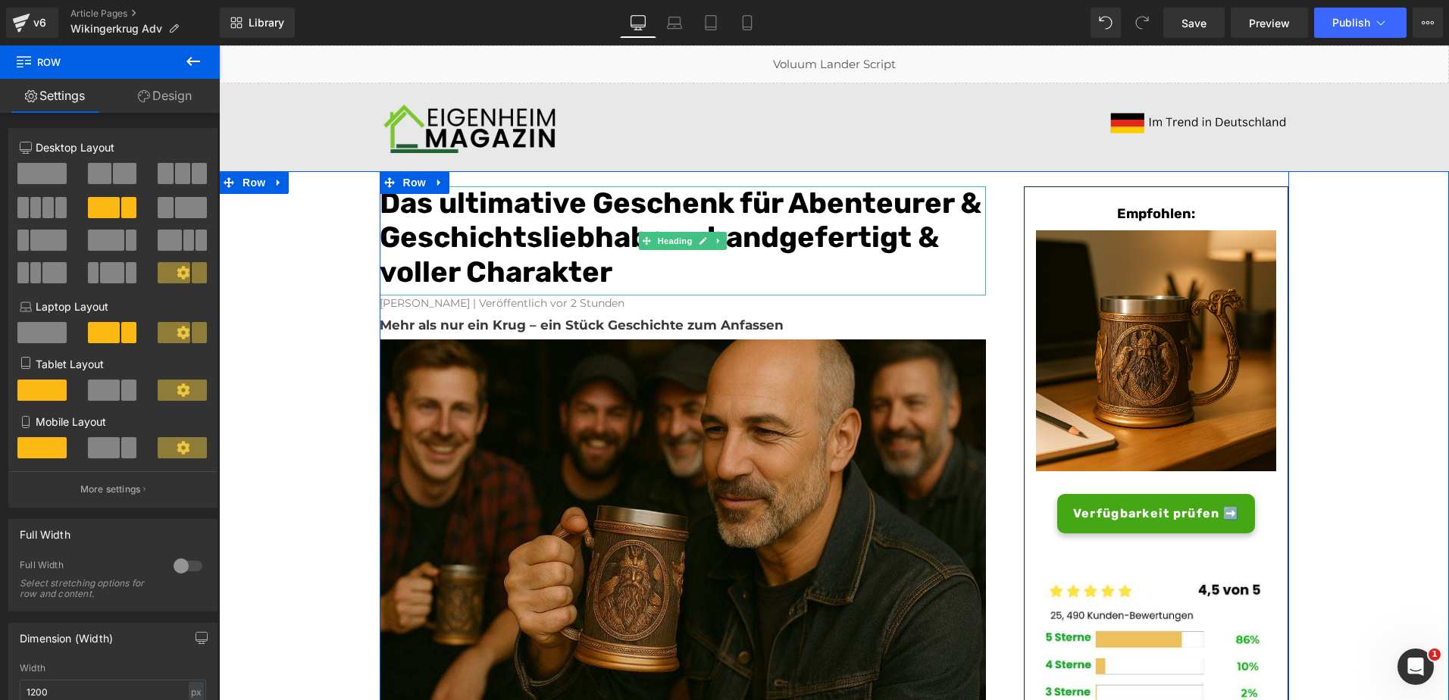
click at [444, 256] on font "Das ultimative Geschenk für Abenteurer & Geschichtsliebhaber – handgefertigt & …" at bounding box center [681, 238] width 602 height 104
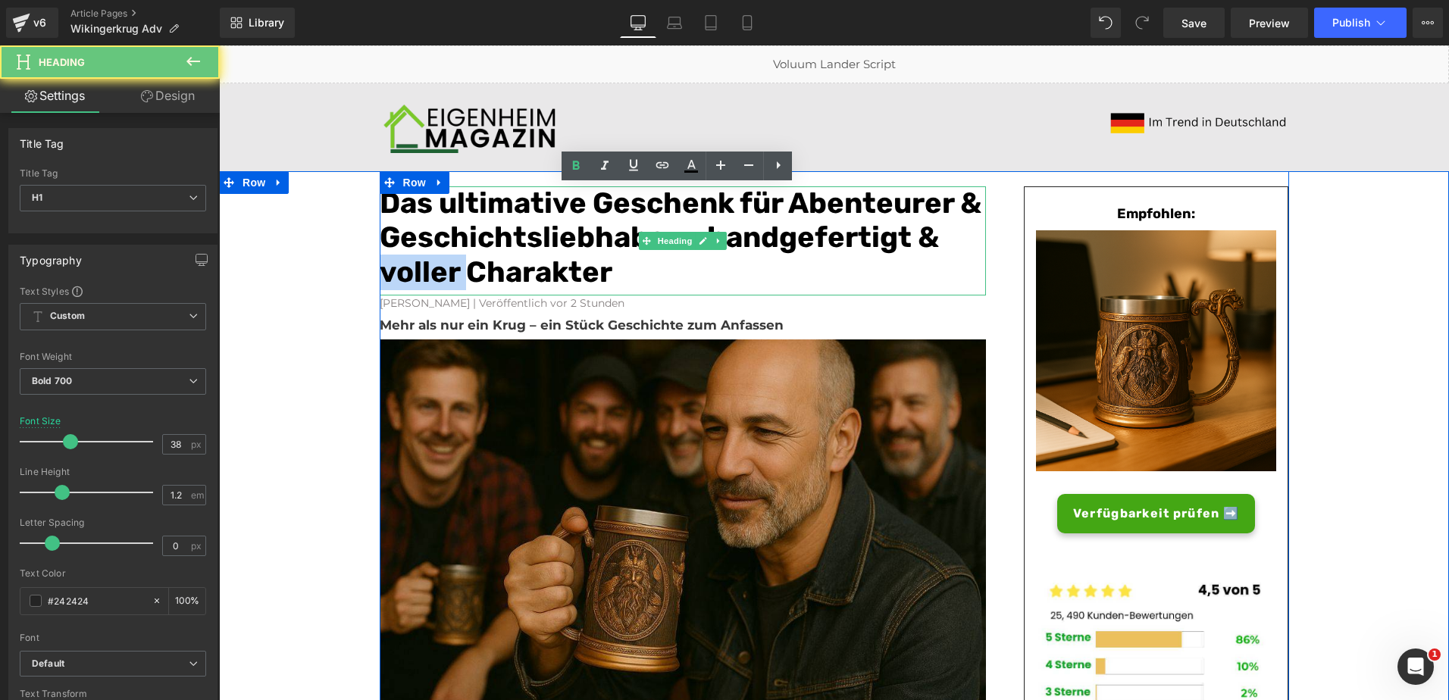
click at [444, 256] on font "Das ultimative Geschenk für Abenteurer & Geschichtsliebhaber – handgefertigt & …" at bounding box center [681, 238] width 602 height 104
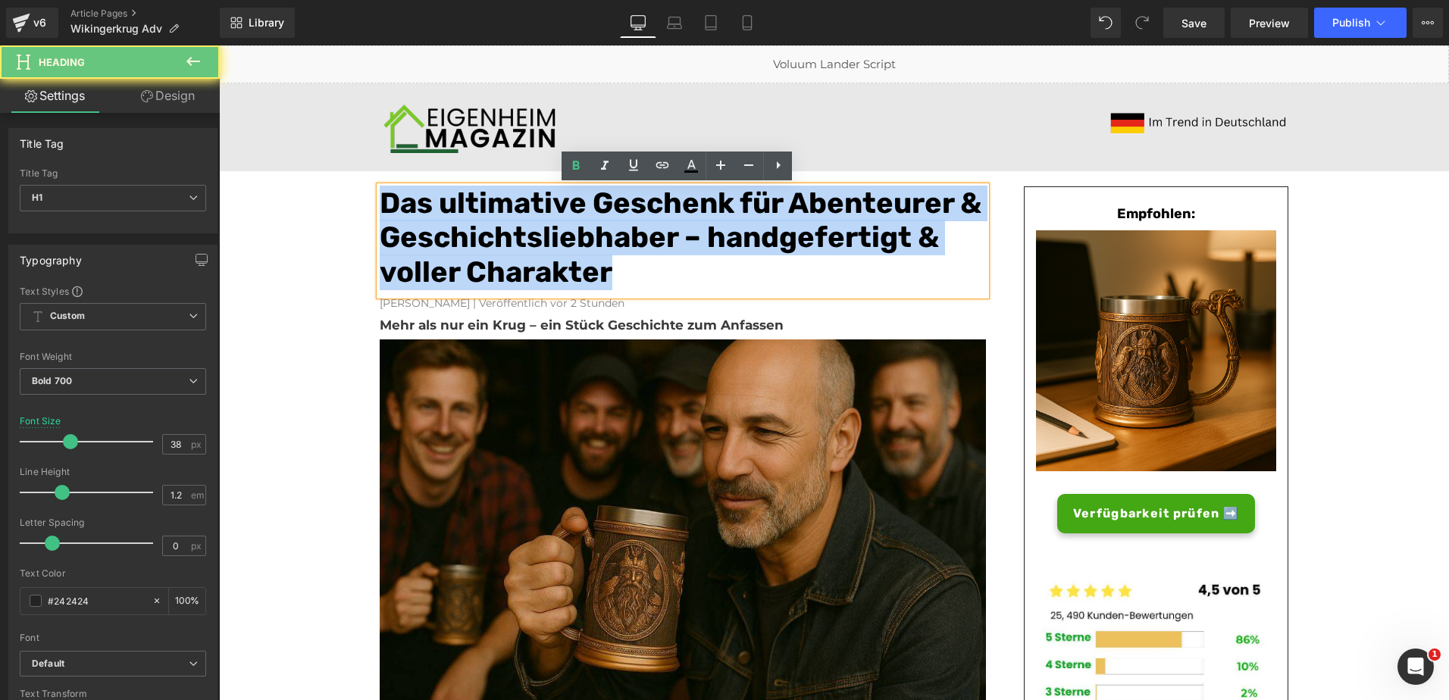
click at [444, 256] on font "Das ultimative Geschenk für Abenteurer & Geschichtsliebhaber – handgefertigt & …" at bounding box center [681, 238] width 602 height 104
paste div
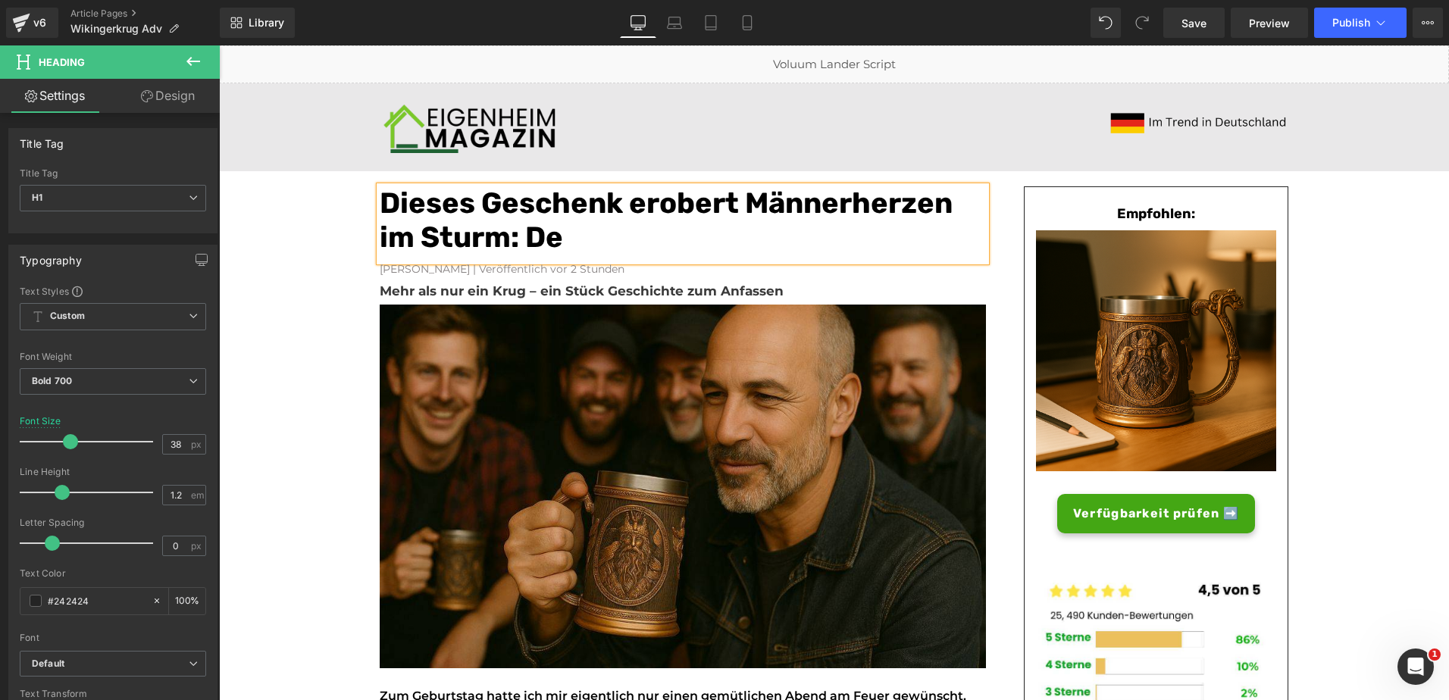
click at [576, 246] on h1 "Dieses Geschenk erobert Männerherzen im Sturm: De" at bounding box center [683, 220] width 606 height 69
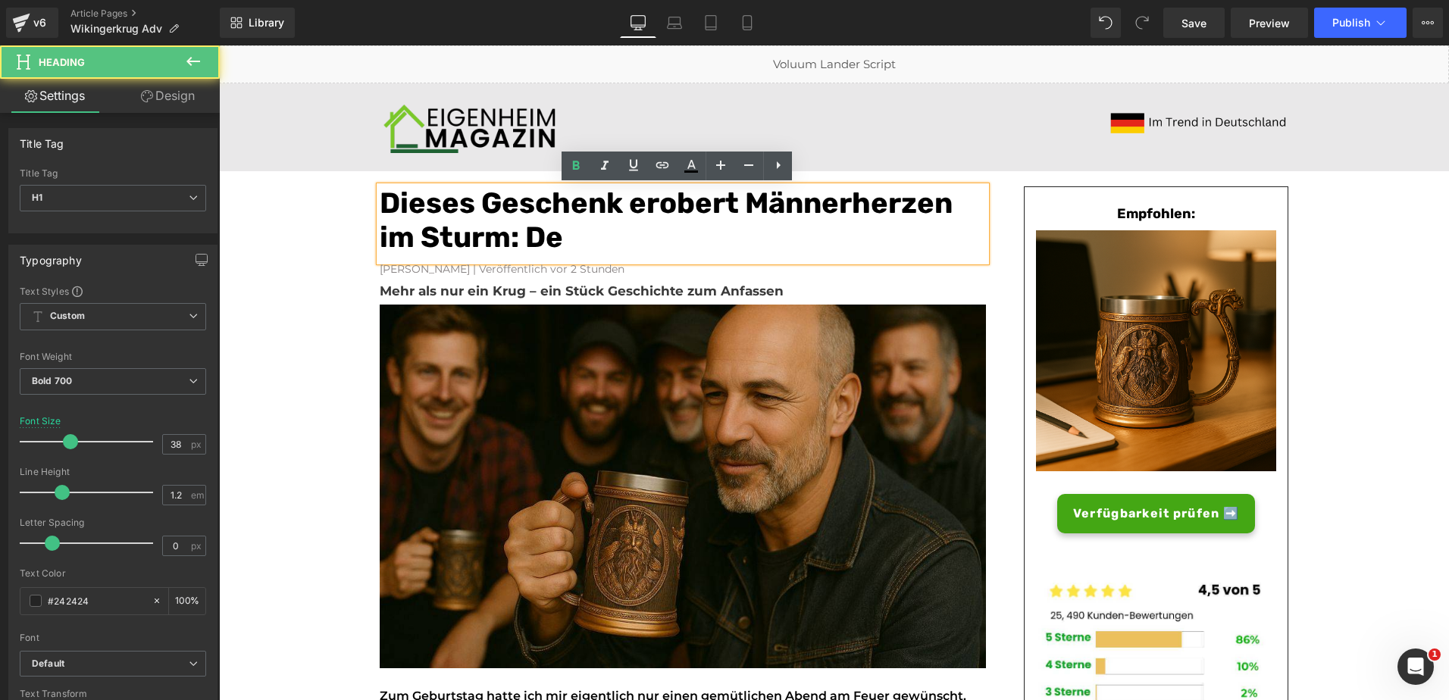
click at [576, 246] on h1 "Dieses Geschenk erobert Männerherzen im Sturm: De" at bounding box center [683, 220] width 606 height 69
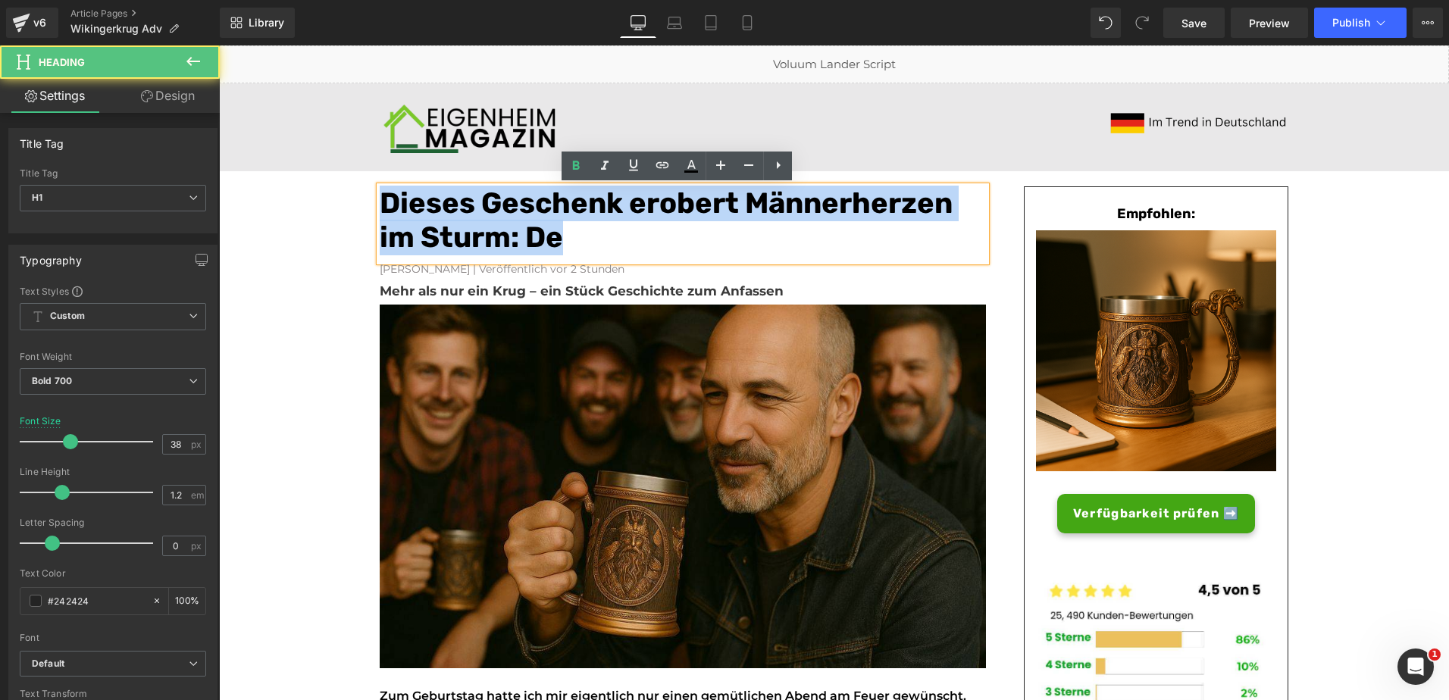
click at [576, 246] on h1 "Dieses Geschenk erobert Männerherzen im Sturm: De" at bounding box center [683, 220] width 606 height 69
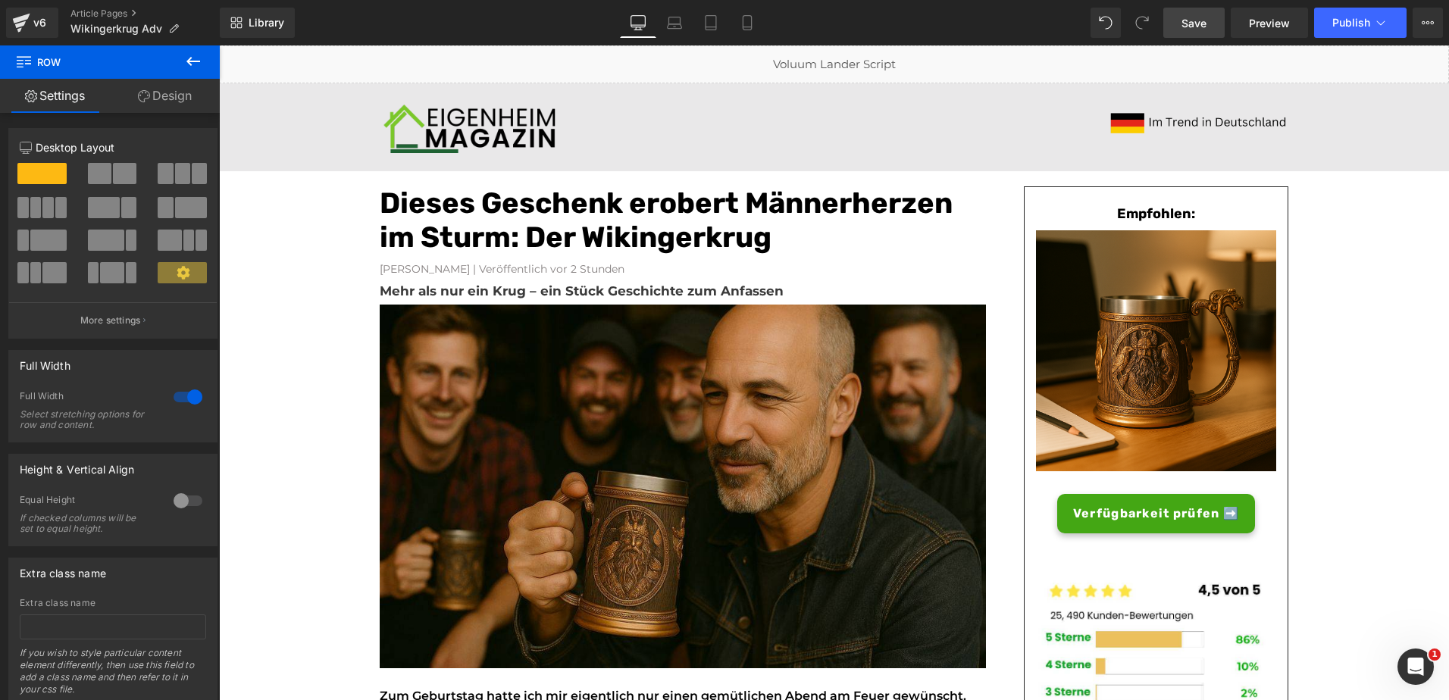
click at [1196, 27] on span "Save" at bounding box center [1193, 23] width 25 height 16
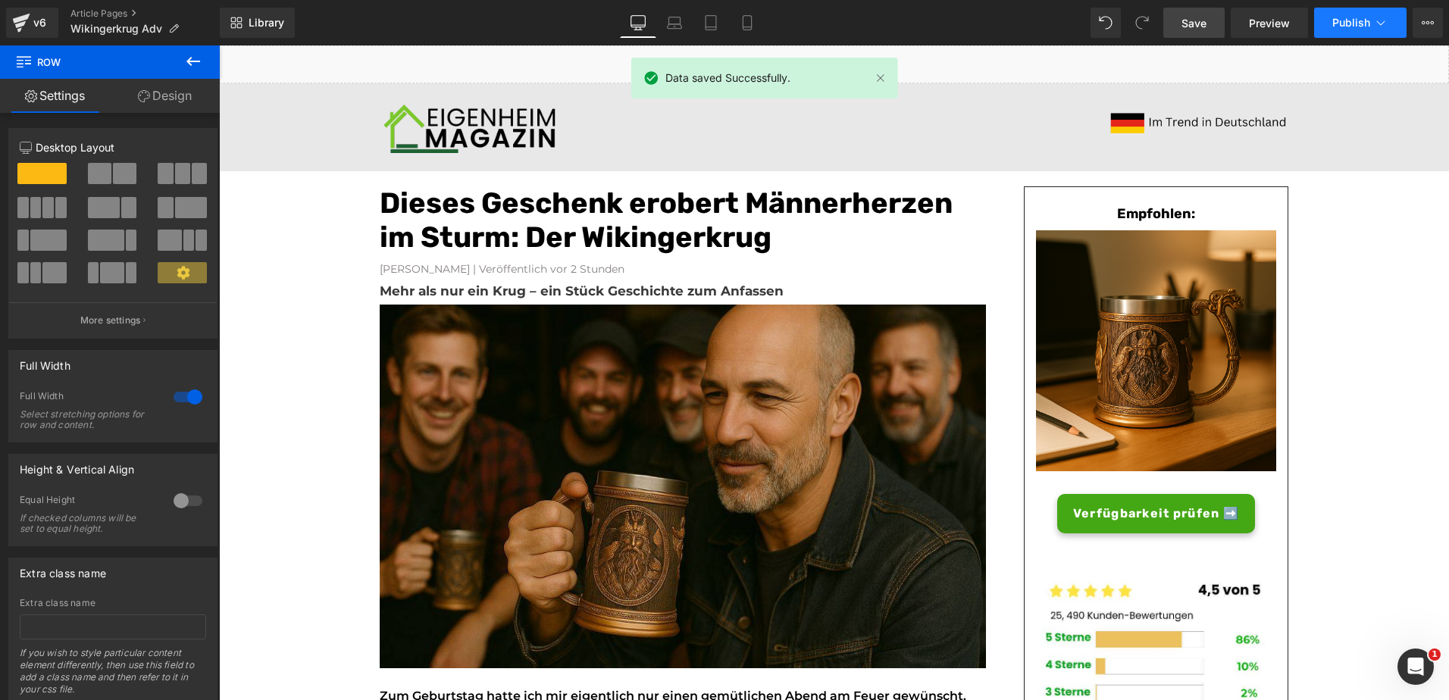
click at [1330, 26] on button "Publish" at bounding box center [1360, 23] width 92 height 30
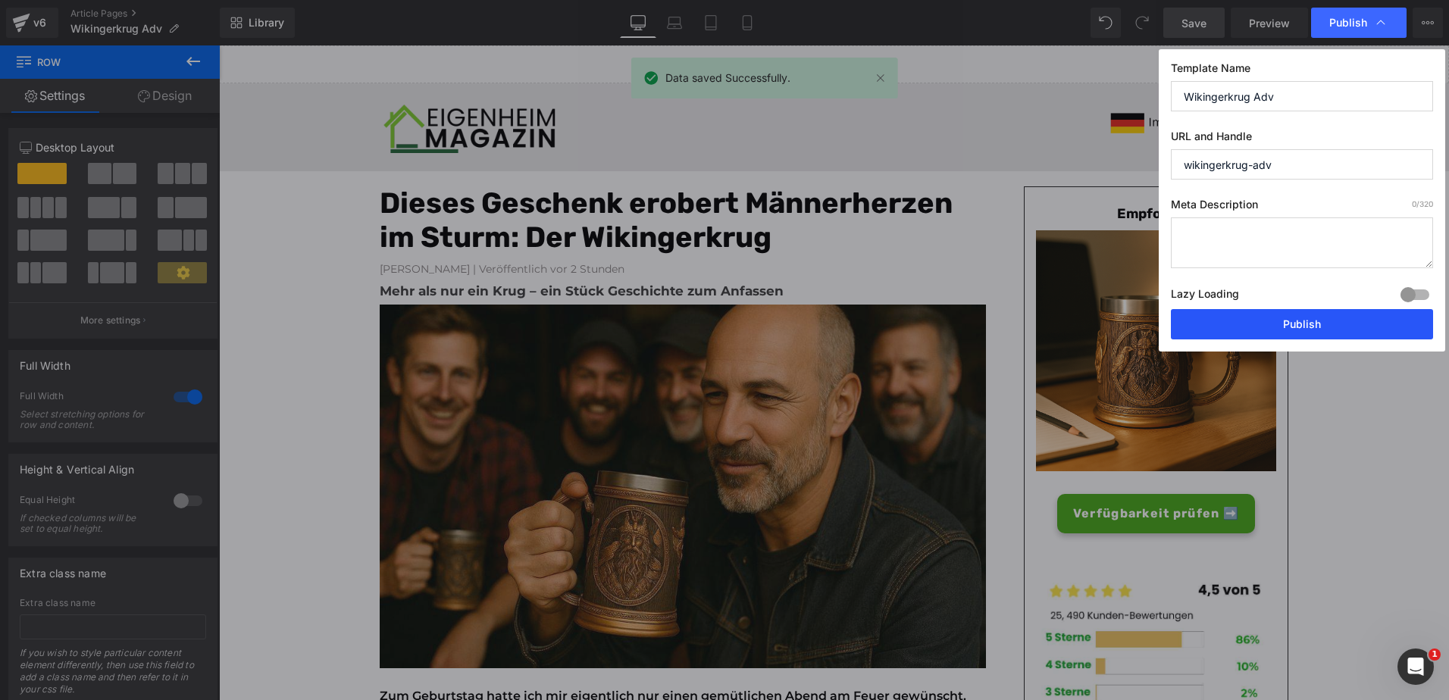
click at [1221, 321] on button "Publish" at bounding box center [1302, 324] width 262 height 30
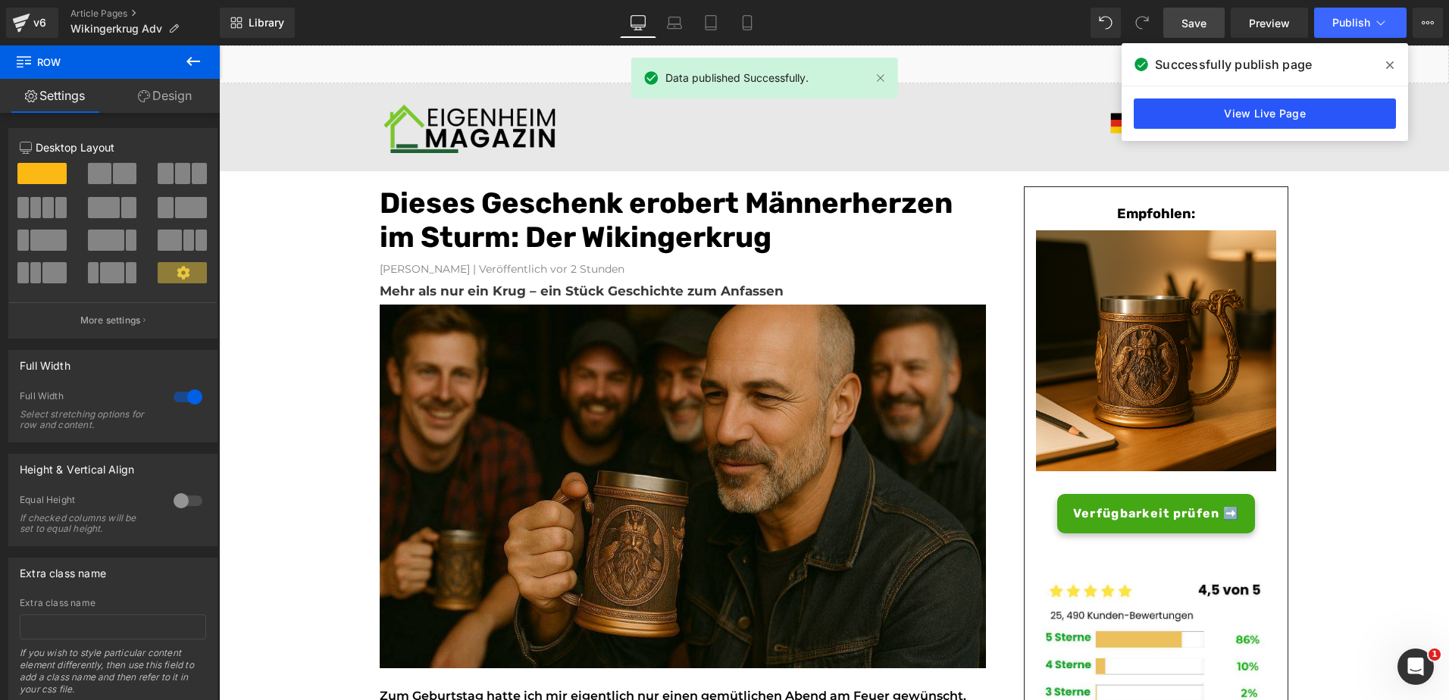
click at [1144, 112] on link "View Live Page" at bounding box center [1265, 114] width 262 height 30
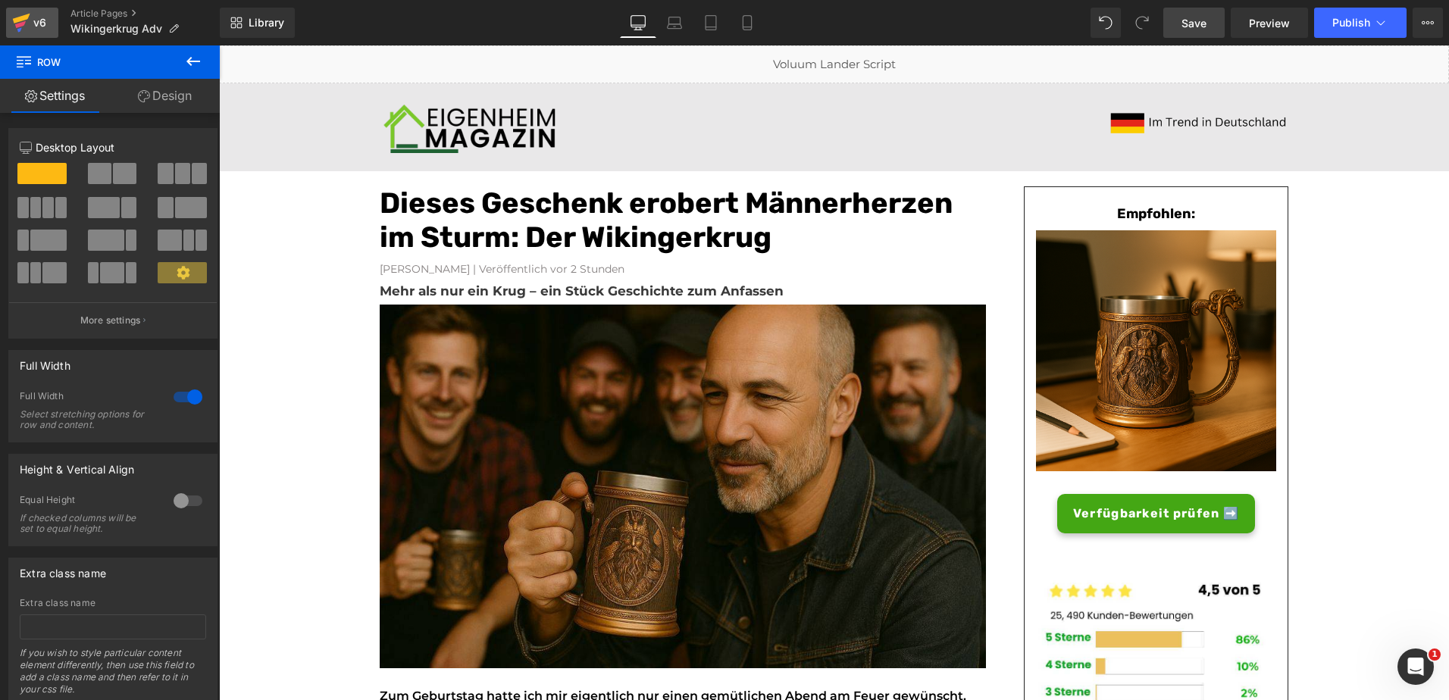
click at [37, 12] on link "v6" at bounding box center [32, 23] width 52 height 30
